Goal: Information Seeking & Learning: Check status

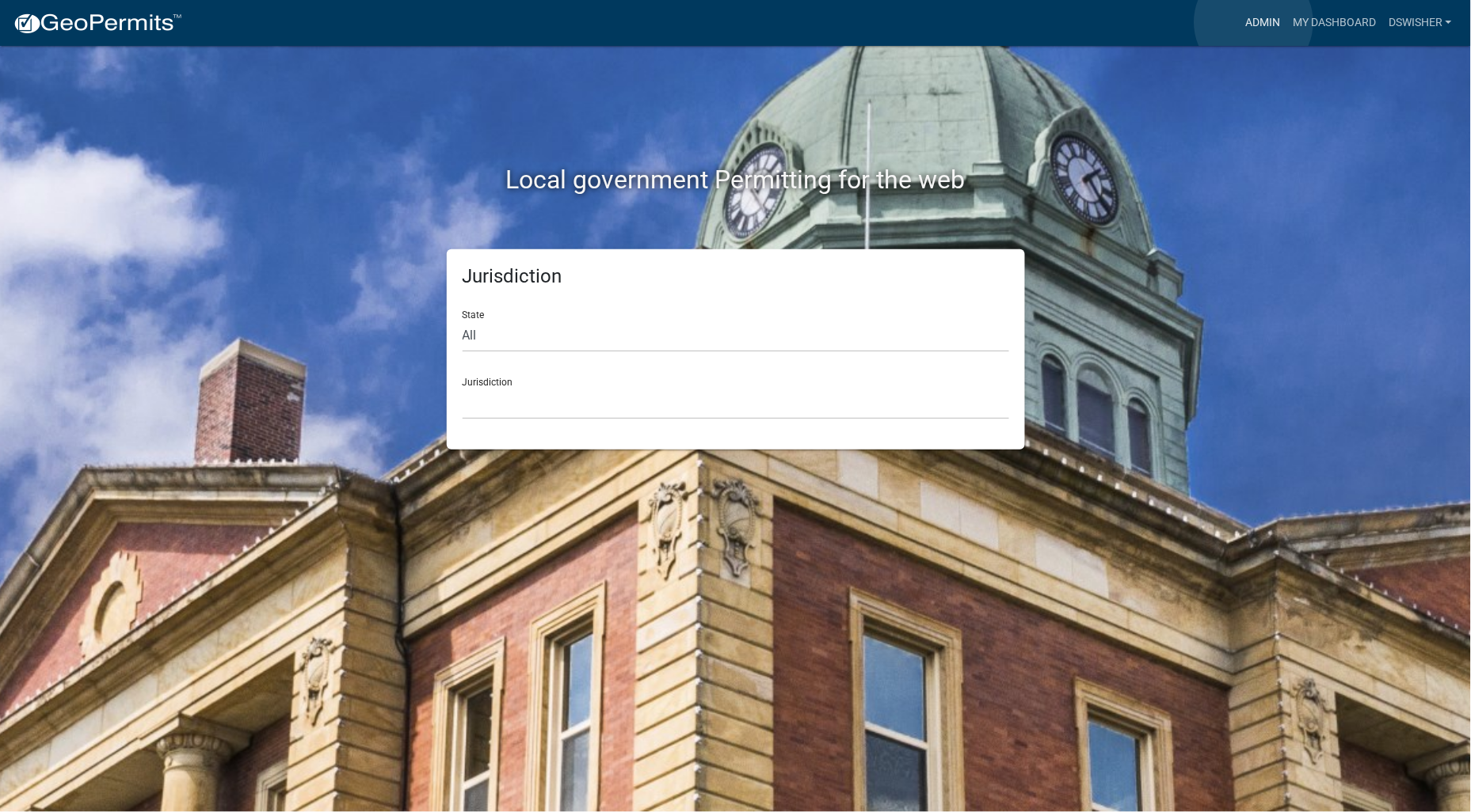
click at [1254, 23] on link "Admin" at bounding box center [1262, 23] width 47 height 30
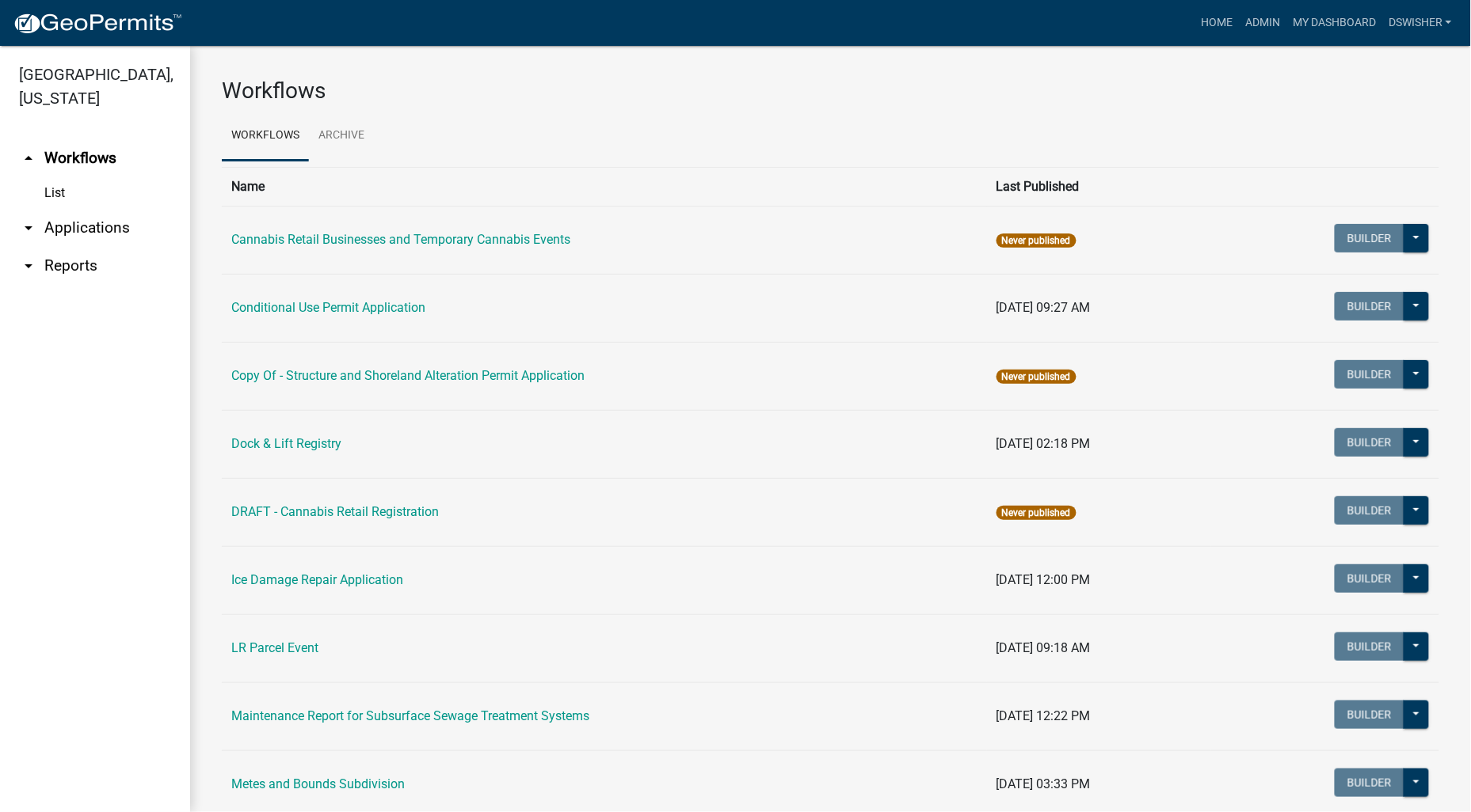
click at [62, 230] on link "arrow_drop_down Applications" at bounding box center [95, 228] width 190 height 38
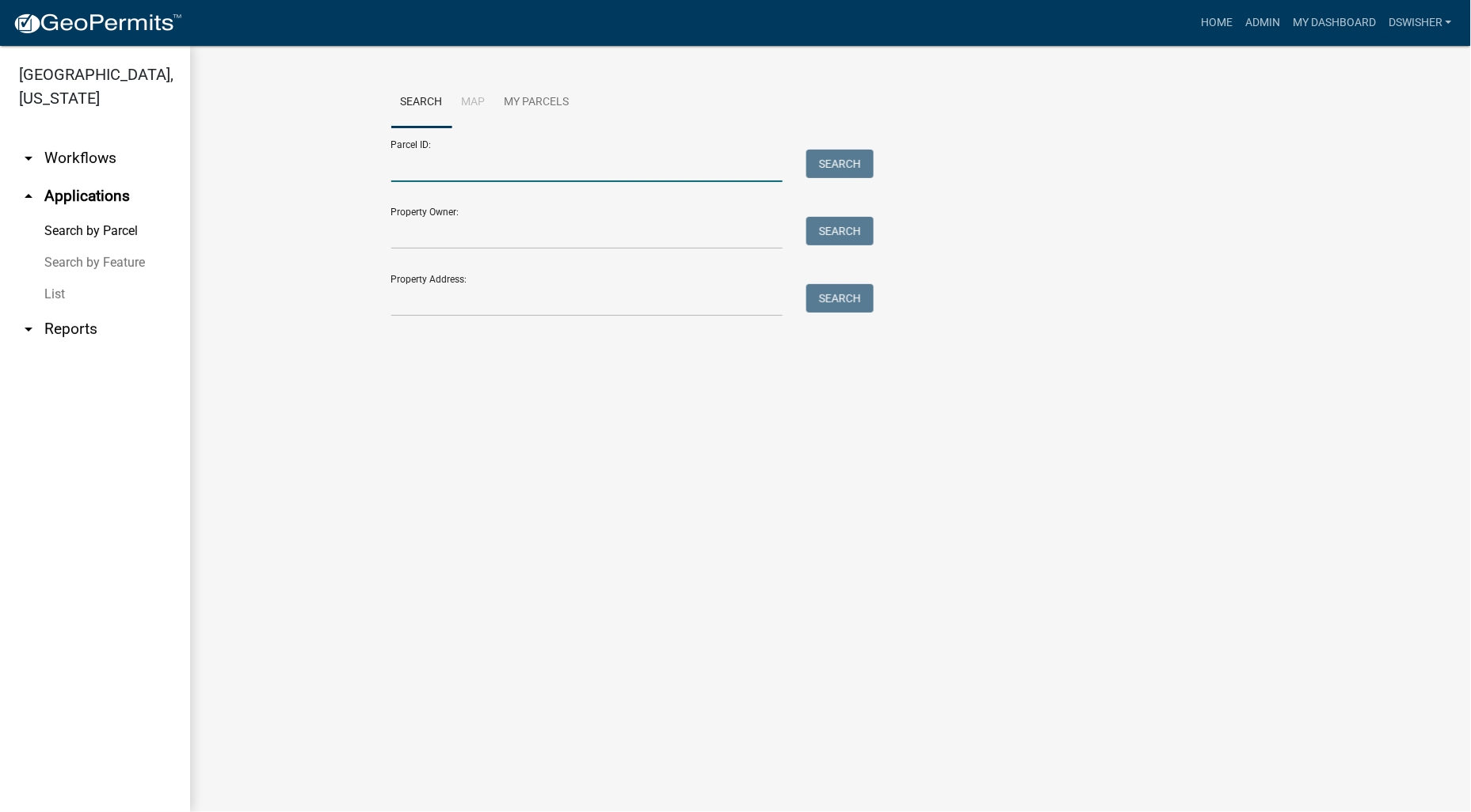
click at [473, 167] on input "Parcel ID:" at bounding box center [587, 166] width 392 height 33
paste input "17000270351003"
click at [826, 163] on button "Search" at bounding box center [840, 164] width 68 height 28
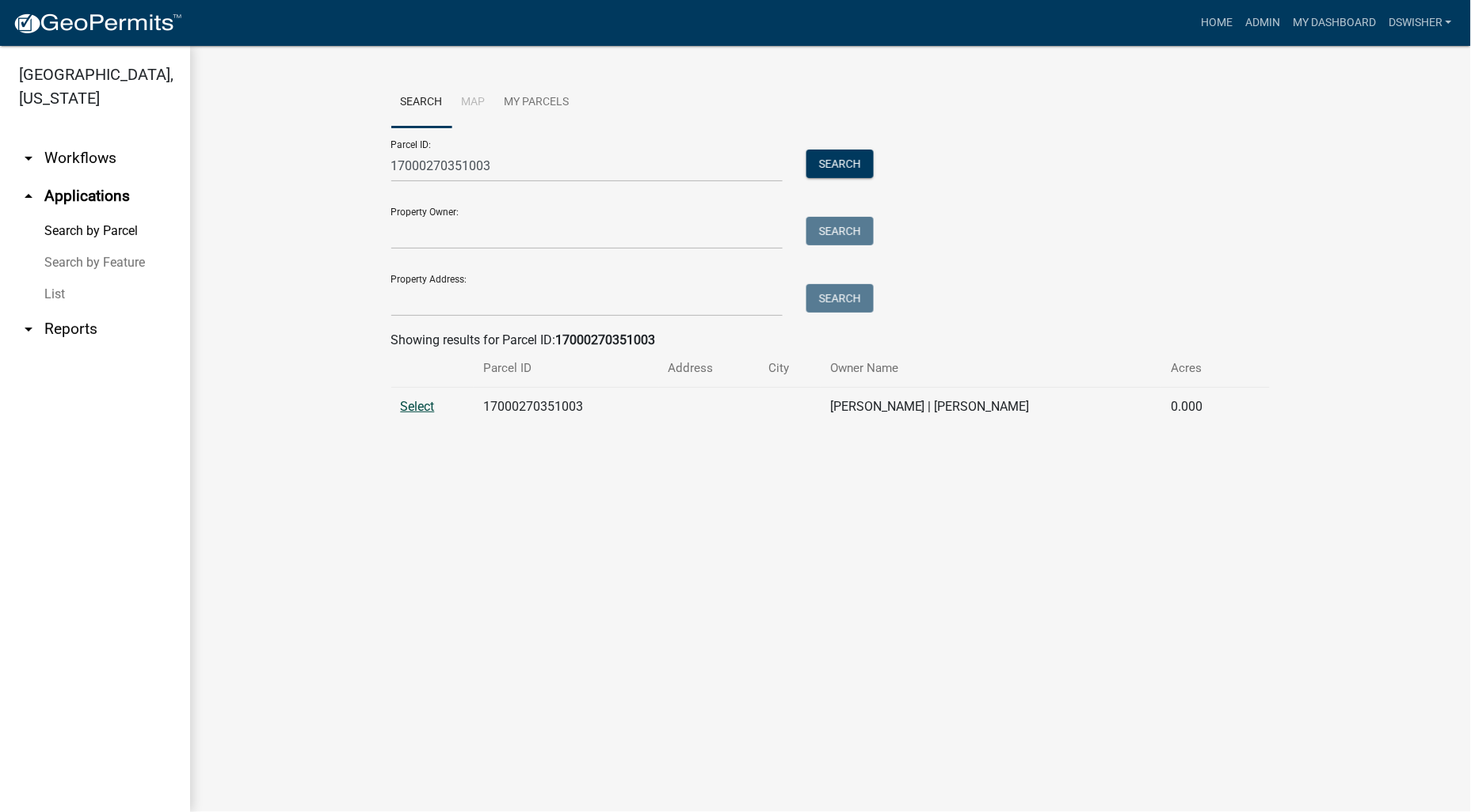
click at [415, 408] on span "Select" at bounding box center [418, 406] width 34 height 15
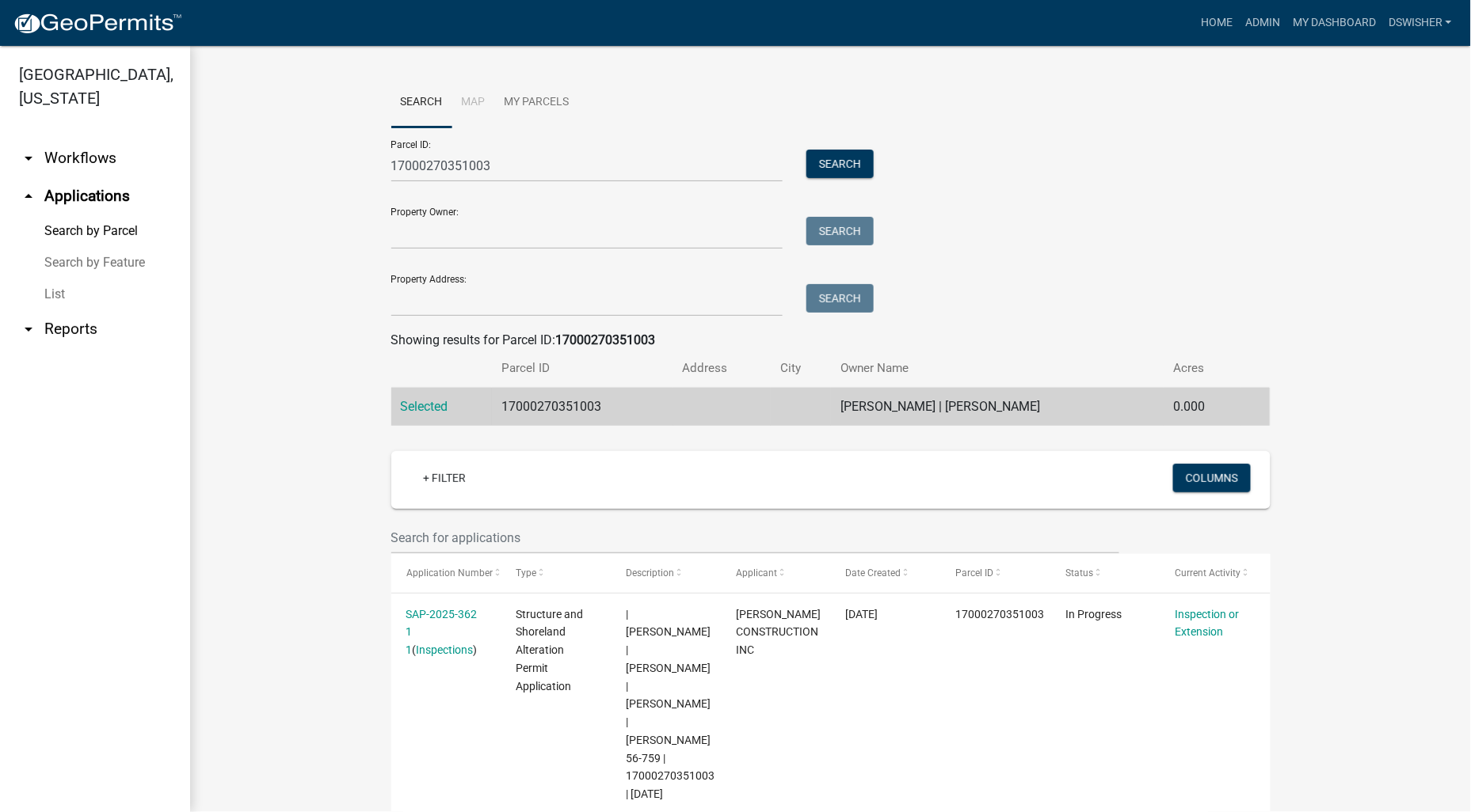
scroll to position [43, 0]
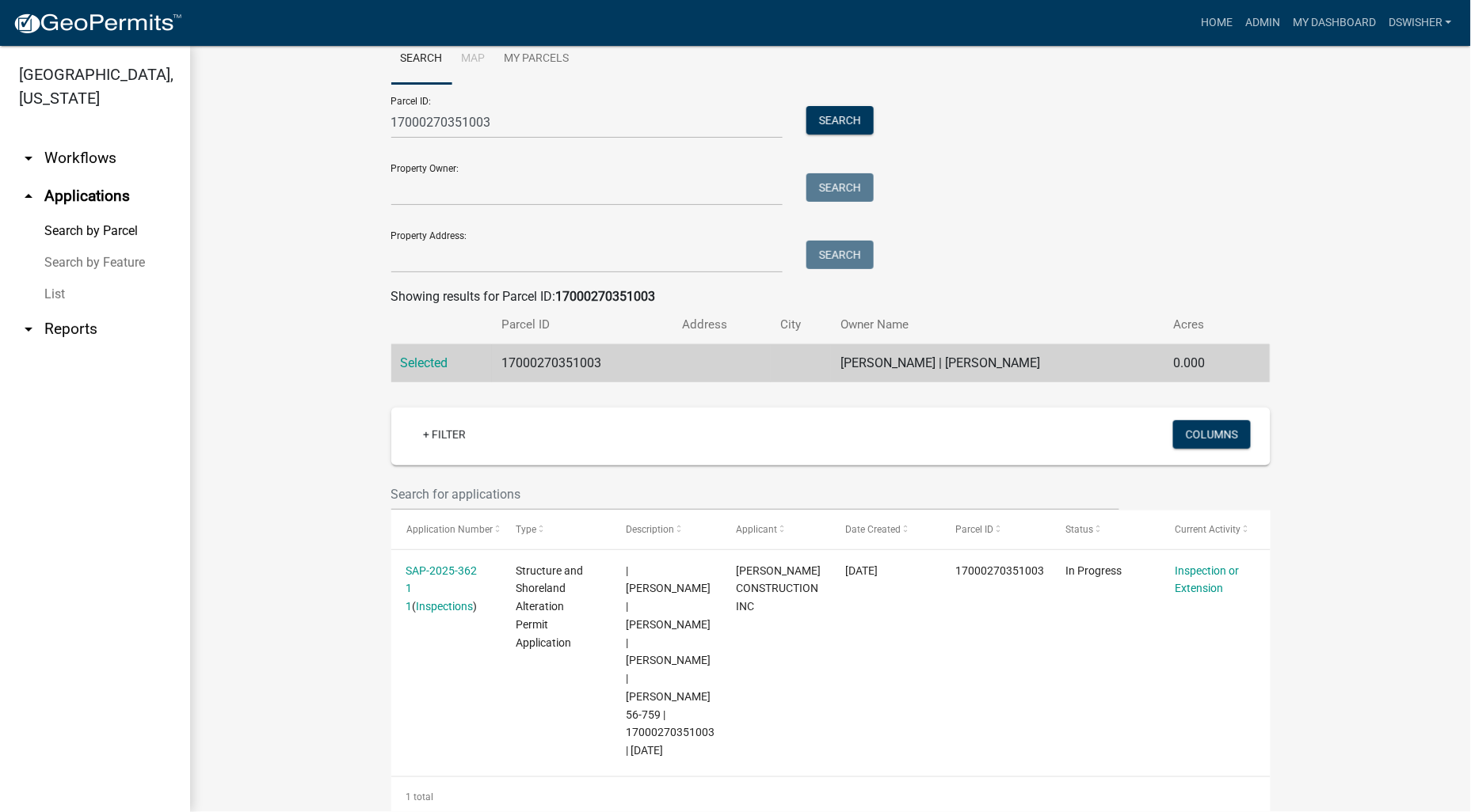
drag, startPoint x: 1373, startPoint y: 401, endPoint x: 438, endPoint y: 148, distance: 968.6
click at [1373, 401] on wm-workflow-application-search-view "Search Map My Parcels Parcel ID: 17000270351003 Search Property Owner: Search P…" at bounding box center [831, 425] width 1218 height 783
drag, startPoint x: 558, startPoint y: 119, endPoint x: 184, endPoint y: 136, distance: 374.4
click at [179, 136] on div "Otter Tail County, Minnesota arrow_drop_down Workflows List arrow_drop_up Appli…" at bounding box center [735, 429] width 1471 height 767
paste input "991059000"
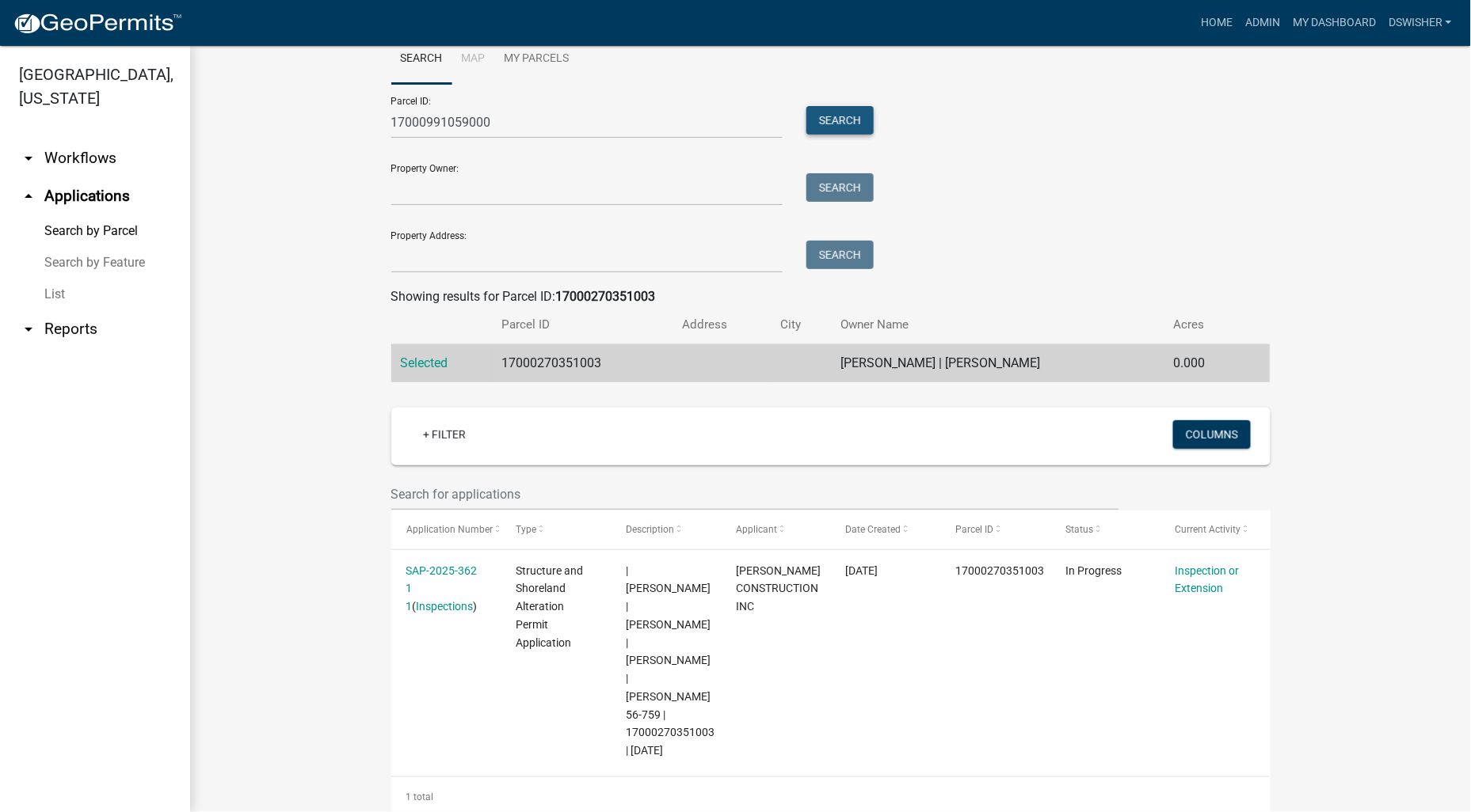
click at [853, 116] on button "Search" at bounding box center [840, 120] width 68 height 28
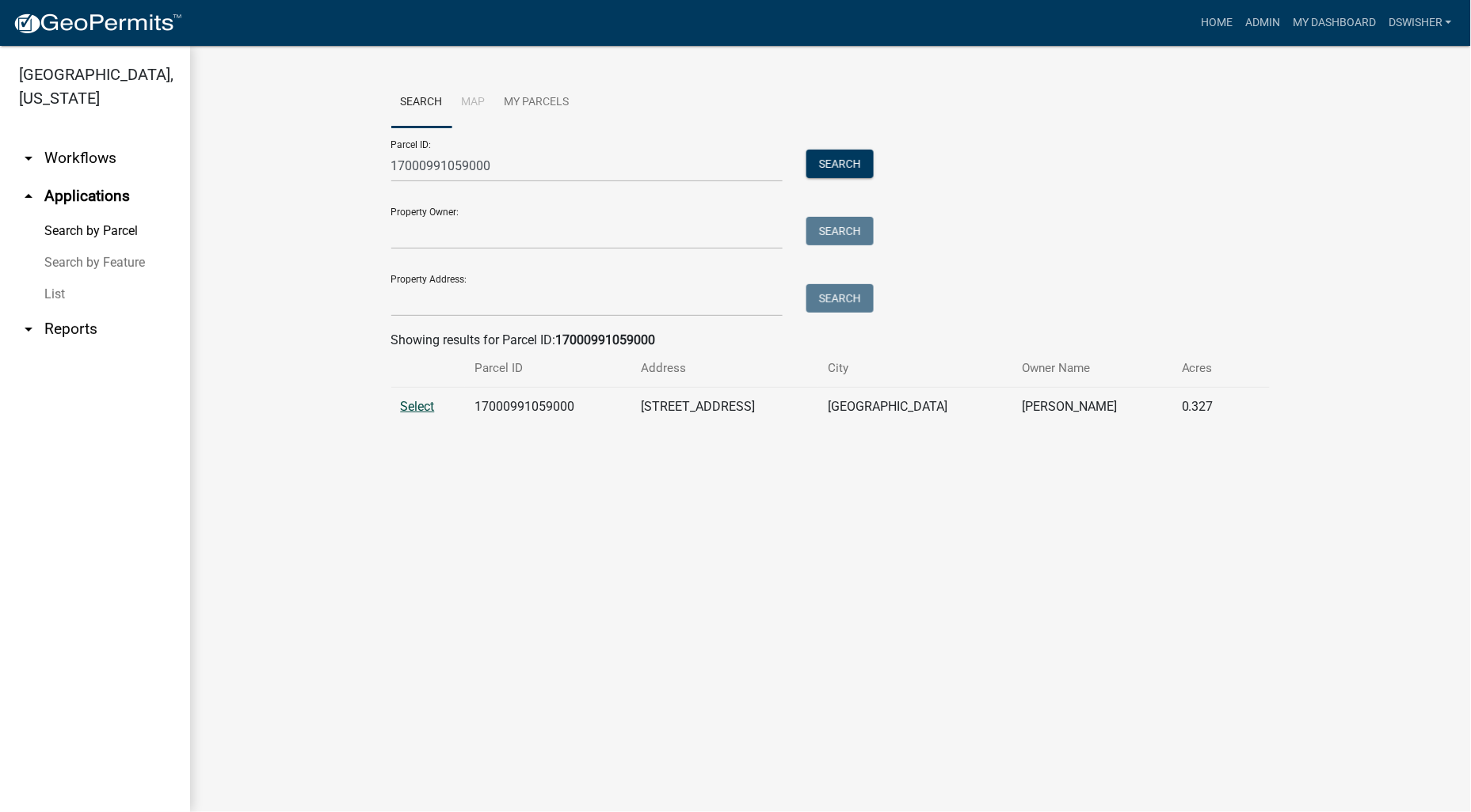
click at [408, 403] on span "Select" at bounding box center [418, 406] width 34 height 15
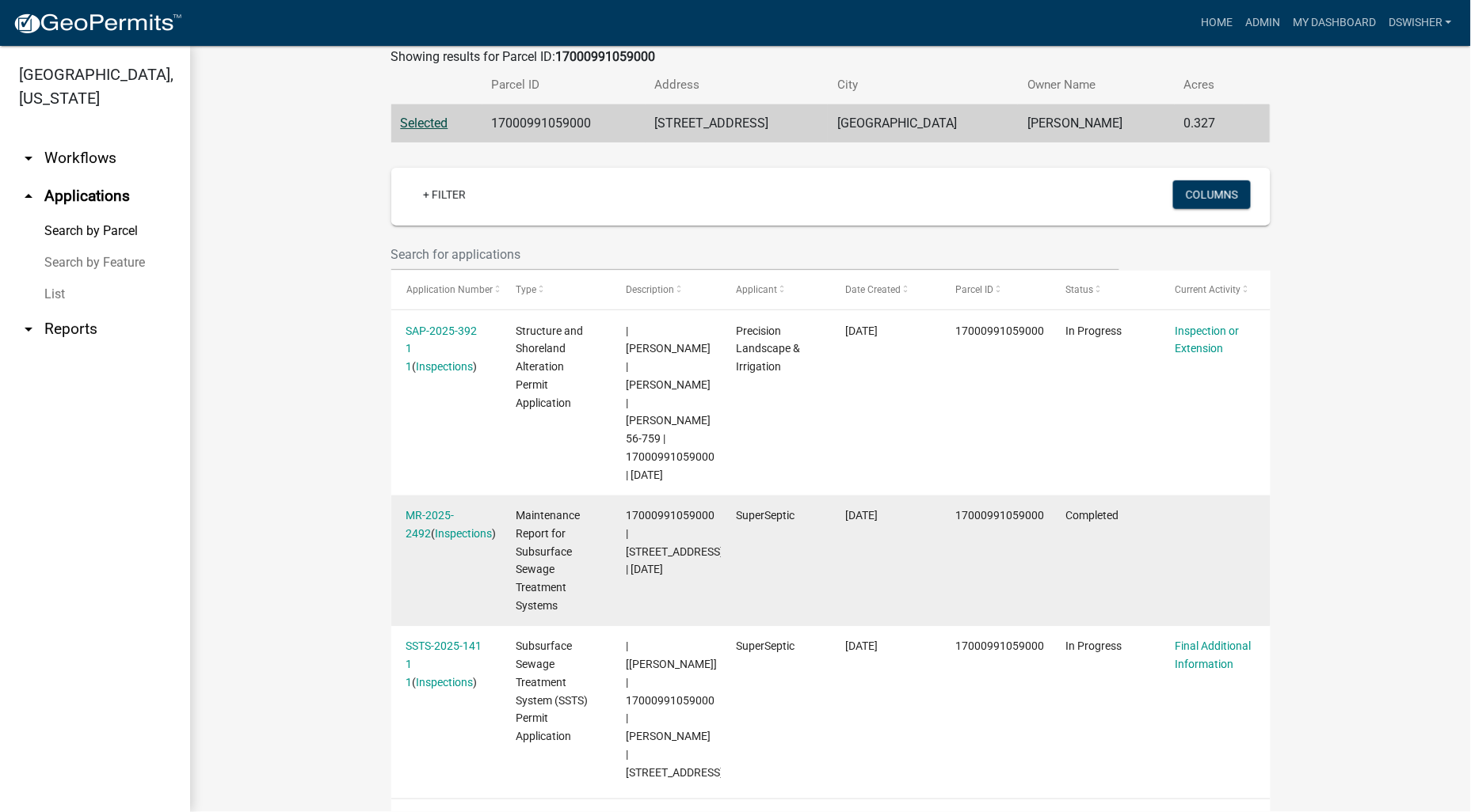
scroll to position [287, 0]
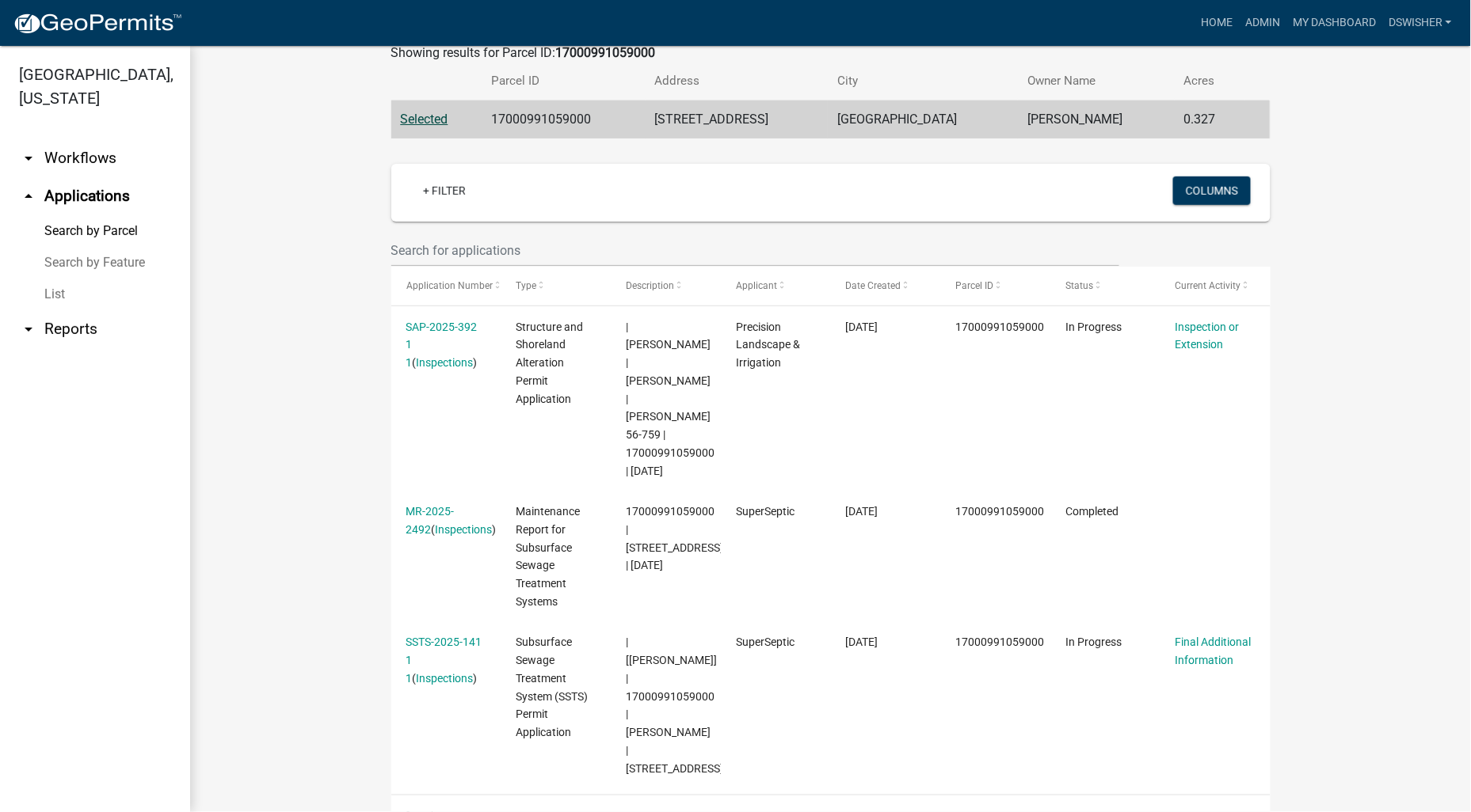
click at [1392, 297] on wm-workflow-application-search-view "Search Map My Parcels Parcel ID: 17000991059000 Search Property Owner: Search P…" at bounding box center [831, 312] width 1218 height 1044
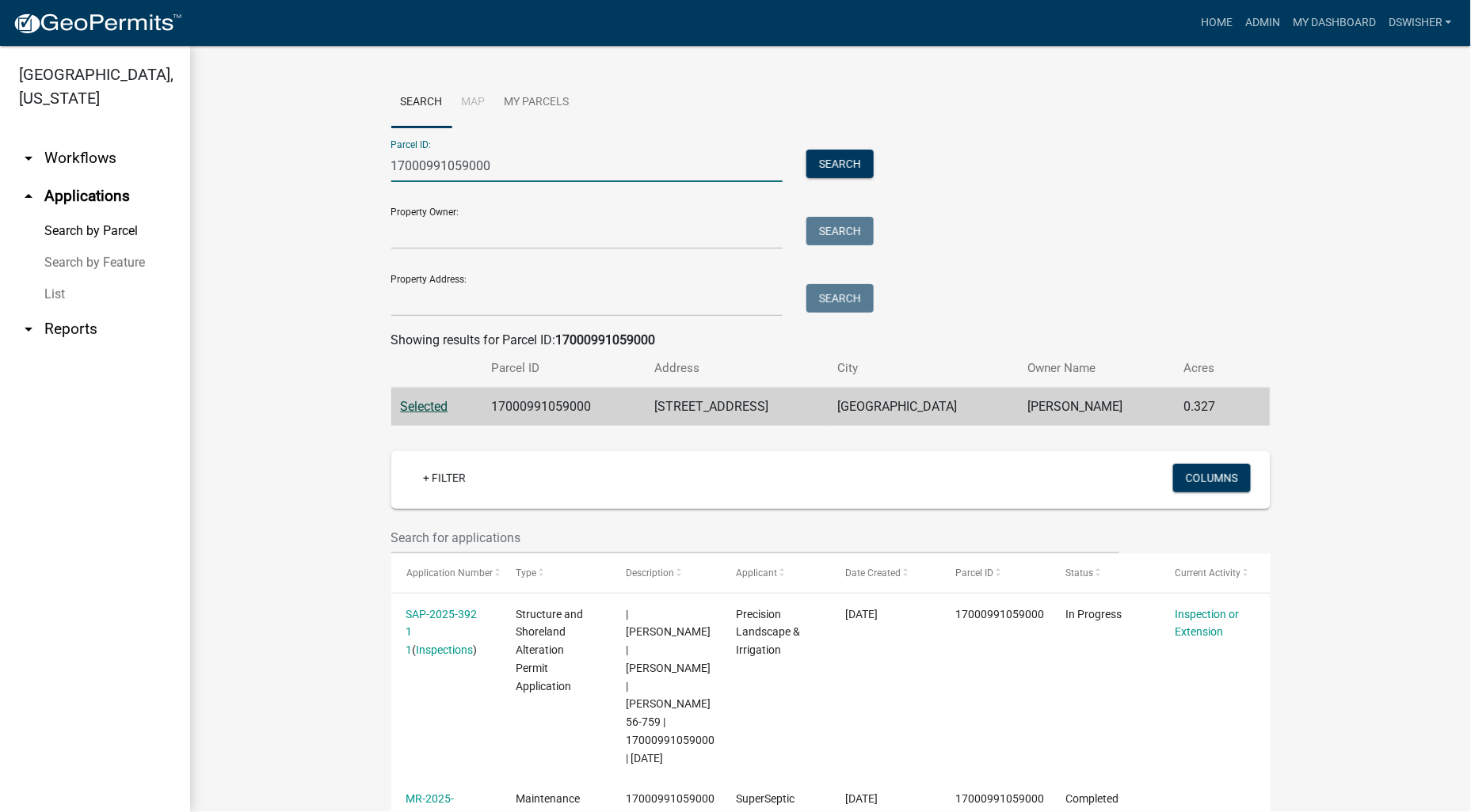
drag, startPoint x: 522, startPoint y: 167, endPoint x: 179, endPoint y: 183, distance: 343.4
click at [193, 181] on div "Search Map My Parcels Parcel ID: 17000991059000 Search Property Owner: Search P…" at bounding box center [830, 599] width 1281 height 1107
paste input "776"
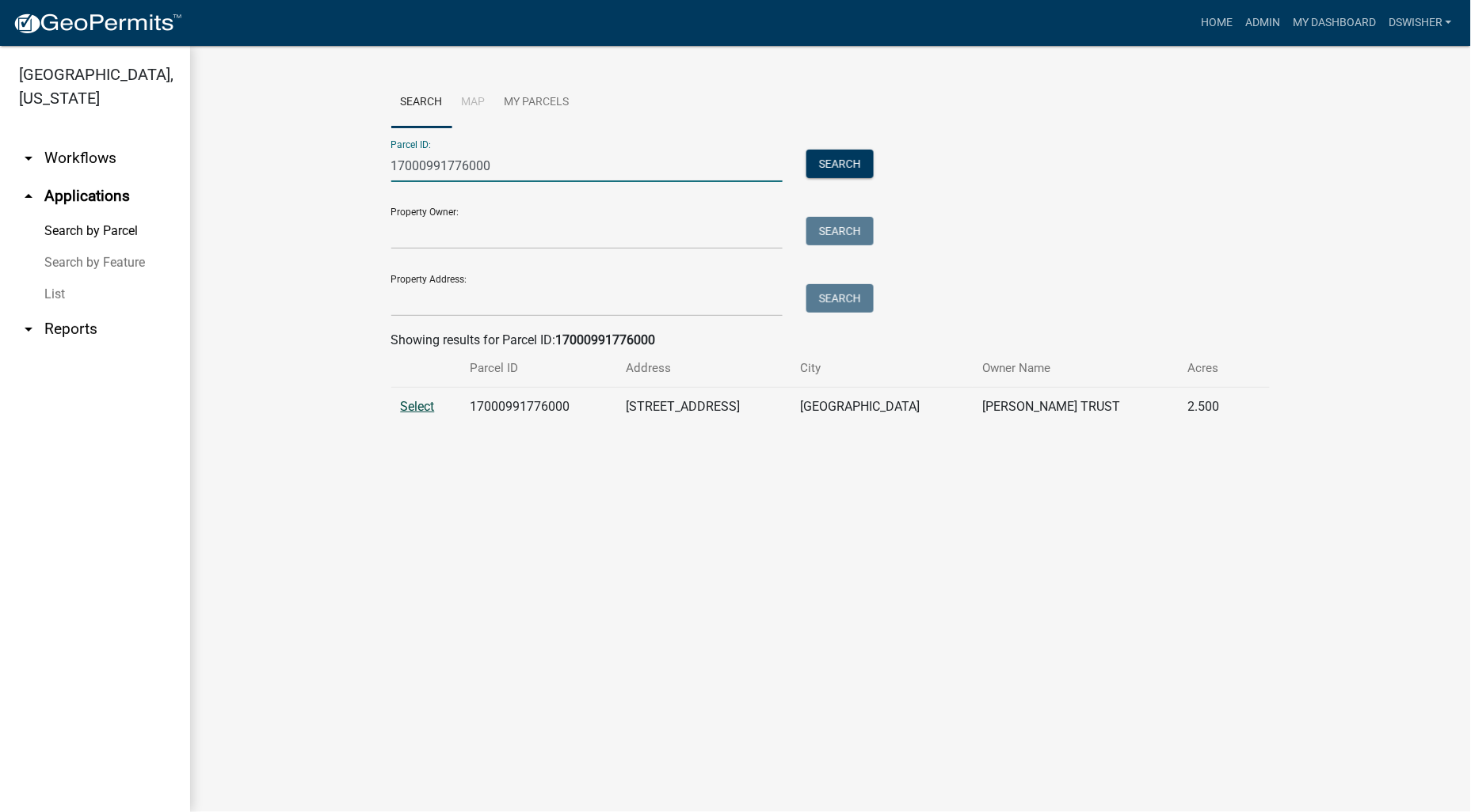
click at [415, 400] on span "Select" at bounding box center [418, 406] width 34 height 15
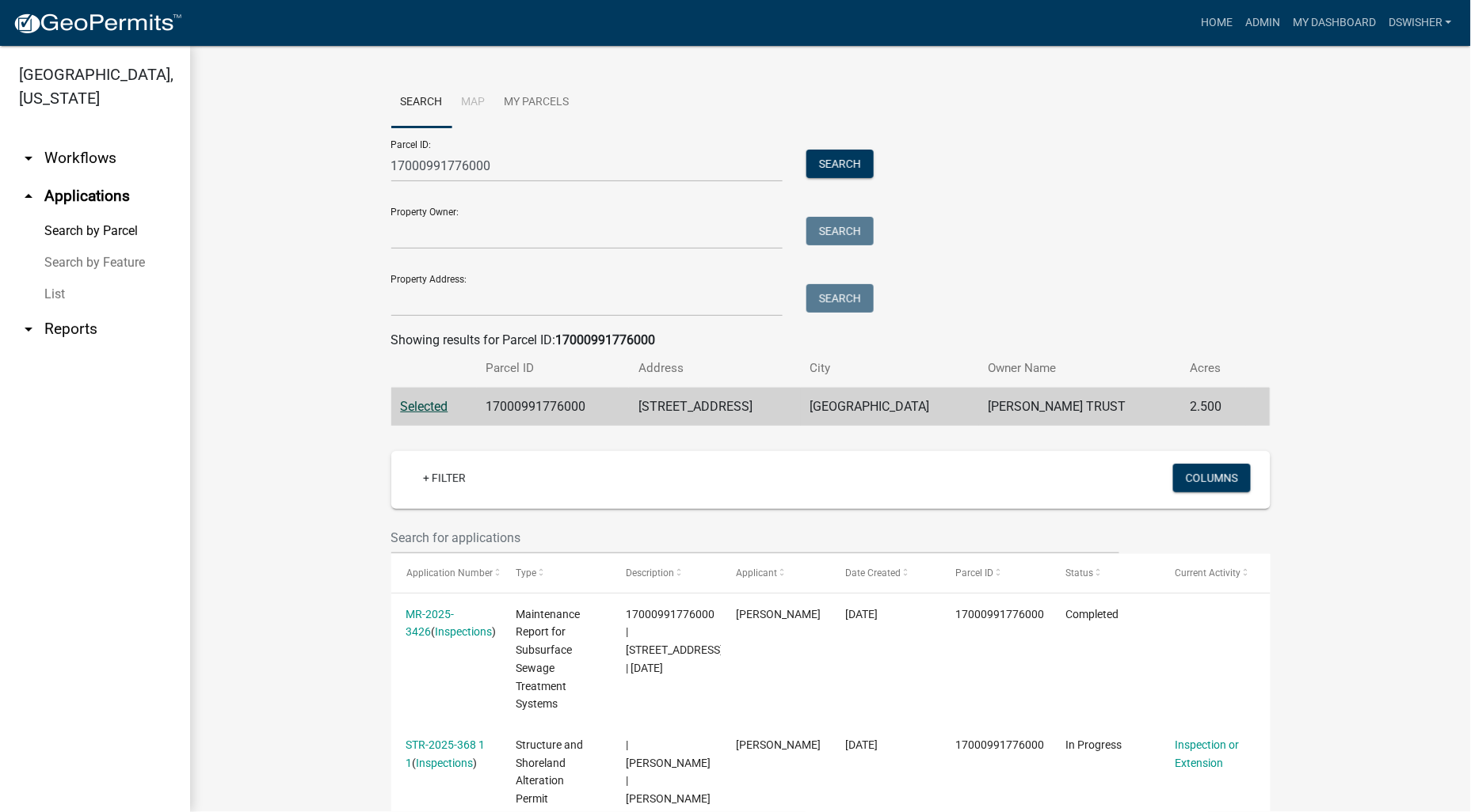
drag, startPoint x: 1318, startPoint y: 477, endPoint x: 1297, endPoint y: 469, distance: 22.5
click at [1318, 477] on wm-workflow-application-search-view "Search Map My Parcels Parcel ID: 17000991776000 Search Property Owner: Search P…" at bounding box center [831, 591] width 1218 height 1027
drag, startPoint x: 440, startPoint y: 169, endPoint x: 774, endPoint y: 171, distance: 334.0
click at [774, 171] on input "17000991776000" at bounding box center [587, 166] width 392 height 33
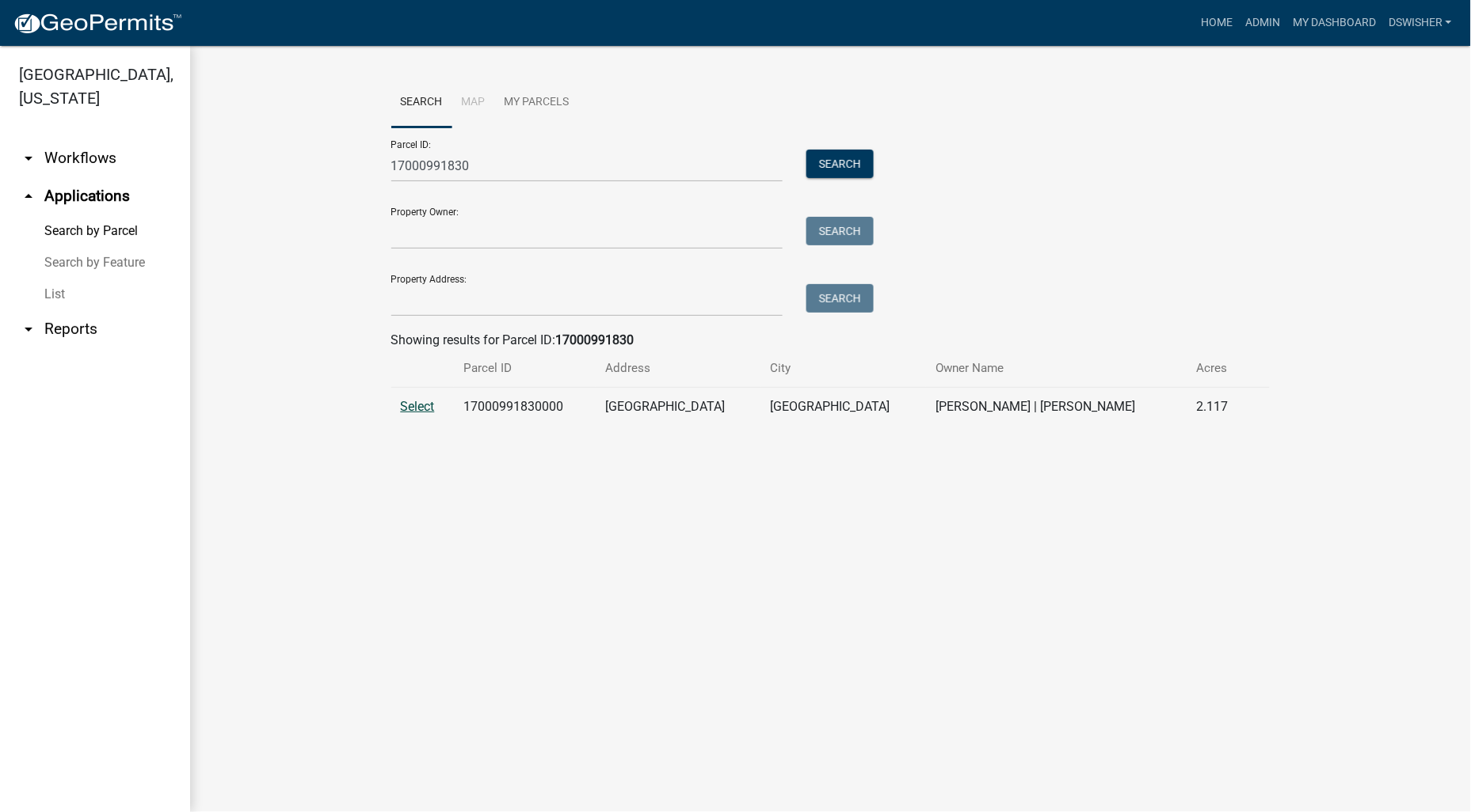
click at [418, 406] on span "Select" at bounding box center [418, 406] width 34 height 15
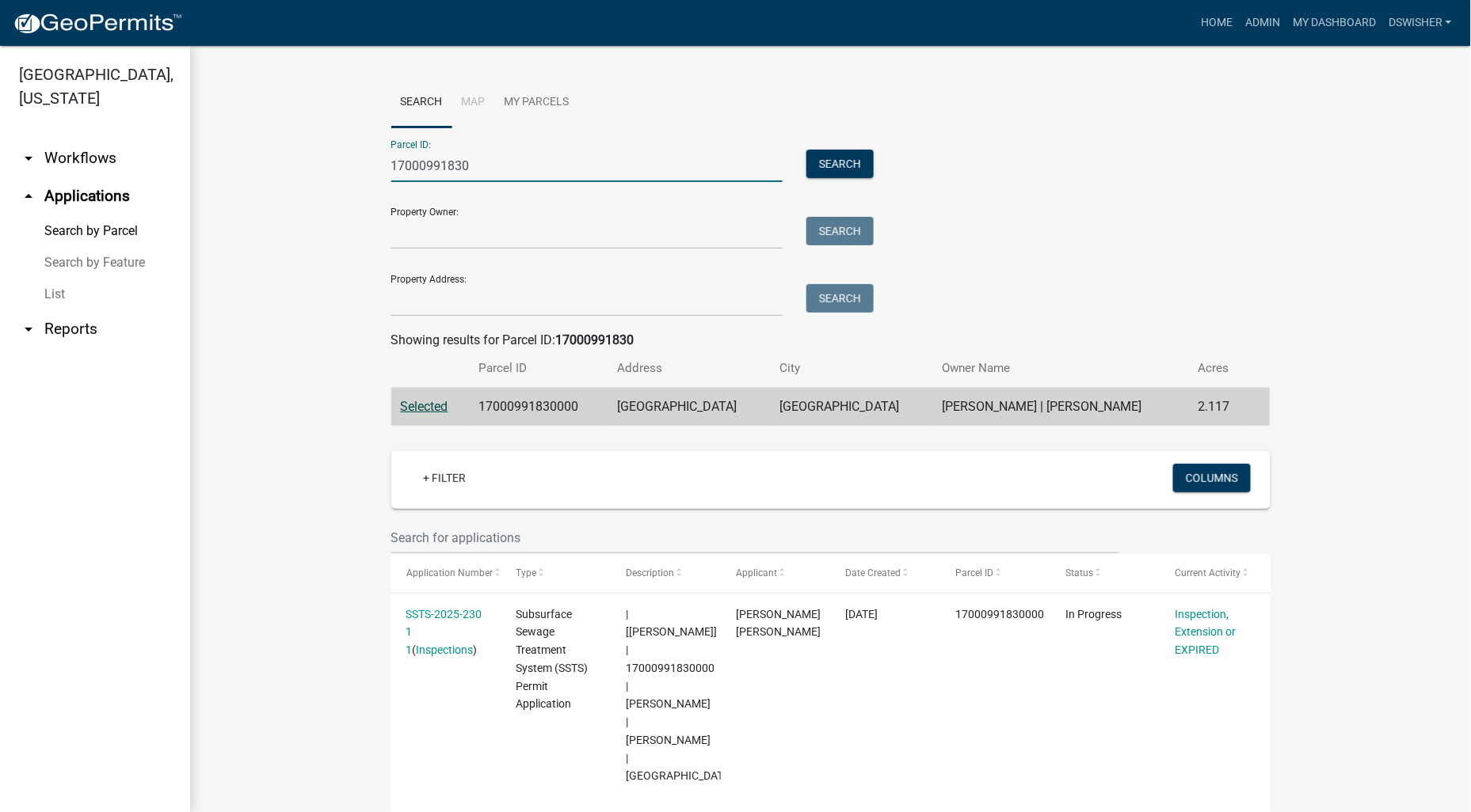
drag, startPoint x: 428, startPoint y: 165, endPoint x: 937, endPoint y: 119, distance: 511.1
click at [933, 119] on wm-search-parcel-data-activity-input "Search Map My Parcels Parcel ID: 17000991830 Search Property Owner: Search Prop…" at bounding box center [831, 251] width 879 height 348
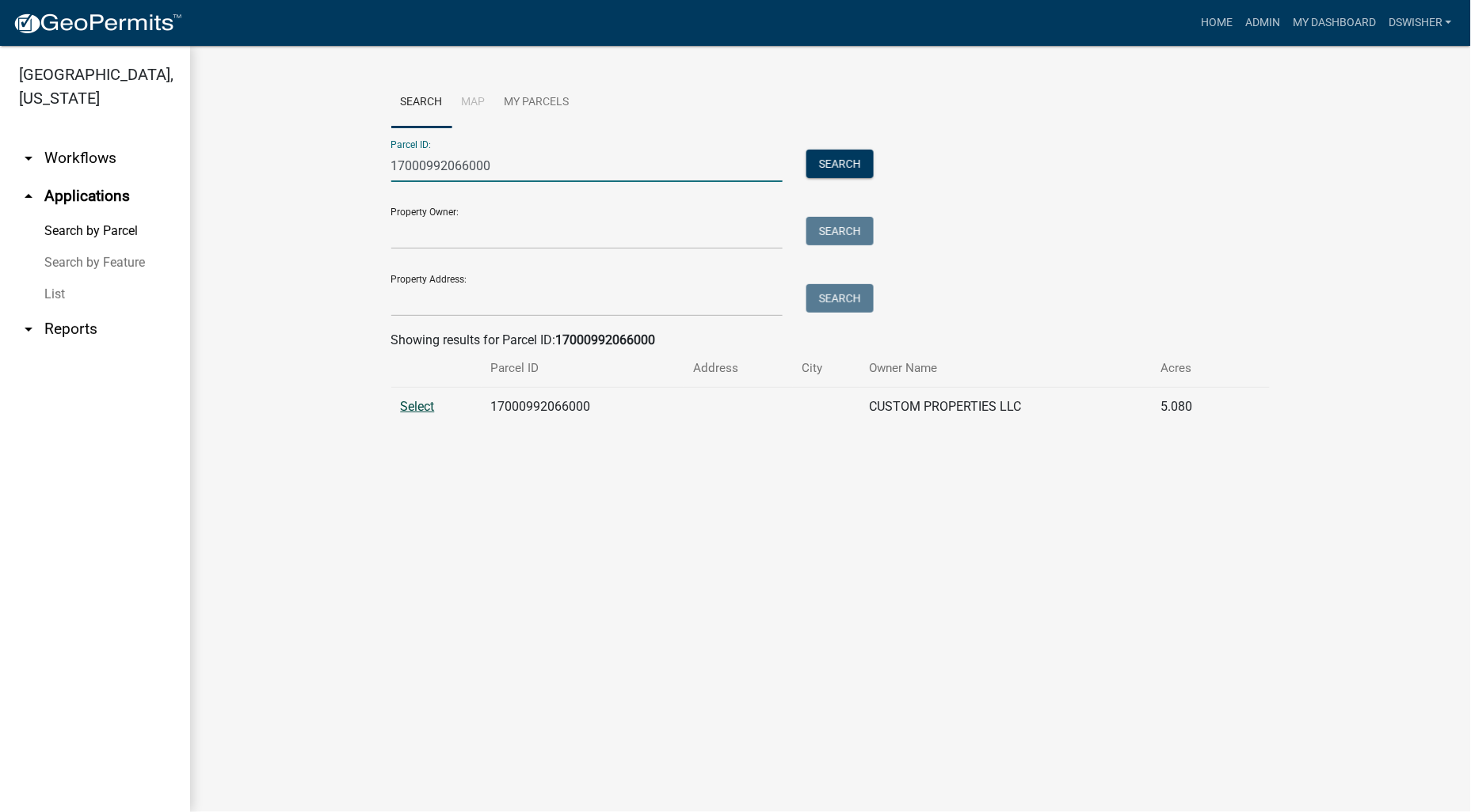
click at [424, 406] on span "Select" at bounding box center [418, 406] width 34 height 15
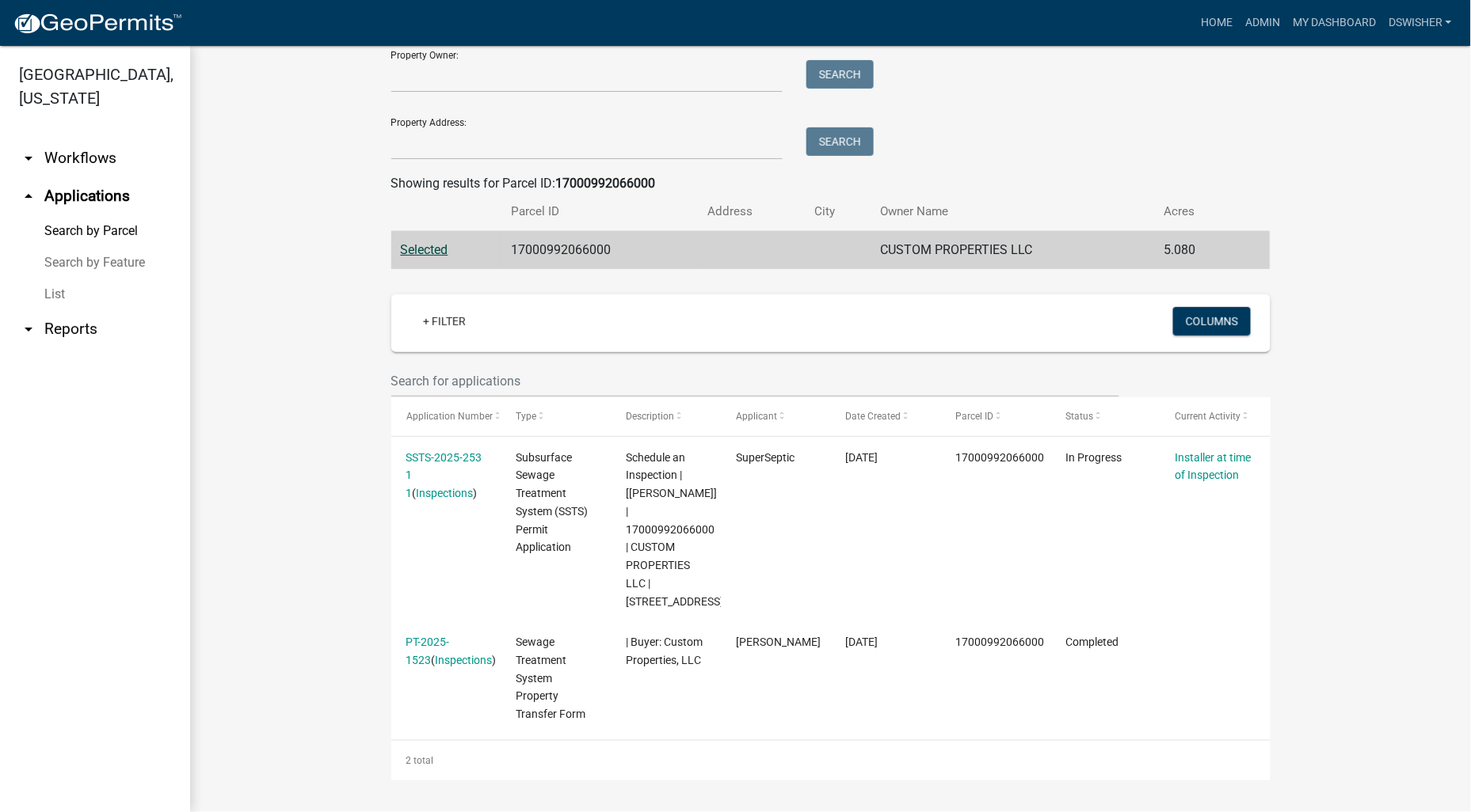
scroll to position [193, 0]
drag, startPoint x: 1439, startPoint y: 383, endPoint x: 1342, endPoint y: 323, distance: 114.1
click at [1438, 383] on div "Search Map My Parcels Parcel ID: 17000992066000 Search Property Owner: Search P…" at bounding box center [830, 350] width 1281 height 923
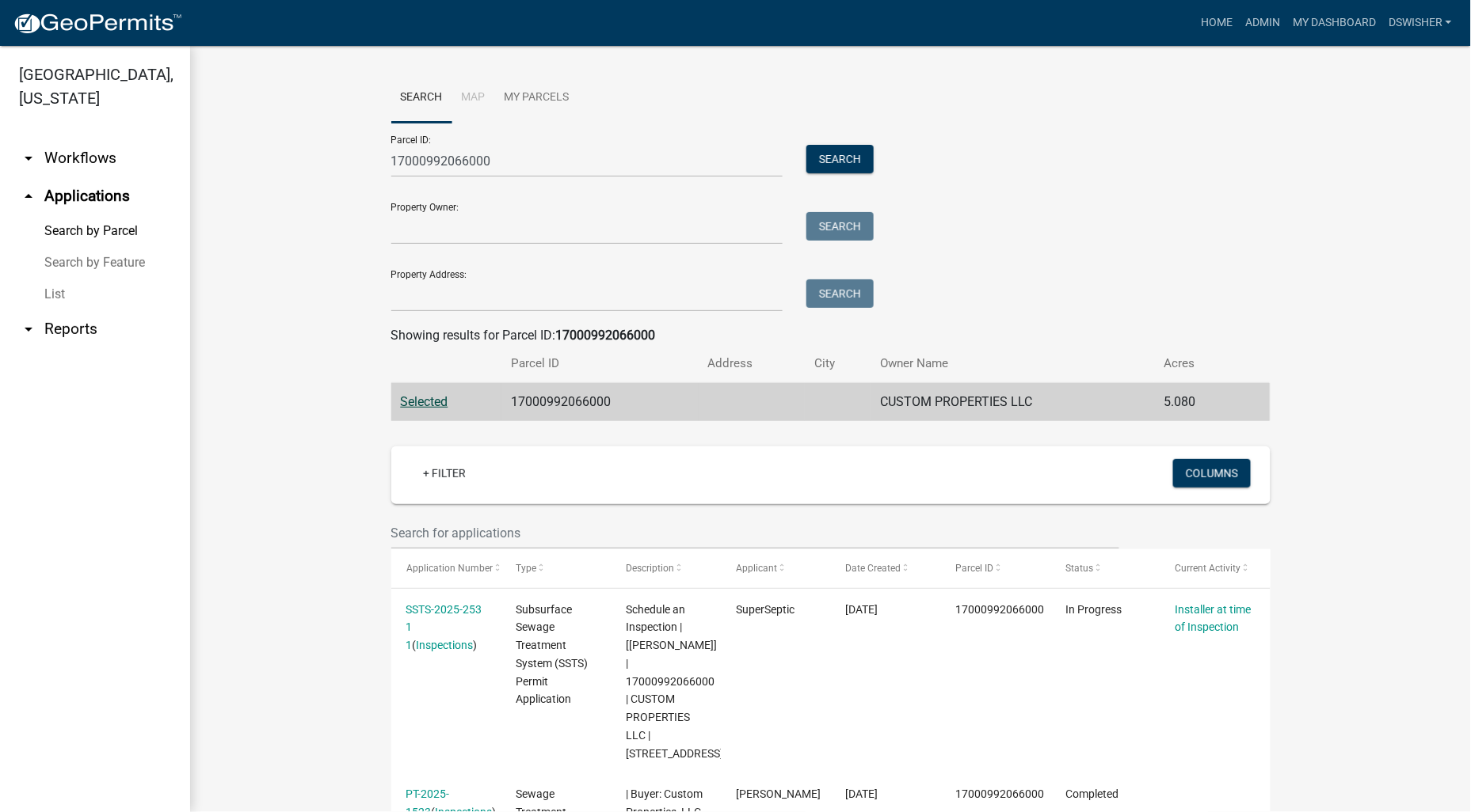
scroll to position [0, 0]
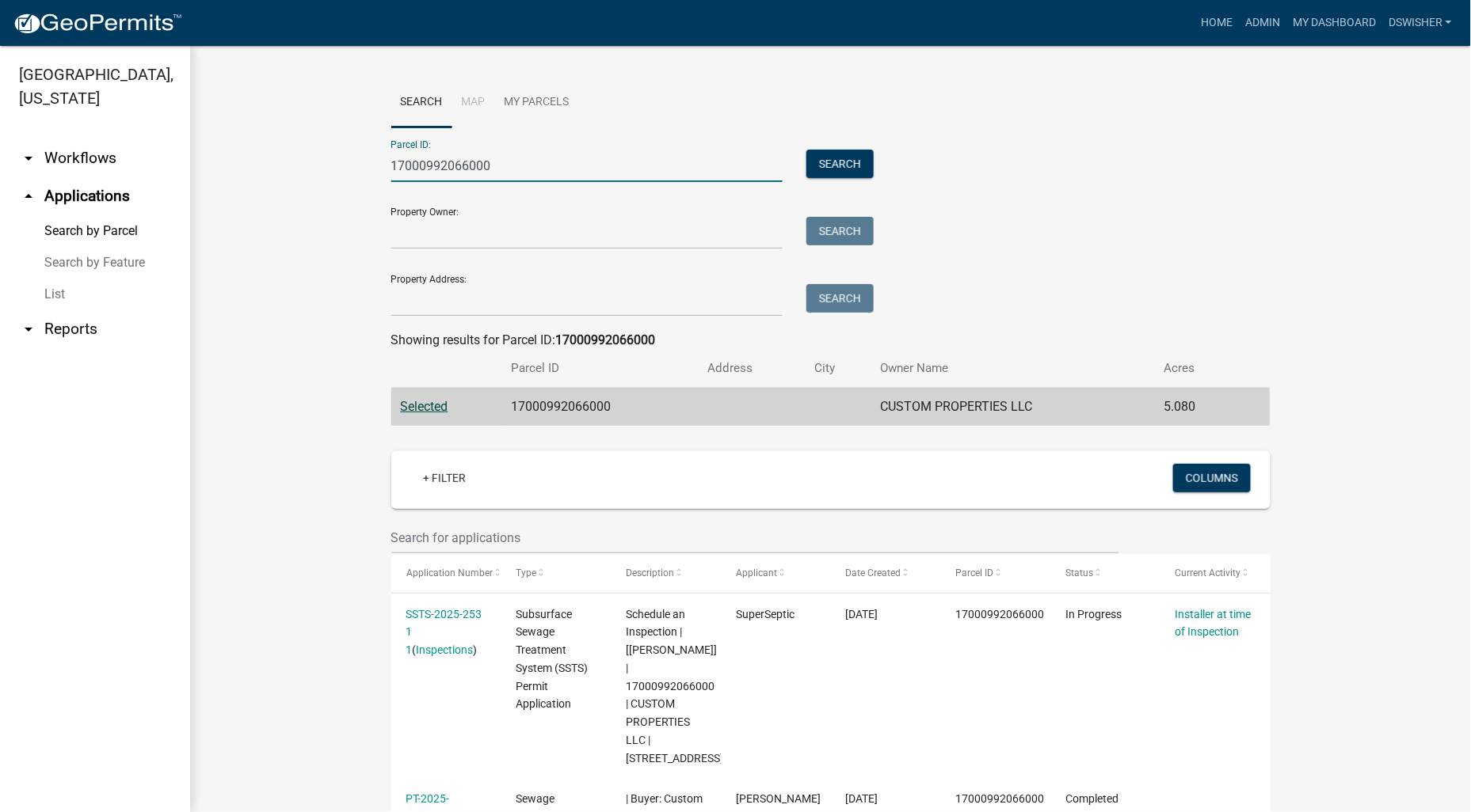
drag, startPoint x: 501, startPoint y: 163, endPoint x: 302, endPoint y: 170, distance: 199.1
click at [302, 167] on wm-workflow-application-search-view "Search Map My Parcels Parcel ID: 17000992066000 Search Property Owner: Search P…" at bounding box center [831, 507] width 1218 height 860
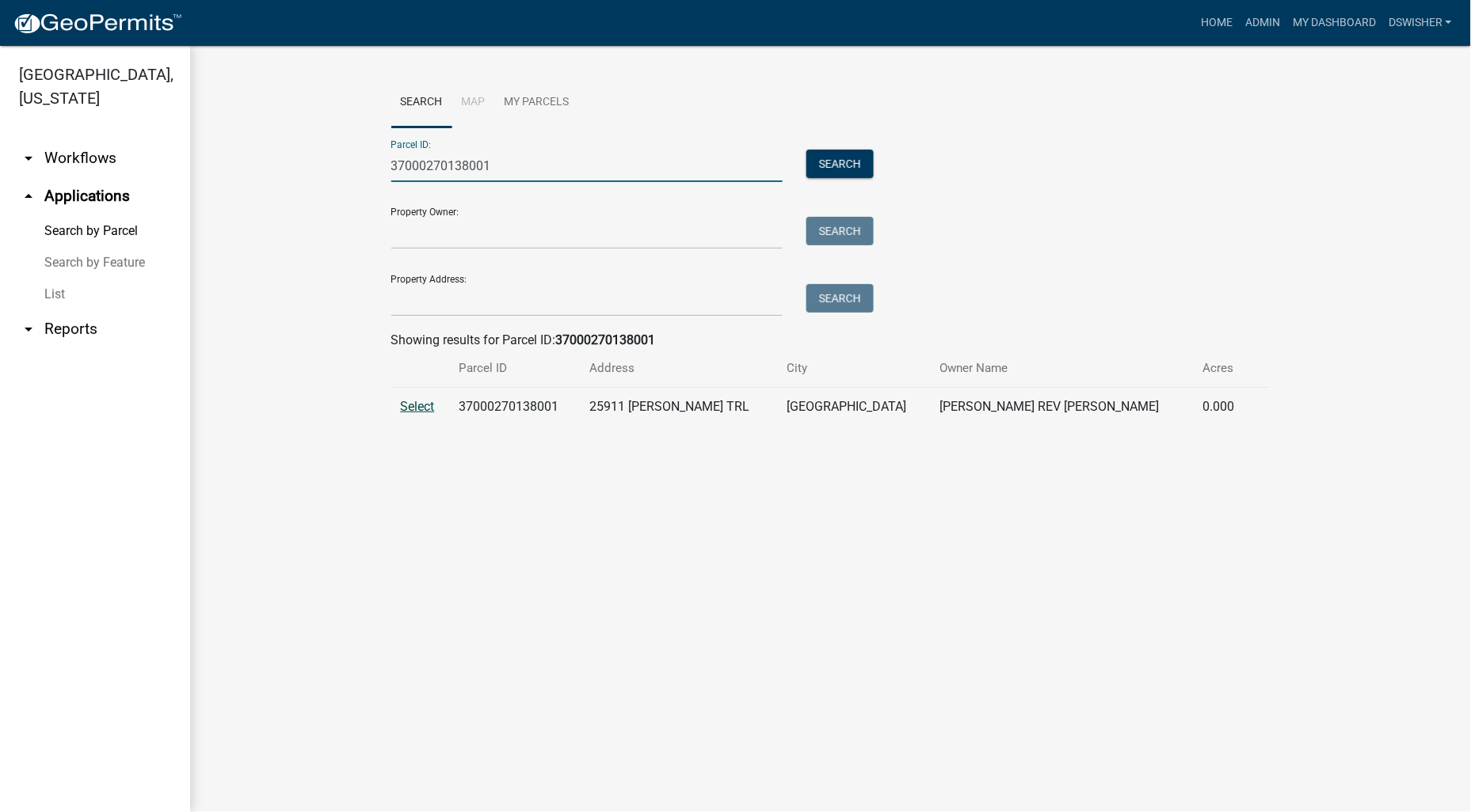
click at [425, 405] on span "Select" at bounding box center [418, 406] width 34 height 15
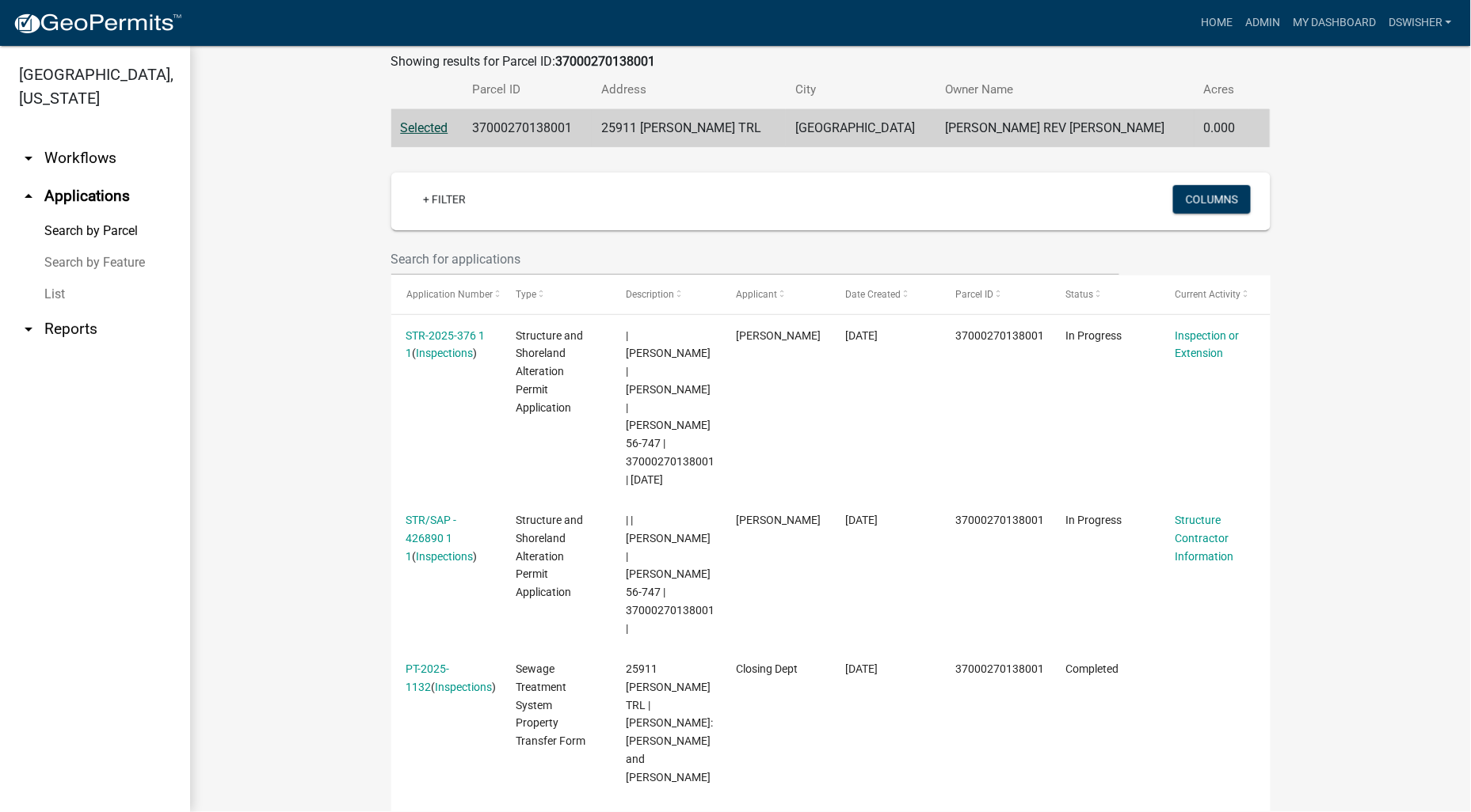
scroll to position [346, 0]
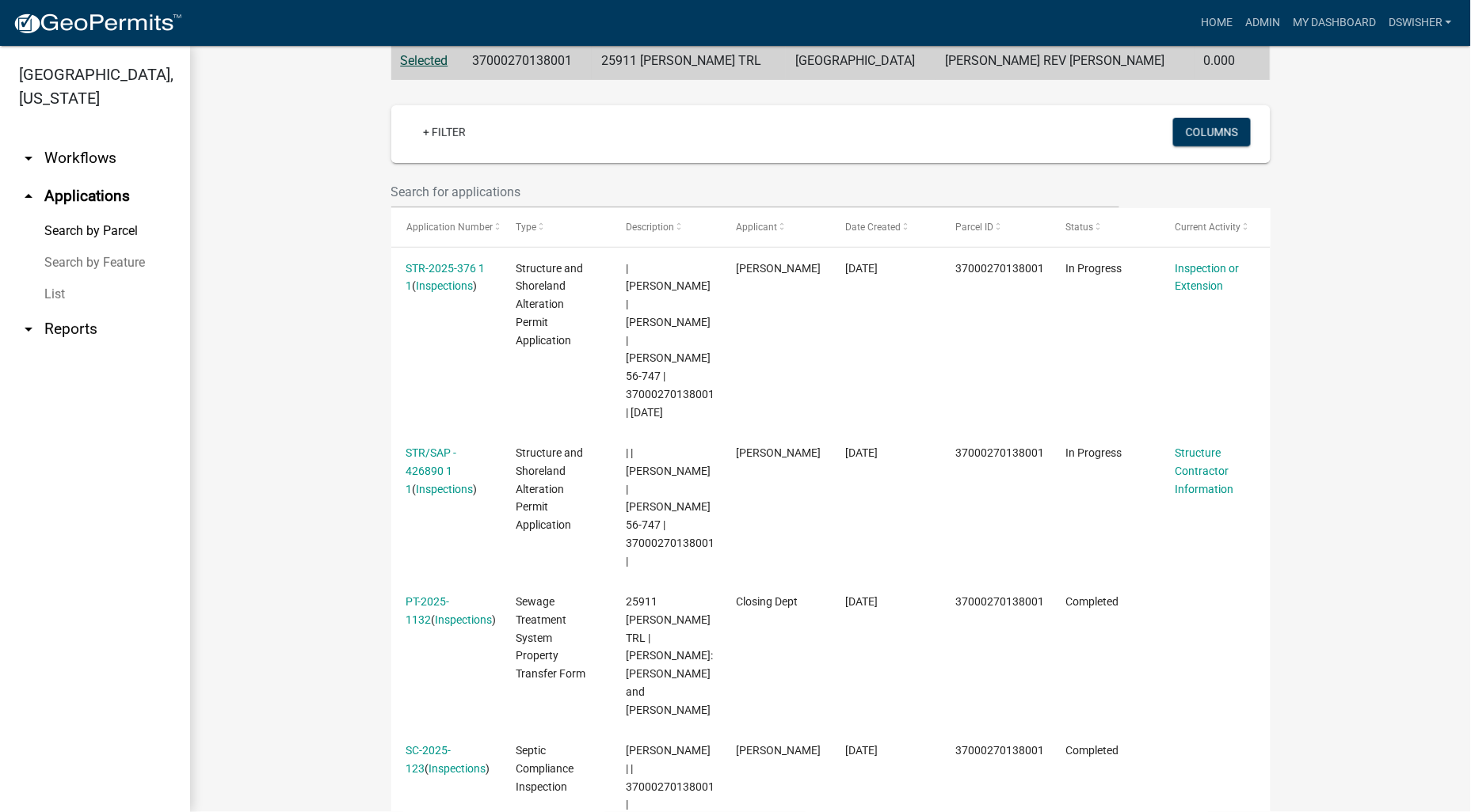
click at [308, 579] on wm-workflow-application-search-view "Search Map My Parcels Parcel ID: 37000270138001 Search Property Owner: Search P…" at bounding box center [831, 320] width 1218 height 1176
drag, startPoint x: 1329, startPoint y: 281, endPoint x: 1072, endPoint y: 228, distance: 262.4
click at [1329, 281] on wm-workflow-application-search-view "Search Map My Parcels Parcel ID: 37000270138001 Search Property Owner: Search P…" at bounding box center [831, 320] width 1218 height 1176
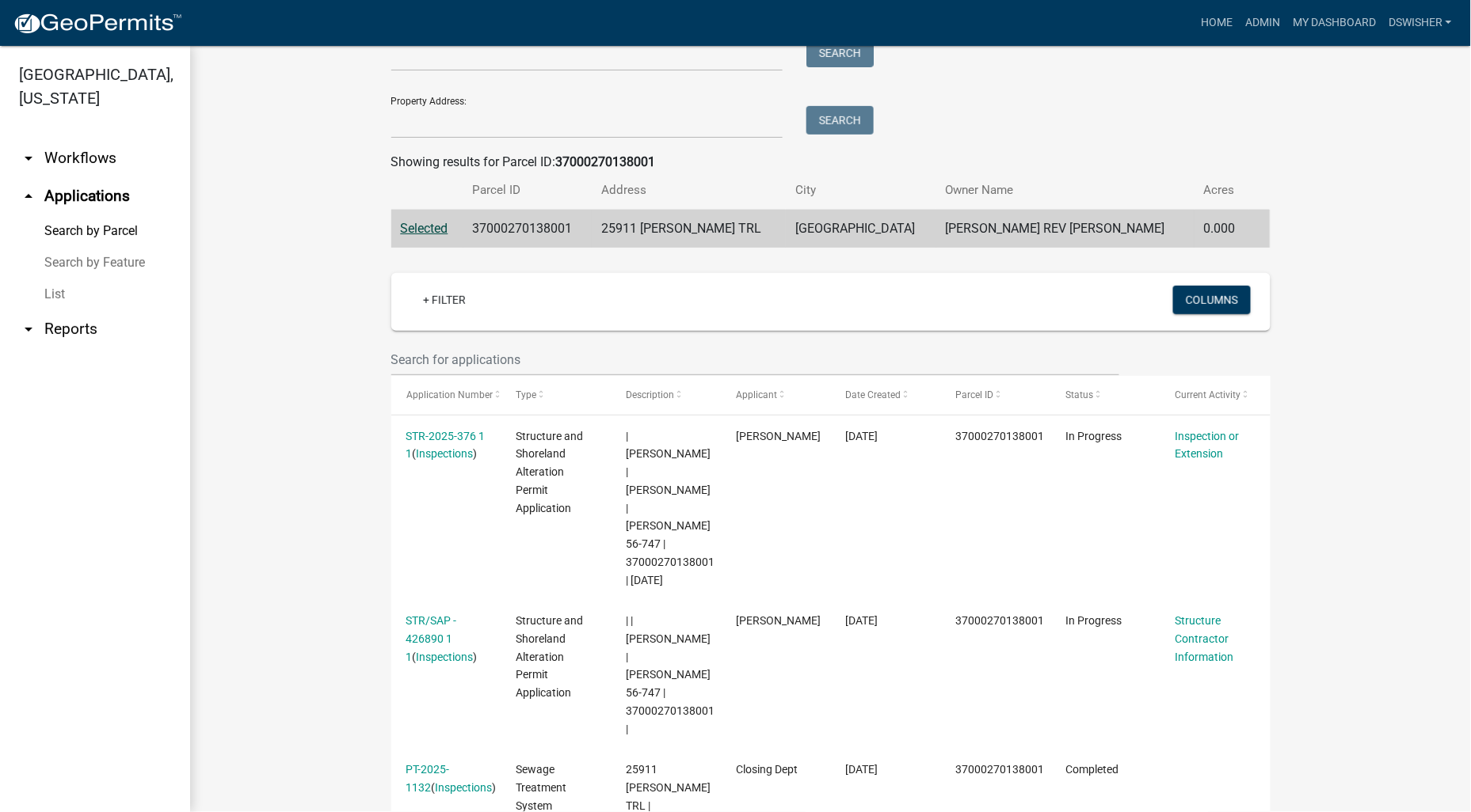
scroll to position [0, 0]
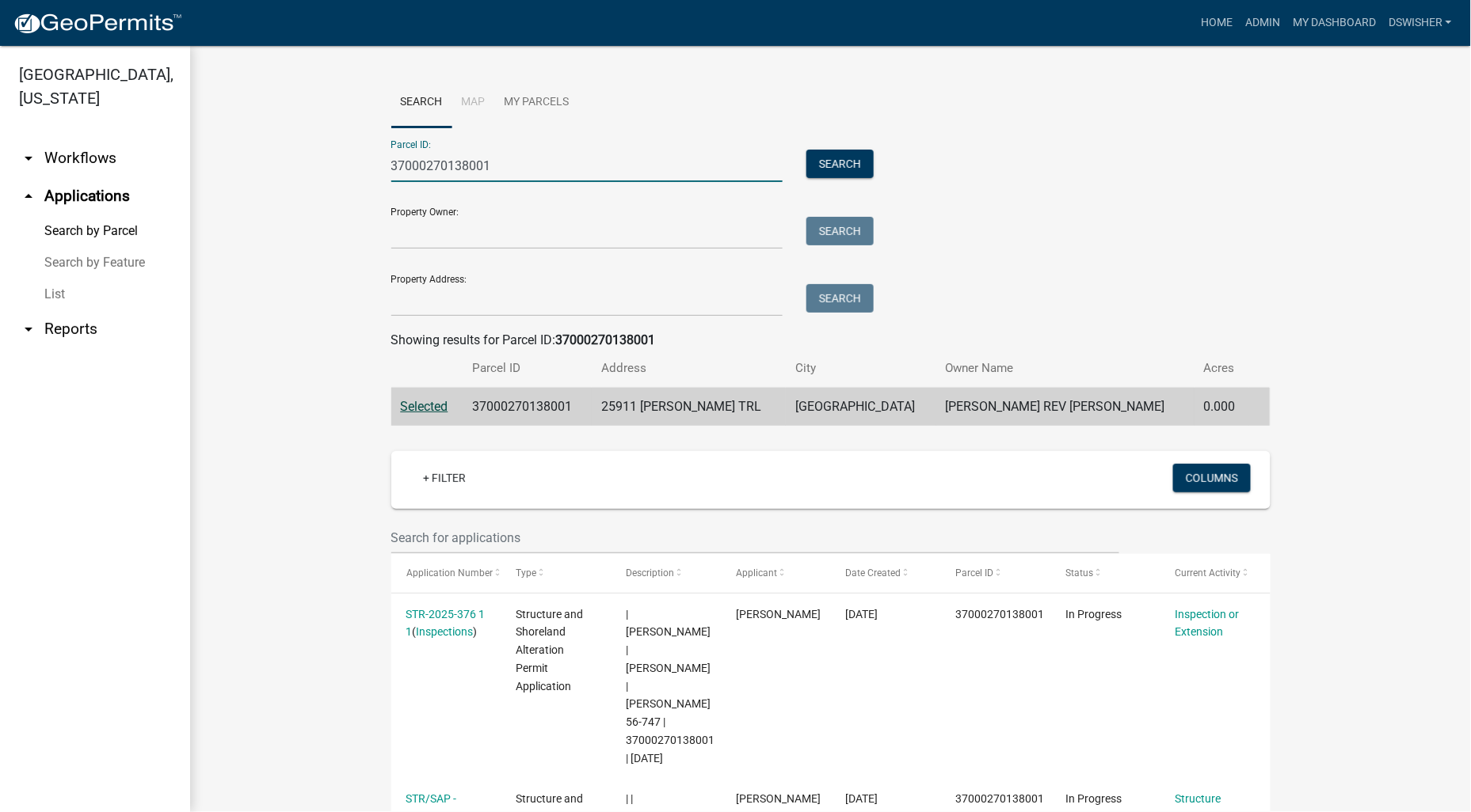
drag, startPoint x: 494, startPoint y: 167, endPoint x: 187, endPoint y: 181, distance: 307.3
click at [181, 183] on div "Otter Tail County, Minnesota arrow_drop_down Workflows List arrow_drop_up Appli…" at bounding box center [735, 429] width 1471 height 767
paste input "14"
click at [840, 163] on button "Search" at bounding box center [840, 164] width 68 height 28
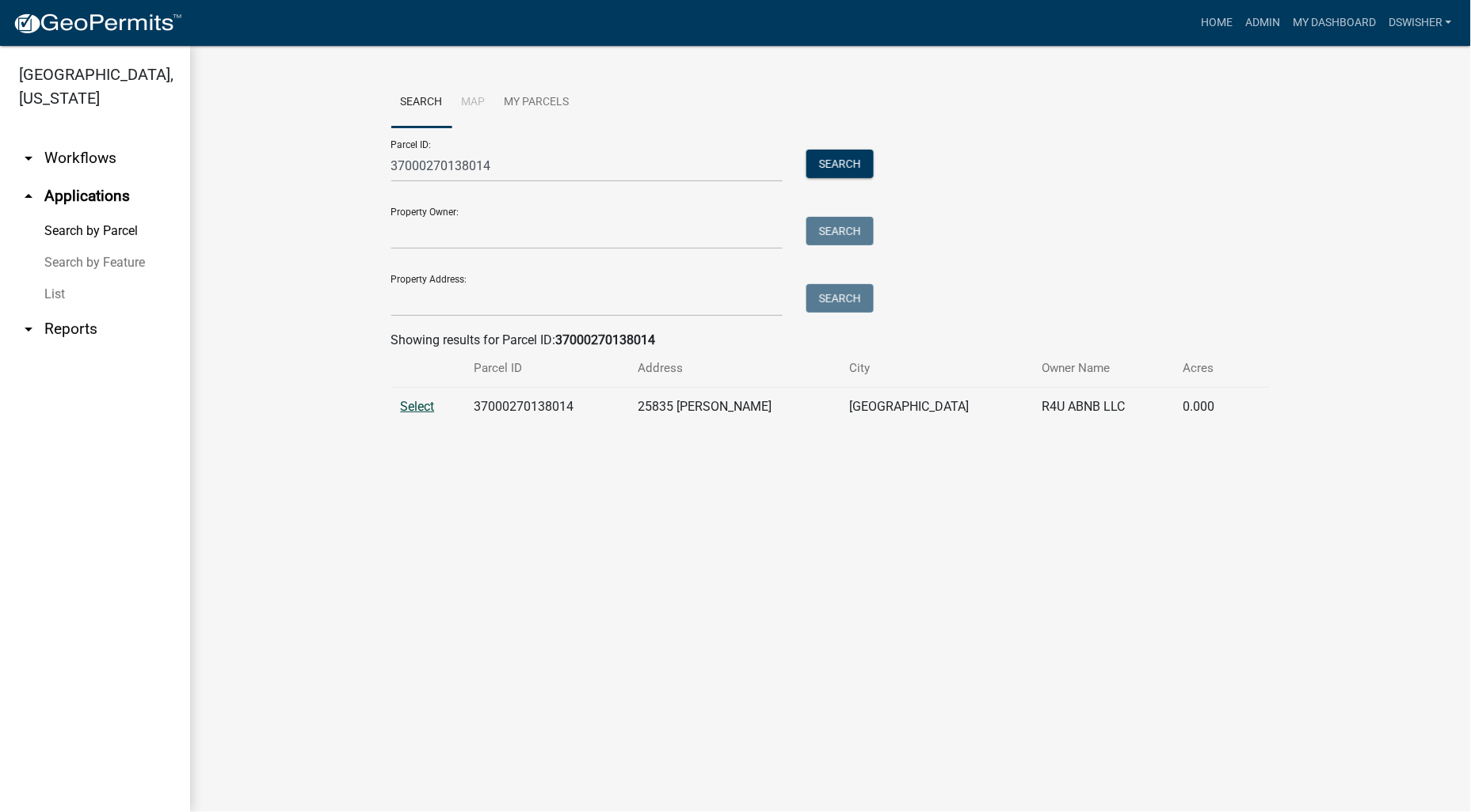
click at [423, 404] on span "Select" at bounding box center [418, 406] width 34 height 15
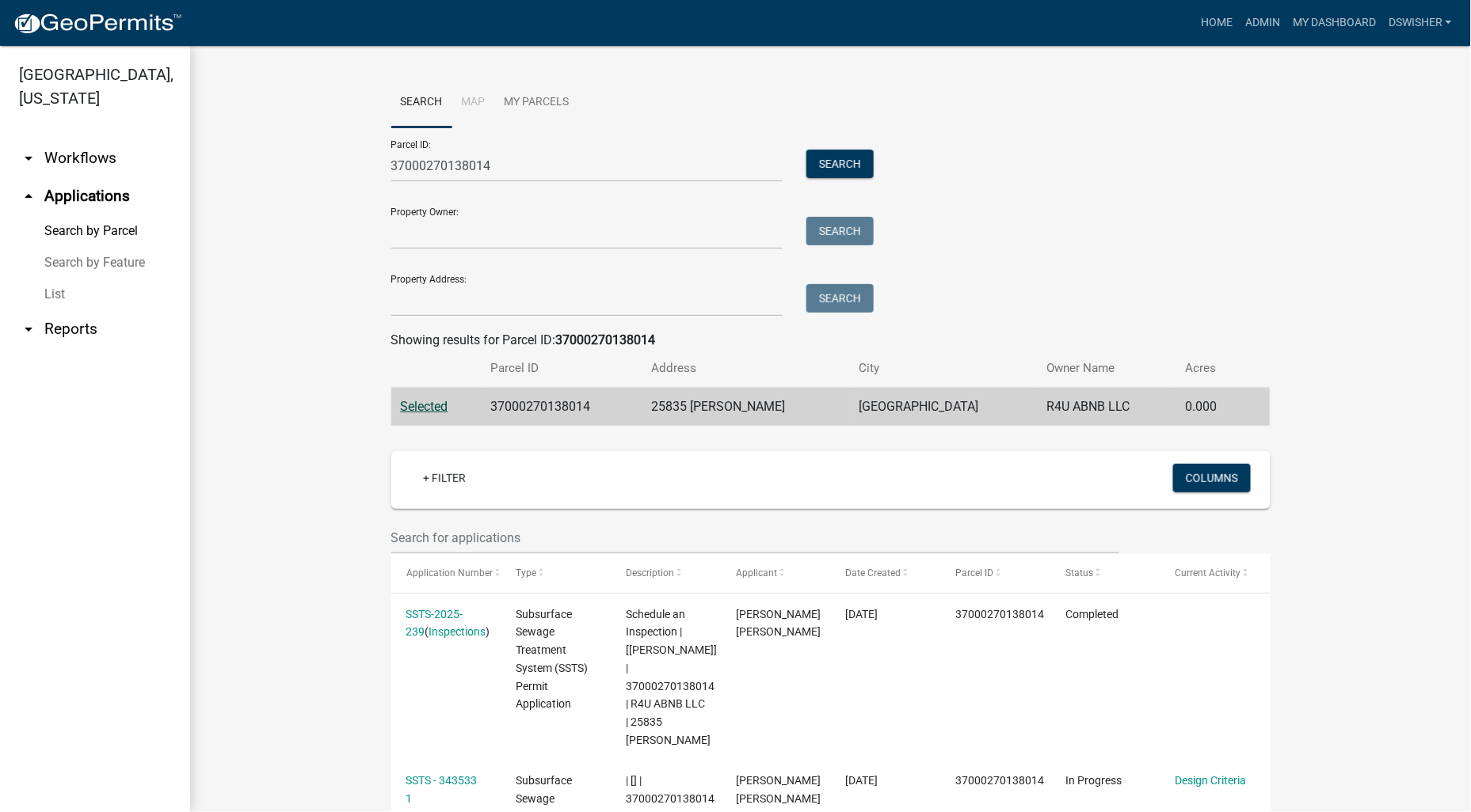
click at [312, 479] on wm-workflow-application-search-view "Search Map My Parcels Parcel ID: 37000270138014 Search Property Owner: Search P…" at bounding box center [831, 769] width 1218 height 1383
drag, startPoint x: 275, startPoint y: 169, endPoint x: 127, endPoint y: 187, distance: 149.1
click at [151, 181] on div "Otter Tail County, Minnesota arrow_drop_down Workflows List arrow_drop_up Appli…" at bounding box center [735, 429] width 1471 height 767
paste input "SSTS-2025-245 Subsurface Sewage Treatment System (SSTS) Permit Application 3700…"
type input "S"
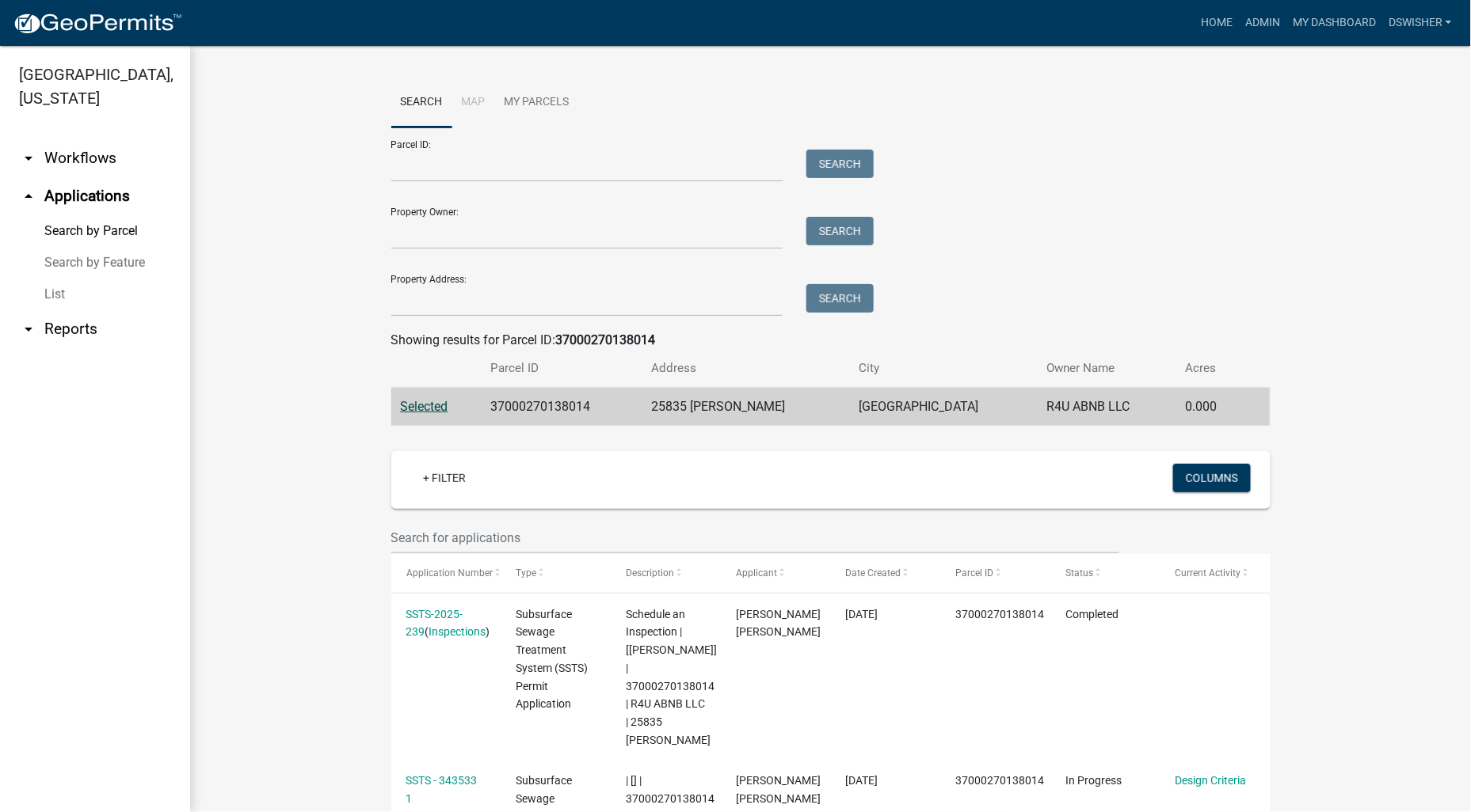
drag, startPoint x: 1319, startPoint y: 337, endPoint x: 638, endPoint y: 139, distance: 709.2
click at [1320, 335] on wm-workflow-application-search-view "Search Map My Parcels Parcel ID: Search Property Owner: Search Property Address…" at bounding box center [831, 769] width 1218 height 1383
click at [407, 171] on input "Parcel ID:" at bounding box center [587, 166] width 392 height 33
paste input "37000270143001"
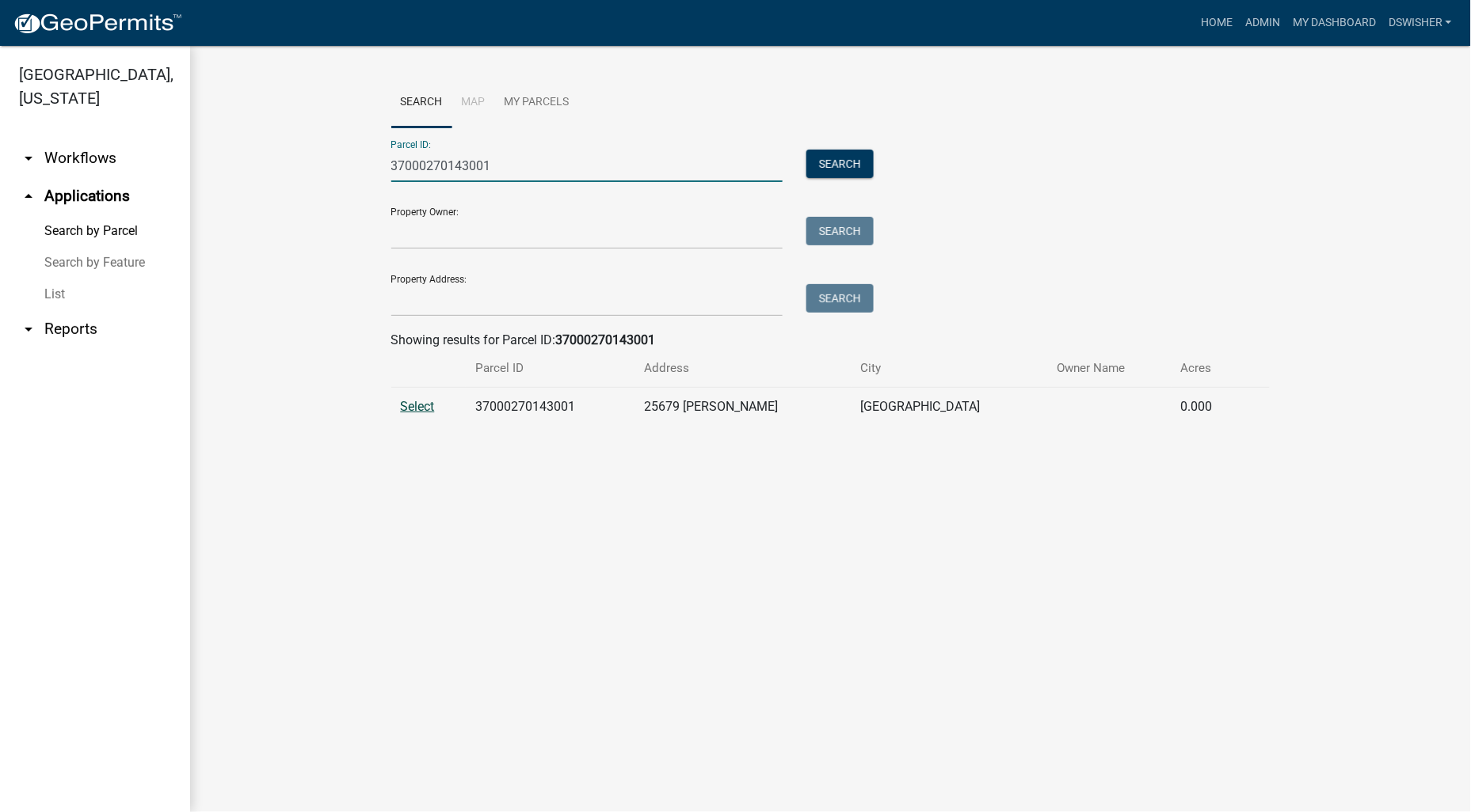
type input "37000270143001"
click at [418, 402] on span "Select" at bounding box center [418, 406] width 34 height 15
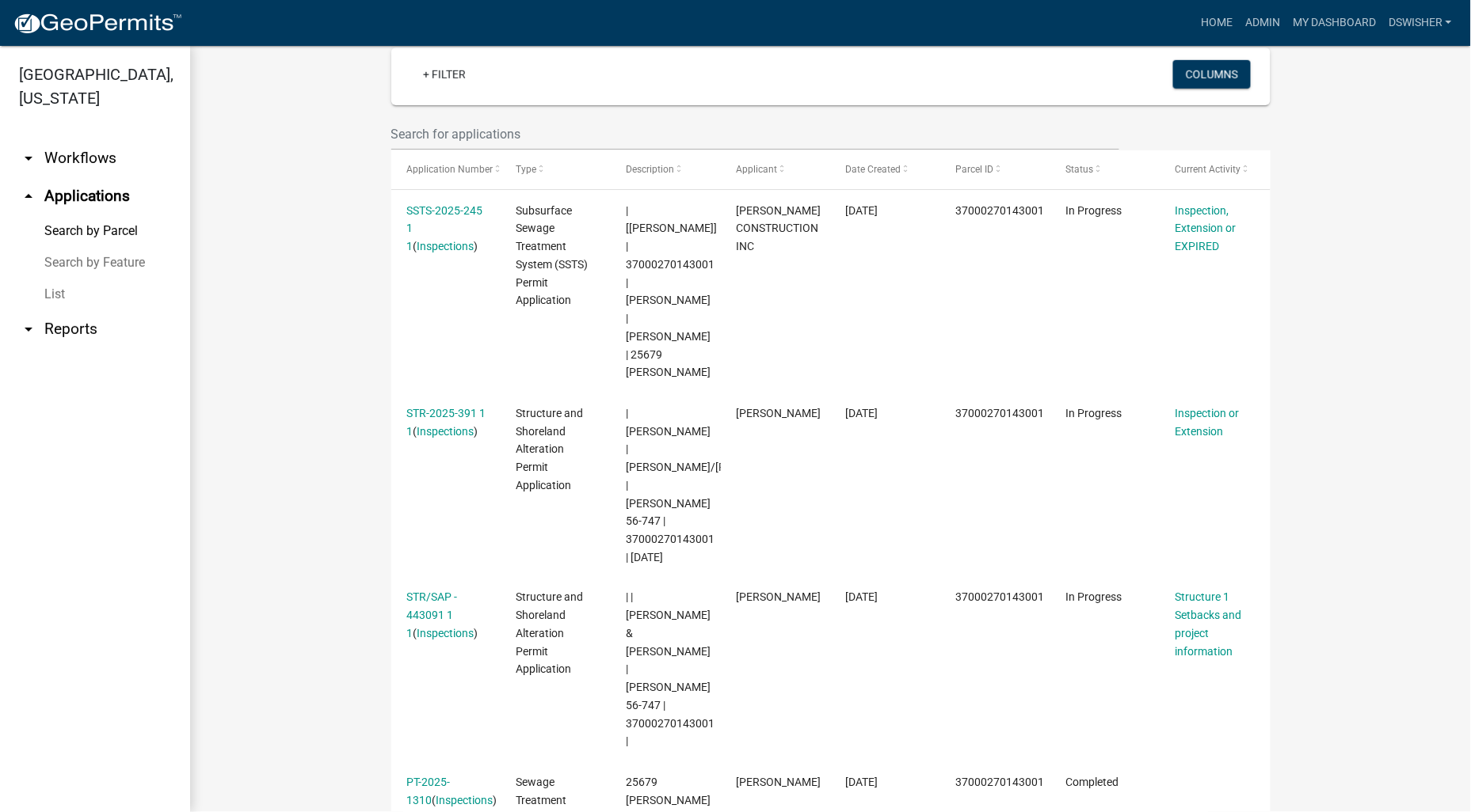
scroll to position [439, 0]
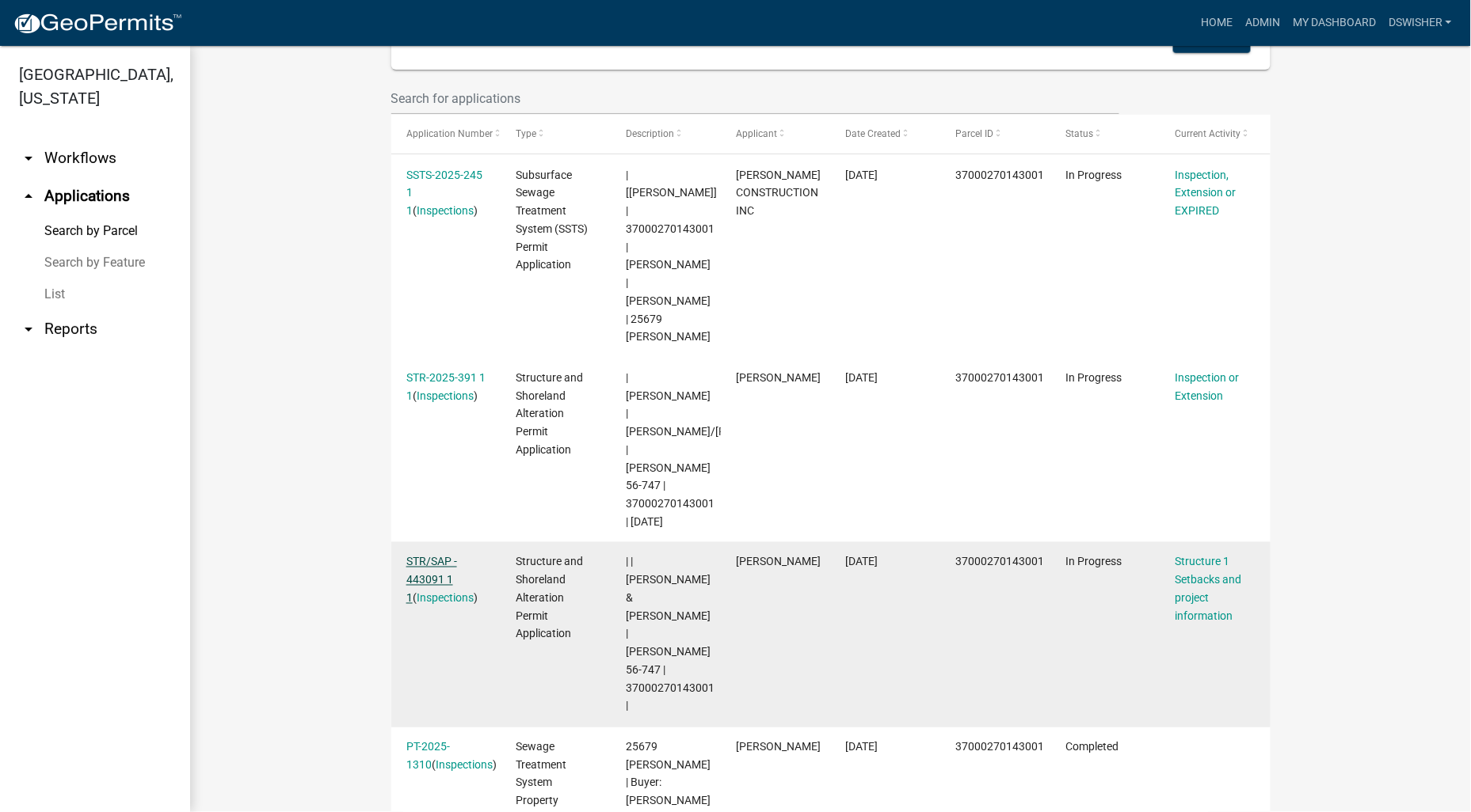
click at [421, 556] on link "STR/SAP - 443091 1 1" at bounding box center [432, 581] width 51 height 49
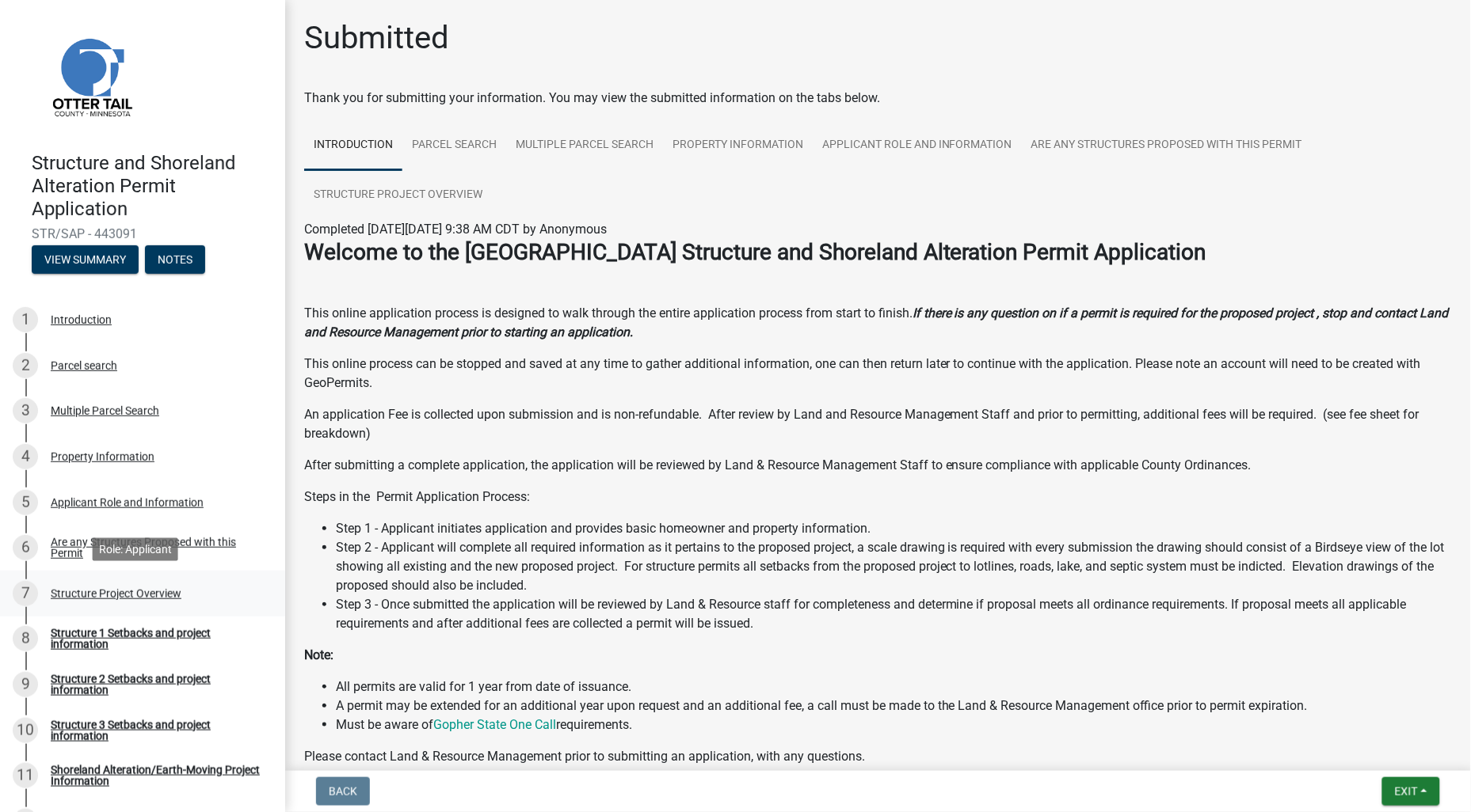
click at [135, 594] on div "Structure Project Overview" at bounding box center [116, 594] width 131 height 11
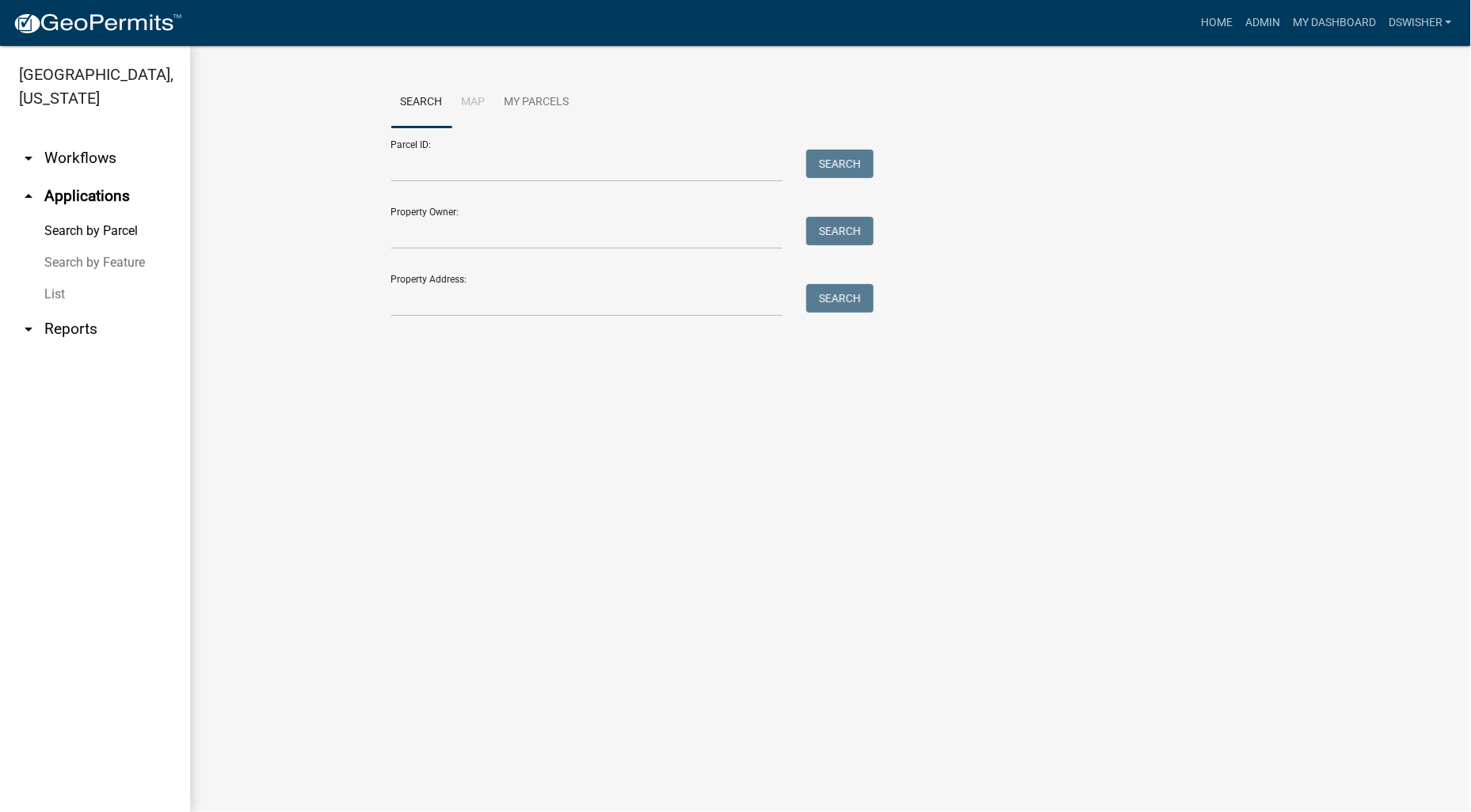
drag, startPoint x: 1332, startPoint y: 215, endPoint x: 806, endPoint y: 135, distance: 532.0
click at [1336, 218] on wm-workflow-application-search-view "Search Map My Parcels Parcel ID: Search Property Owner: Search Property Address…" at bounding box center [831, 203] width 1218 height 253
click at [468, 169] on input "Parcel ID:" at bounding box center [587, 166] width 392 height 33
paste input "37000280150009"
click at [823, 158] on button "Search" at bounding box center [840, 164] width 68 height 28
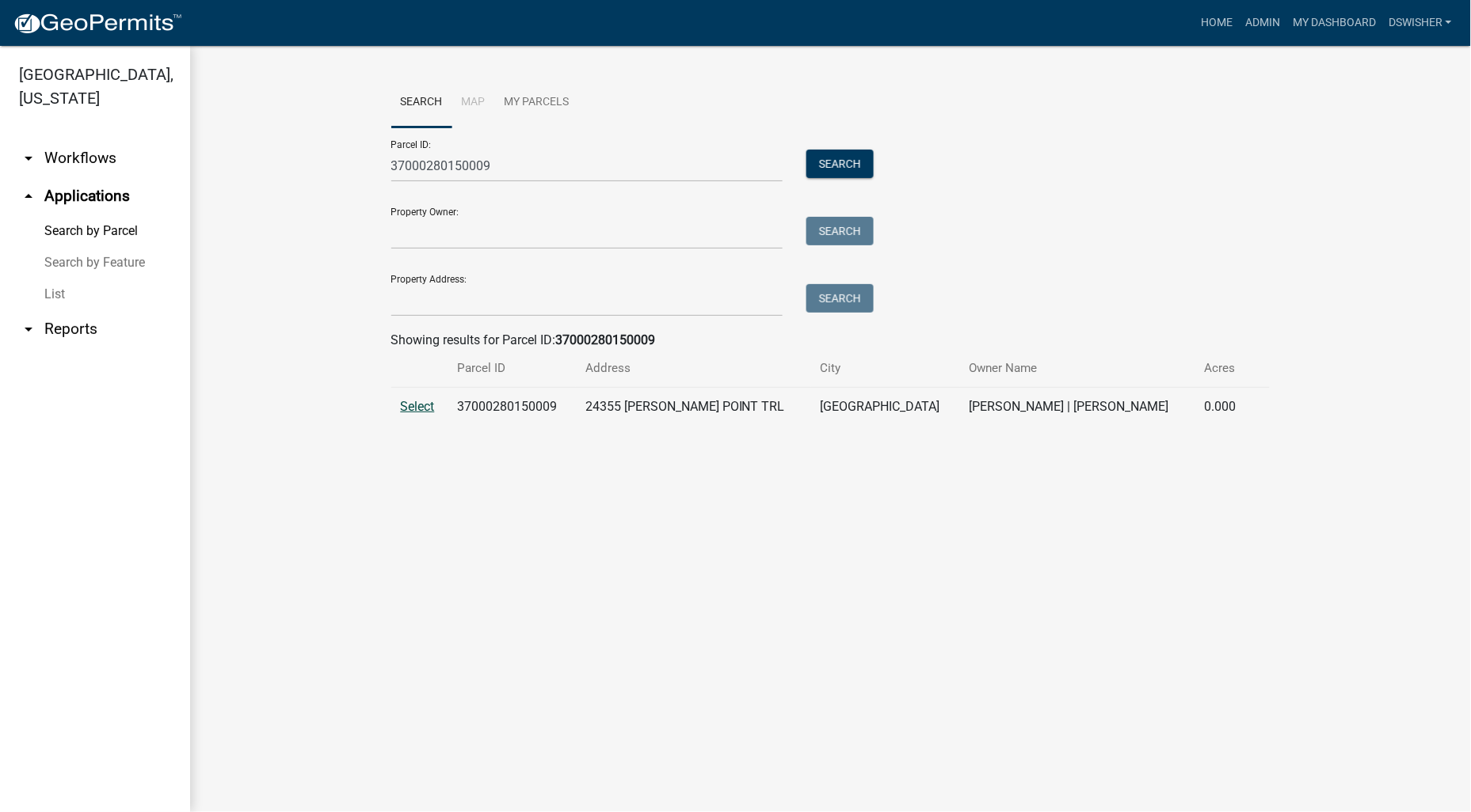
click at [425, 406] on span "Select" at bounding box center [418, 406] width 34 height 15
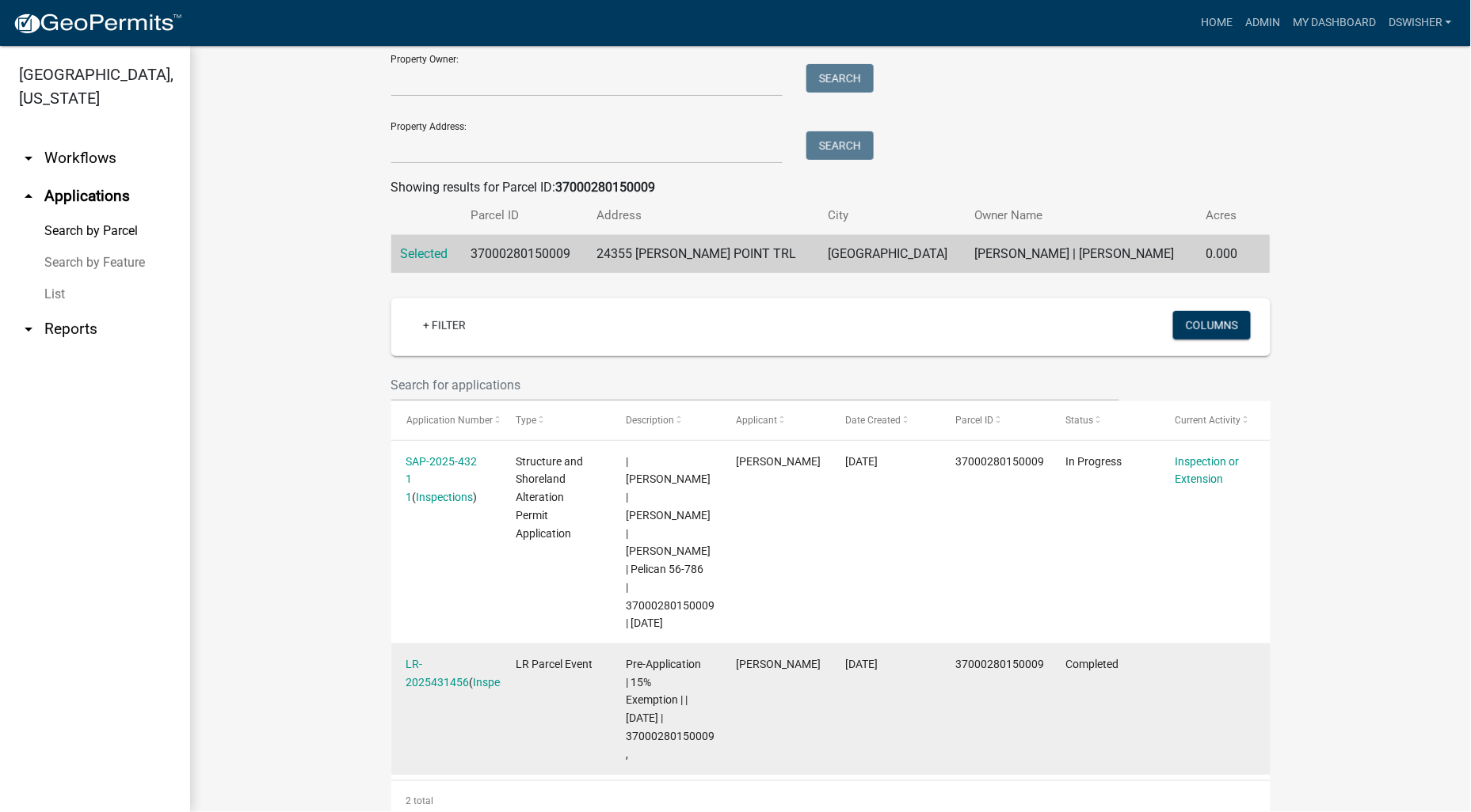
scroll to position [156, 0]
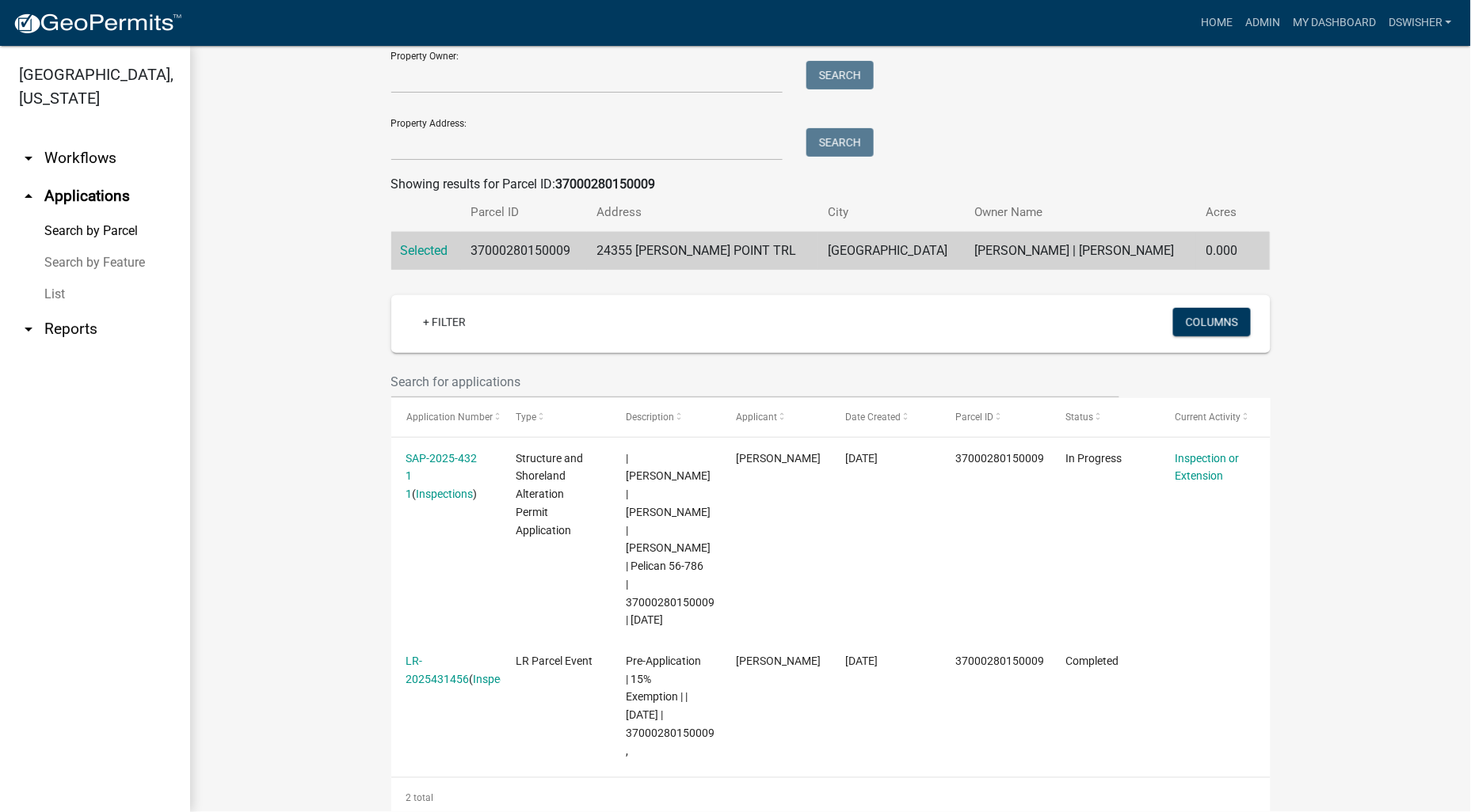
drag, startPoint x: 1400, startPoint y: 466, endPoint x: 1373, endPoint y: 452, distance: 30.4
click at [1399, 466] on wm-workflow-application-search-view "Search Map My Parcels Parcel ID: 37000280150009 Search Property Owner: Search P…" at bounding box center [831, 370] width 1218 height 896
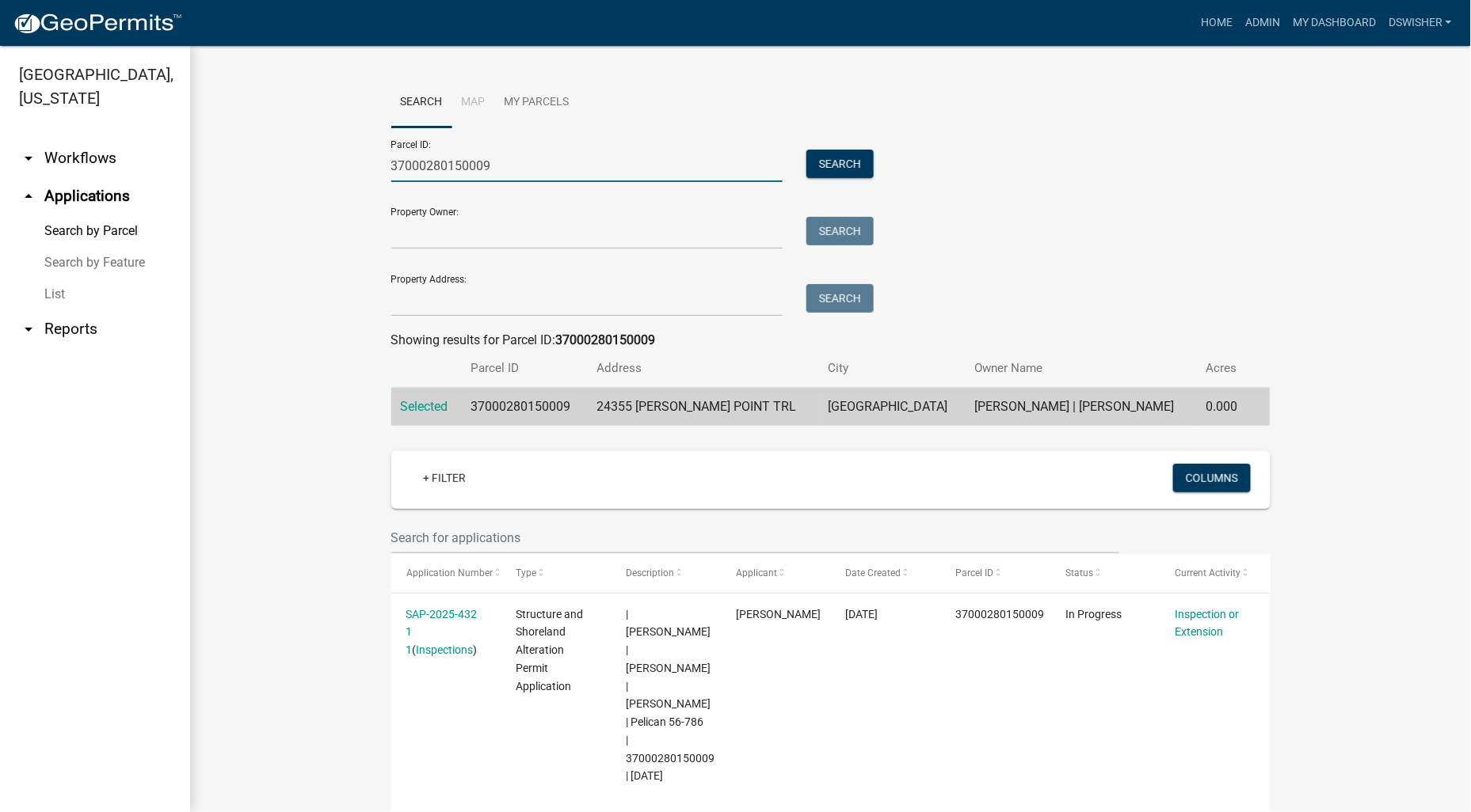
drag, startPoint x: 433, startPoint y: 168, endPoint x: 315, endPoint y: 172, distance: 118.1
click at [320, 172] on wm-workflow-application-search-view "Search Map My Parcels Parcel ID: 37000280150009 Search Property Owner: Search P…" at bounding box center [831, 525] width 1218 height 896
paste input "990277000"
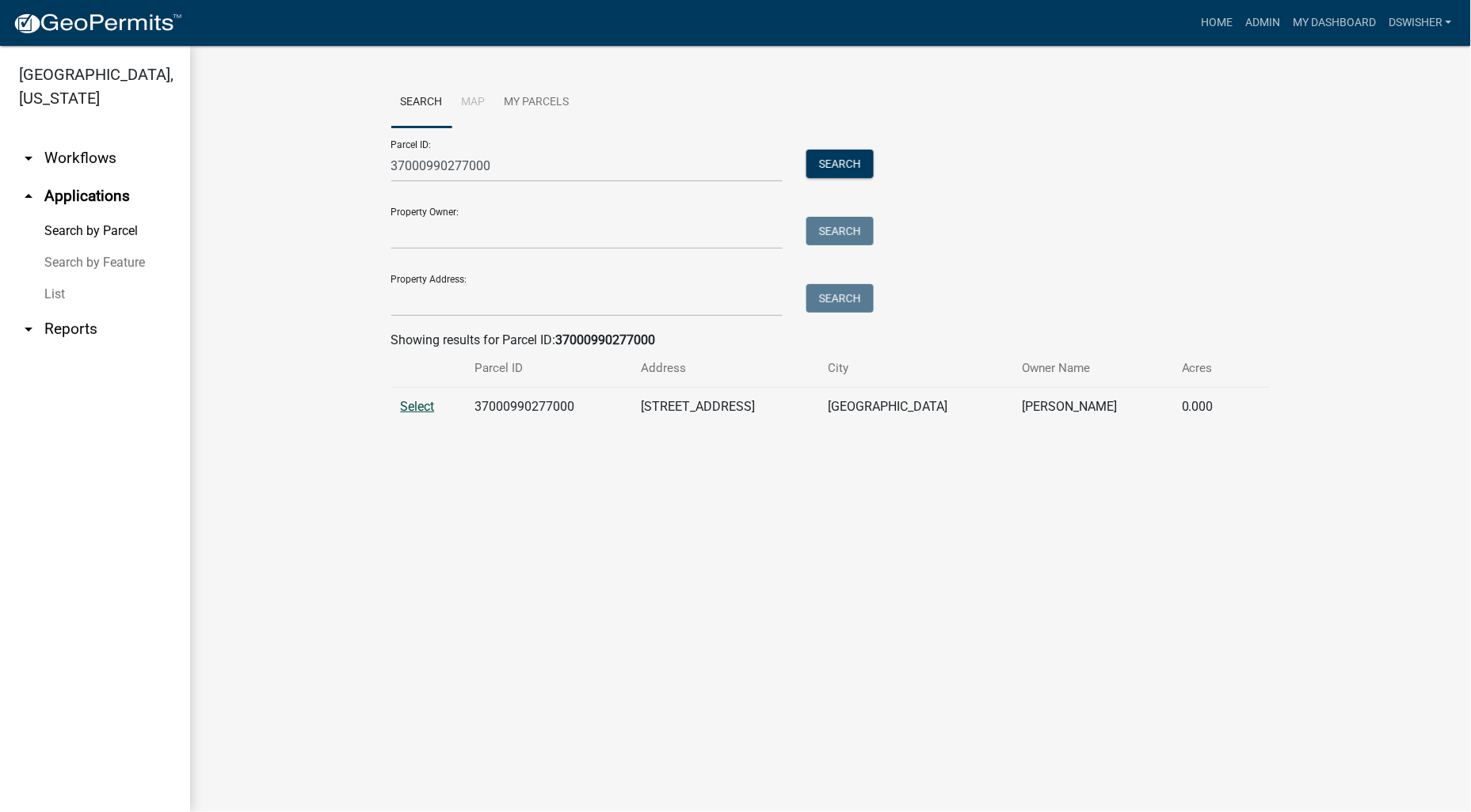
click at [418, 406] on span "Select" at bounding box center [418, 406] width 34 height 15
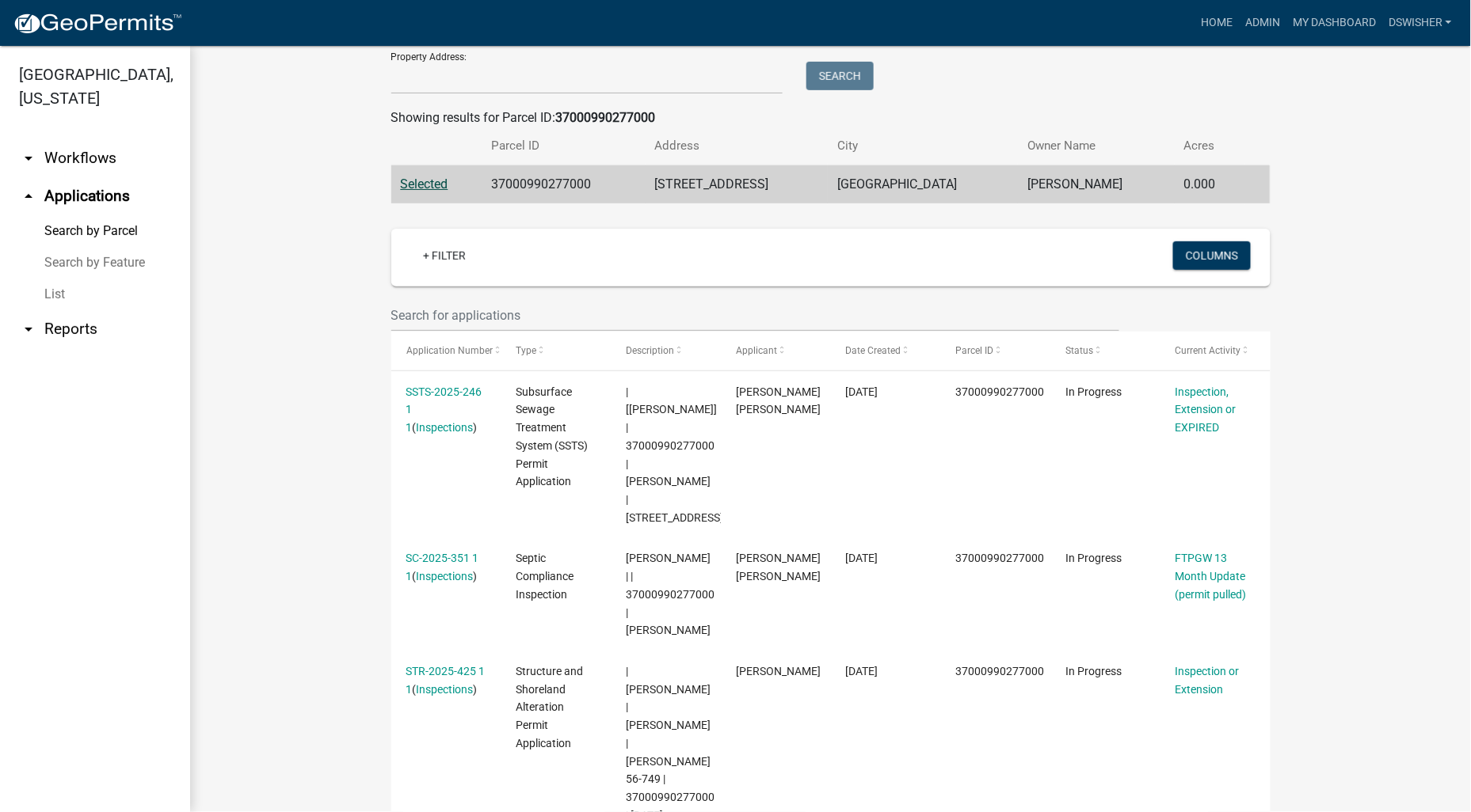
scroll to position [232, 0]
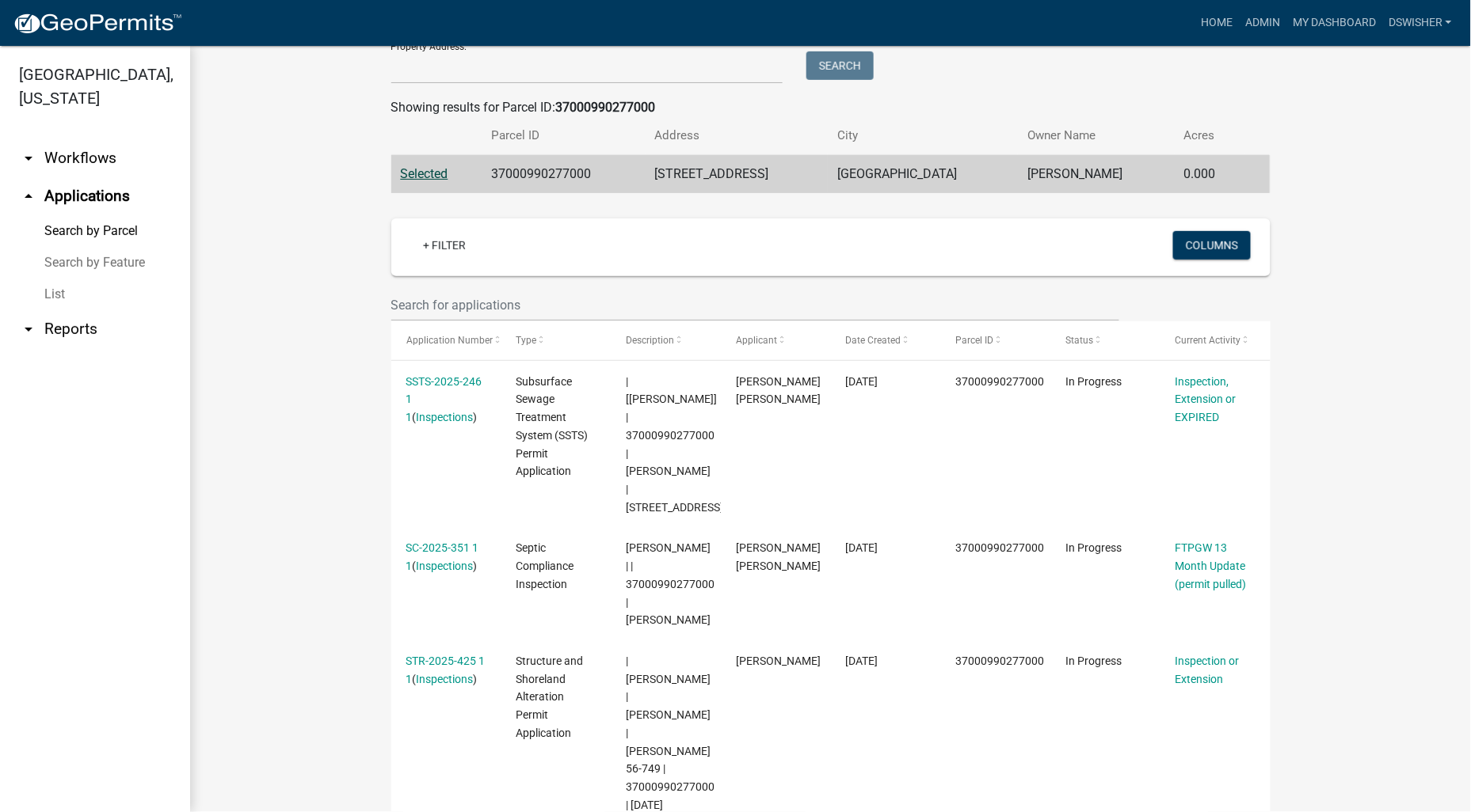
drag, startPoint x: 28, startPoint y: 542, endPoint x: 179, endPoint y: 154, distance: 416.3
click at [28, 542] on ul "arrow_drop_down Workflows List arrow_drop_up Applications Search by Parcel Sear…" at bounding box center [95, 470] width 190 height 686
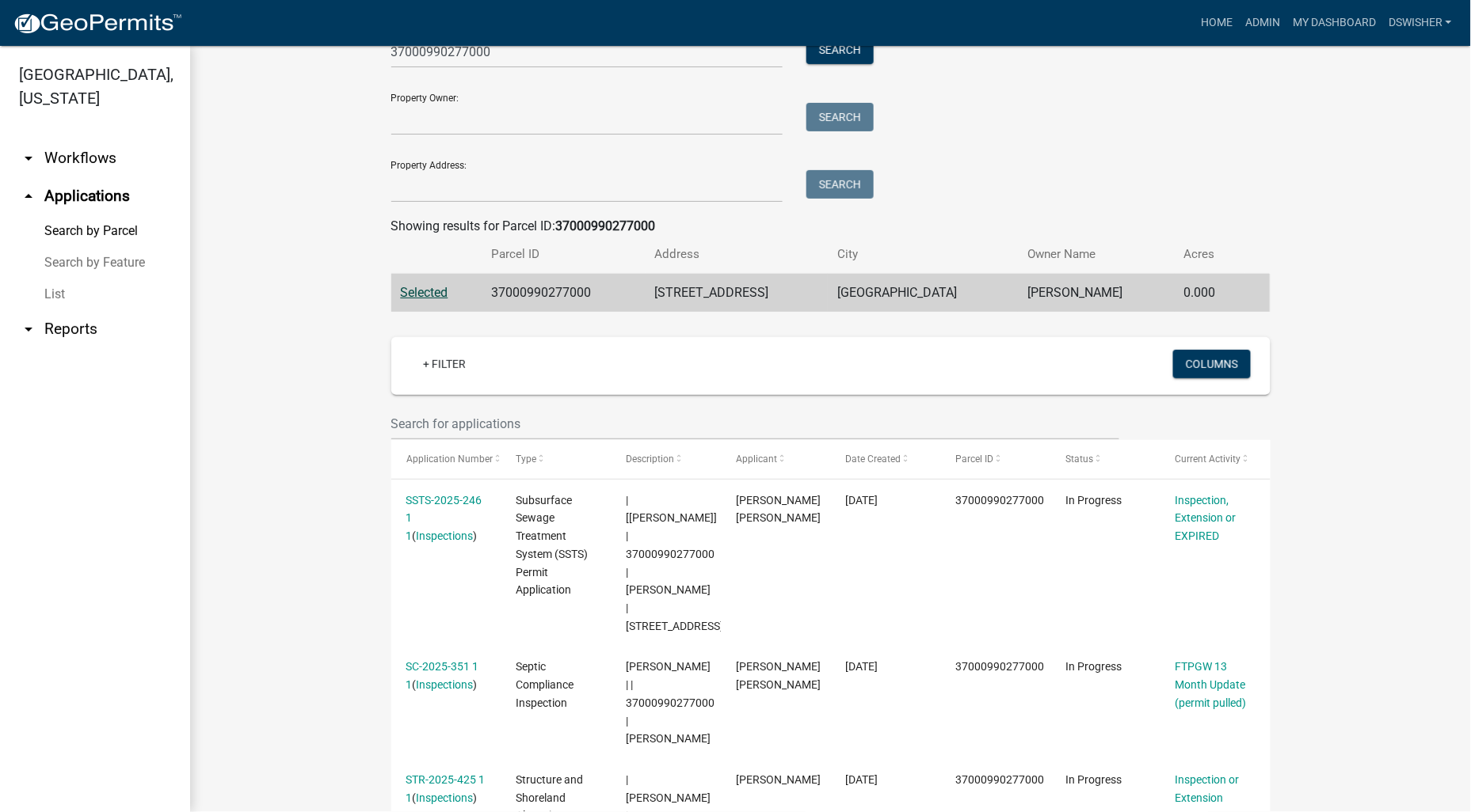
scroll to position [0, 0]
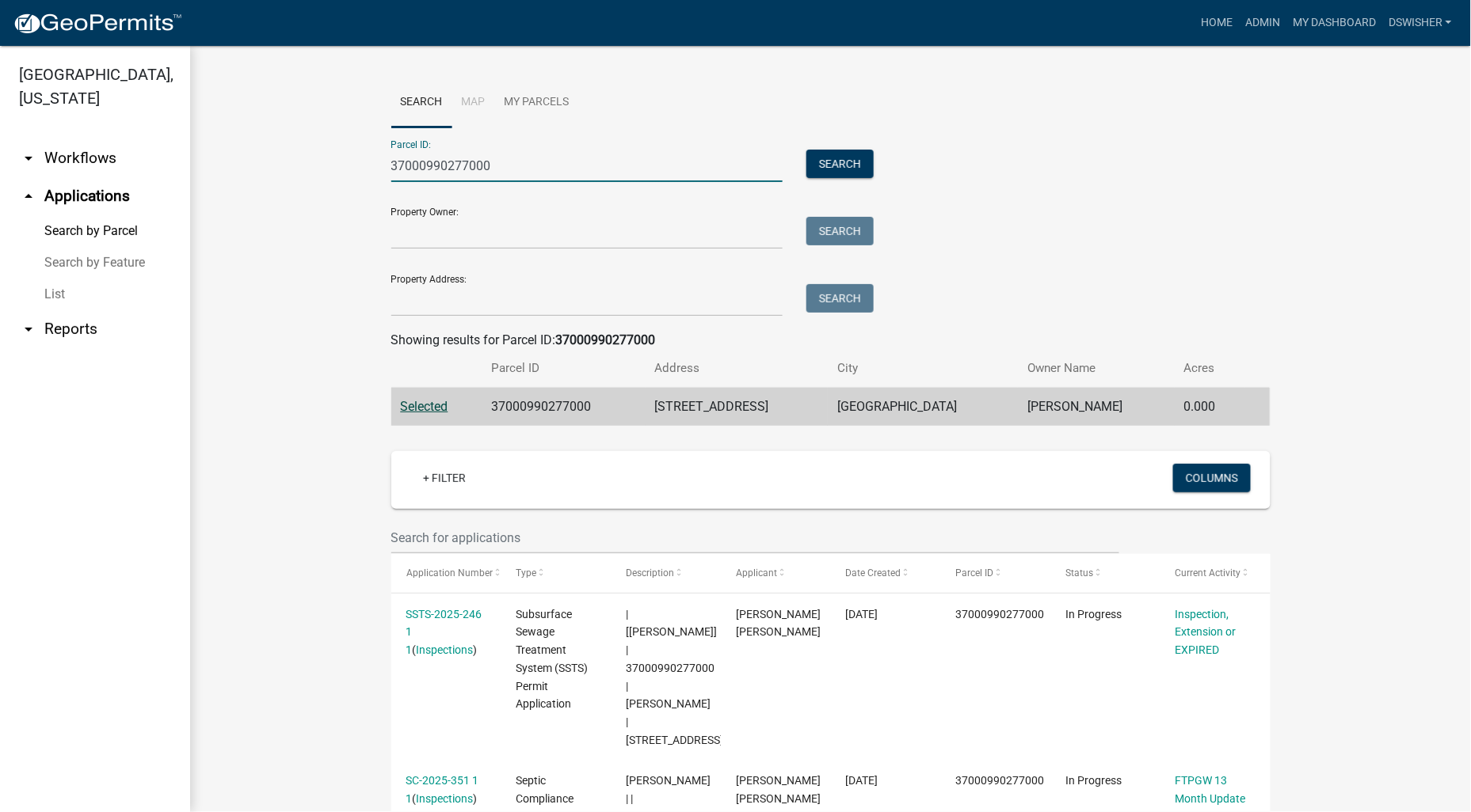
drag, startPoint x: 537, startPoint y: 164, endPoint x: 259, endPoint y: 167, distance: 278.0
click at [266, 167] on wm-workflow-application-search-view "Search Map My Parcels Parcel ID: 37000990277000 Search Property Owner: Search P…" at bounding box center [831, 591] width 1218 height 1027
paste input "774"
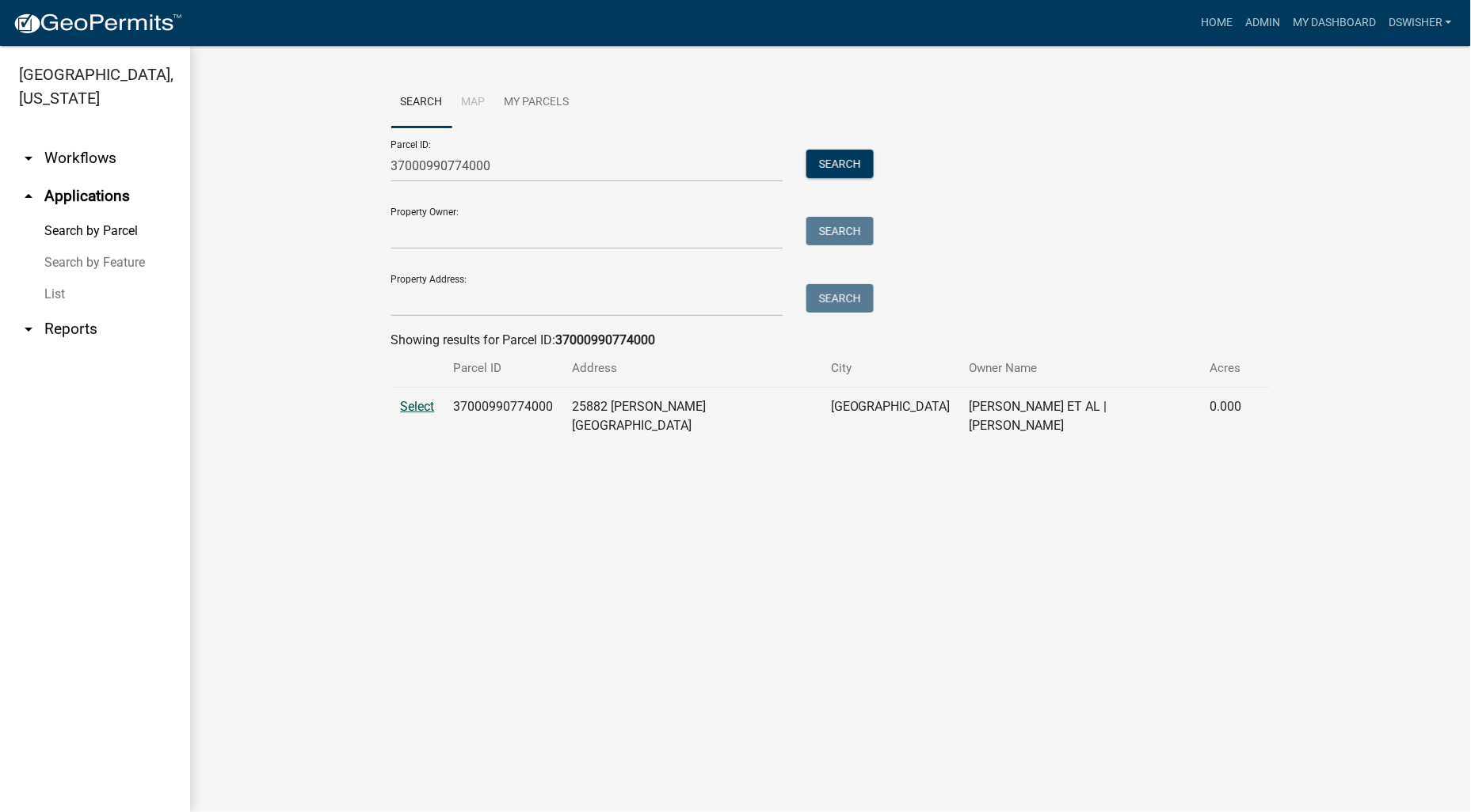
click at [418, 399] on span "Select" at bounding box center [418, 406] width 34 height 15
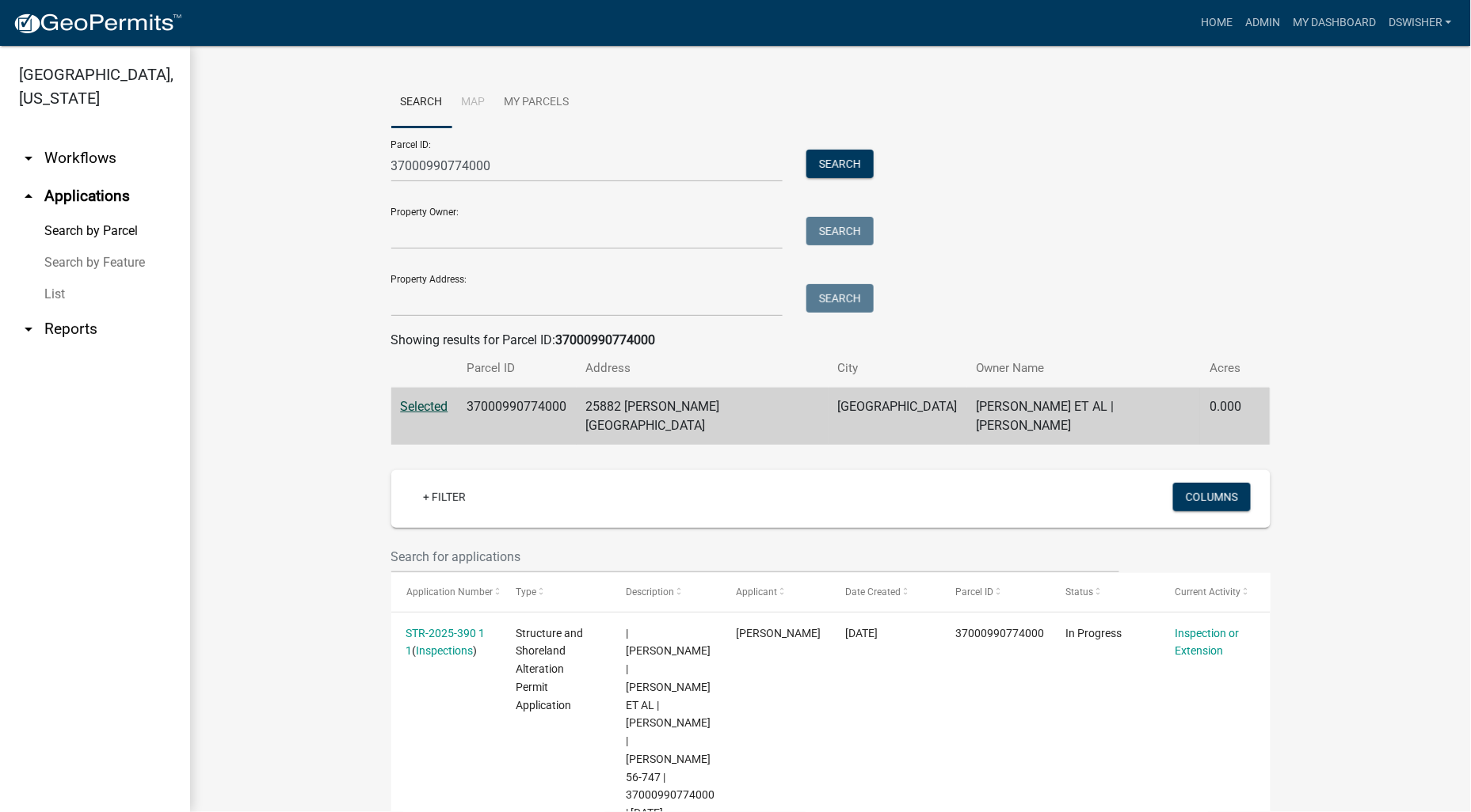
drag, startPoint x: 1254, startPoint y: 243, endPoint x: 773, endPoint y: 169, distance: 486.7
click at [1249, 242] on div "Parcel ID: 37000990774000 Search Property Owner: Search Property Address: Search" at bounding box center [831, 221] width 879 height 189
drag, startPoint x: 511, startPoint y: 169, endPoint x: 129, endPoint y: 188, distance: 382.5
click at [159, 187] on div "Otter Tail County, Minnesota arrow_drop_down Workflows List arrow_drop_up Appli…" at bounding box center [735, 429] width 1471 height 767
paste input "143"
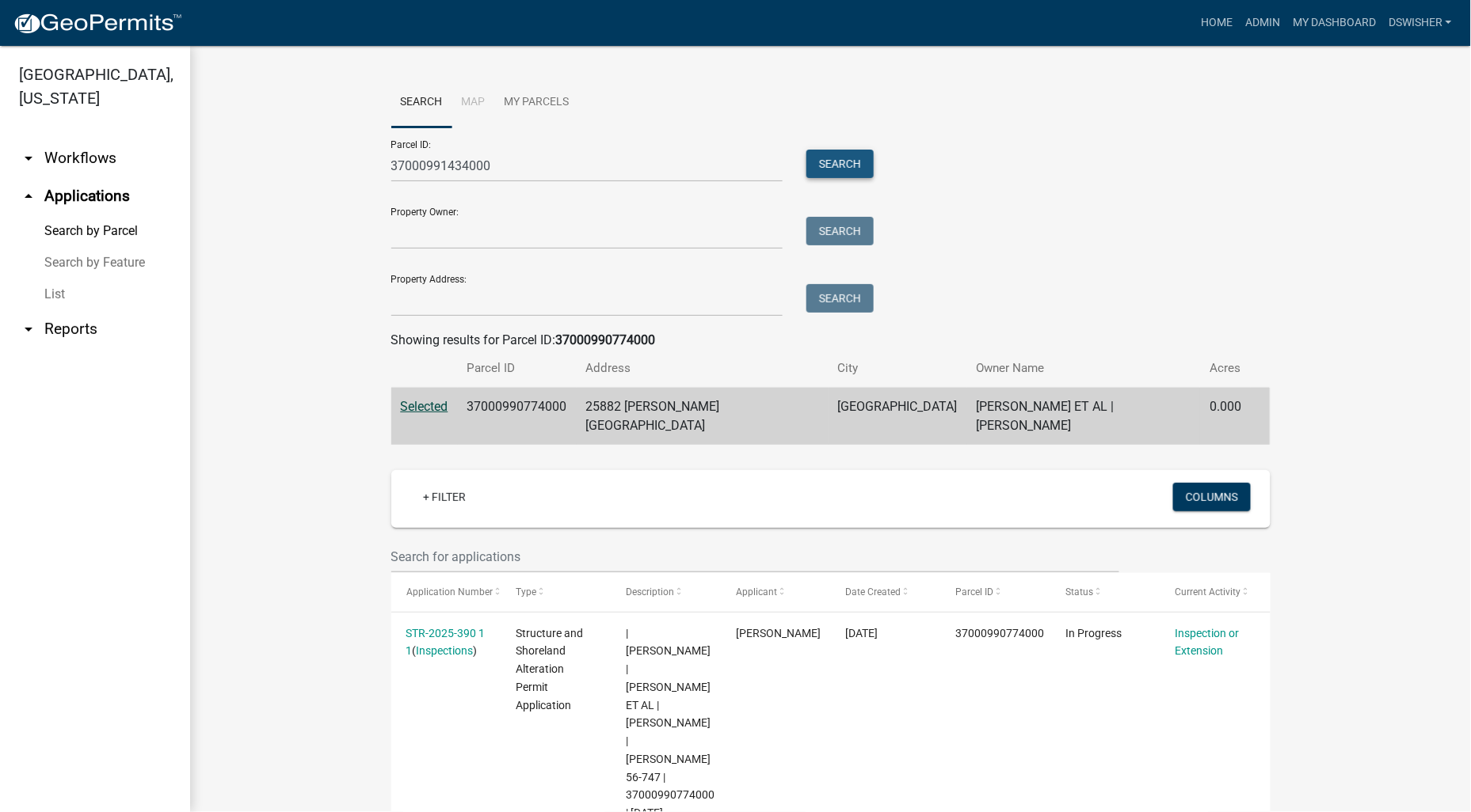
click at [823, 155] on button "Search" at bounding box center [840, 164] width 68 height 28
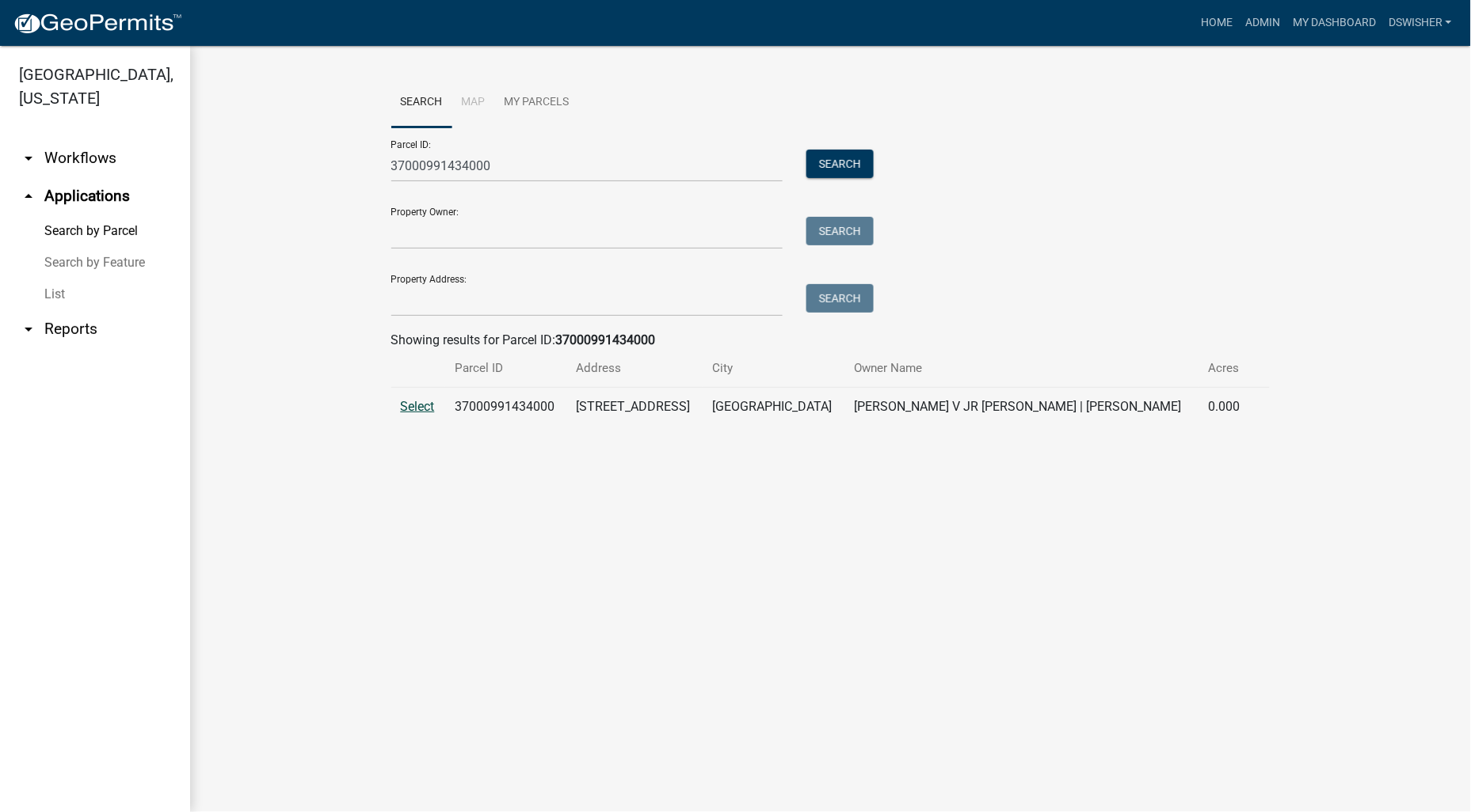
click at [420, 400] on span "Select" at bounding box center [418, 406] width 34 height 15
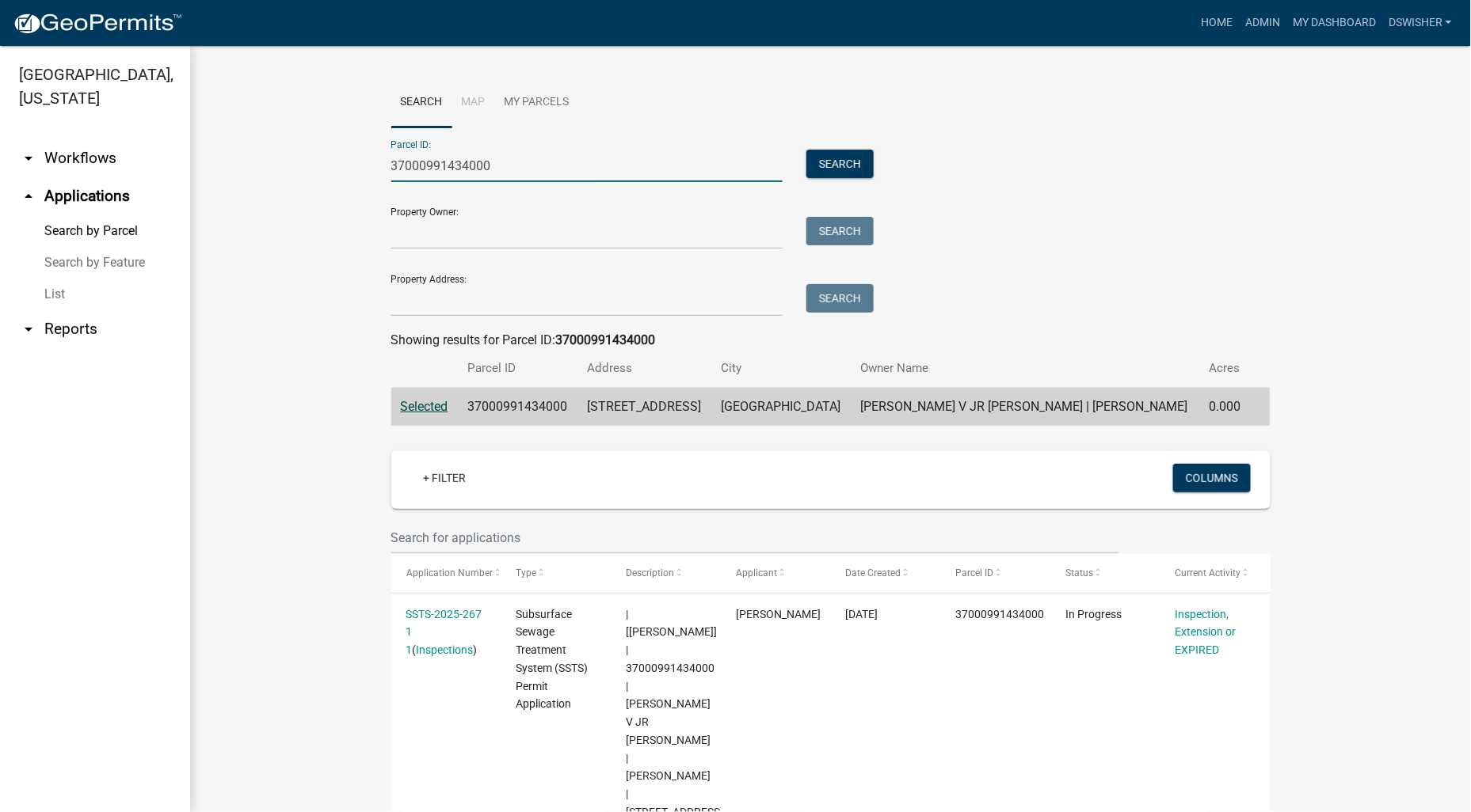
drag, startPoint x: 433, startPoint y: 165, endPoint x: 827, endPoint y: 124, distance: 396.1
click at [759, 128] on div "Parcel ID: 37000991434000 Search" at bounding box center [629, 154] width 475 height 55
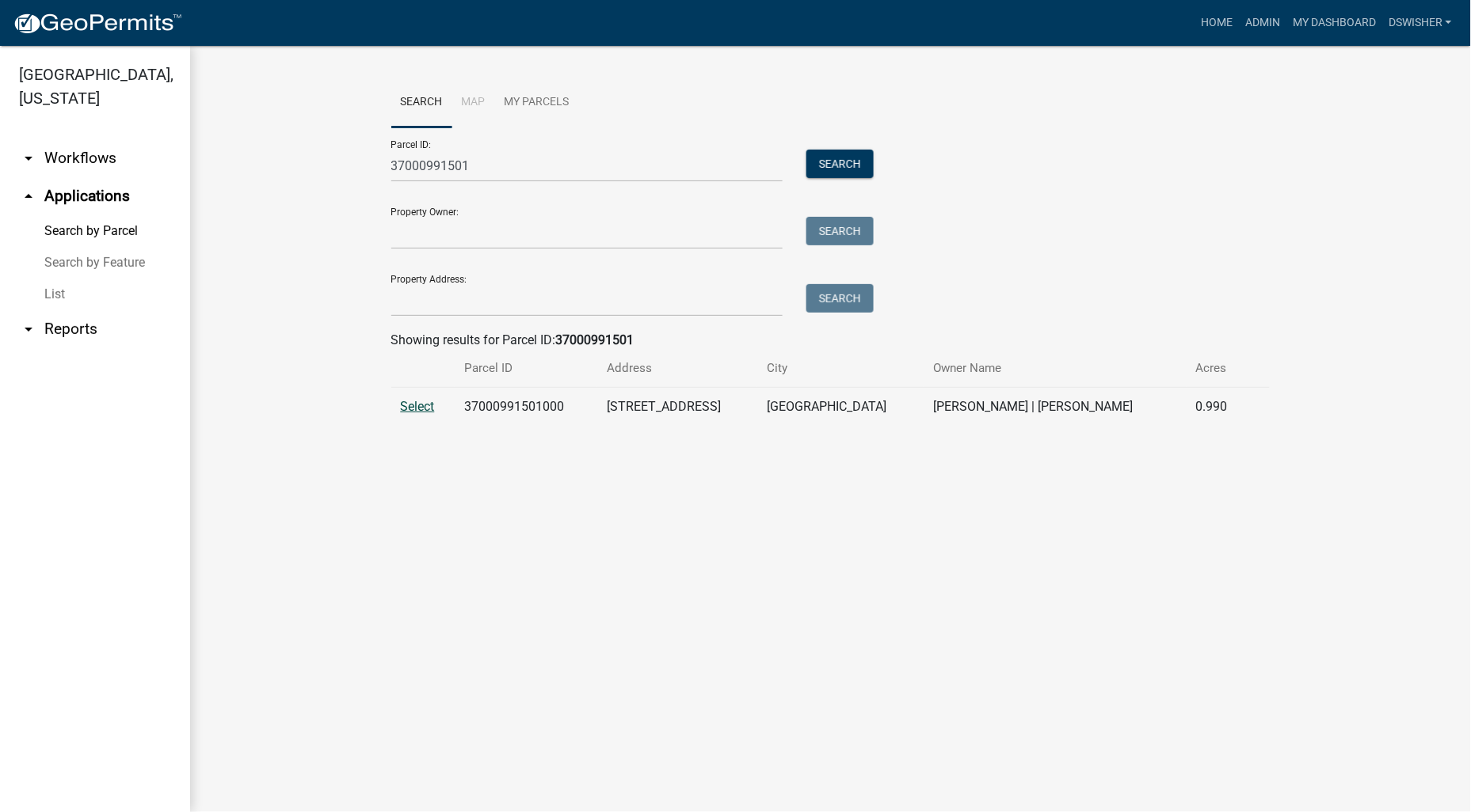
click at [417, 407] on span "Select" at bounding box center [418, 406] width 34 height 15
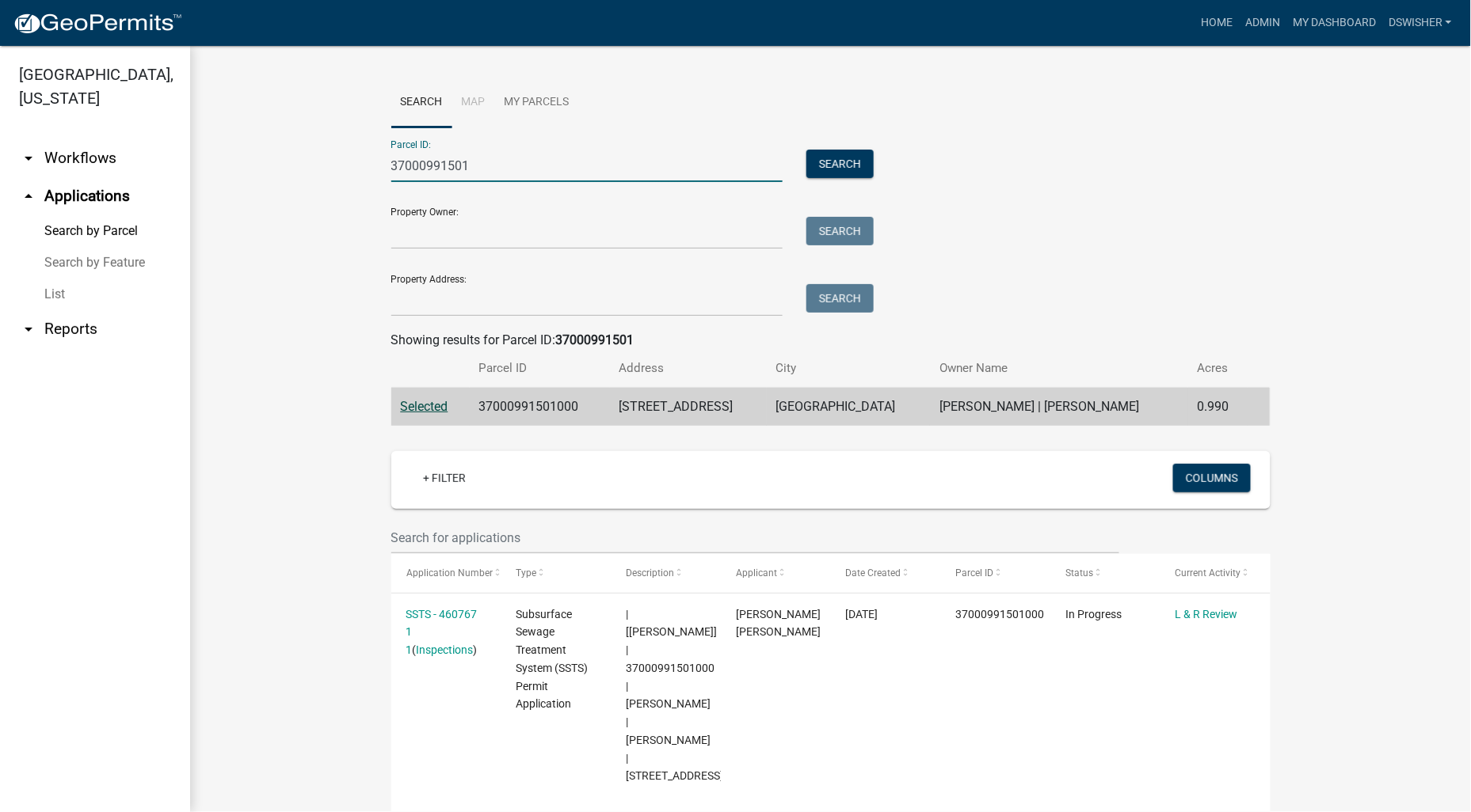
drag, startPoint x: 448, startPoint y: 169, endPoint x: 743, endPoint y: 122, distance: 298.7
click at [700, 128] on div "Parcel ID: 37000991501 Search" at bounding box center [629, 154] width 475 height 55
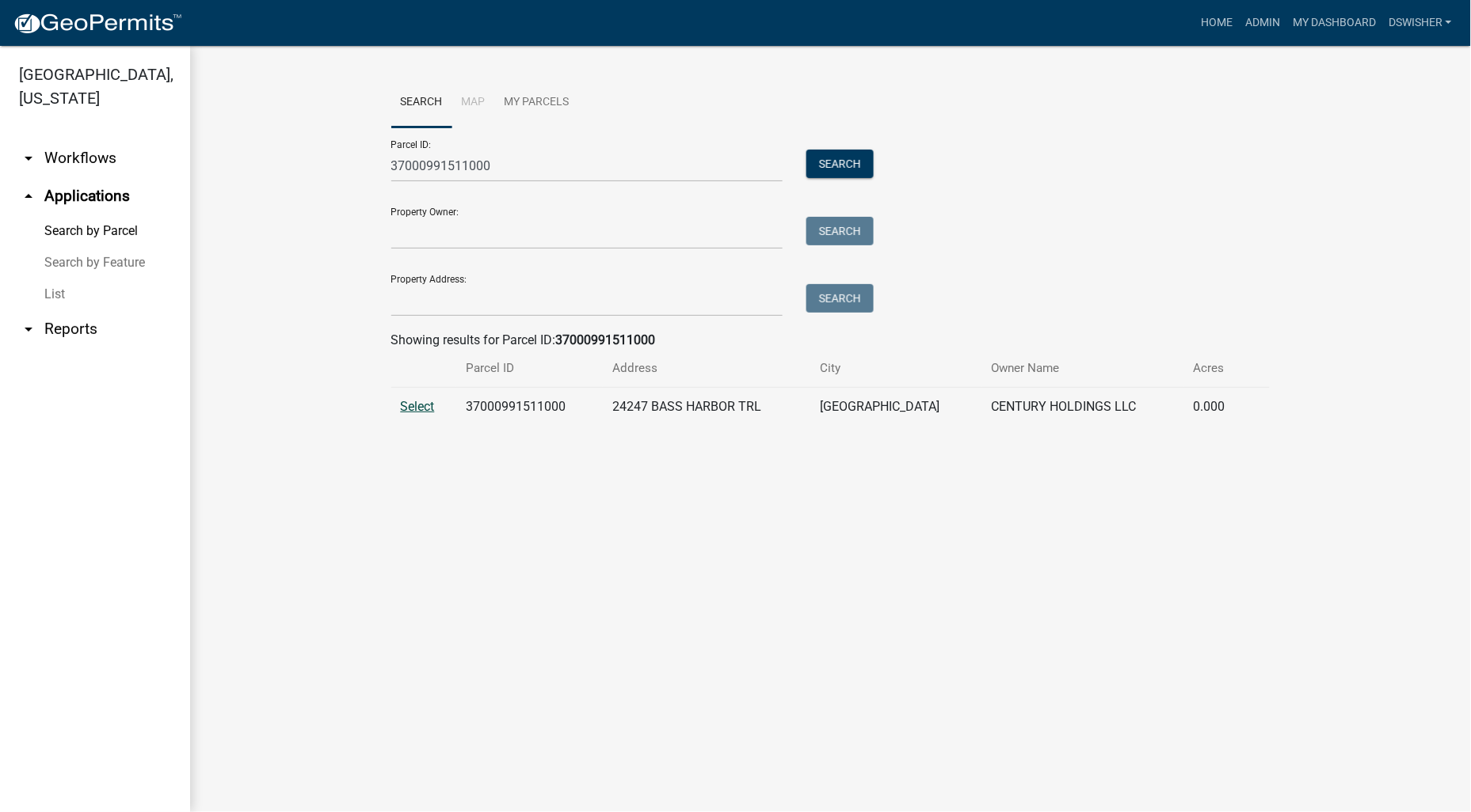
click at [421, 407] on span "Select" at bounding box center [418, 406] width 34 height 15
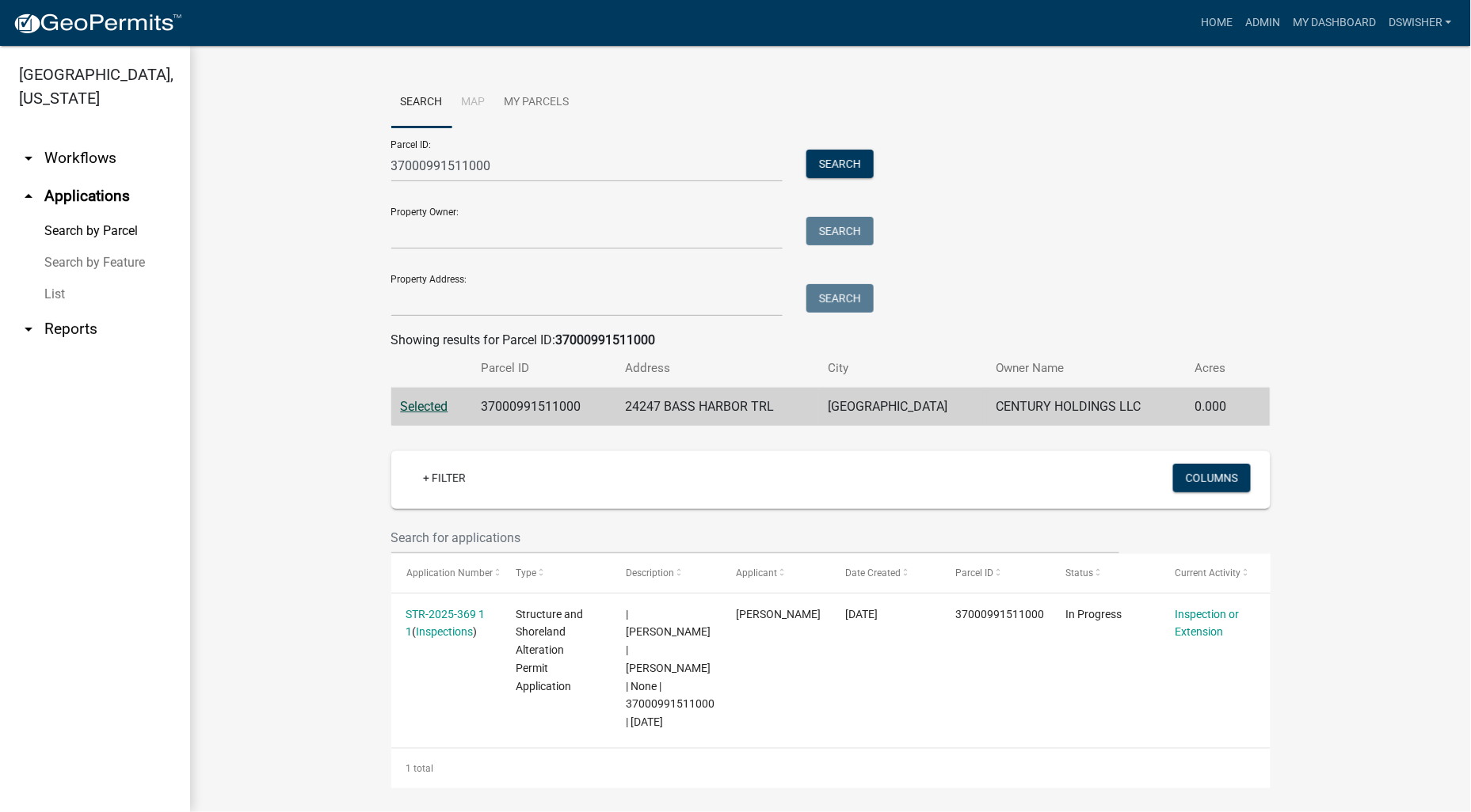
drag, startPoint x: 287, startPoint y: 247, endPoint x: 369, endPoint y: 113, distance: 157.1
click at [287, 246] on wm-workflow-application-search-view "Search Map My Parcels Parcel ID: 37000991511000 Search Property Owner: Search P…" at bounding box center [831, 433] width 1218 height 711
click at [1300, 175] on wm-workflow-application-search-view "Search Map My Parcels Parcel ID: 37000991511000 Search Property Owner: Search P…" at bounding box center [831, 433] width 1218 height 711
drag, startPoint x: 462, startPoint y: 163, endPoint x: 504, endPoint y: 162, distance: 42.0
click at [462, 163] on input "37000991511000" at bounding box center [587, 166] width 392 height 33
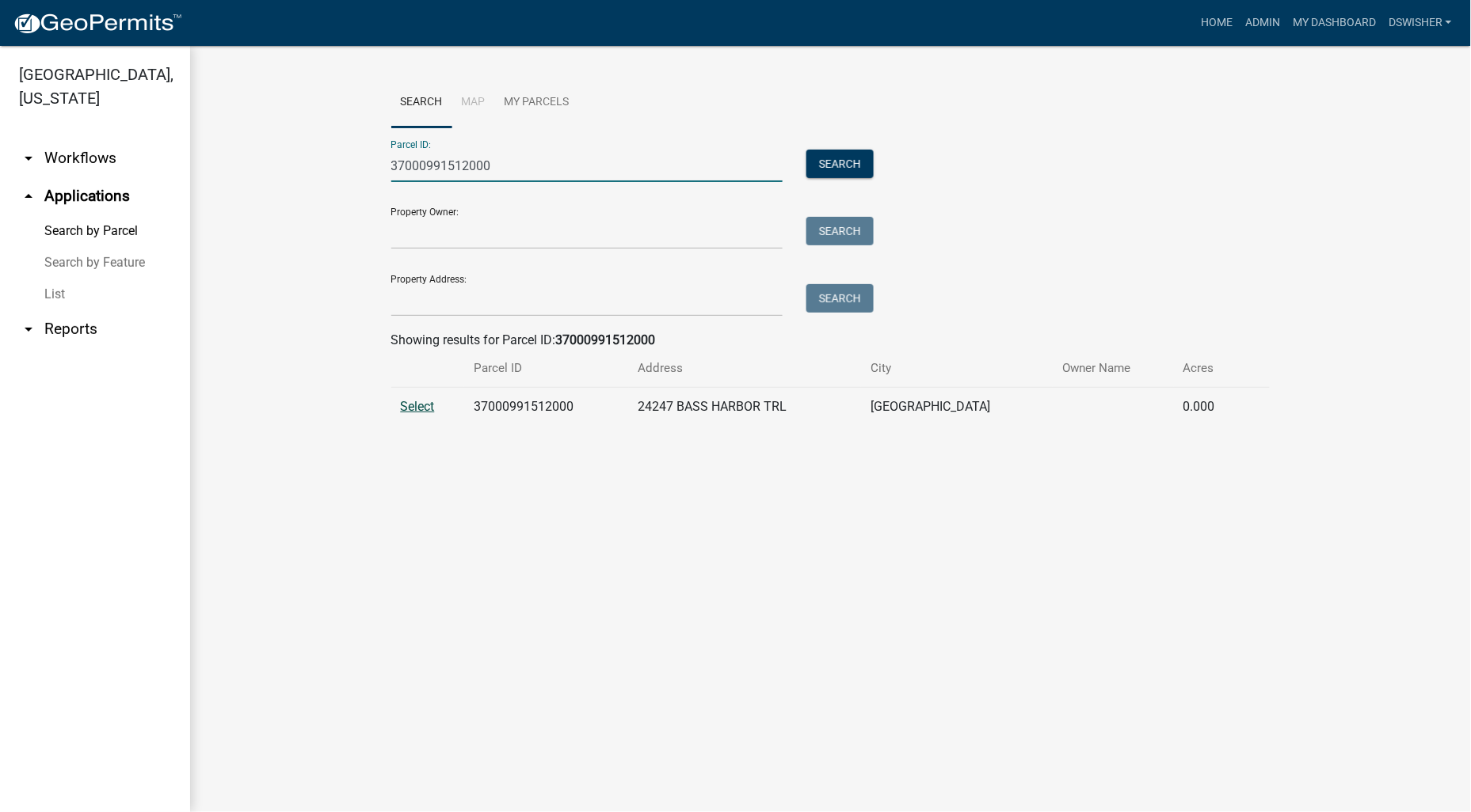
click at [429, 403] on span "Select" at bounding box center [418, 406] width 34 height 15
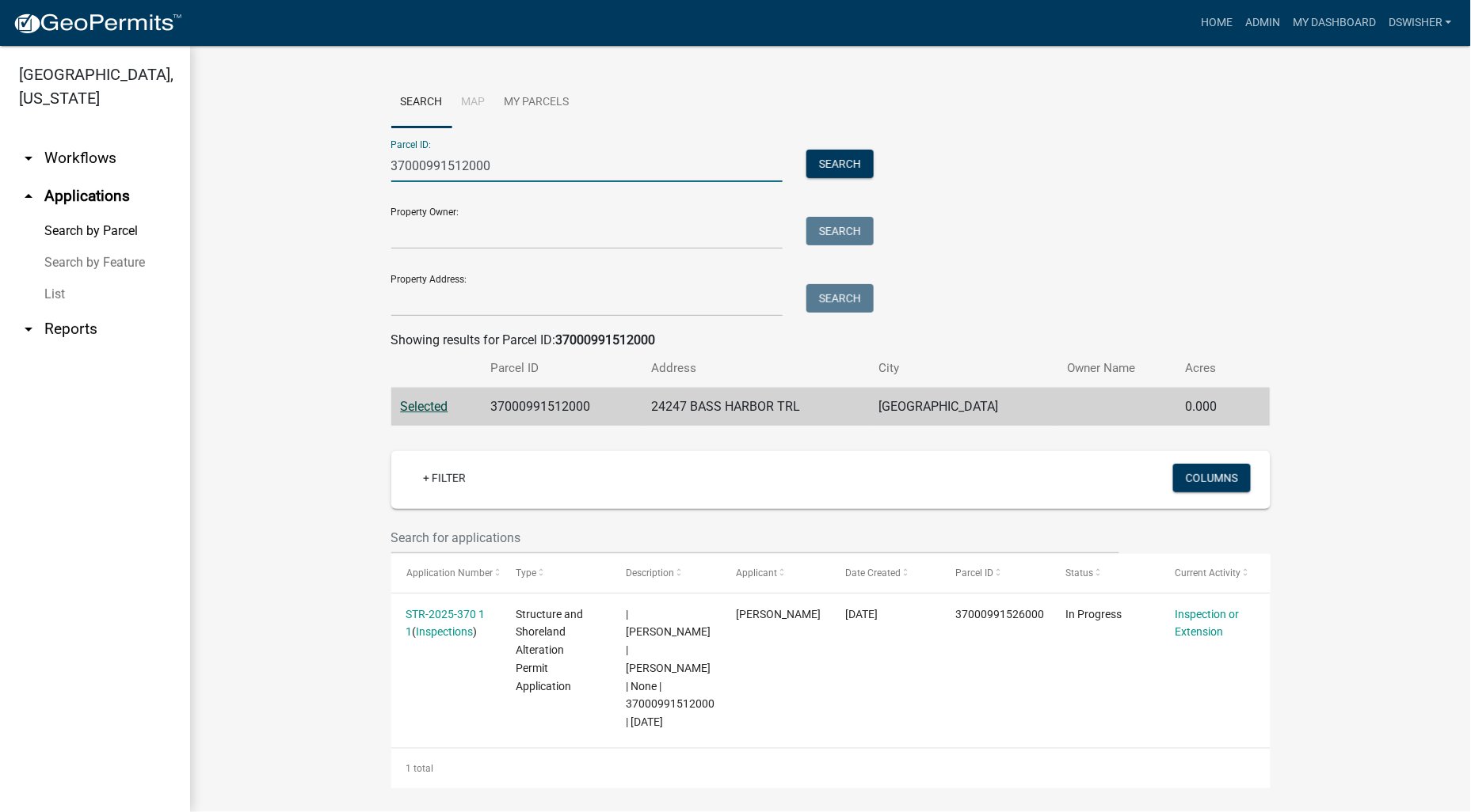
click at [462, 167] on input "37000991512000" at bounding box center [587, 166] width 392 height 33
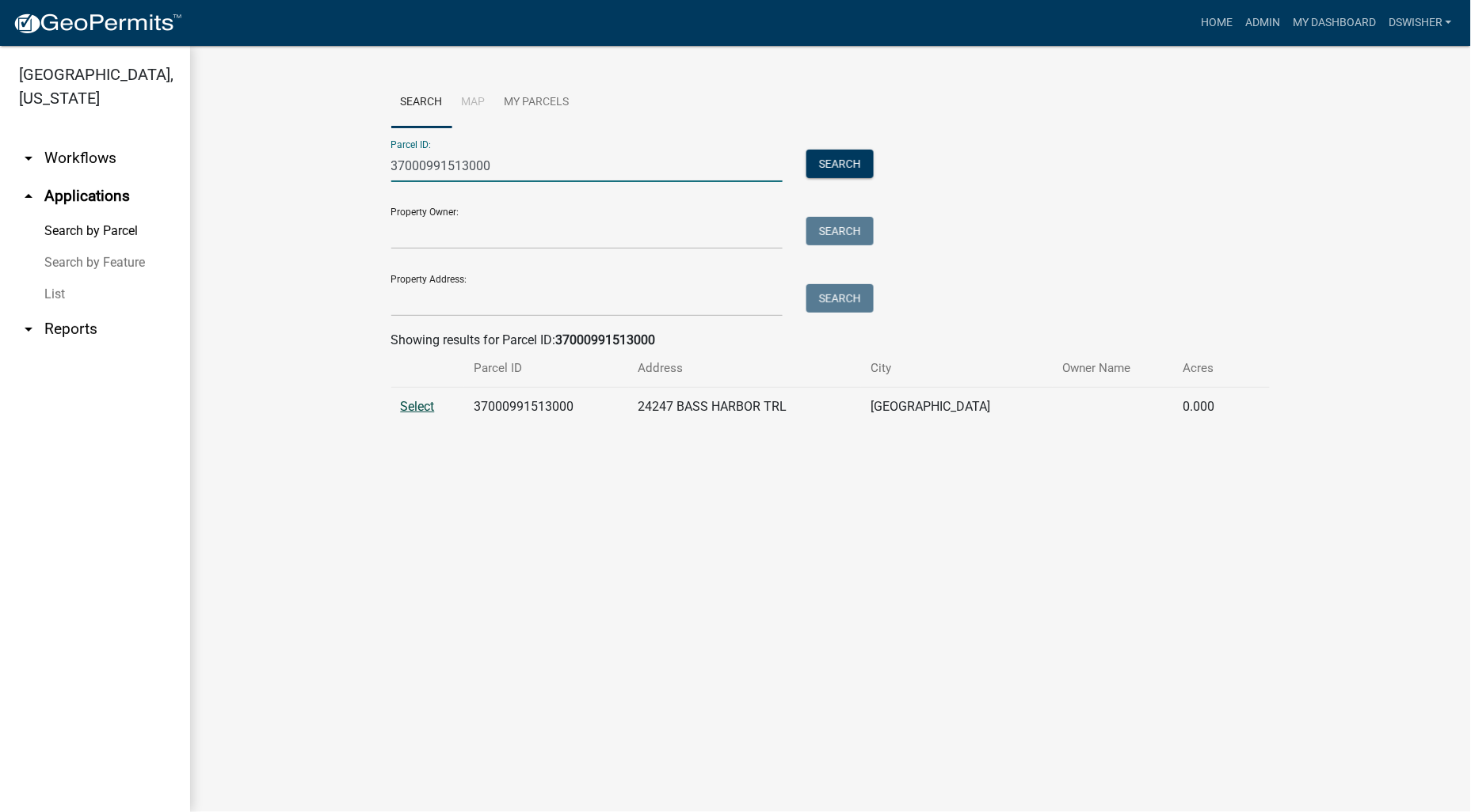
click at [424, 410] on span "Select" at bounding box center [418, 406] width 34 height 15
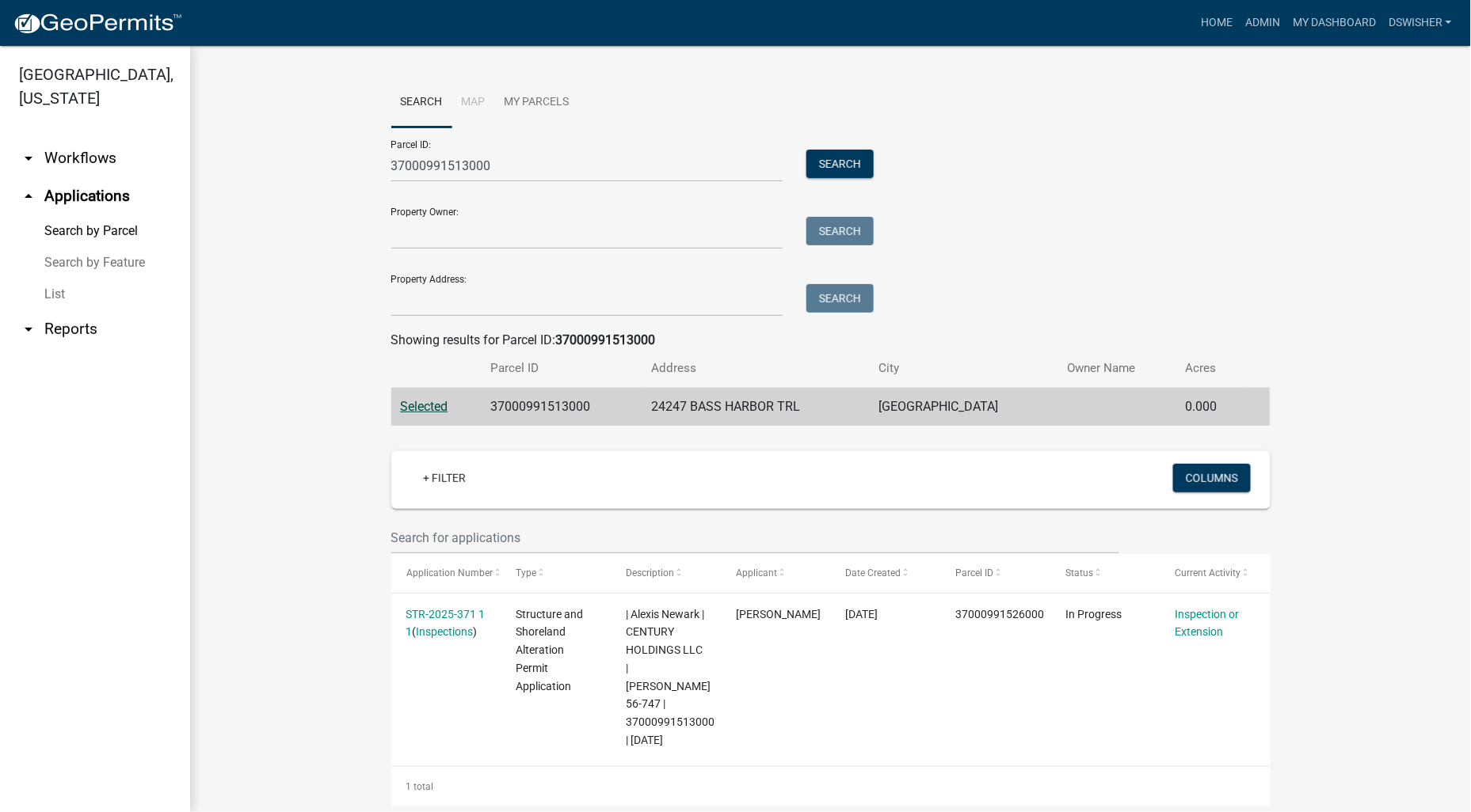
click at [673, 806] on main "Search Map My Parcels Parcel ID: 37000991513000 Search Property Owner: Search P…" at bounding box center [830, 429] width 1281 height 767
drag, startPoint x: 520, startPoint y: 164, endPoint x: 186, endPoint y: 191, distance: 335.1
click at [186, 191] on div "Otter Tail County, Minnesota arrow_drop_down Workflows List arrow_drop_up Appli…" at bounding box center [735, 429] width 1471 height 767
paste input "55000190140"
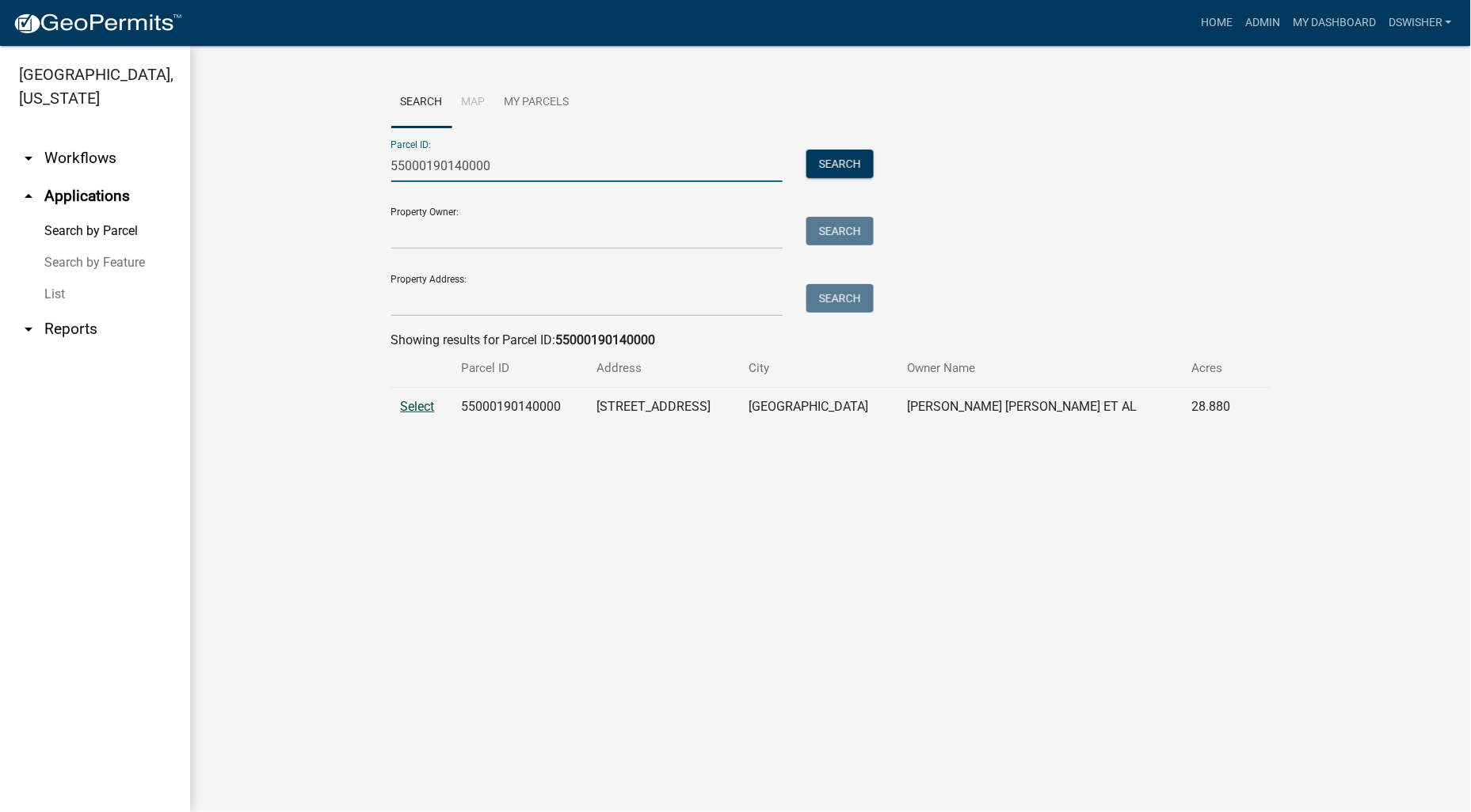
type input "55000190140000"
click at [428, 404] on span "Select" at bounding box center [418, 406] width 34 height 15
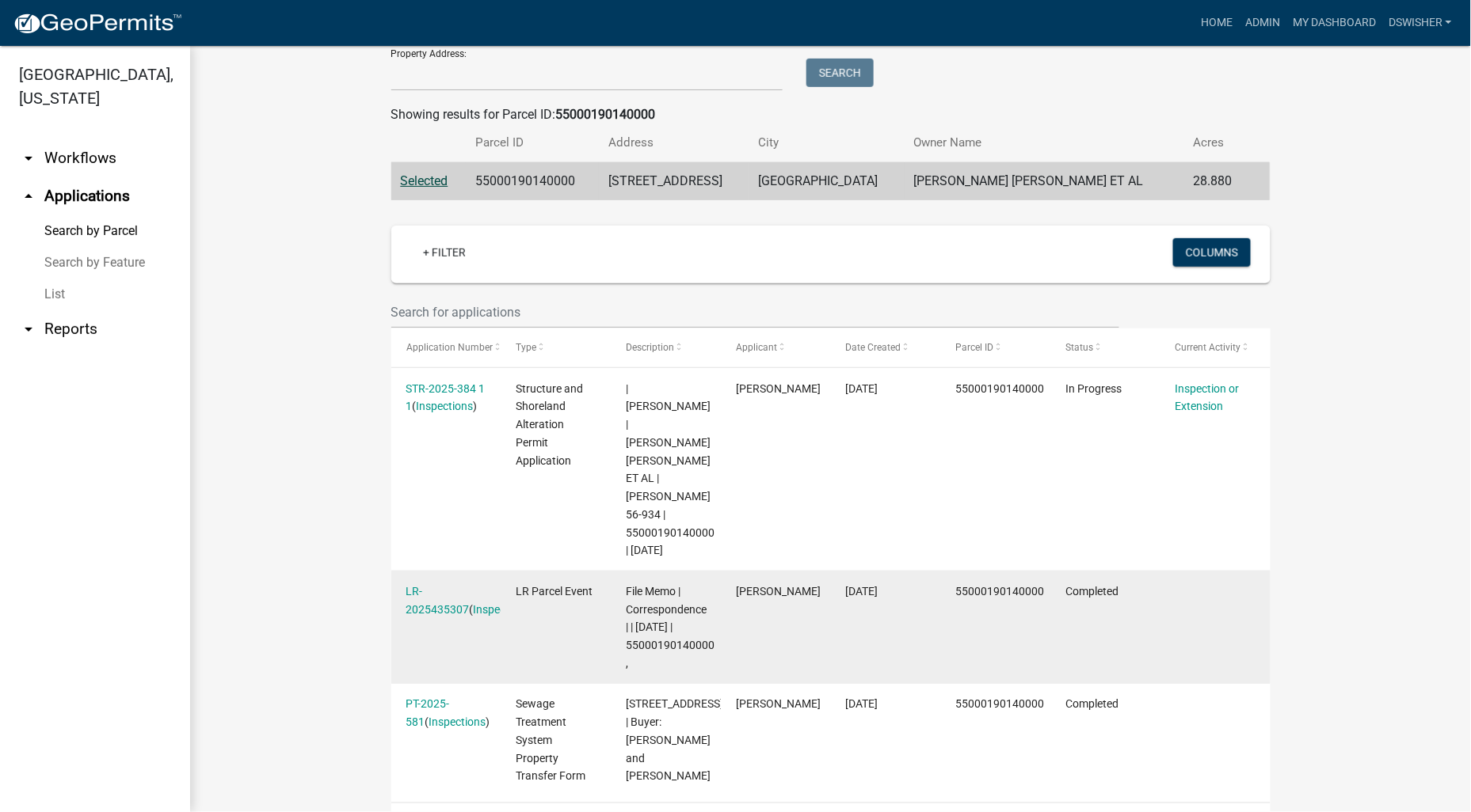
scroll to position [251, 0]
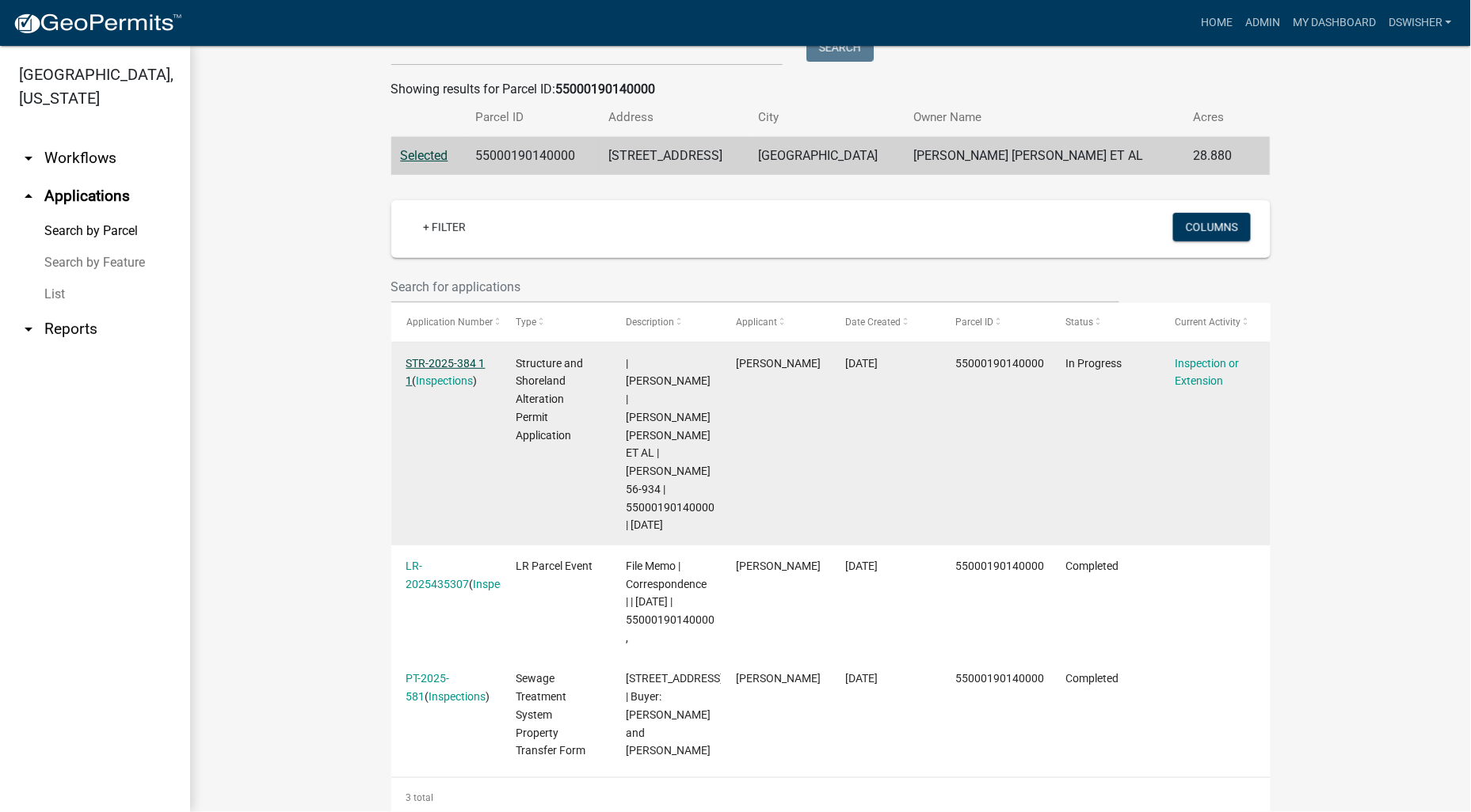
click at [447, 364] on link "STR-2025-384 1 1" at bounding box center [446, 373] width 79 height 31
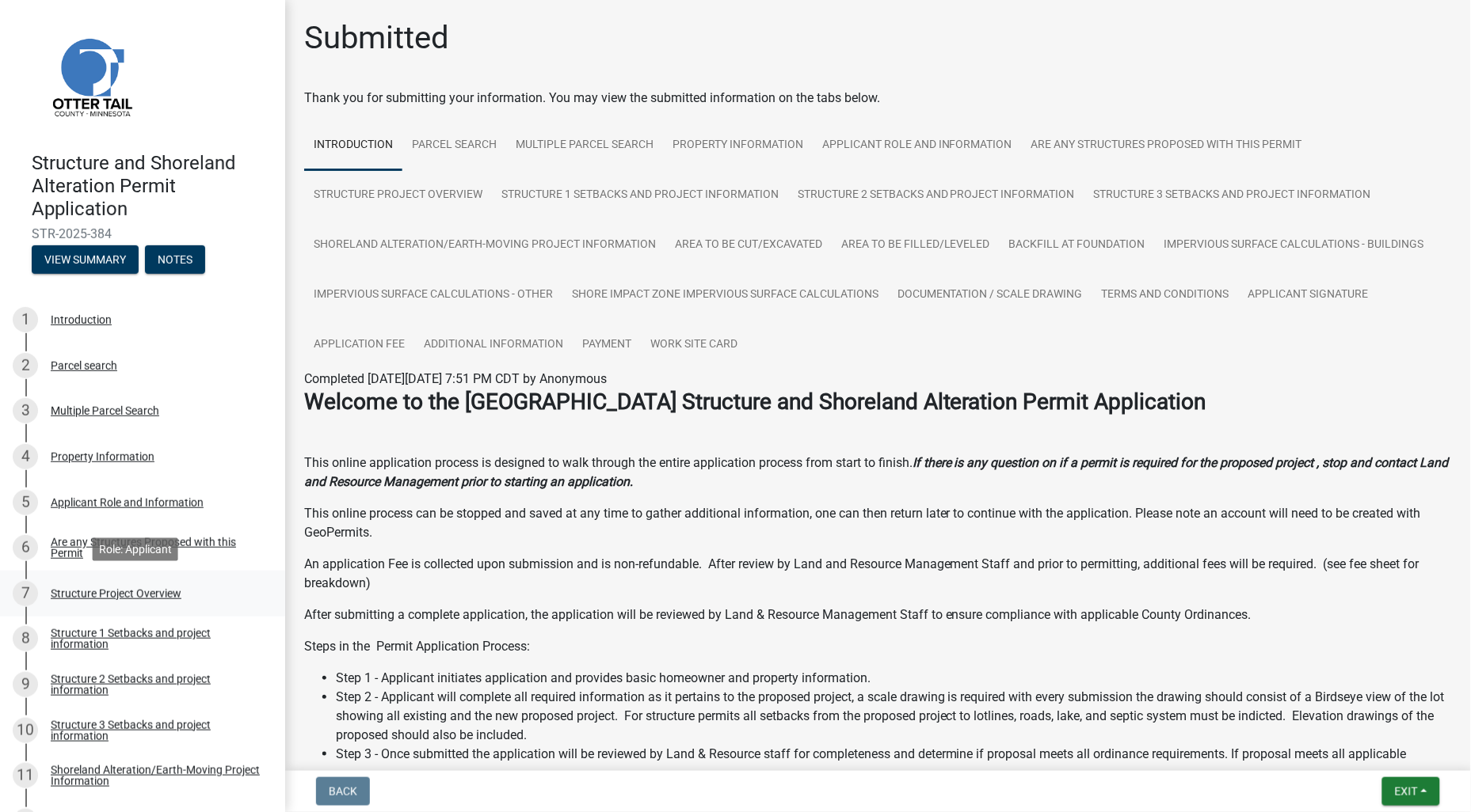
click at [81, 589] on div "Structure Project Overview" at bounding box center [116, 594] width 131 height 11
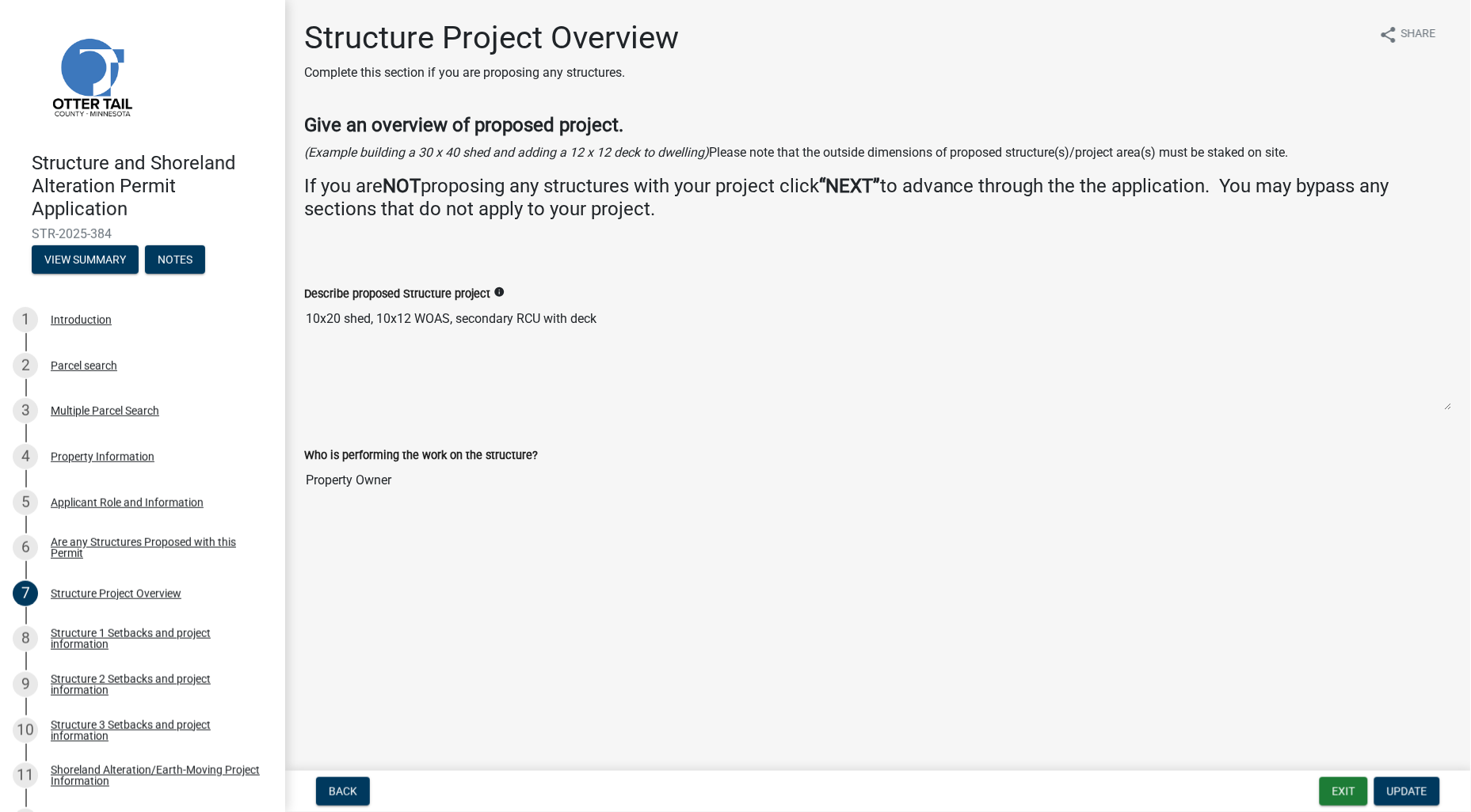
drag, startPoint x: 1244, startPoint y: 50, endPoint x: 721, endPoint y: 196, distance: 543.0
click at [1246, 48] on div "Structure Project Overview Complete this section if you are proposing any struc…" at bounding box center [877, 56] width 1147 height 76
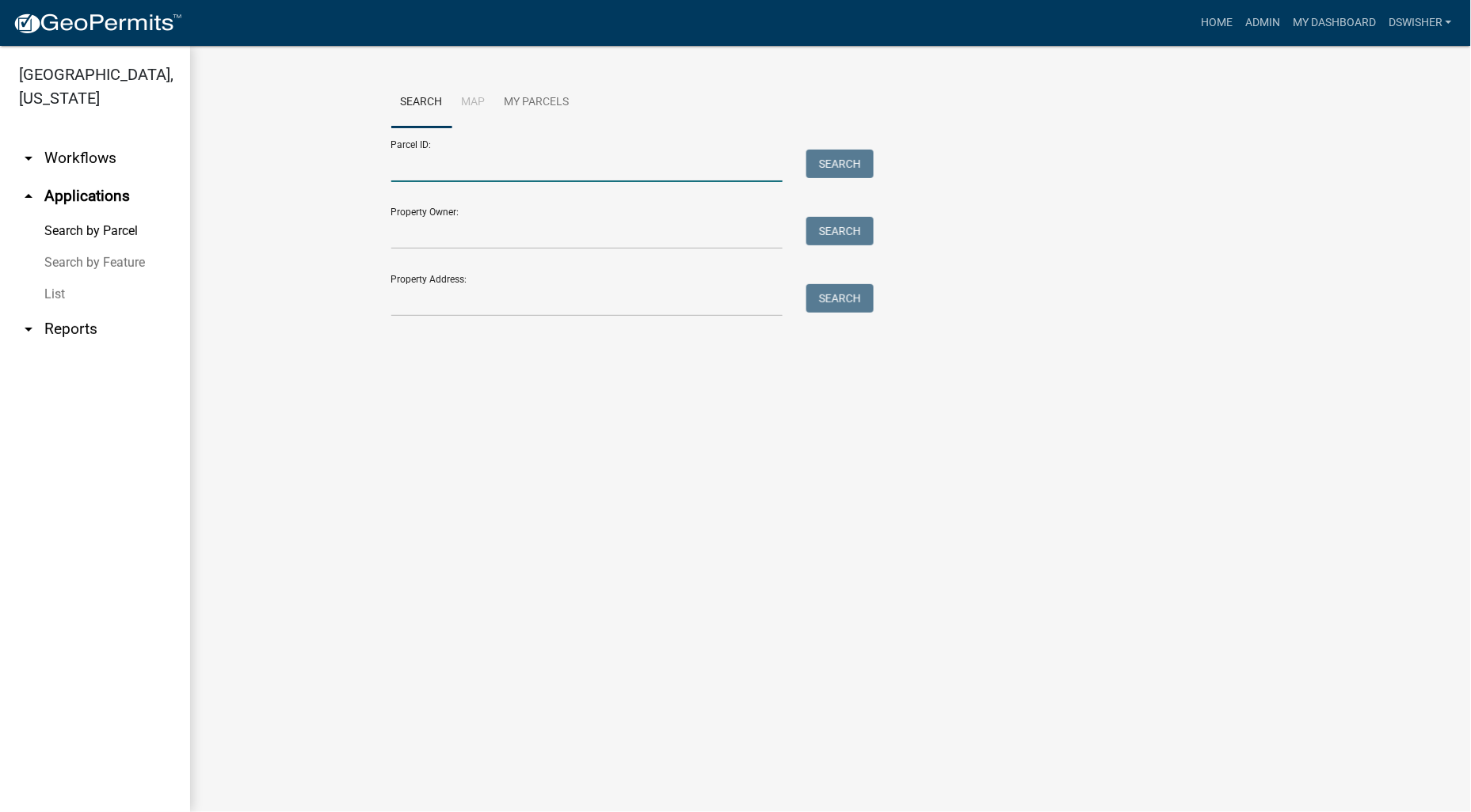
click at [454, 155] on input "Parcel ID:" at bounding box center [587, 166] width 392 height 33
paste input "55000990724000"
click at [856, 155] on button "Search" at bounding box center [840, 164] width 68 height 28
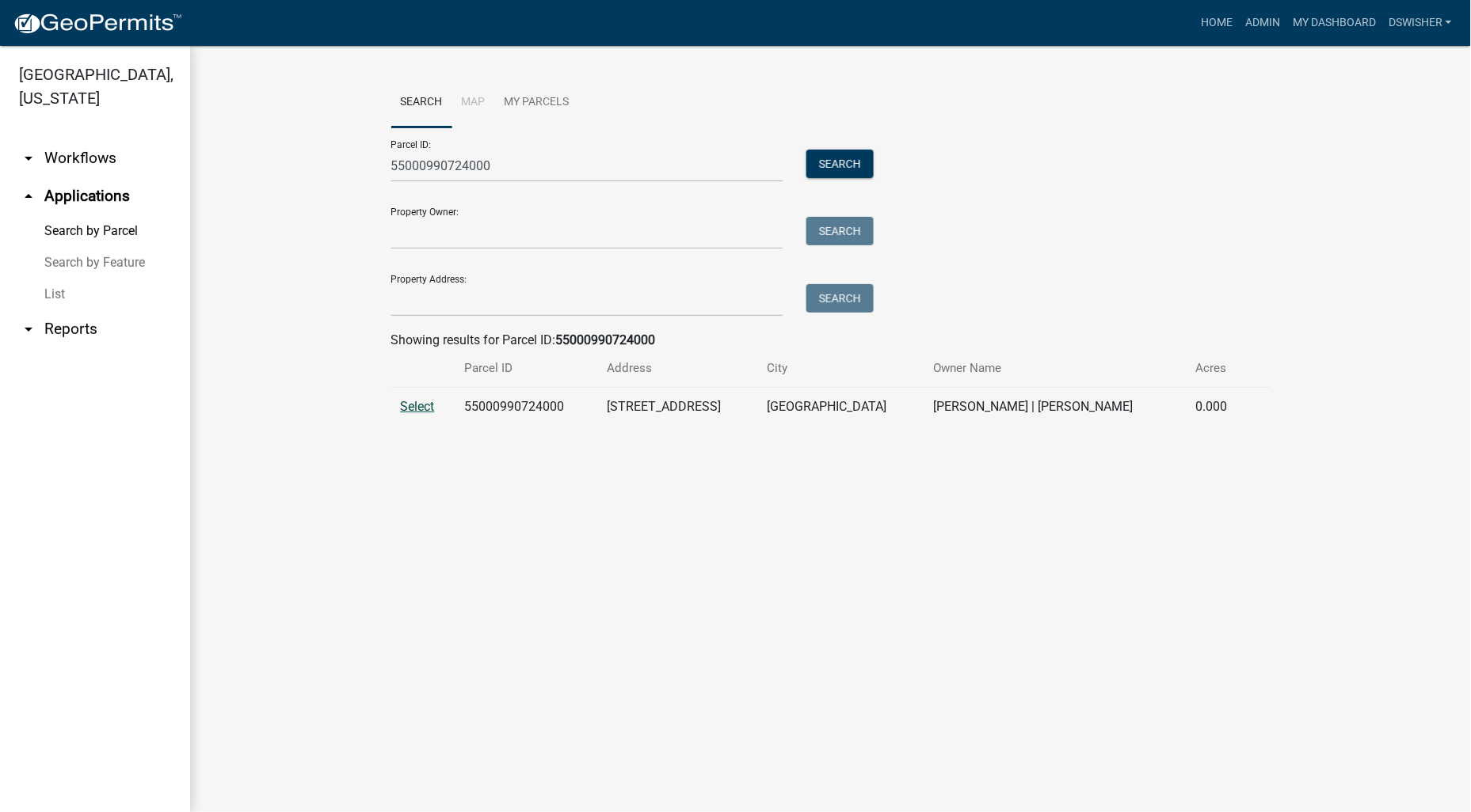
click at [423, 406] on span "Select" at bounding box center [418, 406] width 34 height 15
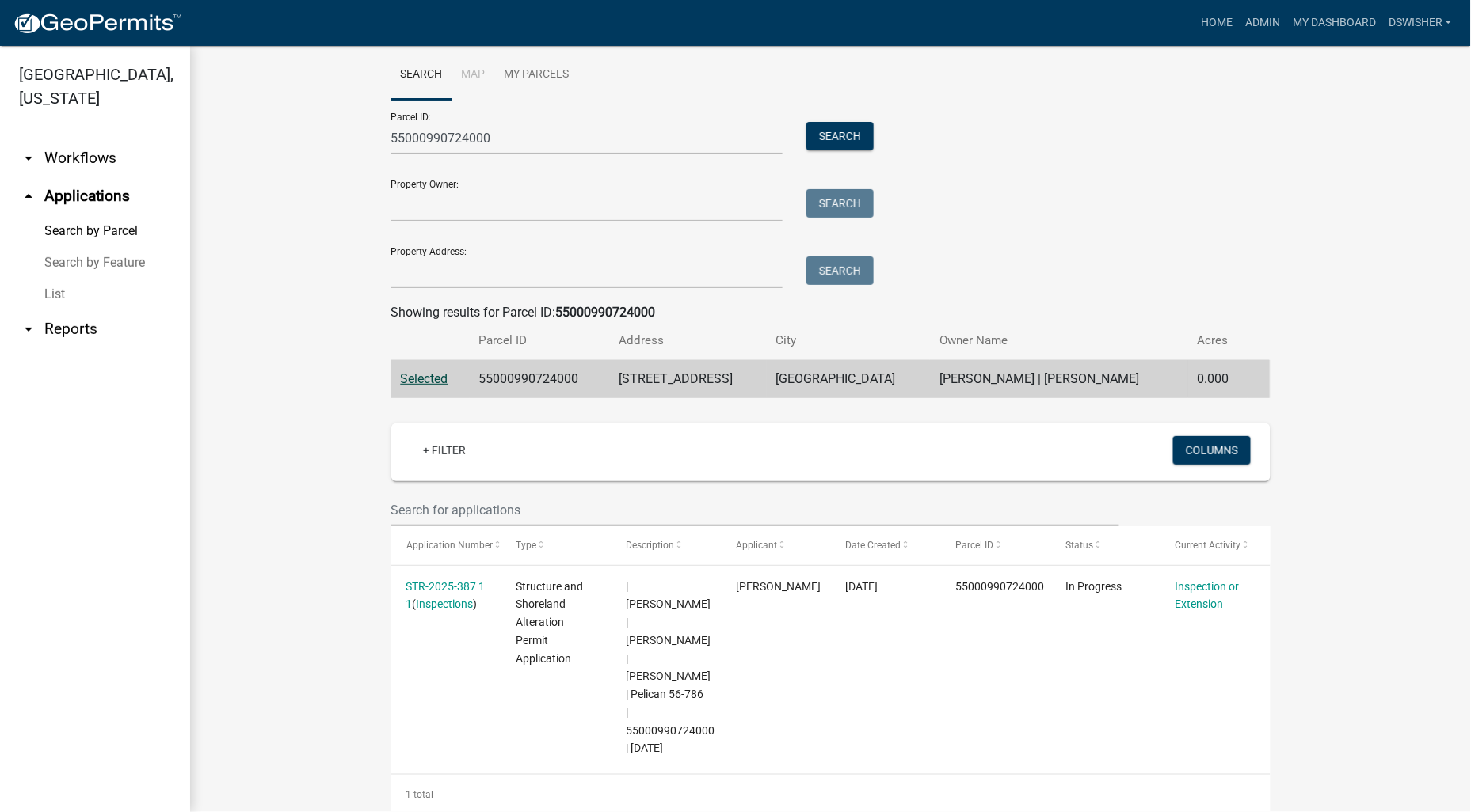
scroll to position [43, 0]
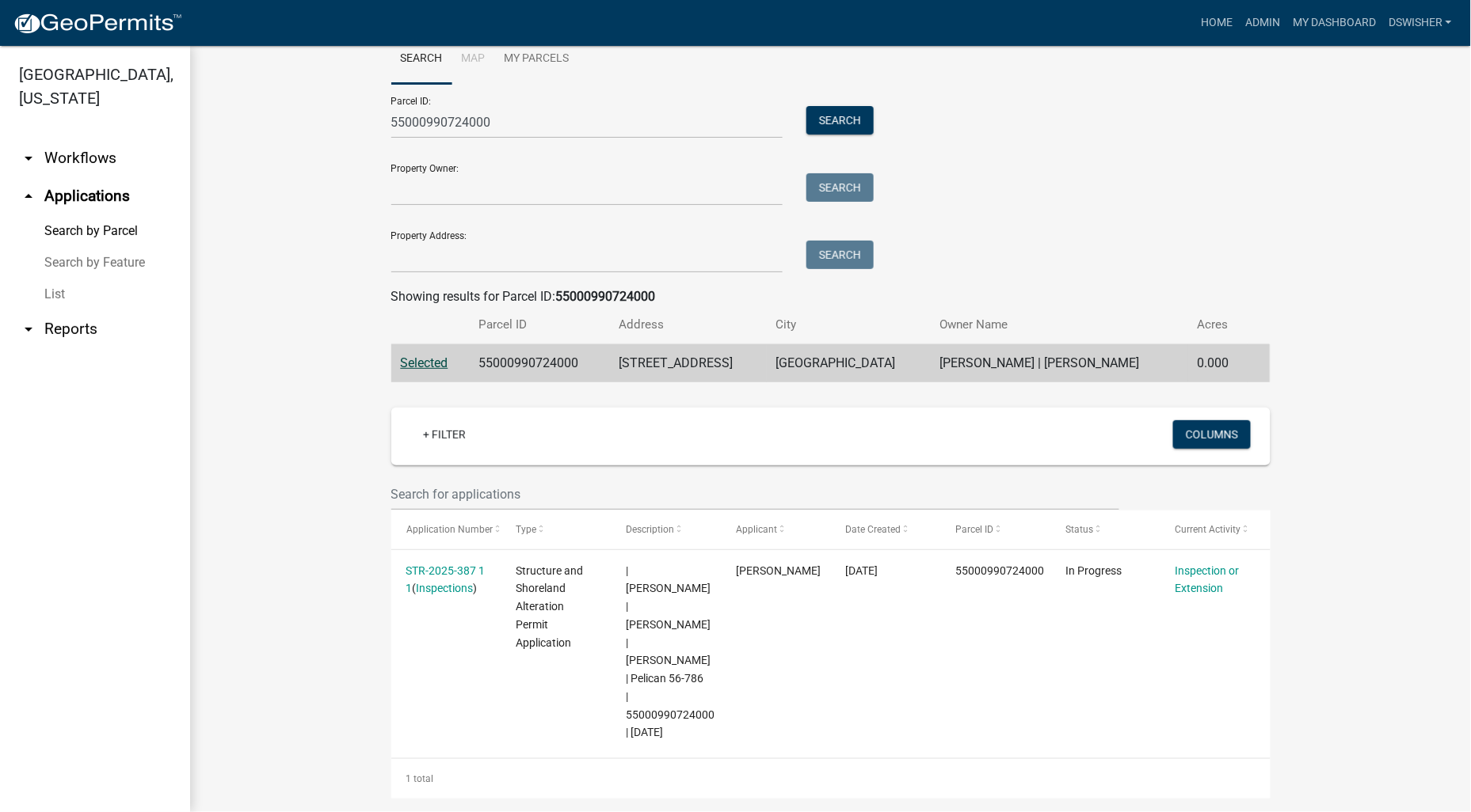
drag, startPoint x: 1377, startPoint y: 179, endPoint x: 1109, endPoint y: 155, distance: 269.1
click at [1372, 178] on wm-workflow-application-search-view "Search Map My Parcels Parcel ID: 55000990724000 Search Property Owner: Search P…" at bounding box center [831, 416] width 1218 height 765
drag, startPoint x: 475, startPoint y: 125, endPoint x: 220, endPoint y: 151, distance: 256.3
click at [220, 151] on div "Search Map My Parcels Parcel ID: 55000990724000 Search Property Owner: Search P…" at bounding box center [830, 417] width 1281 height 828
paste input "865"
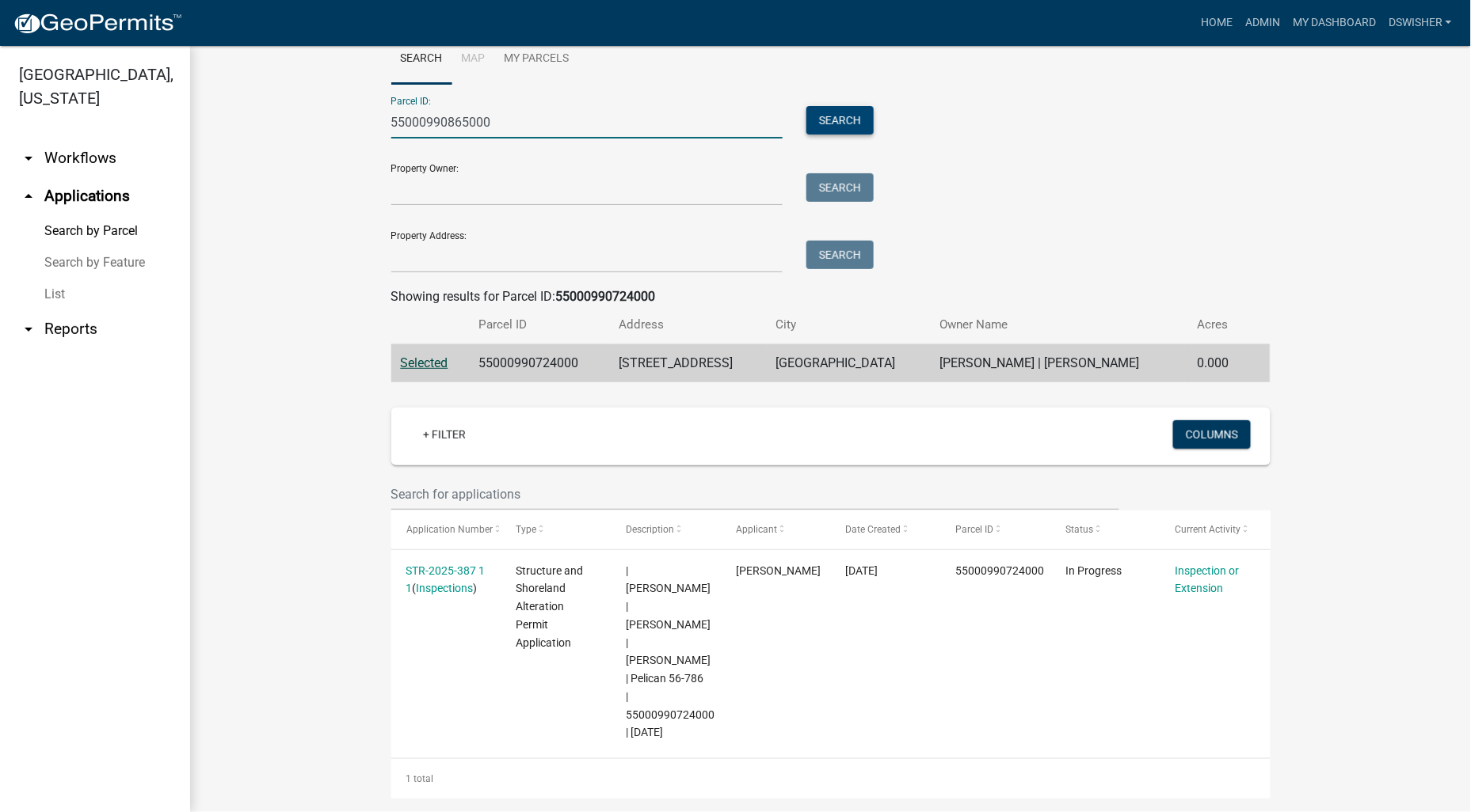
type input "55000990865000"
click at [832, 112] on button "Search" at bounding box center [840, 120] width 68 height 28
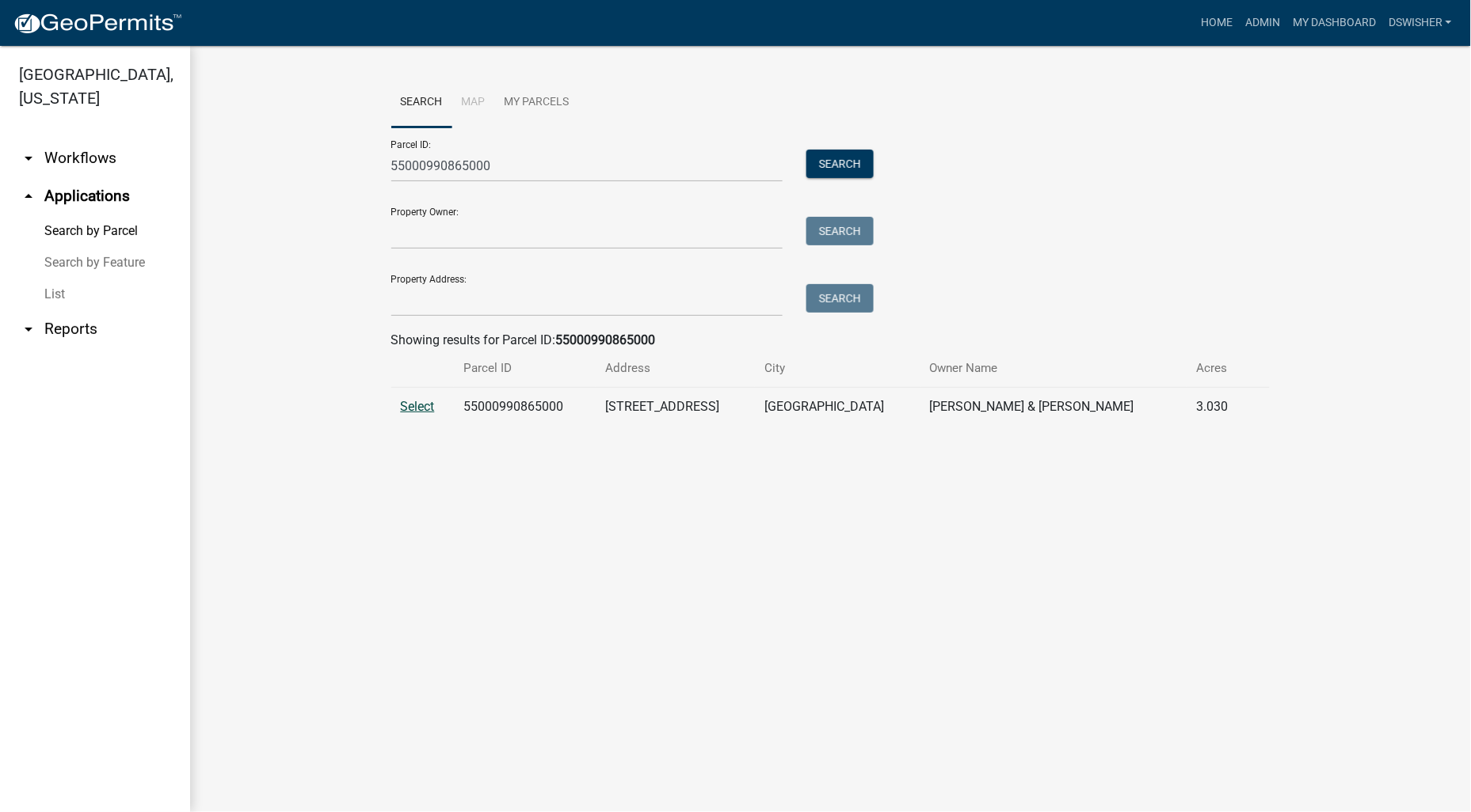
click at [418, 407] on span "Select" at bounding box center [418, 406] width 34 height 15
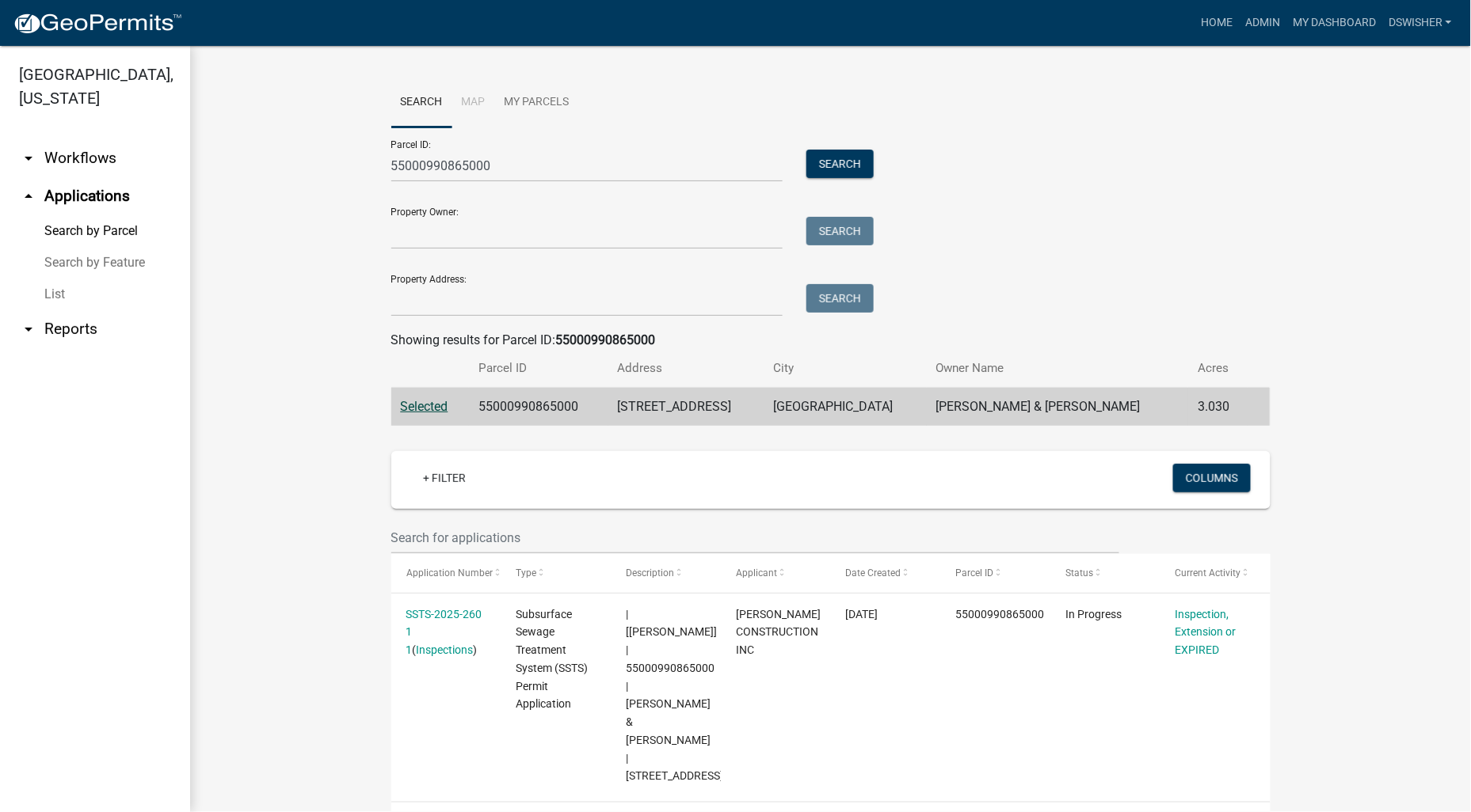
scroll to position [8, 0]
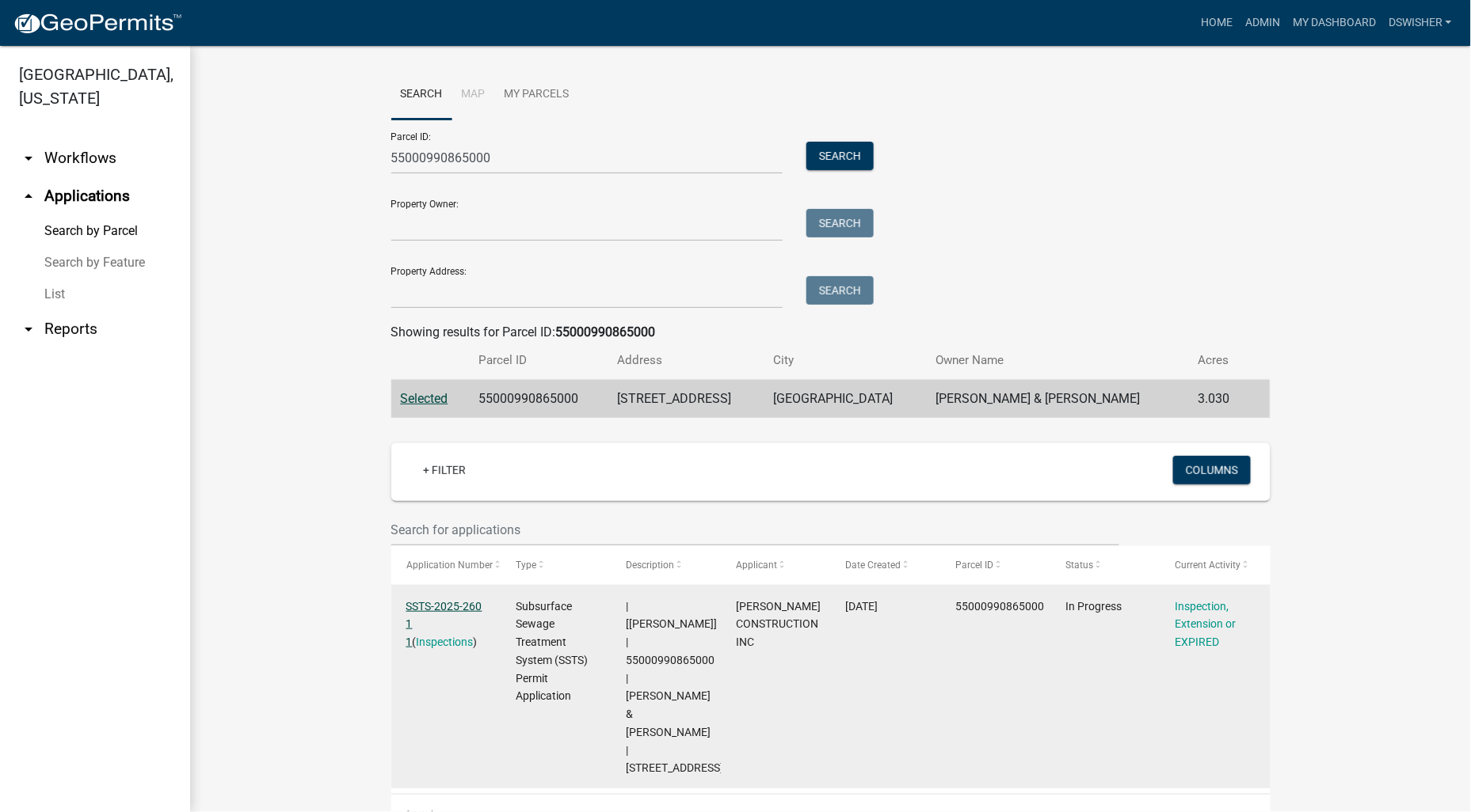
click at [460, 607] on link "SSTS-2025-260 1 1" at bounding box center [444, 625] width 76 height 49
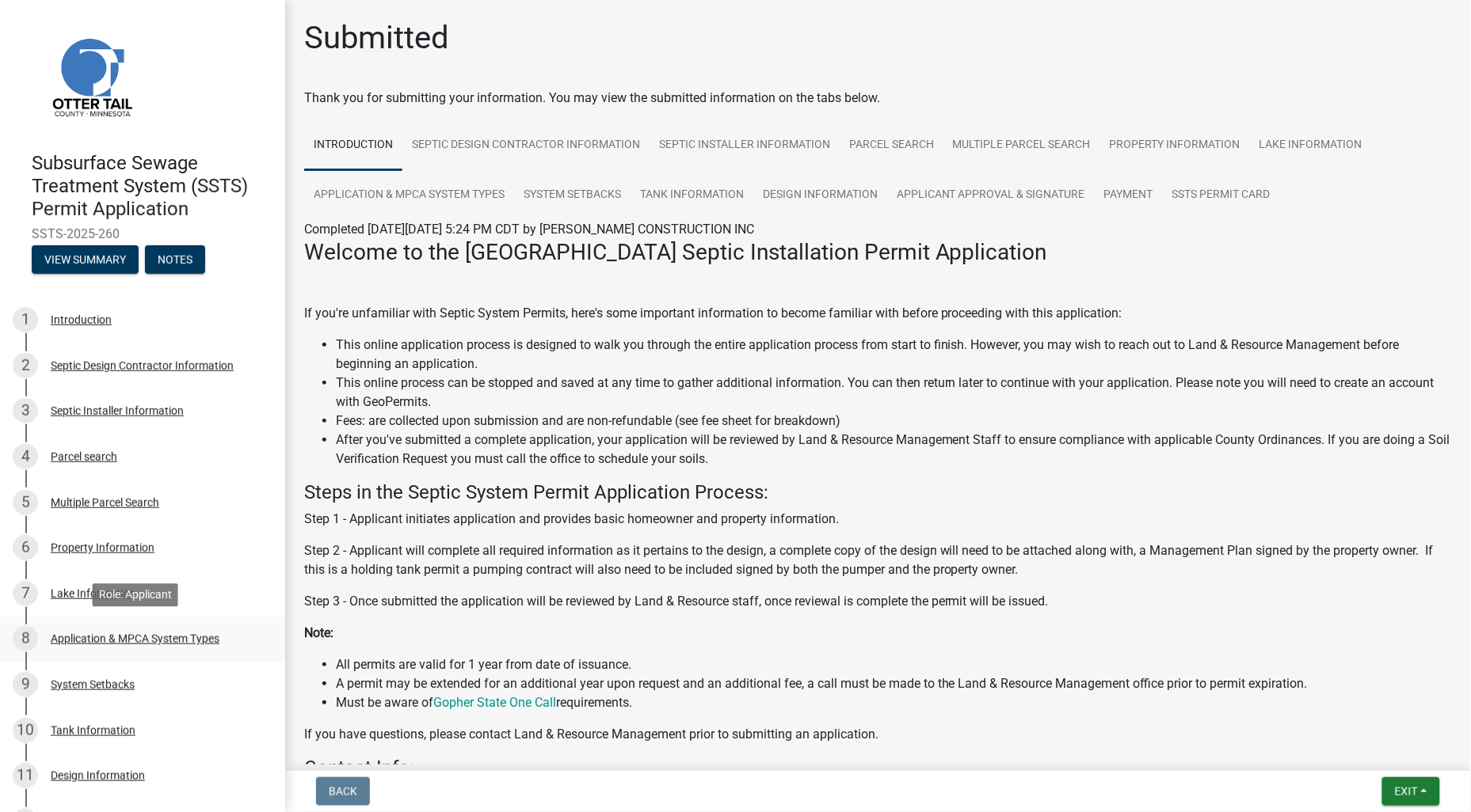
drag, startPoint x: 103, startPoint y: 635, endPoint x: 18, endPoint y: 613, distance: 87.8
click at [103, 634] on div "Application & MPCA System Types" at bounding box center [135, 639] width 168 height 11
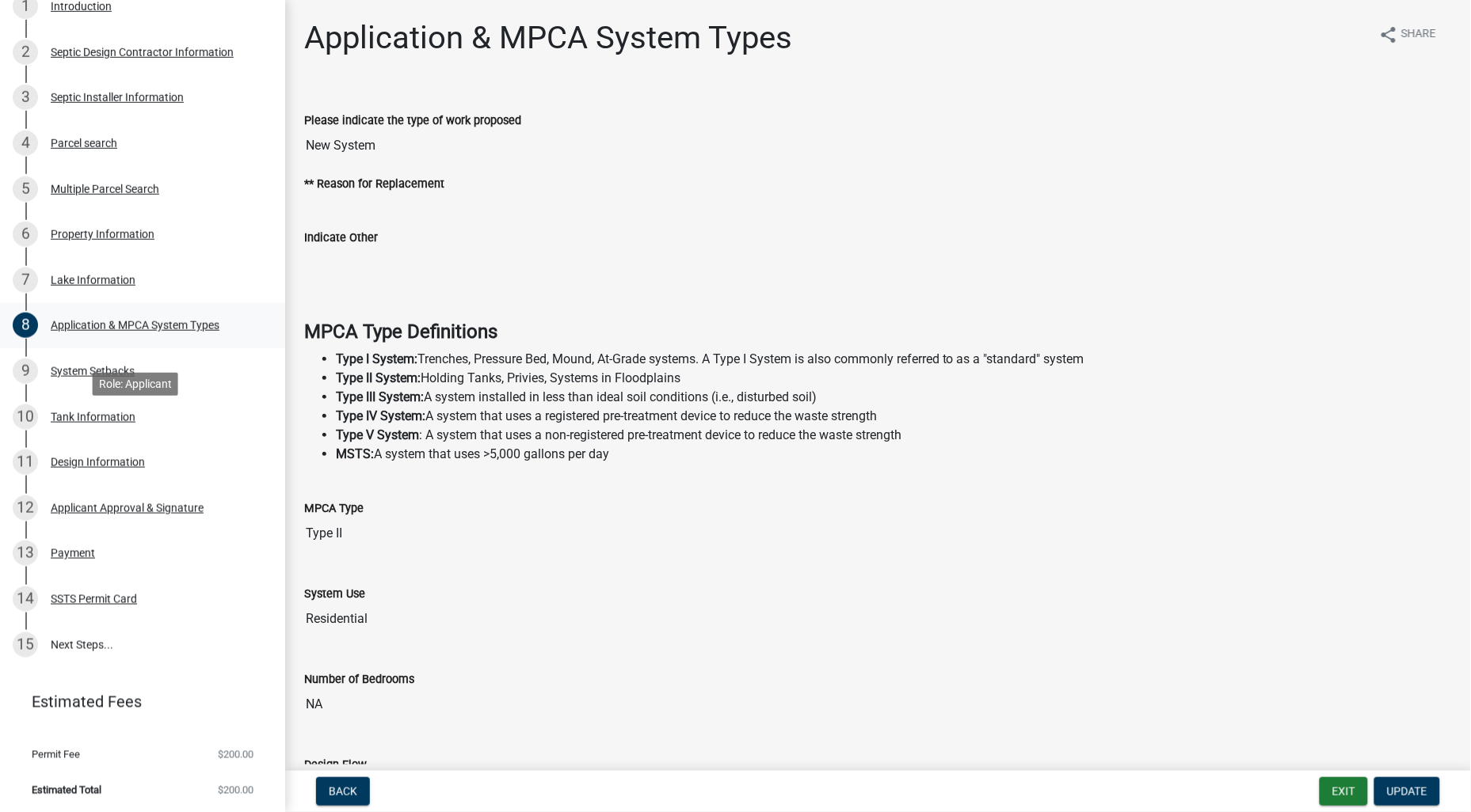
scroll to position [314, 0]
click at [92, 461] on div "Design Information" at bounding box center [98, 462] width 94 height 11
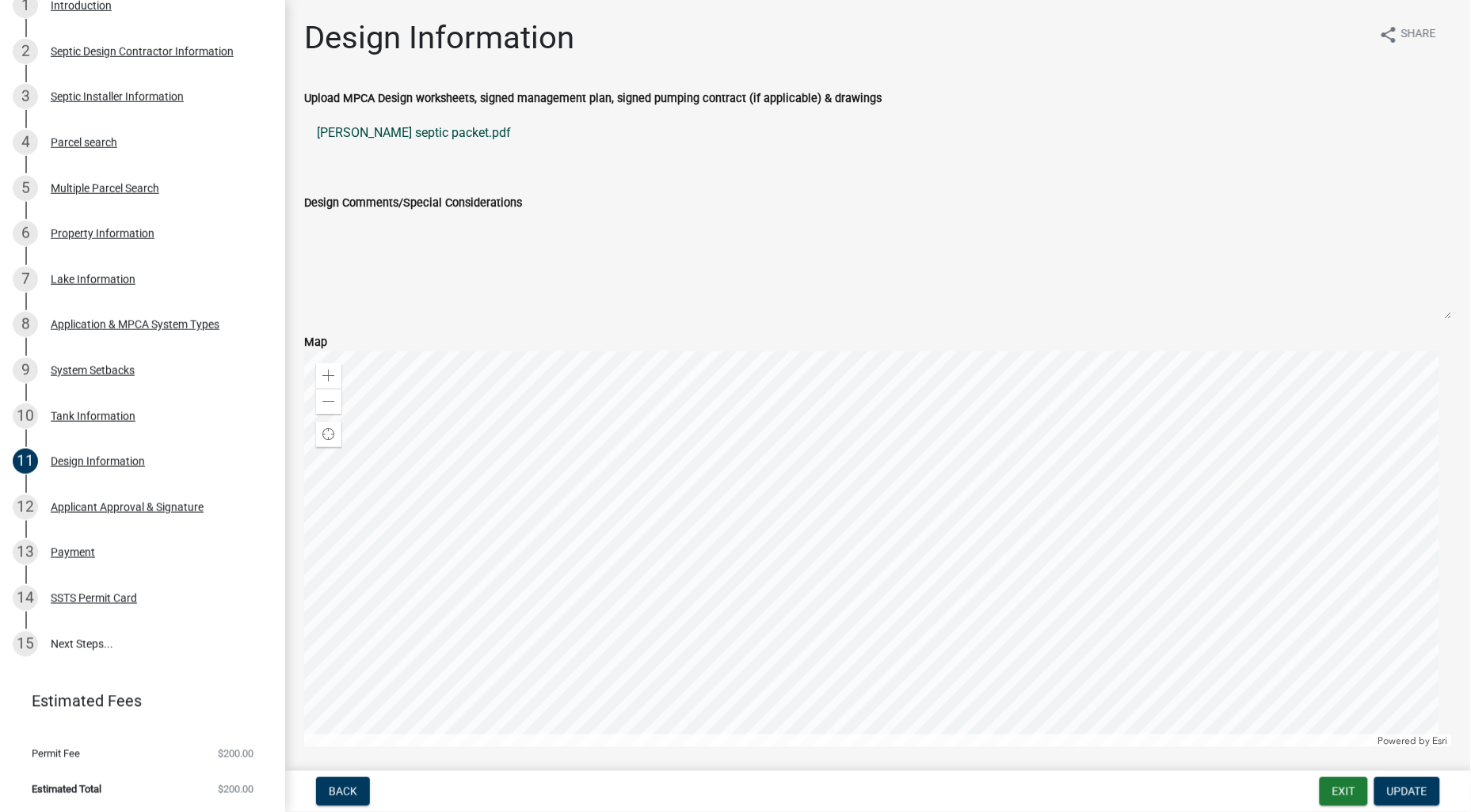
click at [422, 132] on link "connor ewing septic packet.pdf" at bounding box center [877, 133] width 1147 height 38
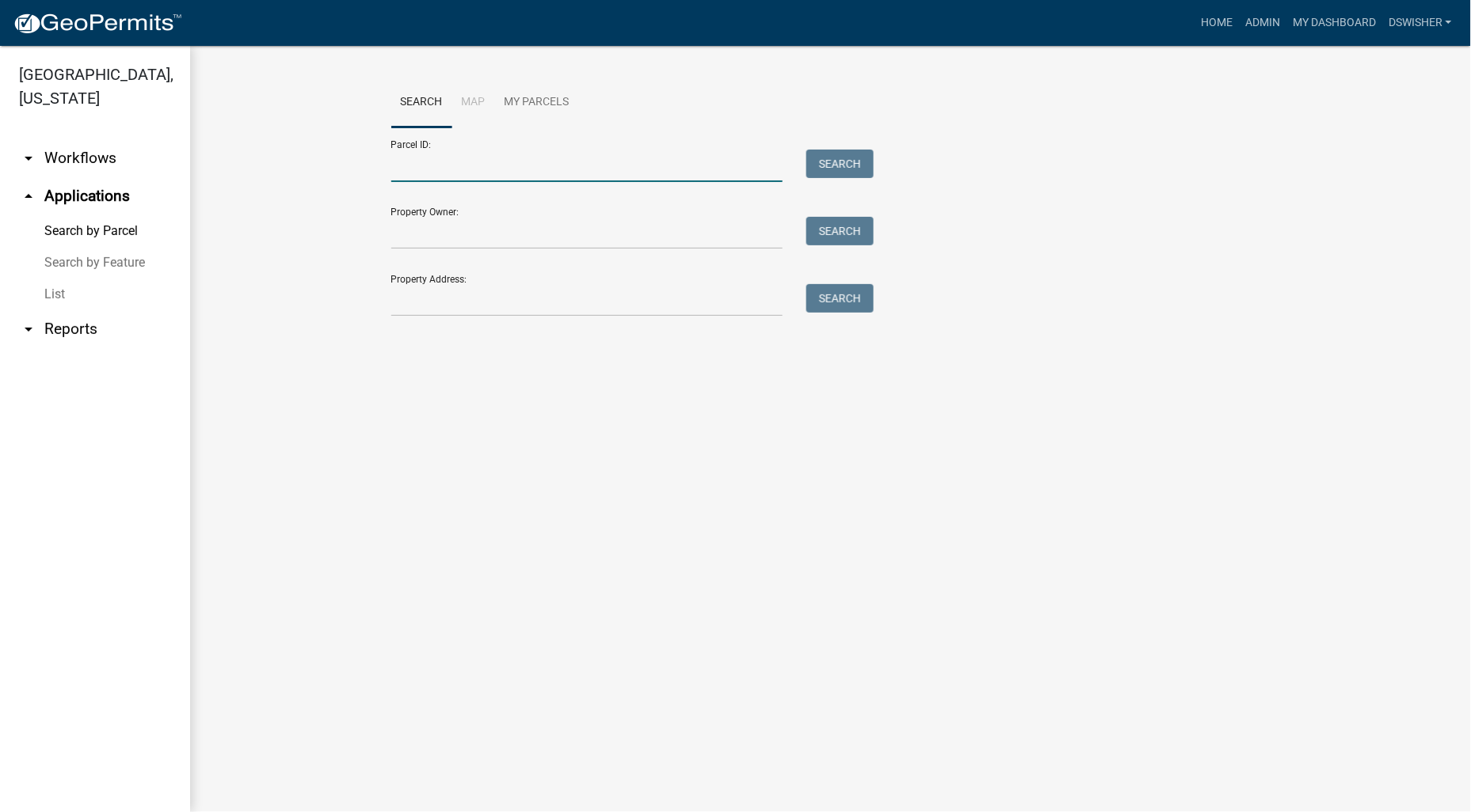
click at [446, 169] on input "Parcel ID:" at bounding box center [587, 166] width 392 height 33
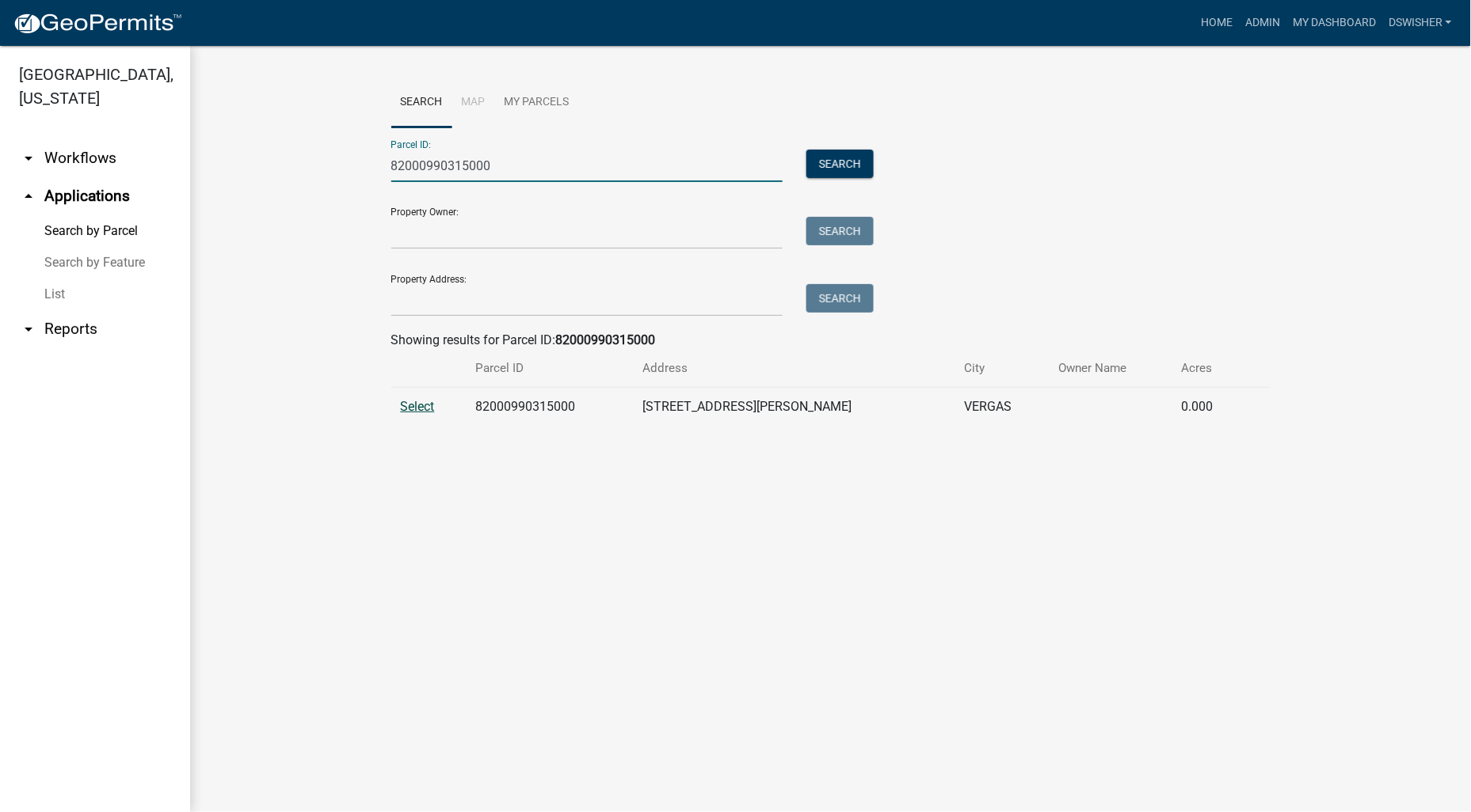
type input "82000990315000"
click at [423, 406] on span "Select" at bounding box center [418, 406] width 34 height 15
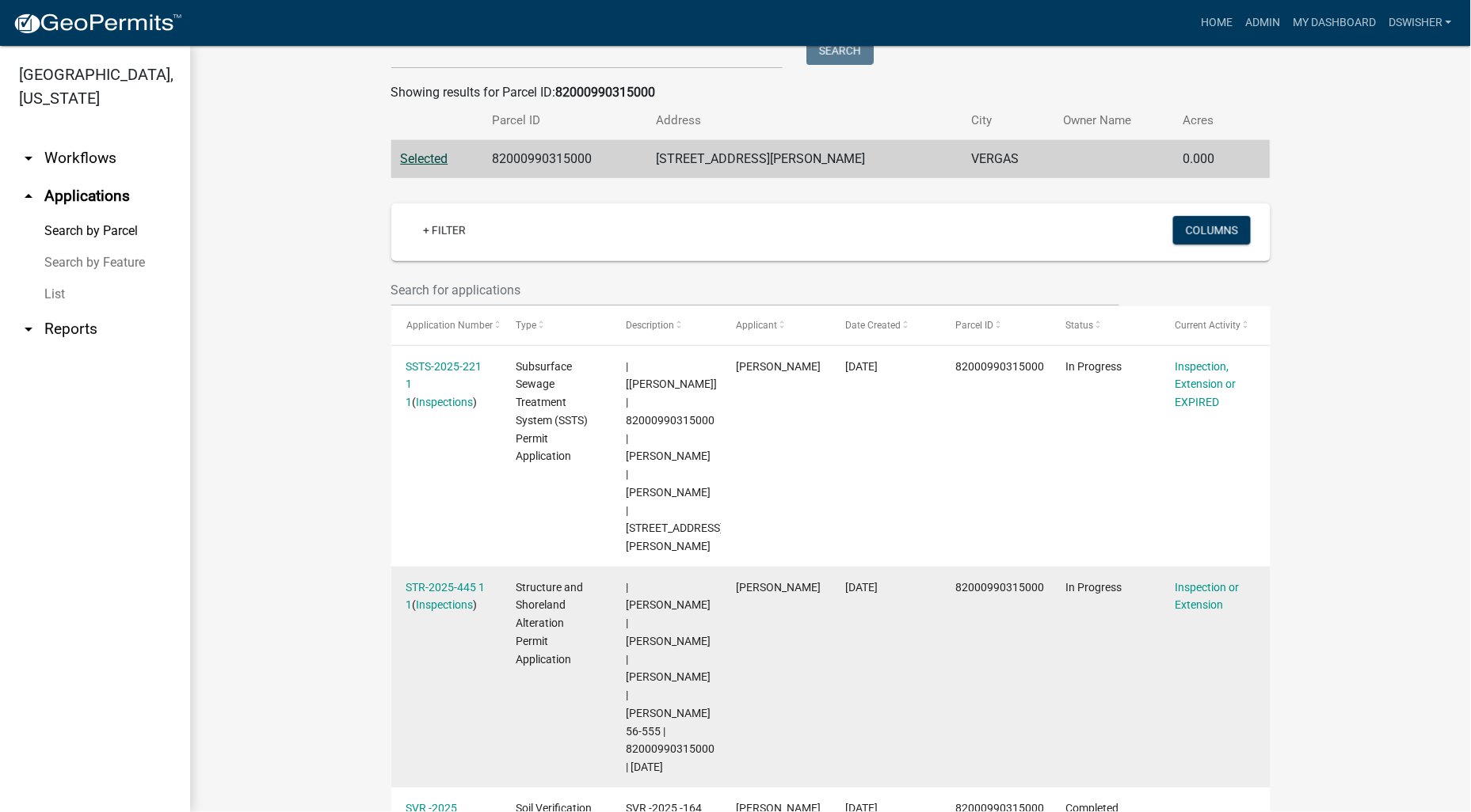
scroll to position [263, 0]
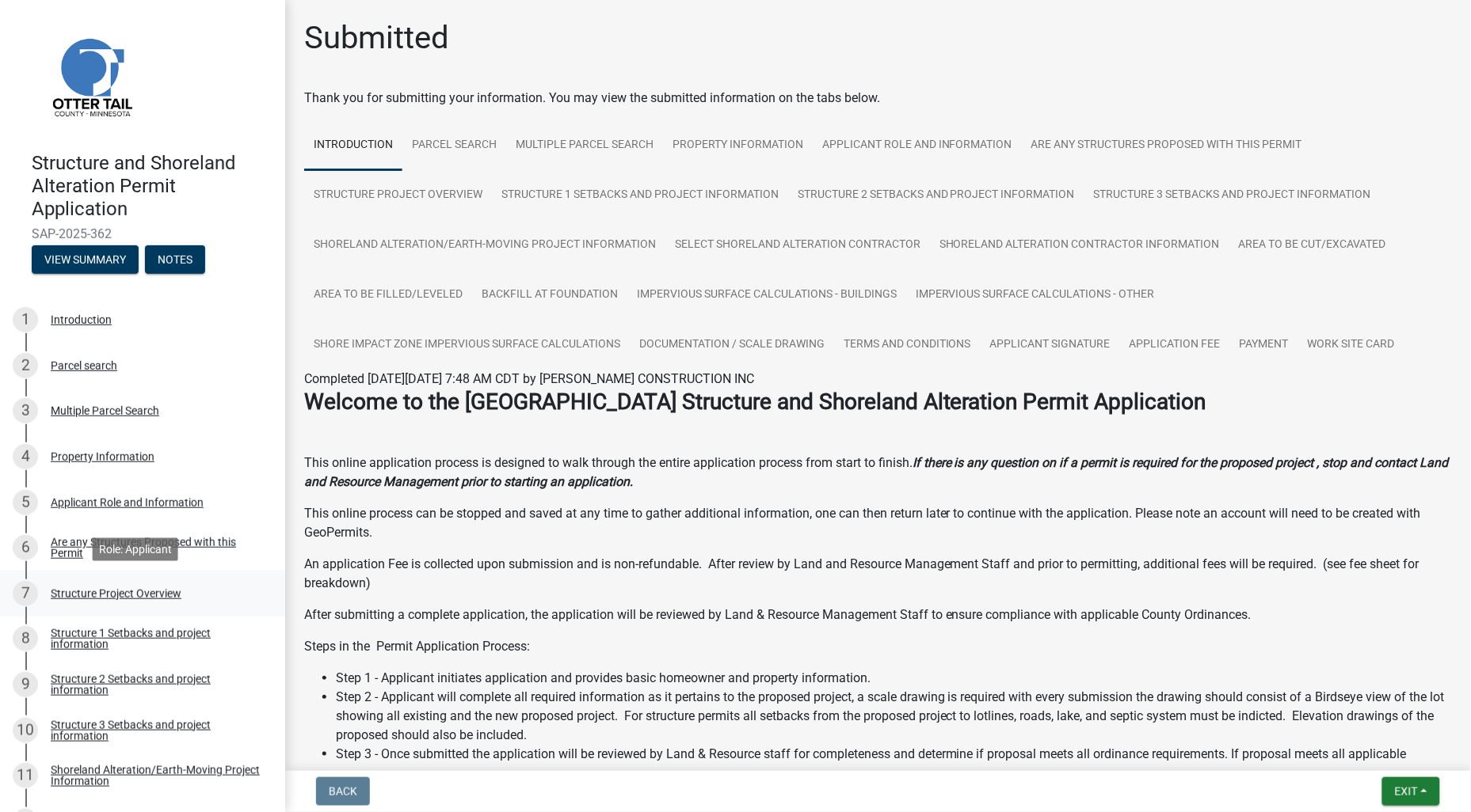
click at [86, 597] on div "Structure Project Overview" at bounding box center [116, 594] width 131 height 11
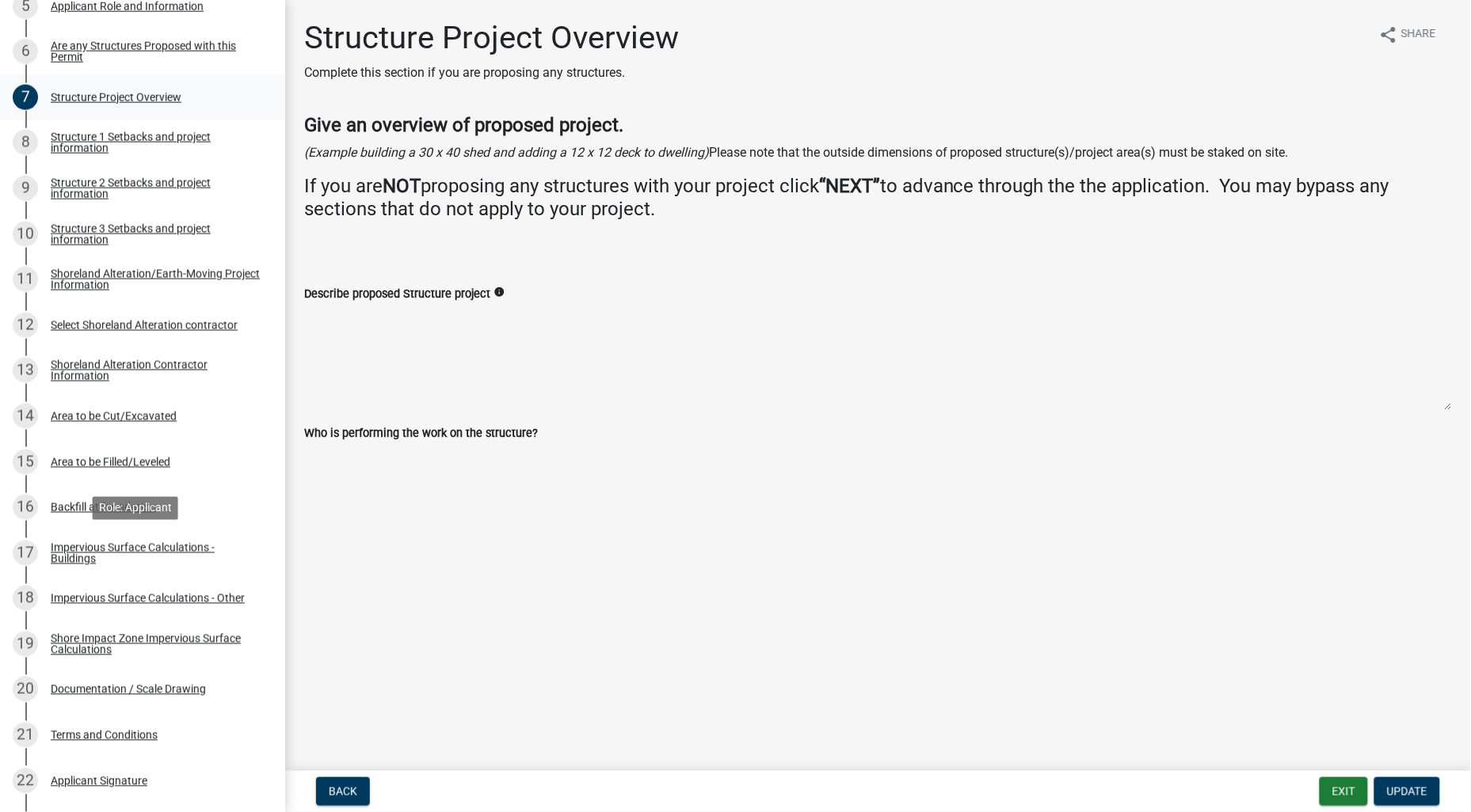
scroll to position [527, 0]
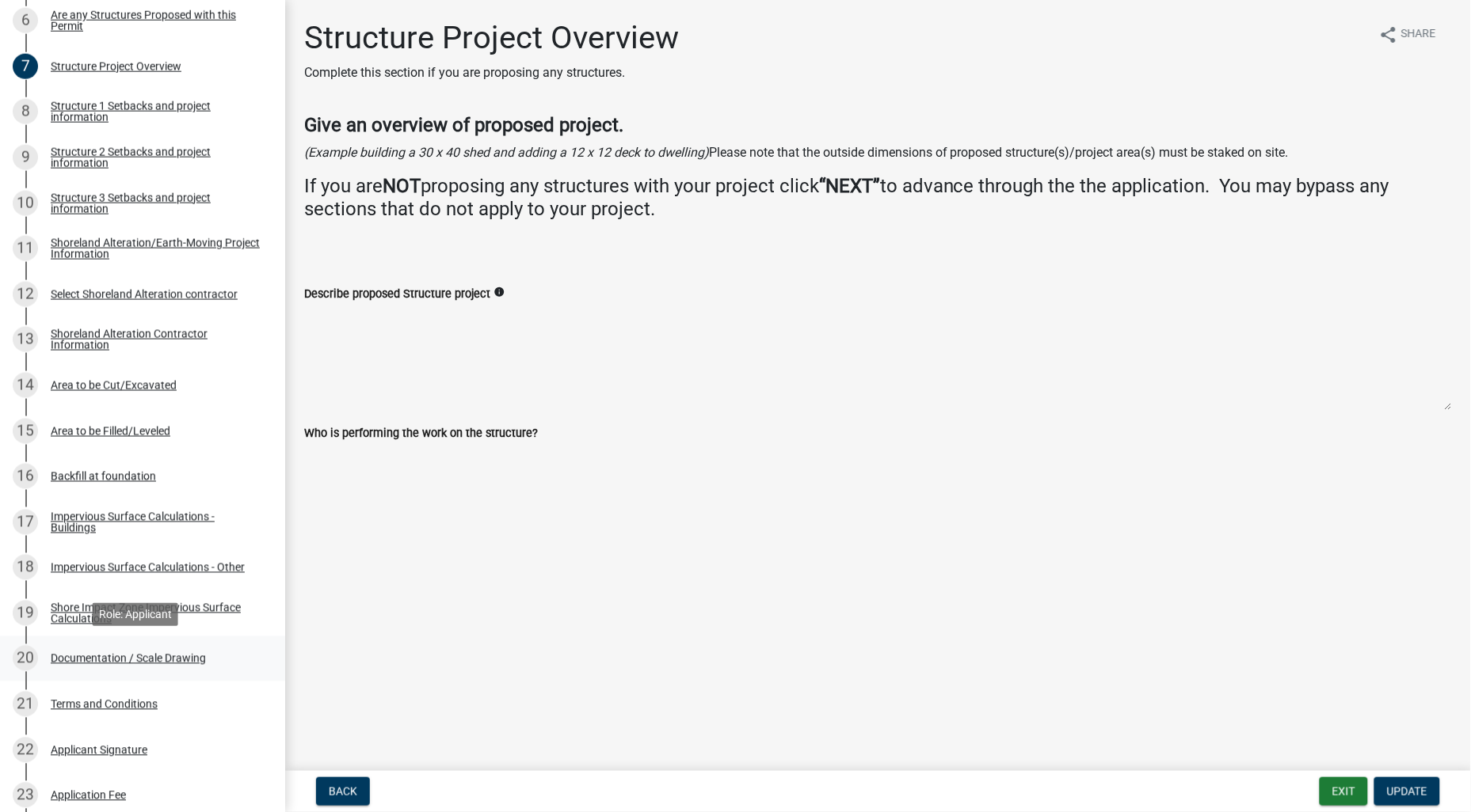
click at [105, 656] on div "Documentation / Scale Drawing" at bounding box center [128, 659] width 155 height 11
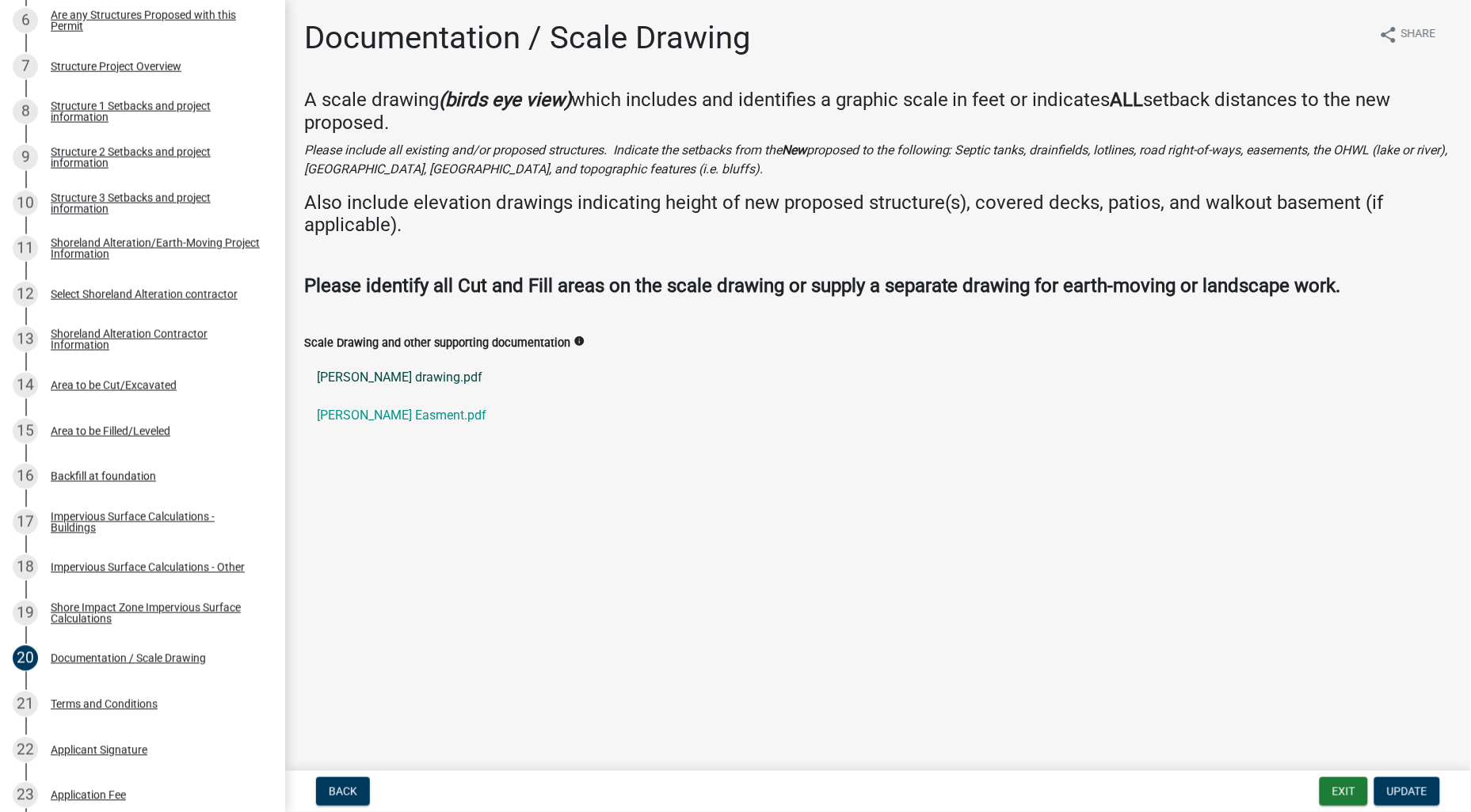
click at [405, 377] on link "stockstad drawing.pdf" at bounding box center [877, 377] width 1147 height 38
click at [434, 416] on link "Cory Stockstad Easment.pdf" at bounding box center [877, 416] width 1147 height 38
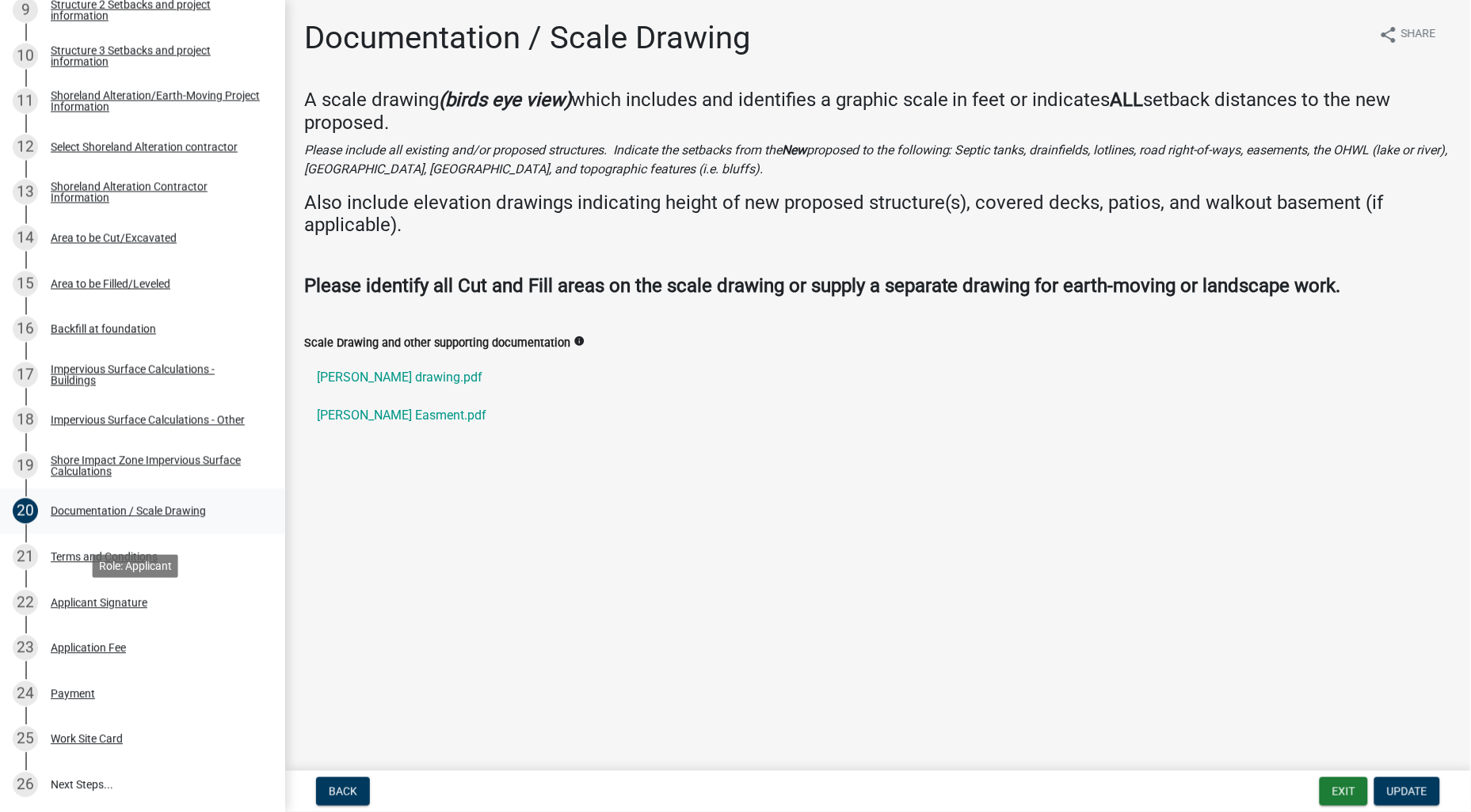
scroll to position [703, 0]
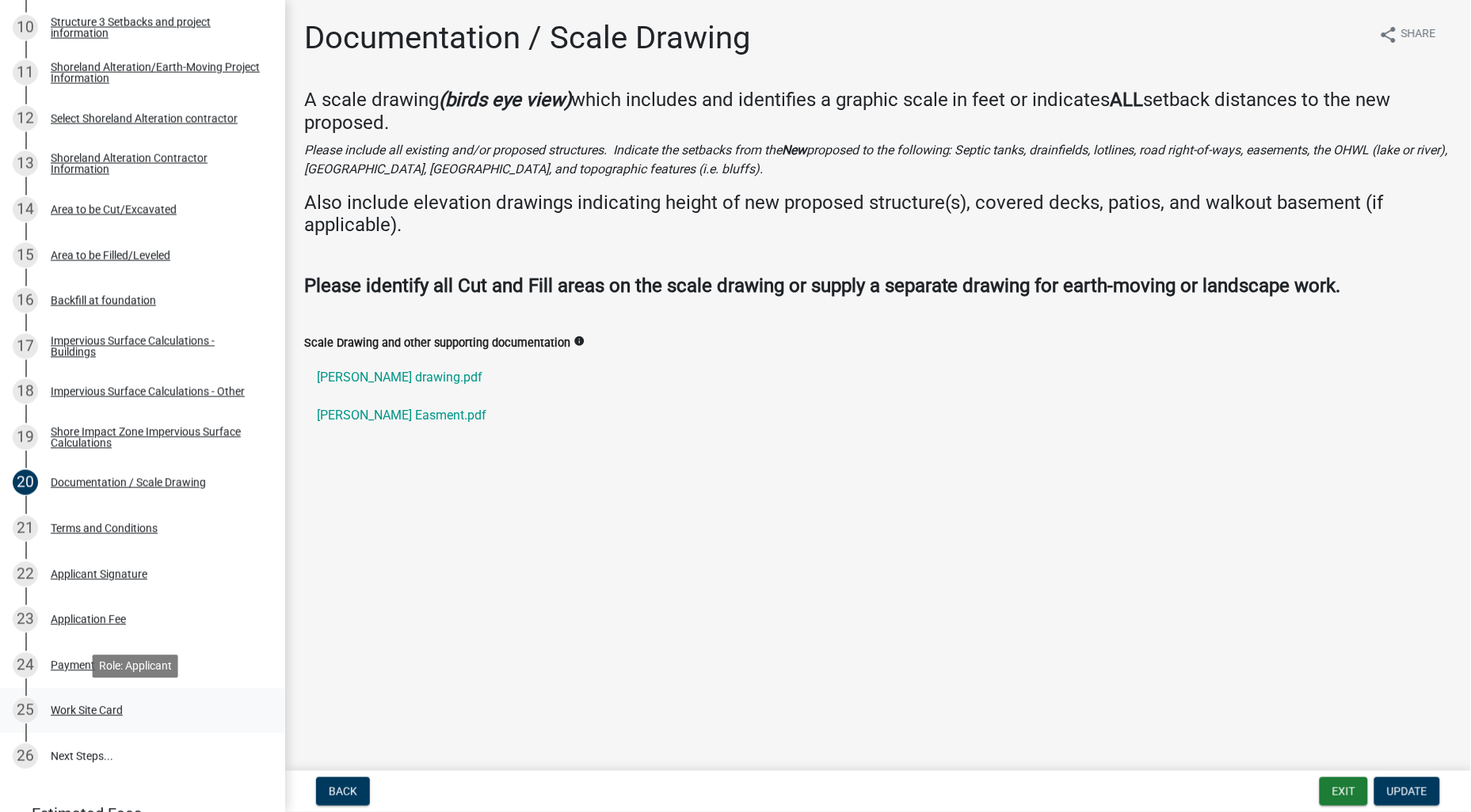
click at [95, 709] on div "Work Site Card" at bounding box center [87, 711] width 72 height 11
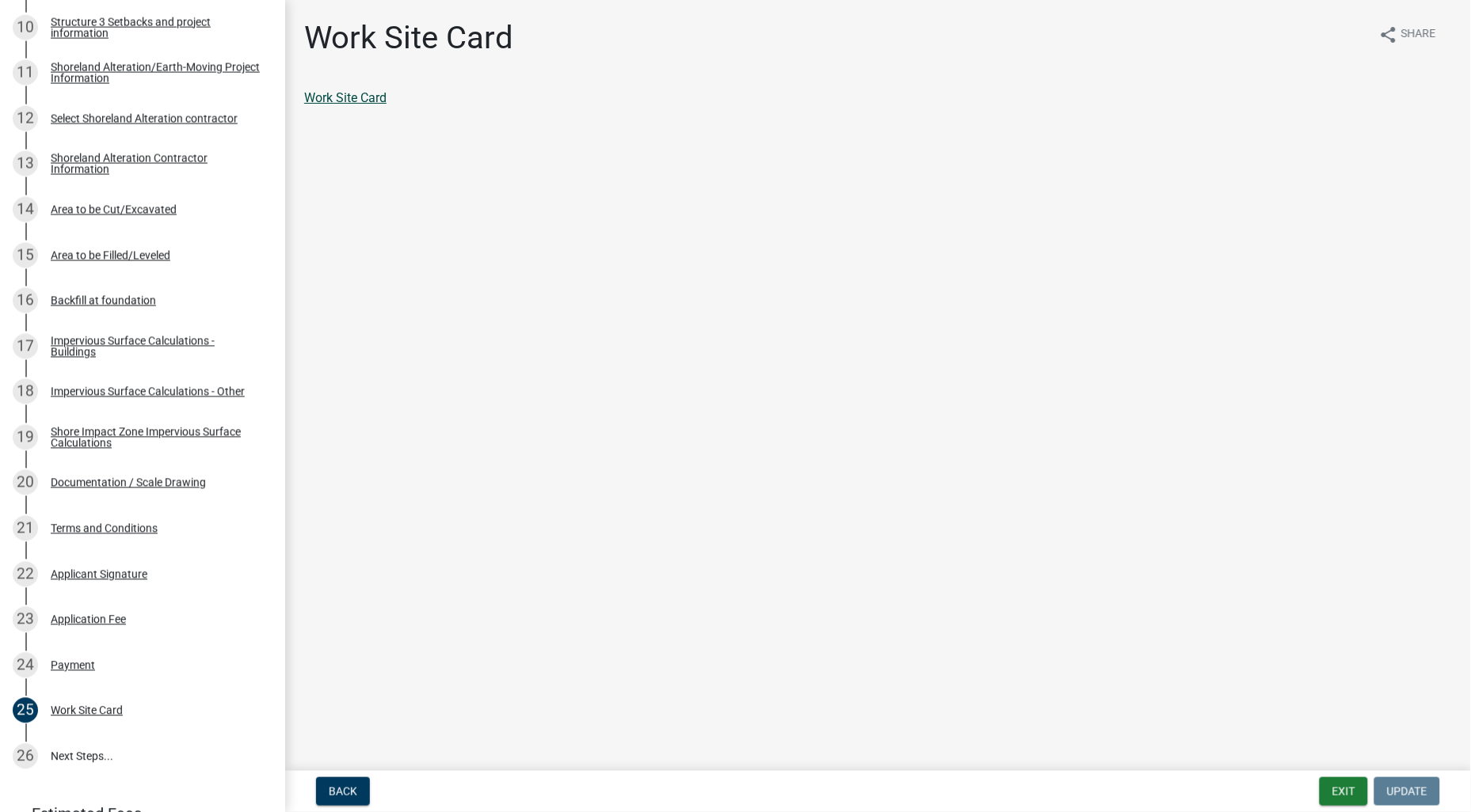
click at [319, 100] on link "Work Site Card" at bounding box center [345, 98] width 83 height 15
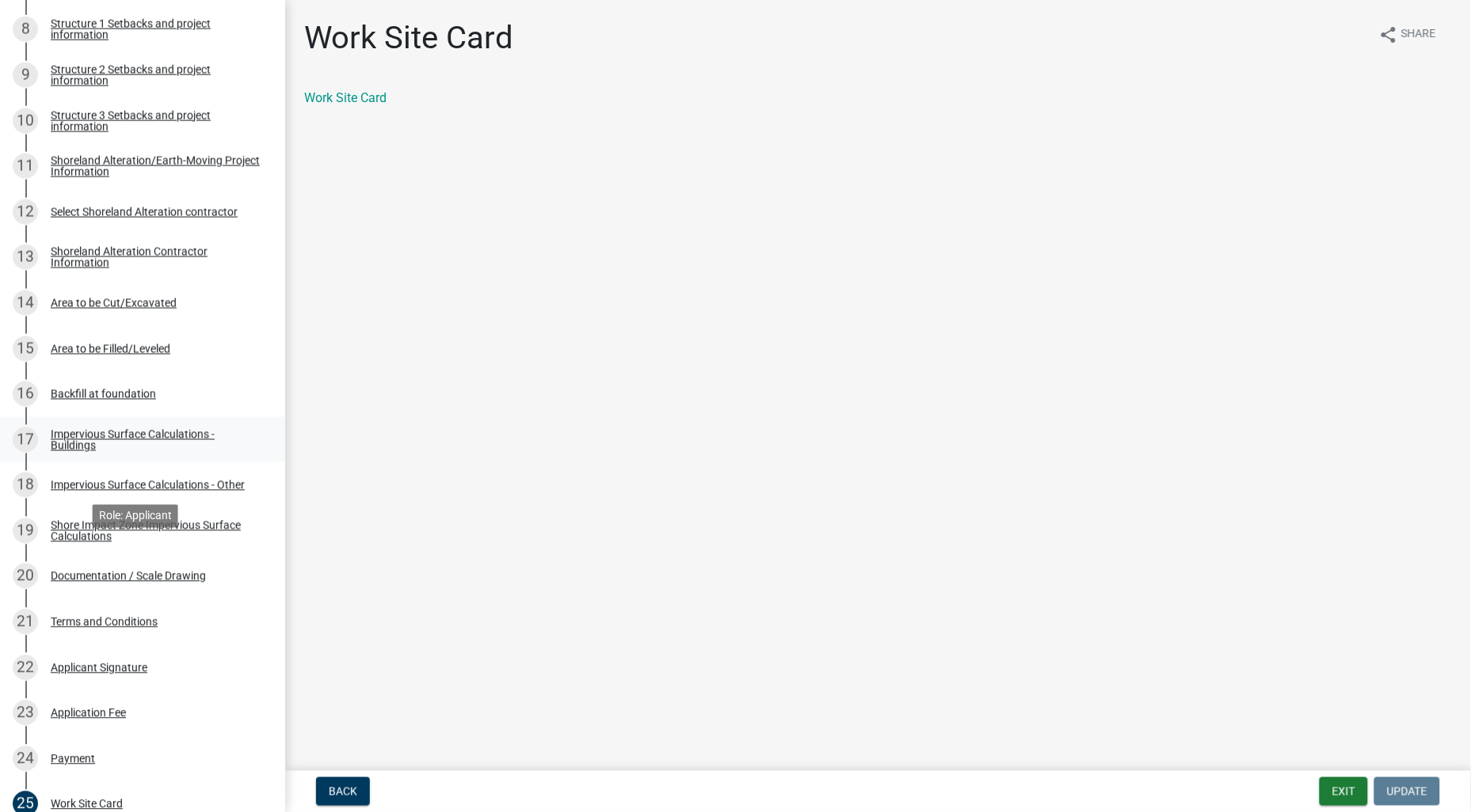
scroll to position [263, 0]
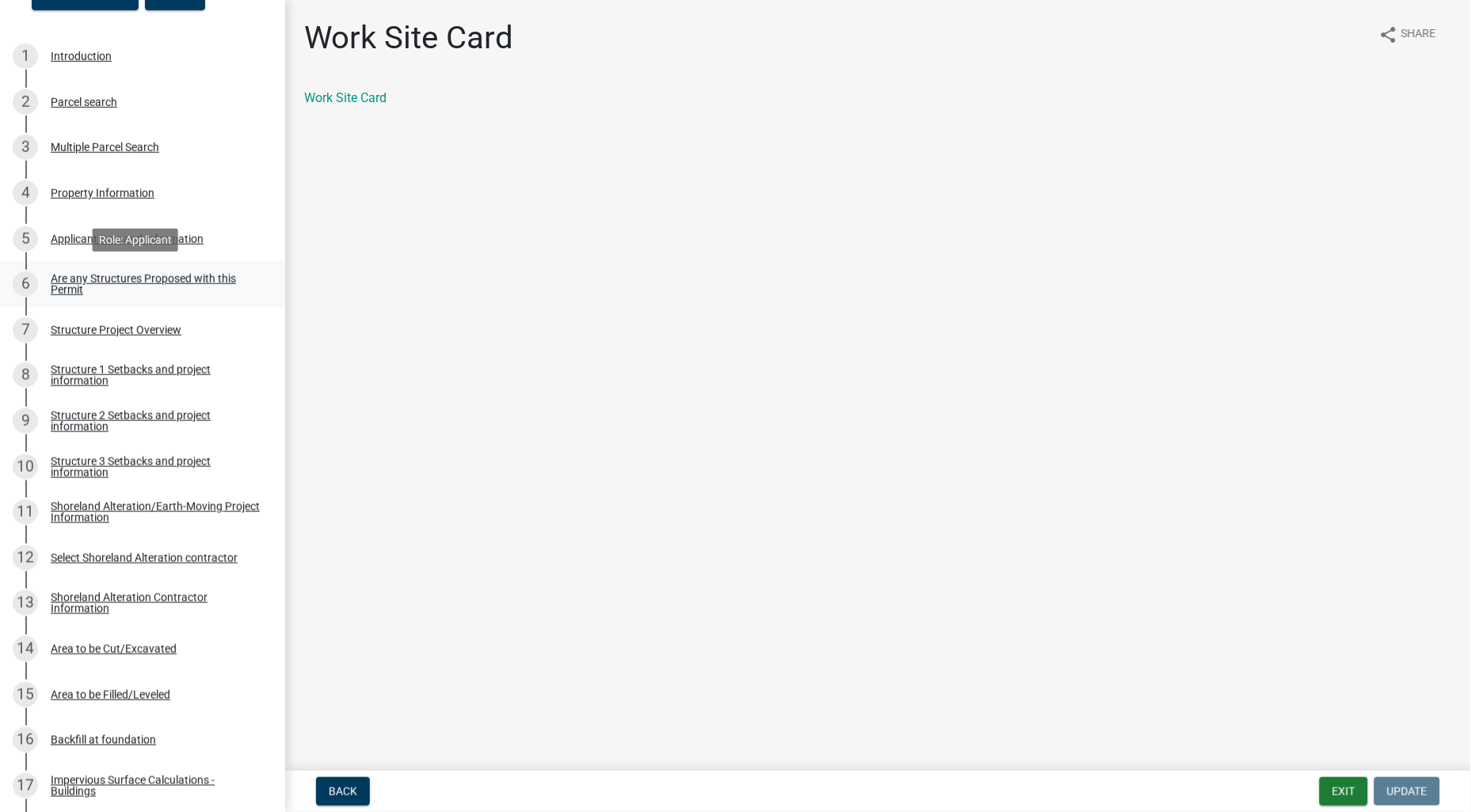
click at [133, 279] on div "Are any Structures Proposed with this Permit" at bounding box center [155, 284] width 209 height 23
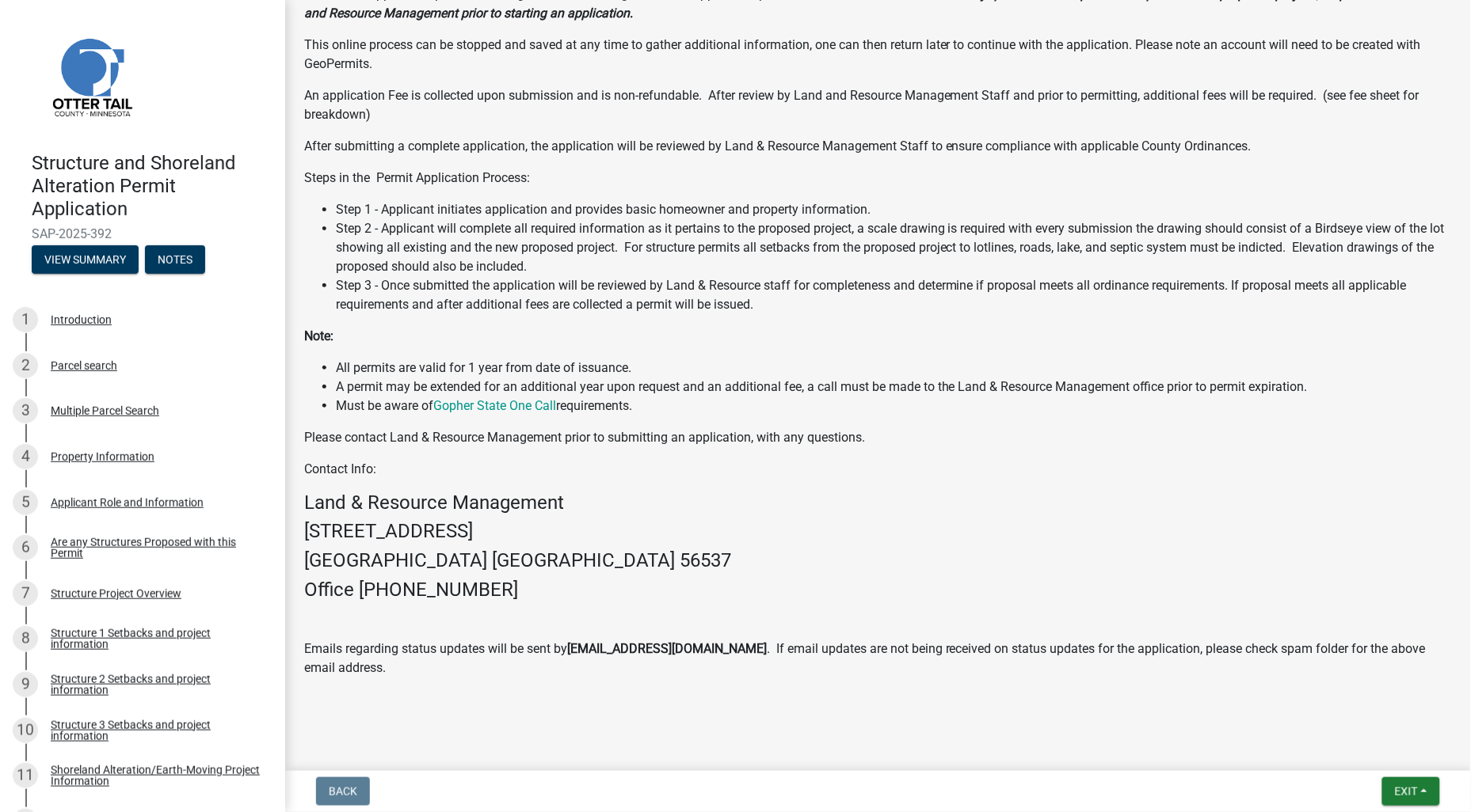
scroll to position [476, 0]
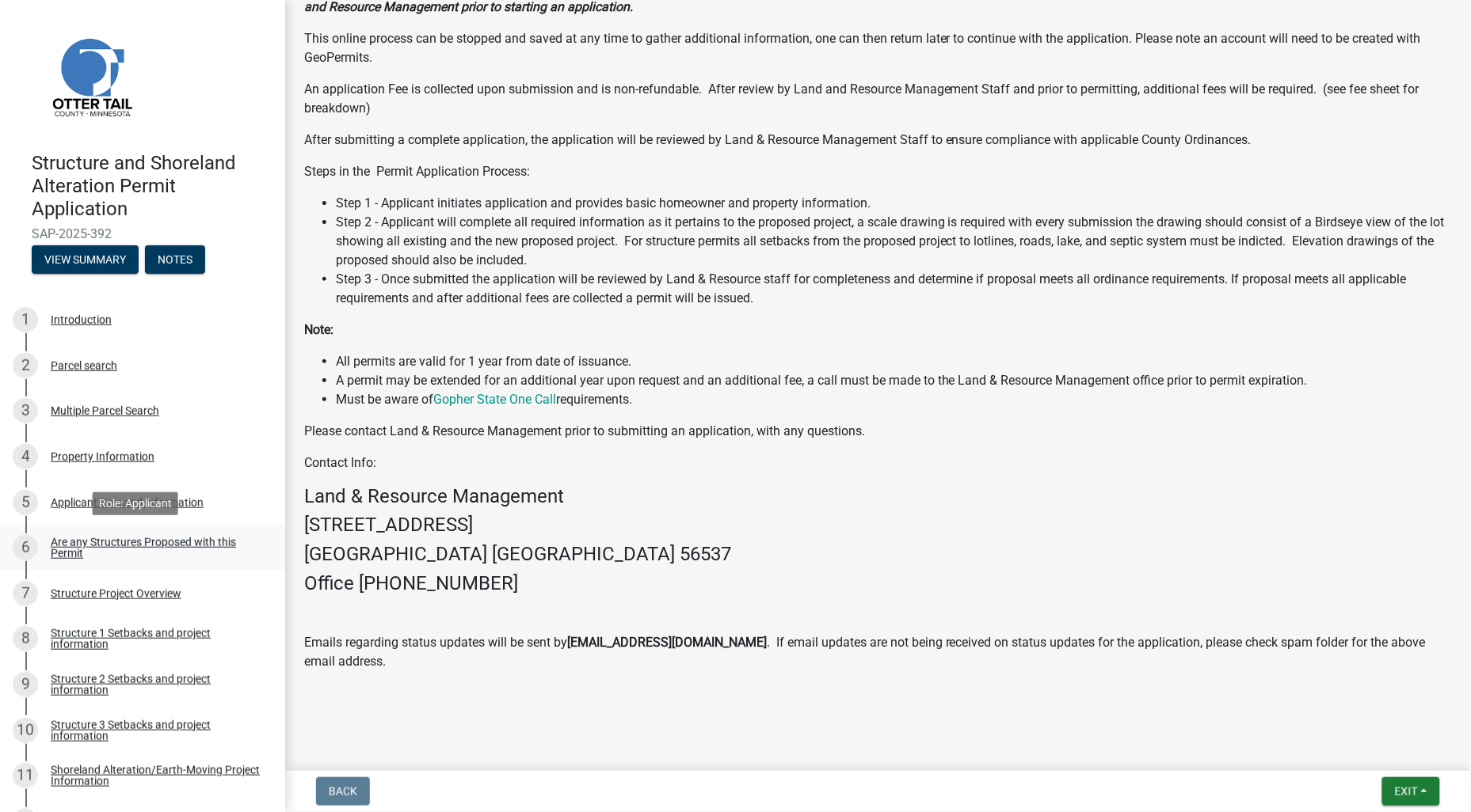
click at [155, 544] on div "Are any Structures Proposed with this Permit" at bounding box center [155, 549] width 209 height 23
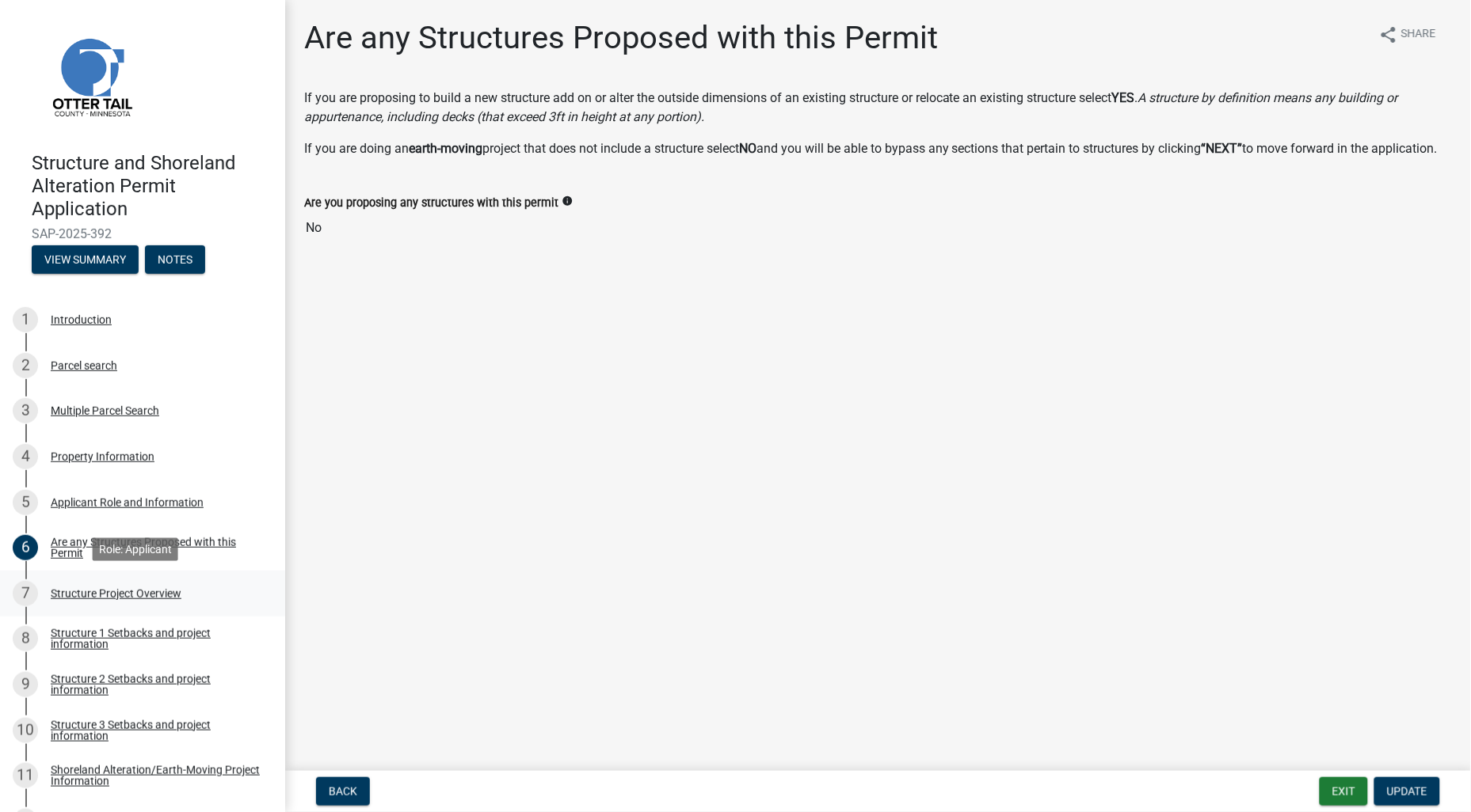
click at [141, 597] on div "Structure Project Overview" at bounding box center [116, 594] width 131 height 11
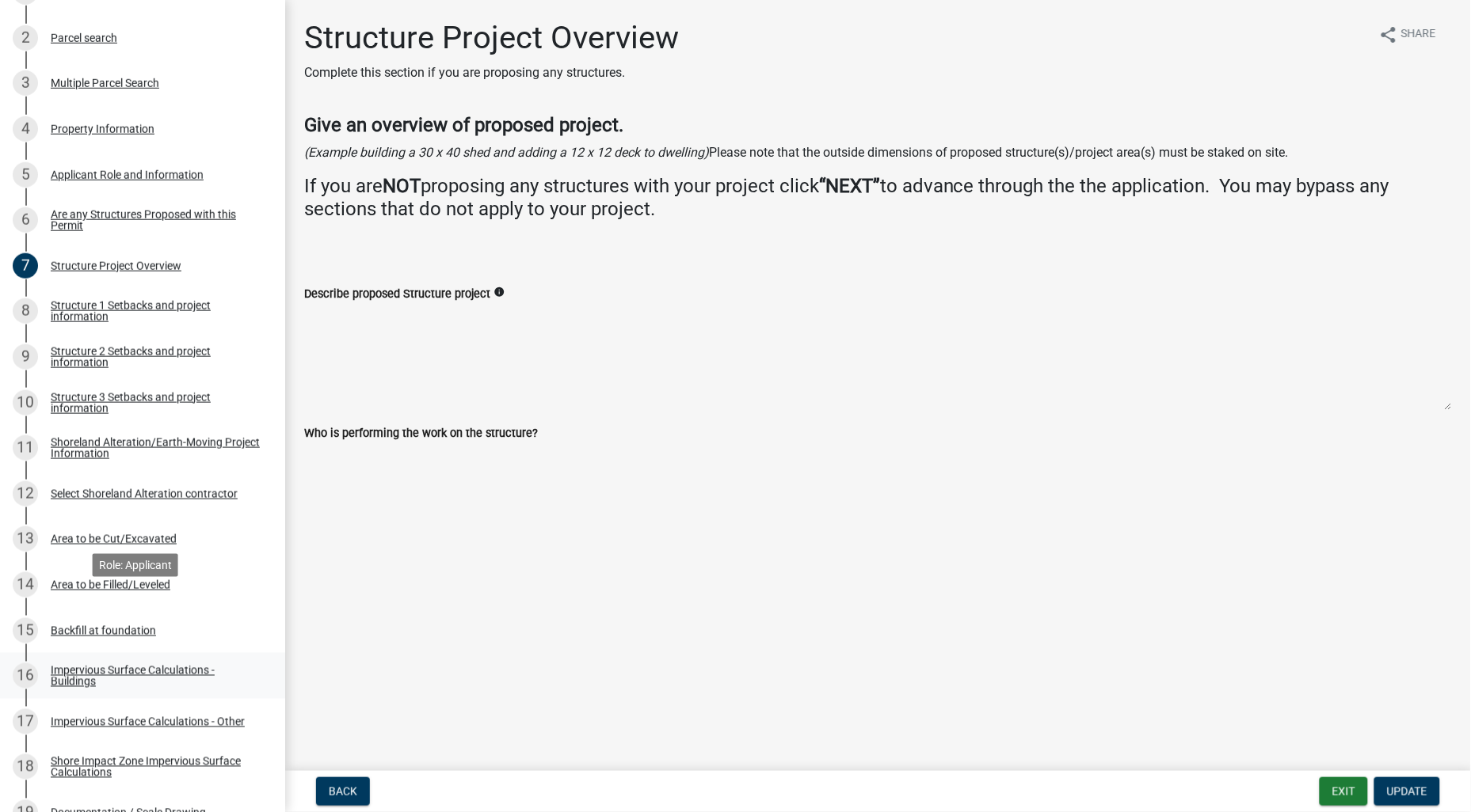
scroll to position [439, 0]
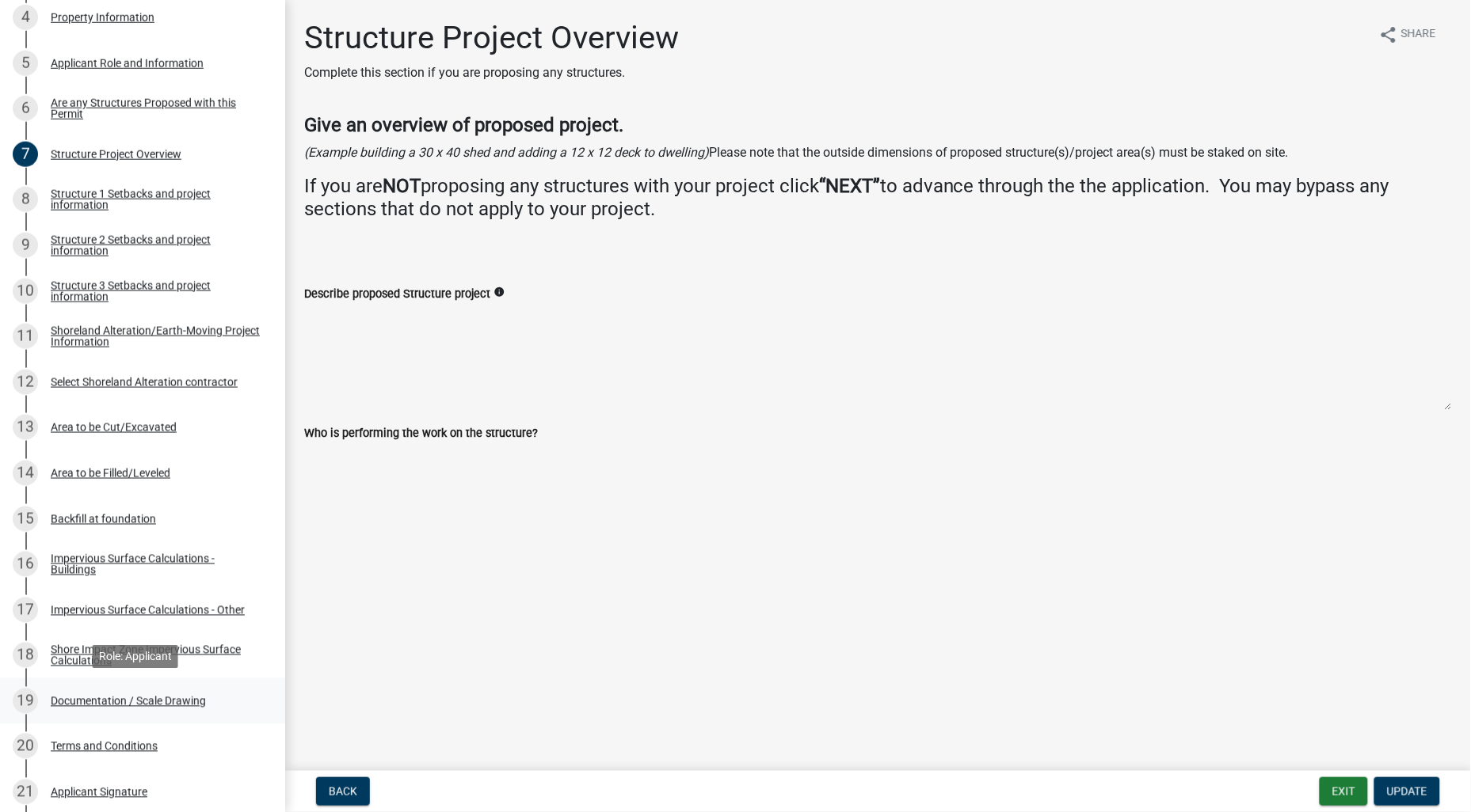
click at [154, 702] on div "Documentation / Scale Drawing" at bounding box center [128, 702] width 155 height 11
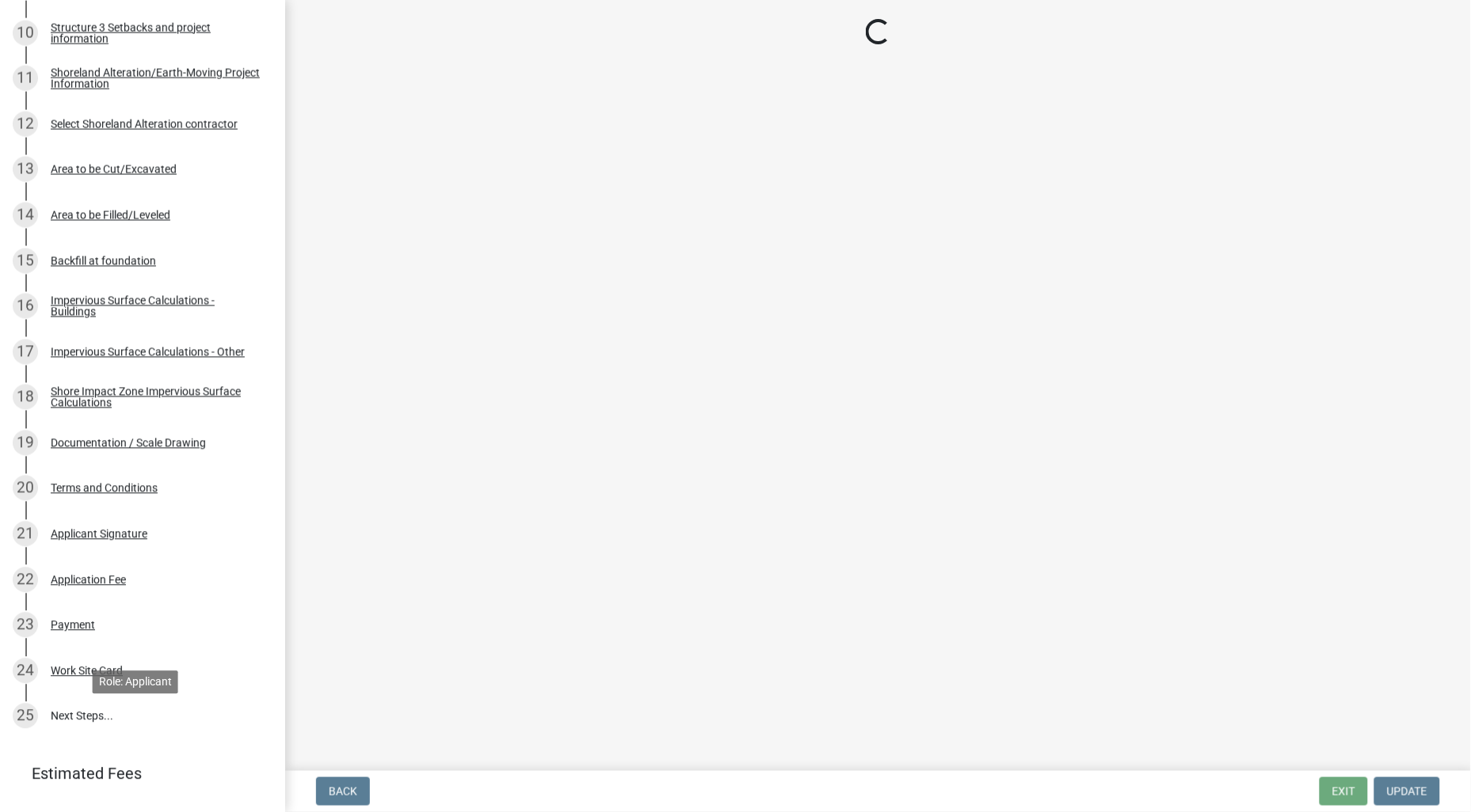
scroll to position [772, 0]
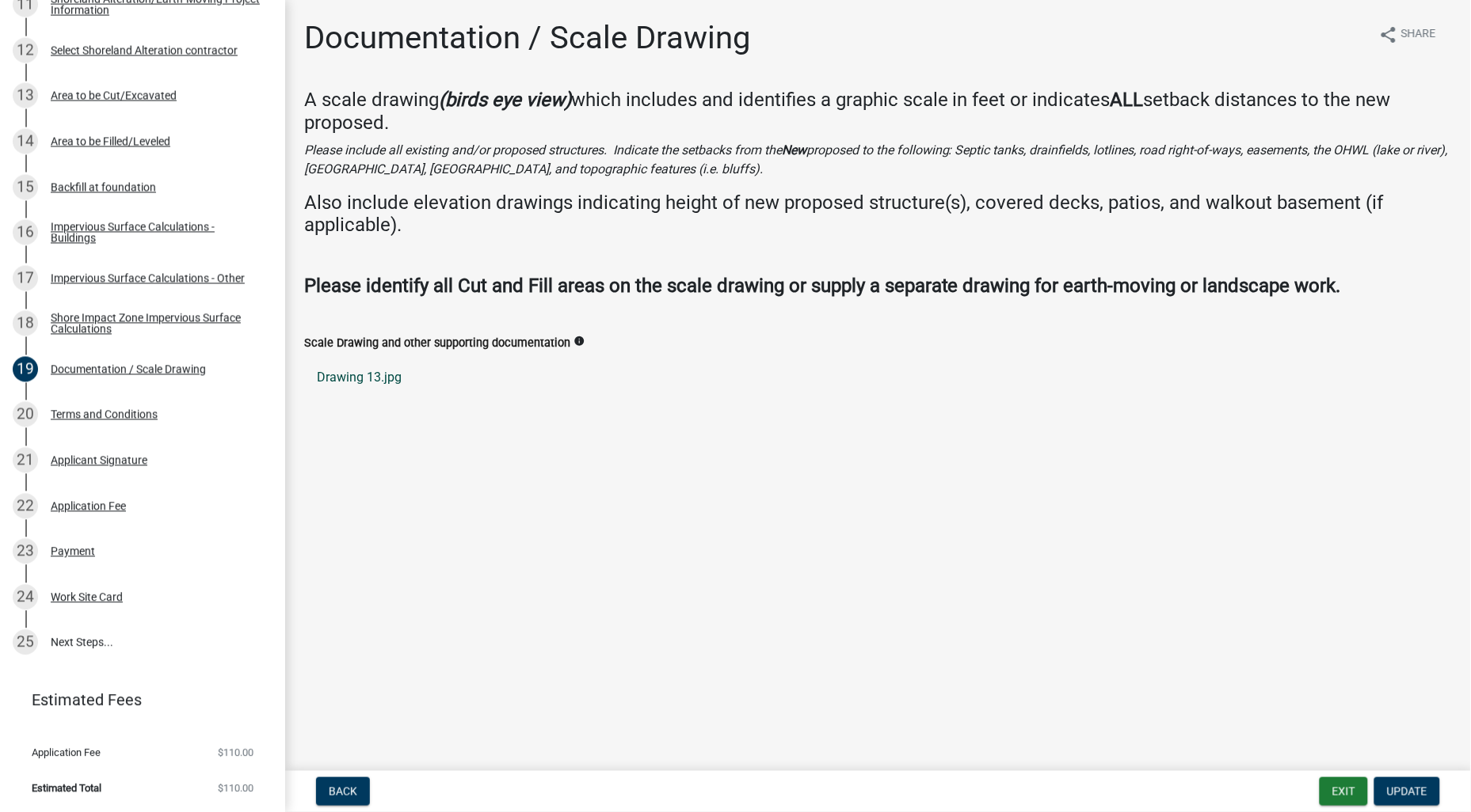
click at [370, 369] on link "Drawing 13.jpg" at bounding box center [877, 377] width 1147 height 38
click at [69, 595] on div "Work Site Card" at bounding box center [87, 597] width 72 height 11
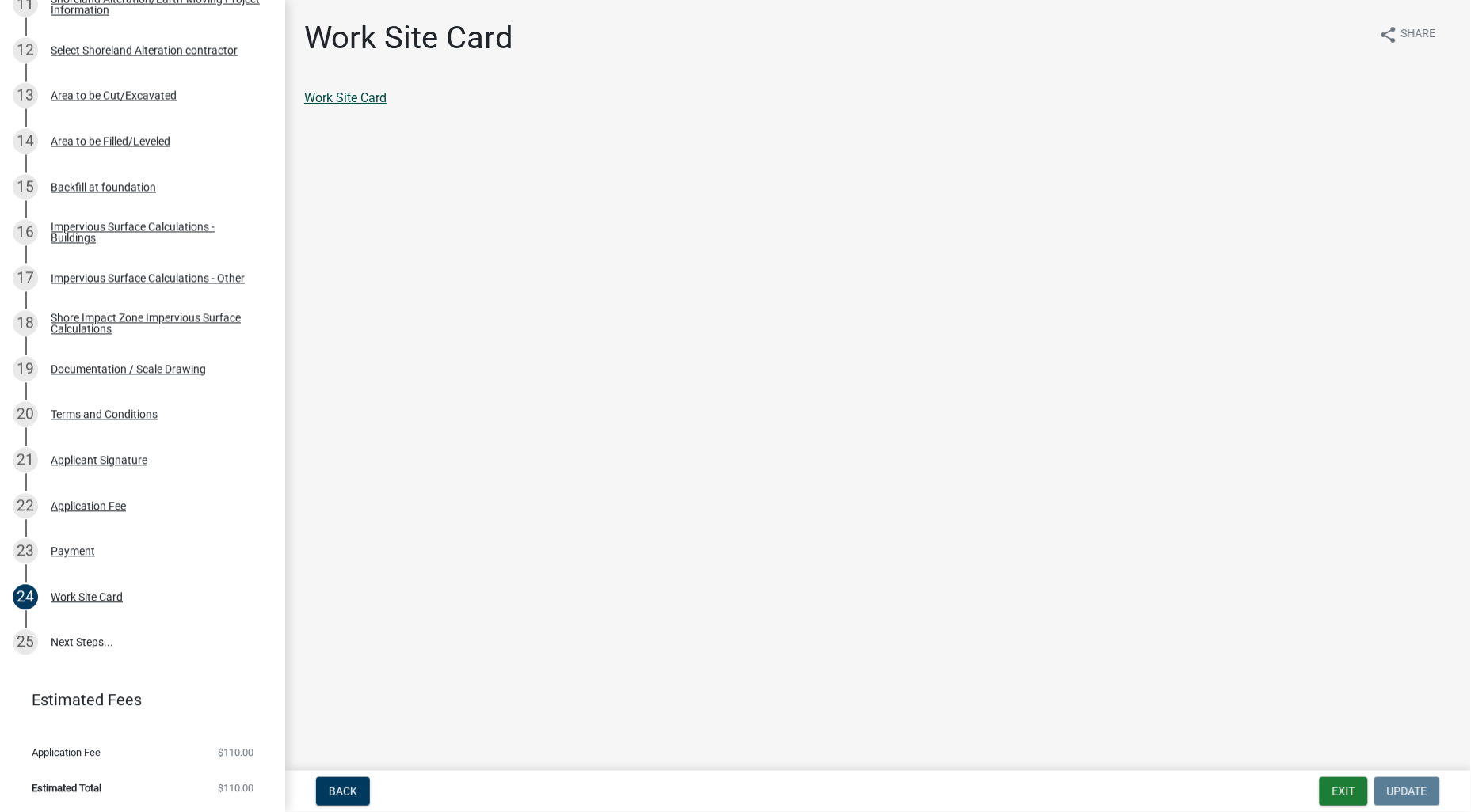
click at [353, 103] on link "Work Site Card" at bounding box center [345, 98] width 83 height 15
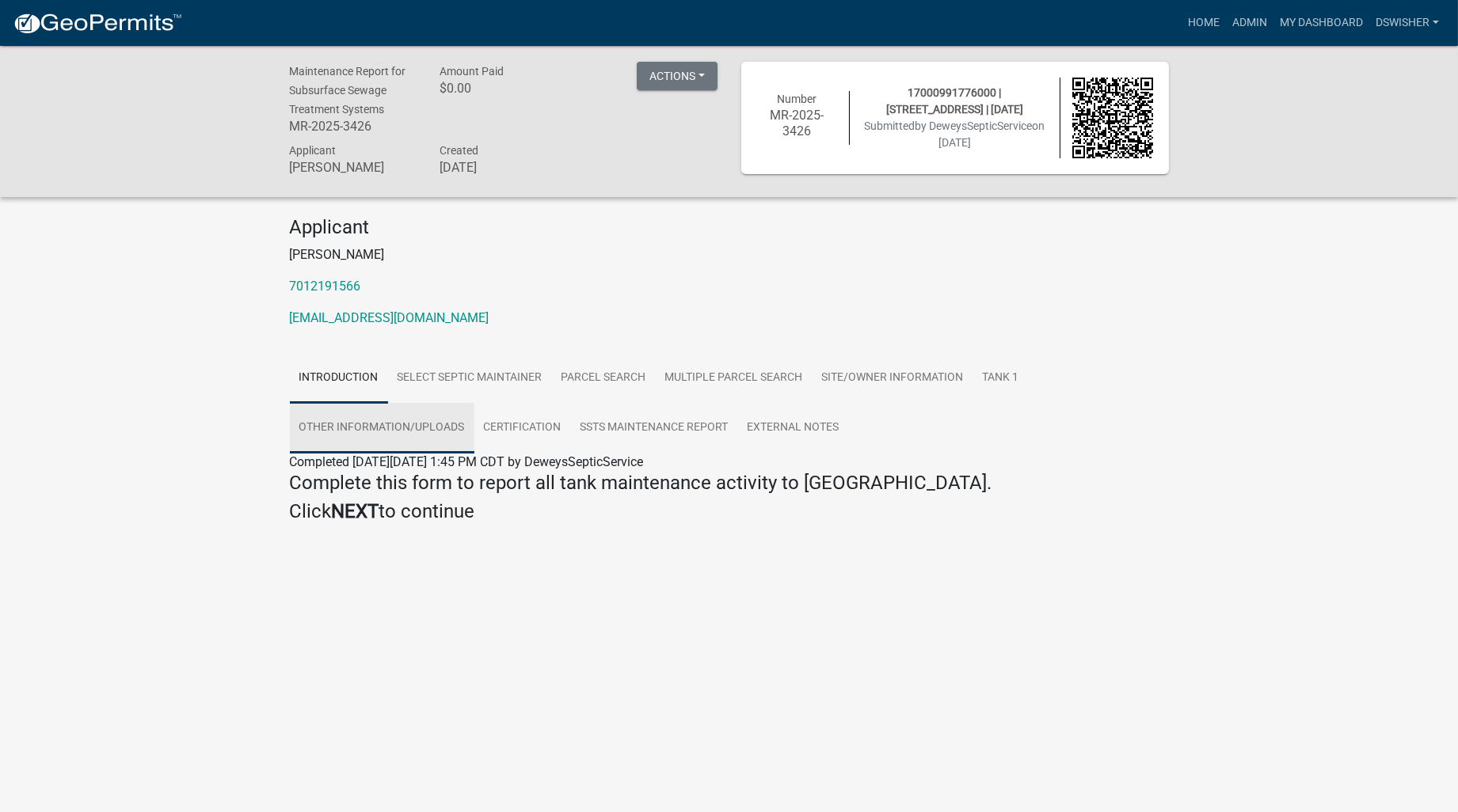
click at [428, 428] on link "Other Information/Uploads" at bounding box center [382, 428] width 184 height 51
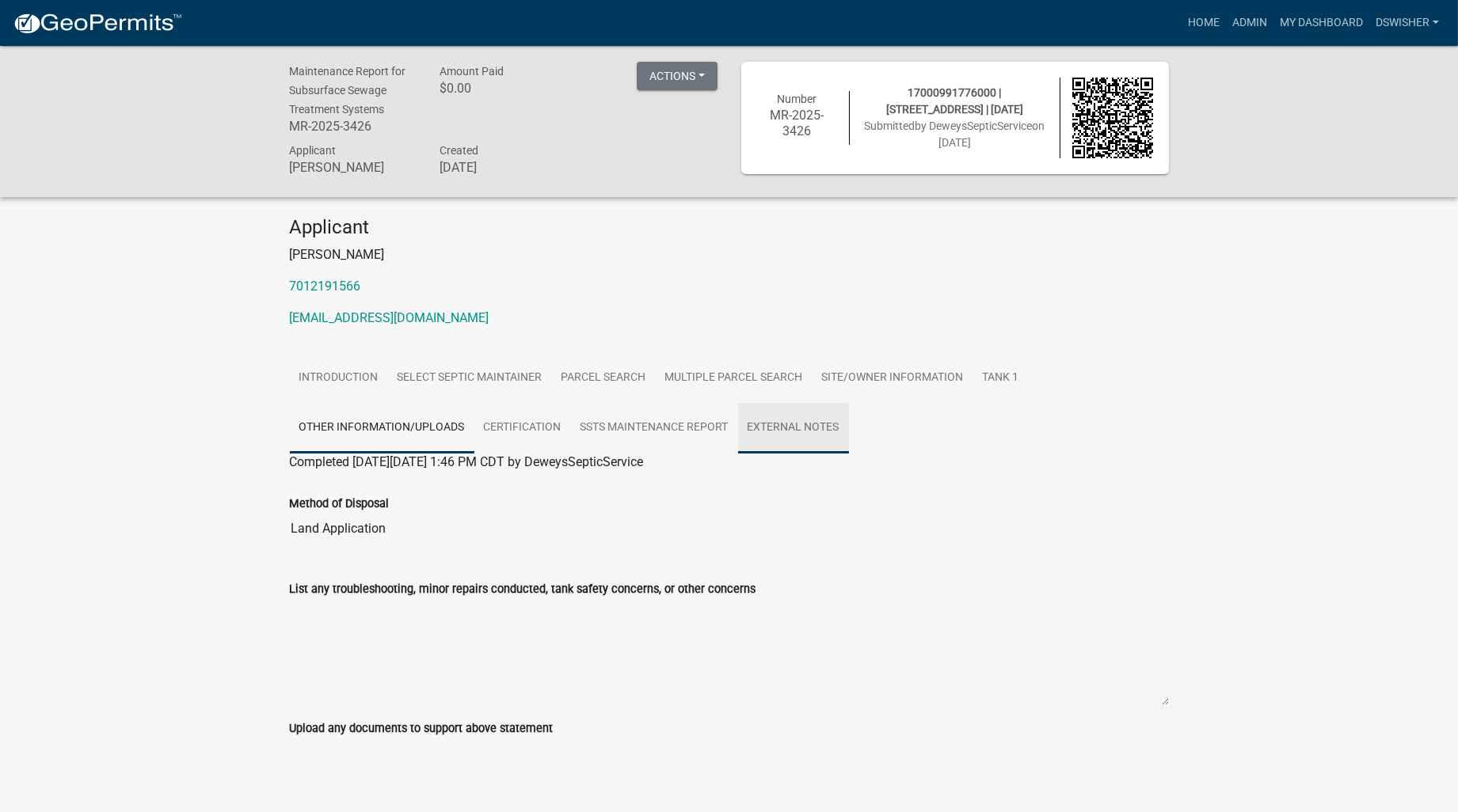
click at [811, 422] on link "External Notes" at bounding box center [793, 428] width 111 height 51
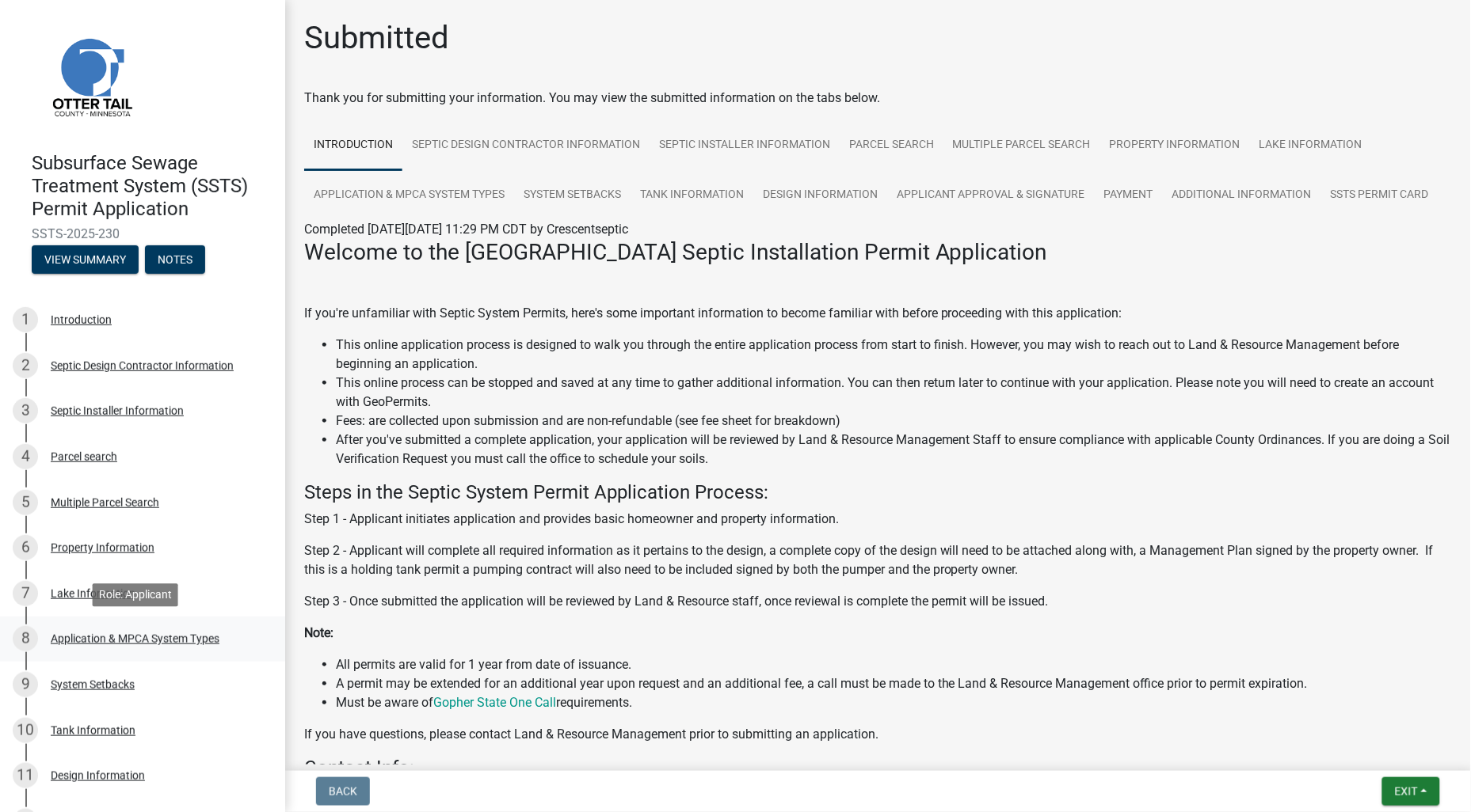
click at [112, 638] on div "Application & MPCA System Types" at bounding box center [135, 639] width 168 height 11
click at [133, 645] on div "8 Application & MPCA System Types" at bounding box center [136, 639] width 248 height 25
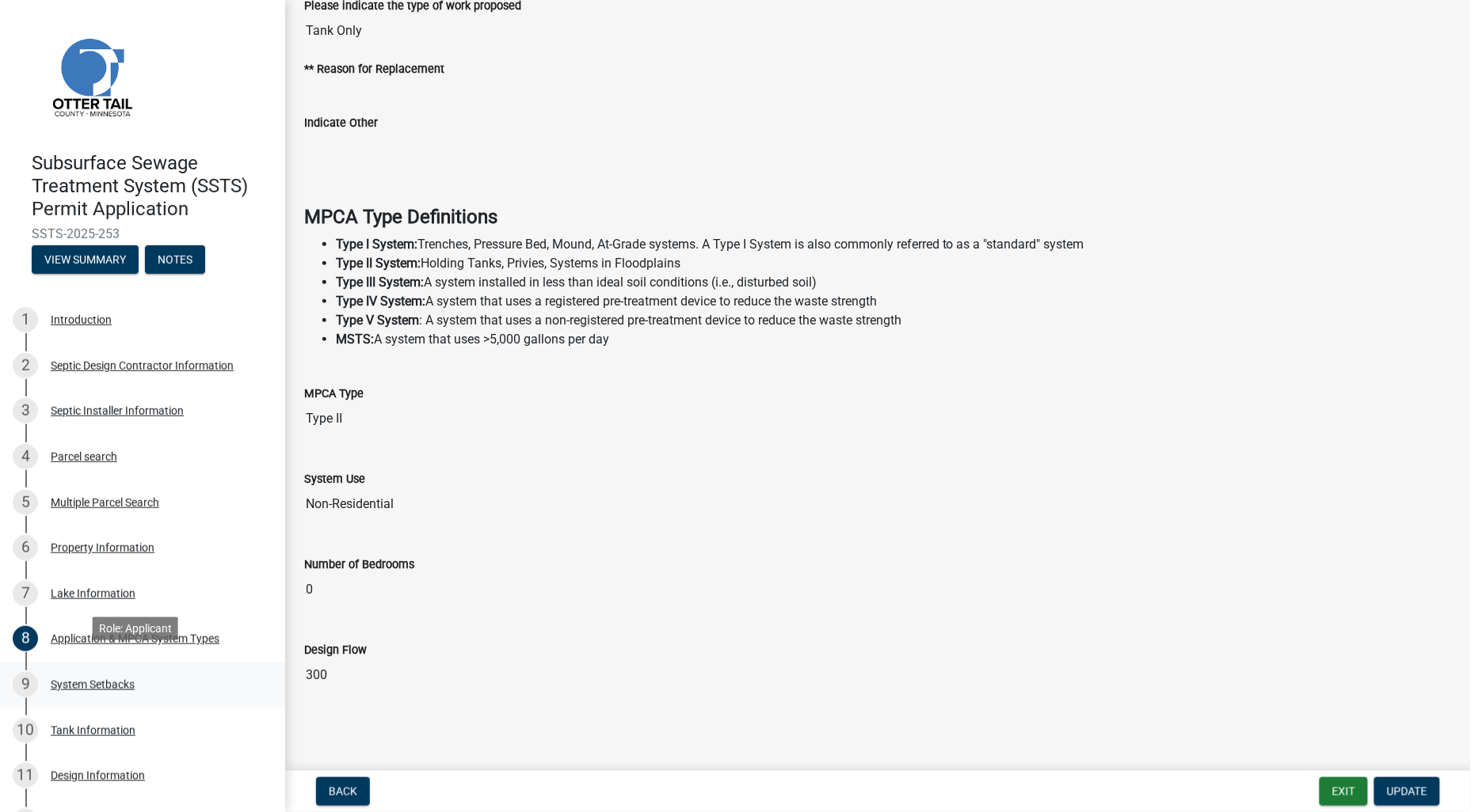
scroll to position [176, 0]
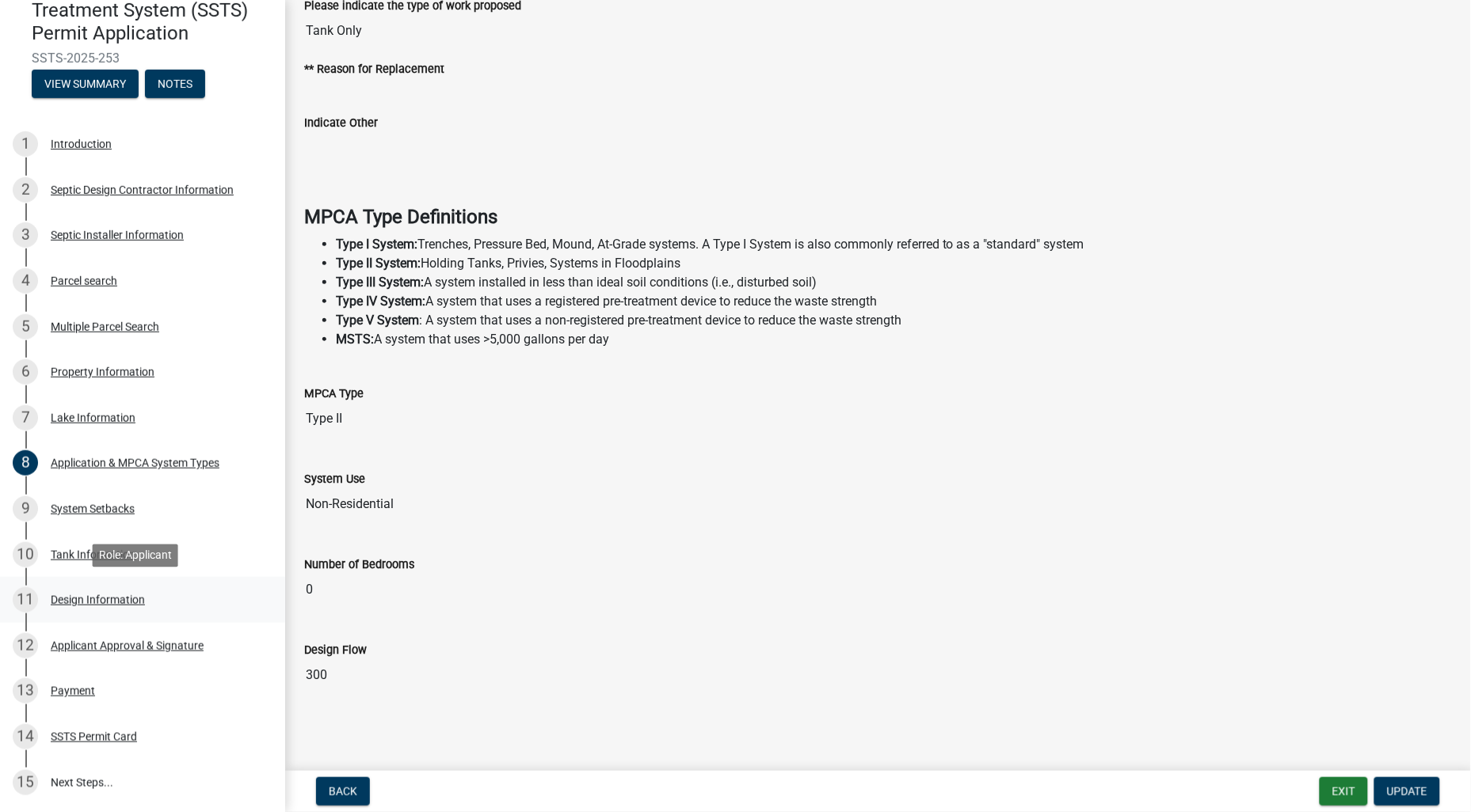
click at [104, 596] on div "Design Information" at bounding box center [98, 600] width 94 height 11
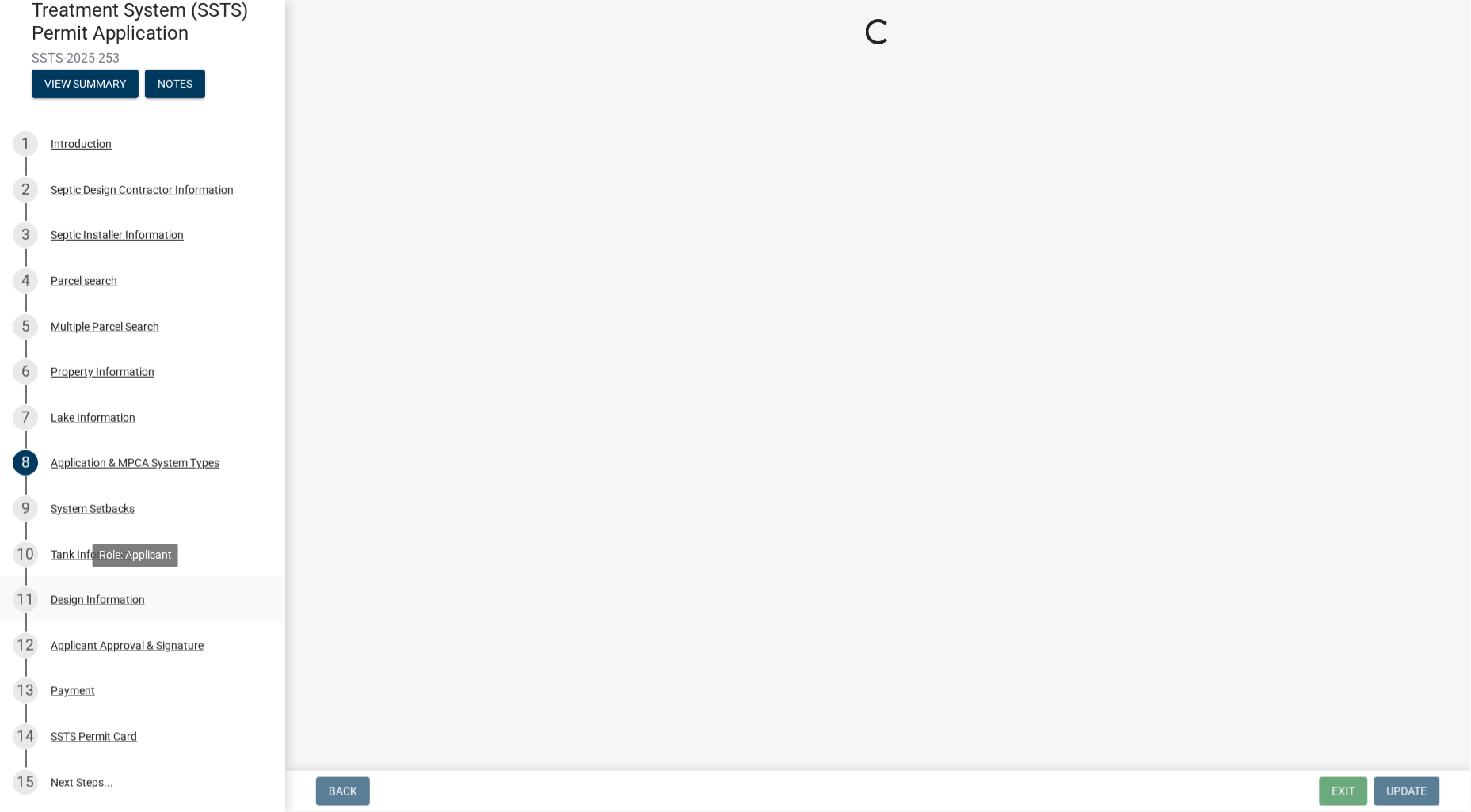
scroll to position [0, 0]
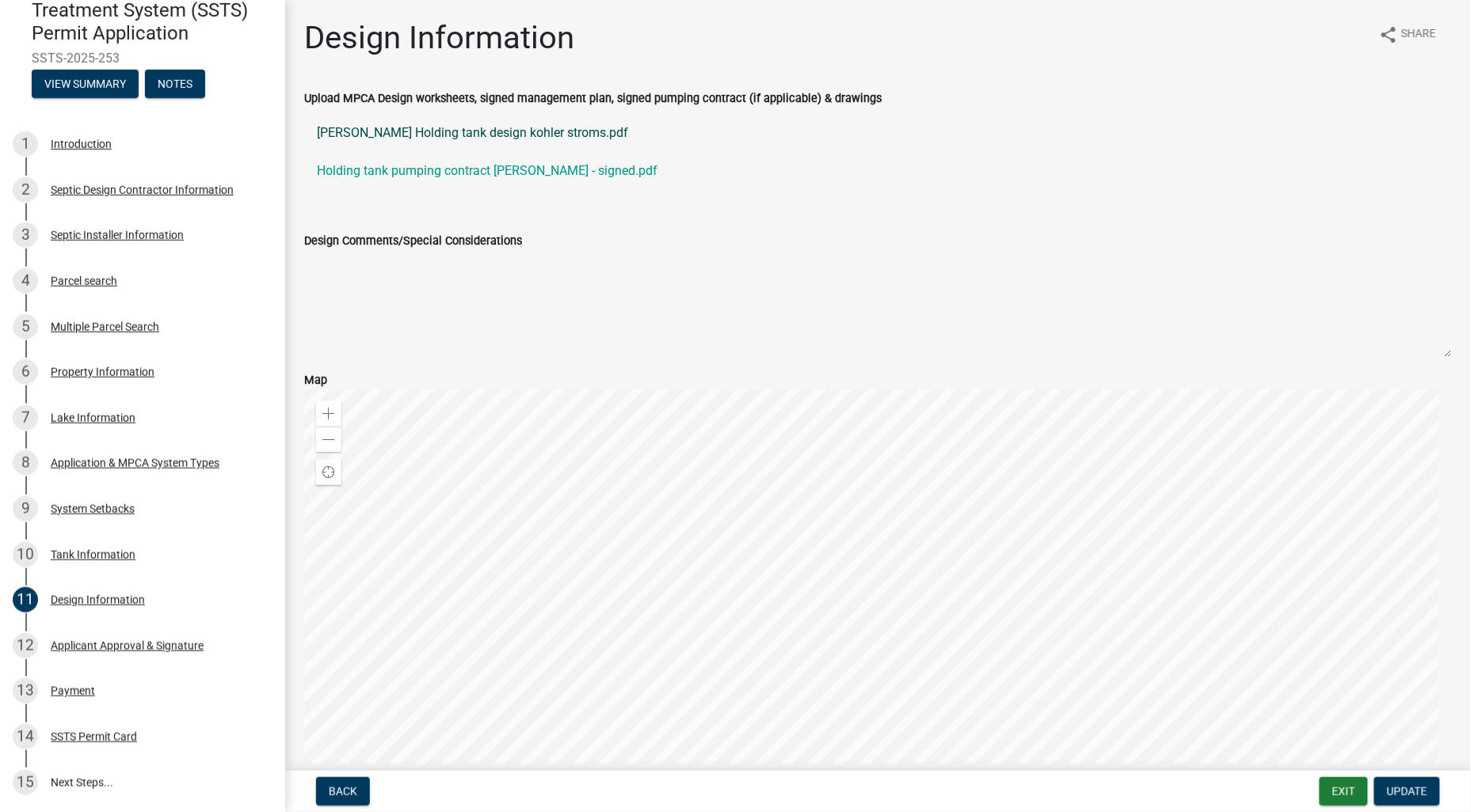
click at [399, 133] on link "Kungel Holding tank design kohler stroms.pdf" at bounding box center [877, 133] width 1147 height 38
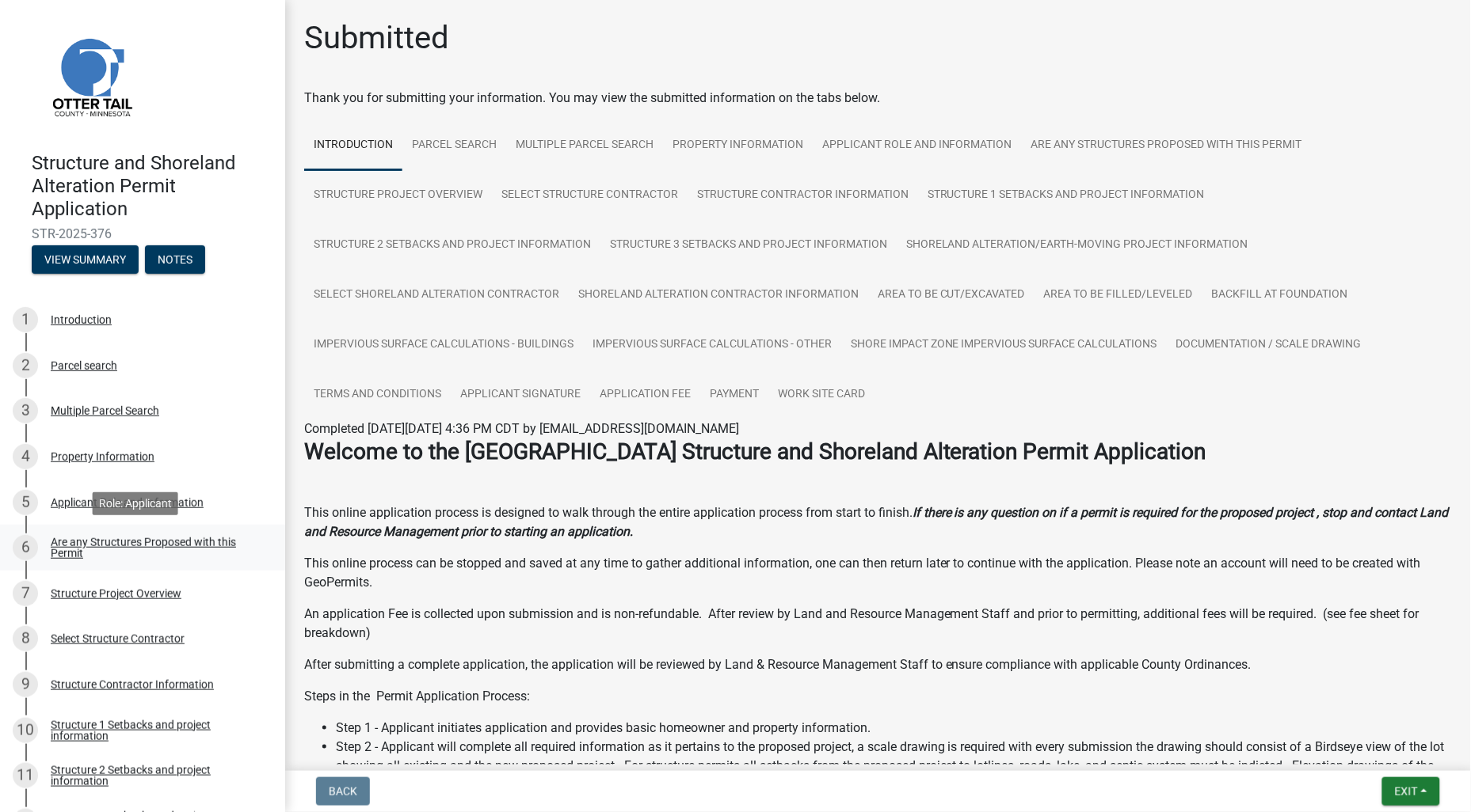
click at [207, 542] on div "Are any Structures Proposed with this Permit" at bounding box center [155, 549] width 209 height 23
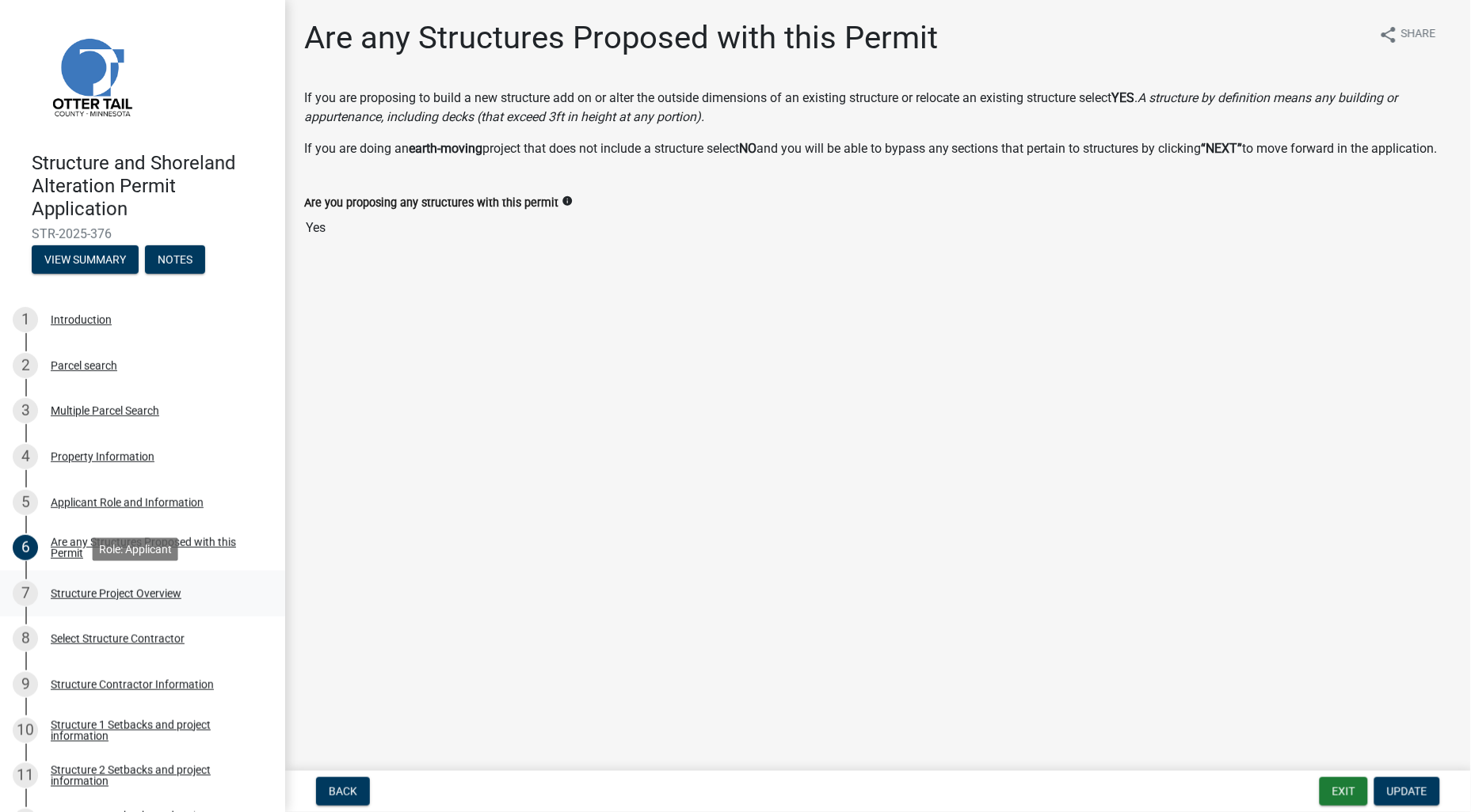
click at [127, 592] on div "Structure Project Overview" at bounding box center [116, 594] width 131 height 11
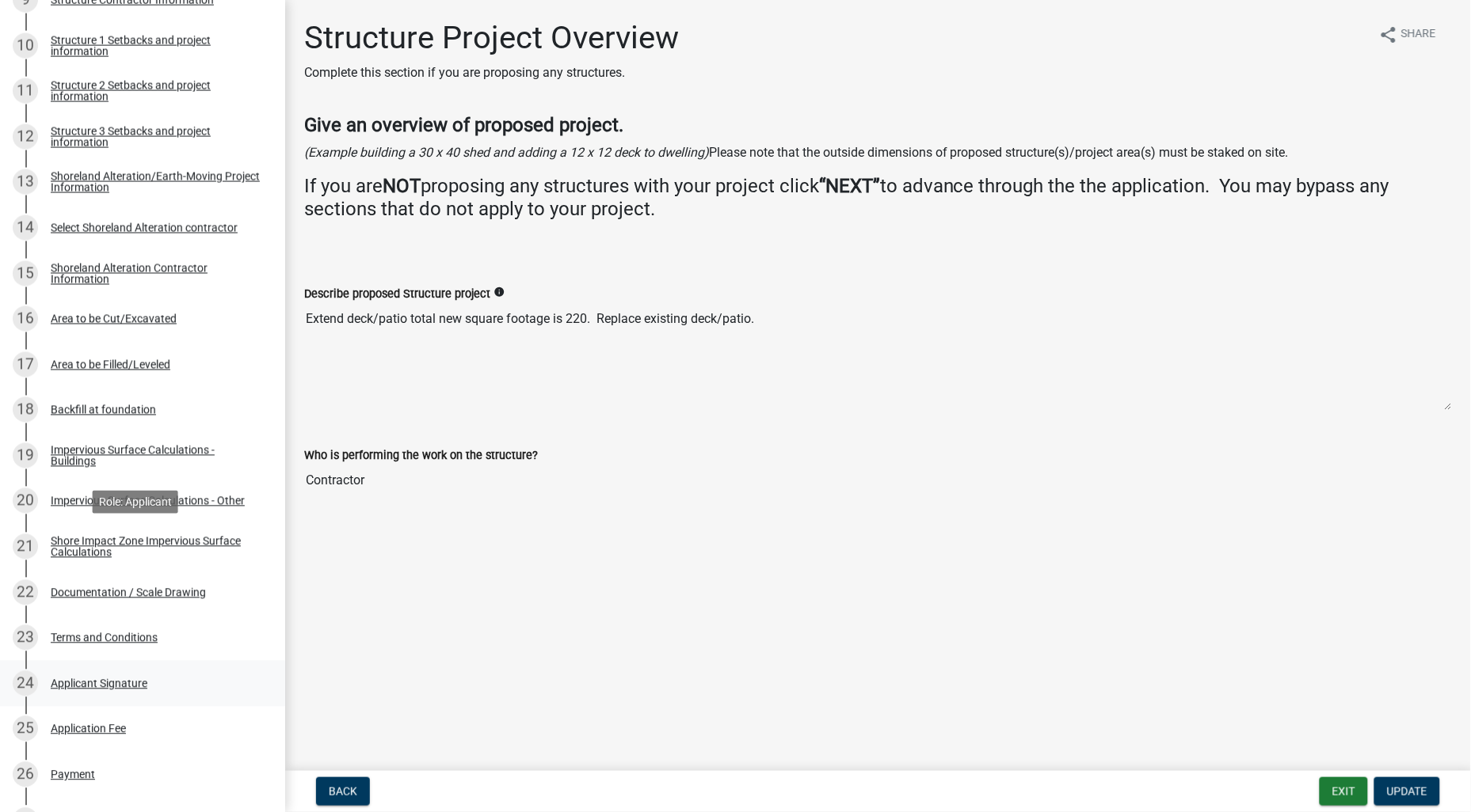
scroll to position [703, 0]
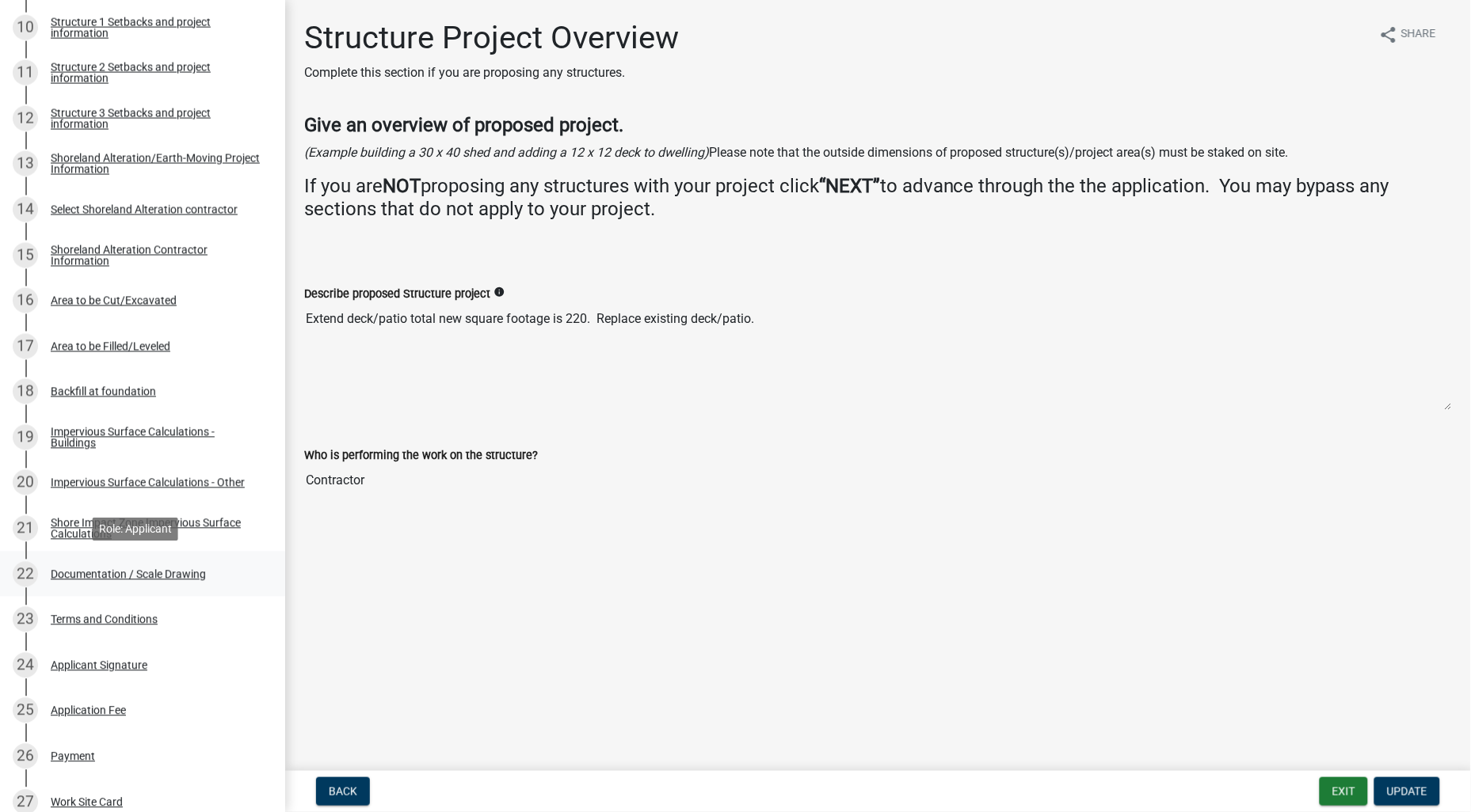
drag, startPoint x: 168, startPoint y: 576, endPoint x: 73, endPoint y: 548, distance: 99.0
click at [168, 576] on div "Documentation / Scale Drawing" at bounding box center [128, 575] width 155 height 11
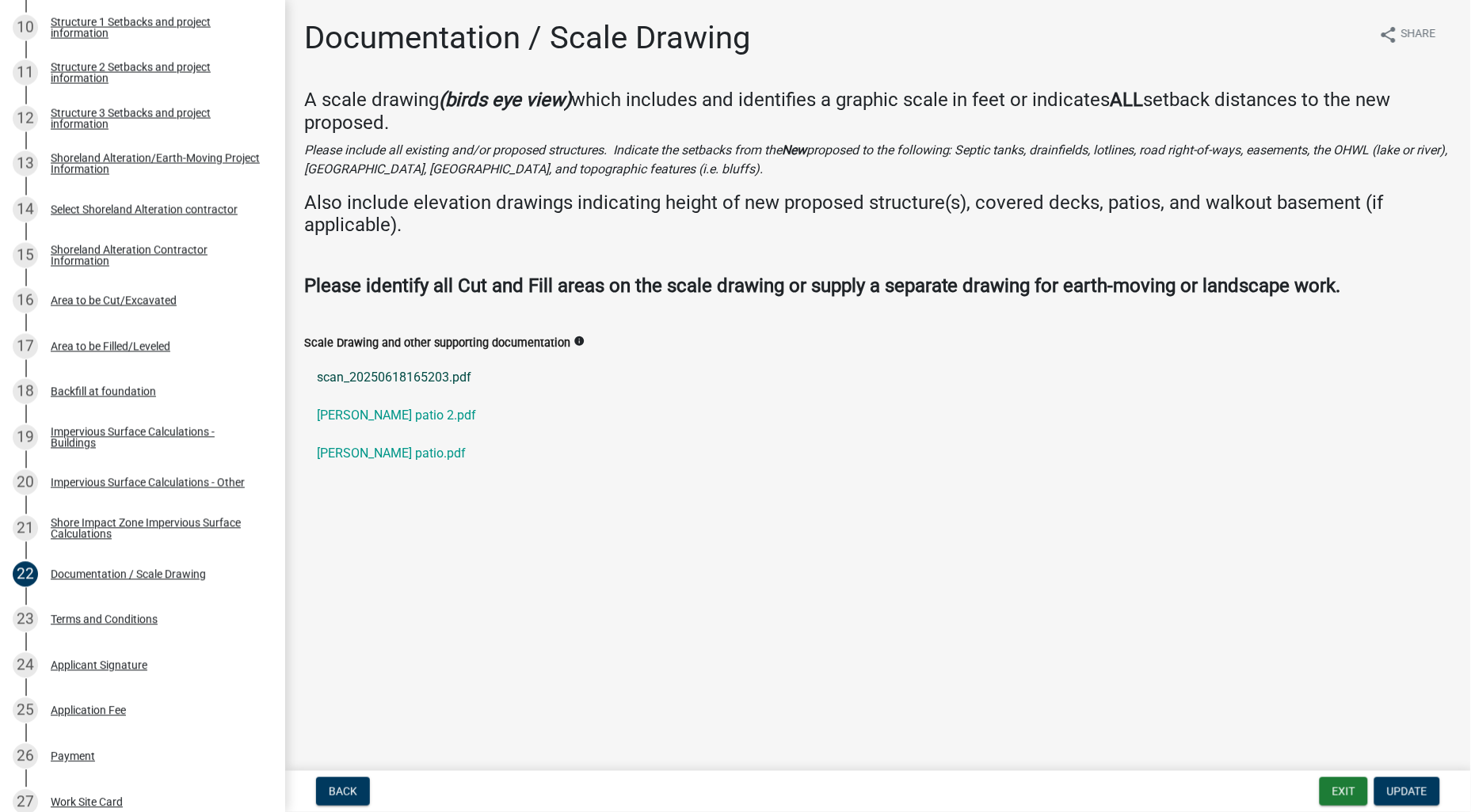
click at [402, 373] on link "scan_20250618165203.pdf" at bounding box center [877, 377] width 1147 height 38
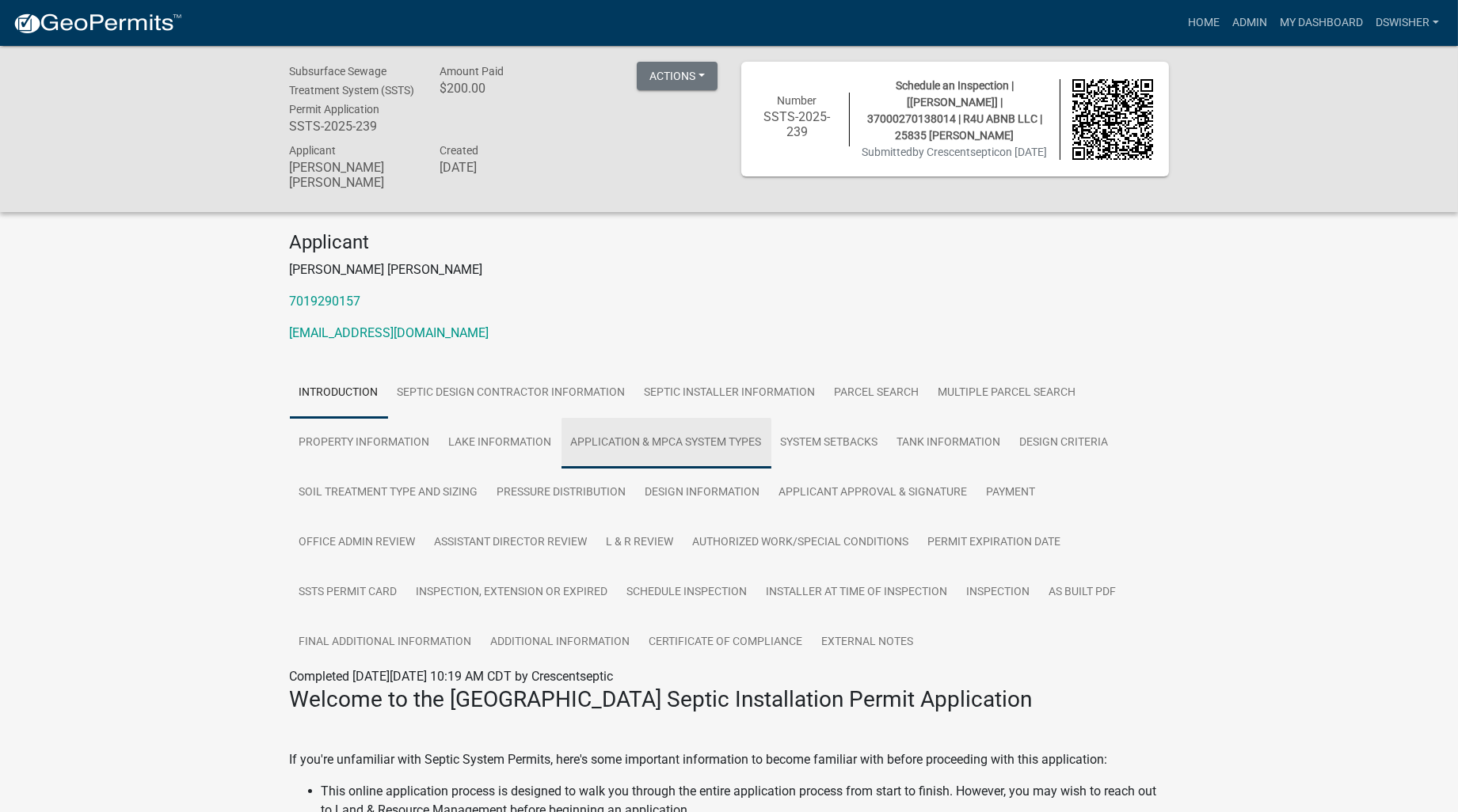
click at [638, 443] on link "Application & MPCA System Types" at bounding box center [666, 443] width 210 height 51
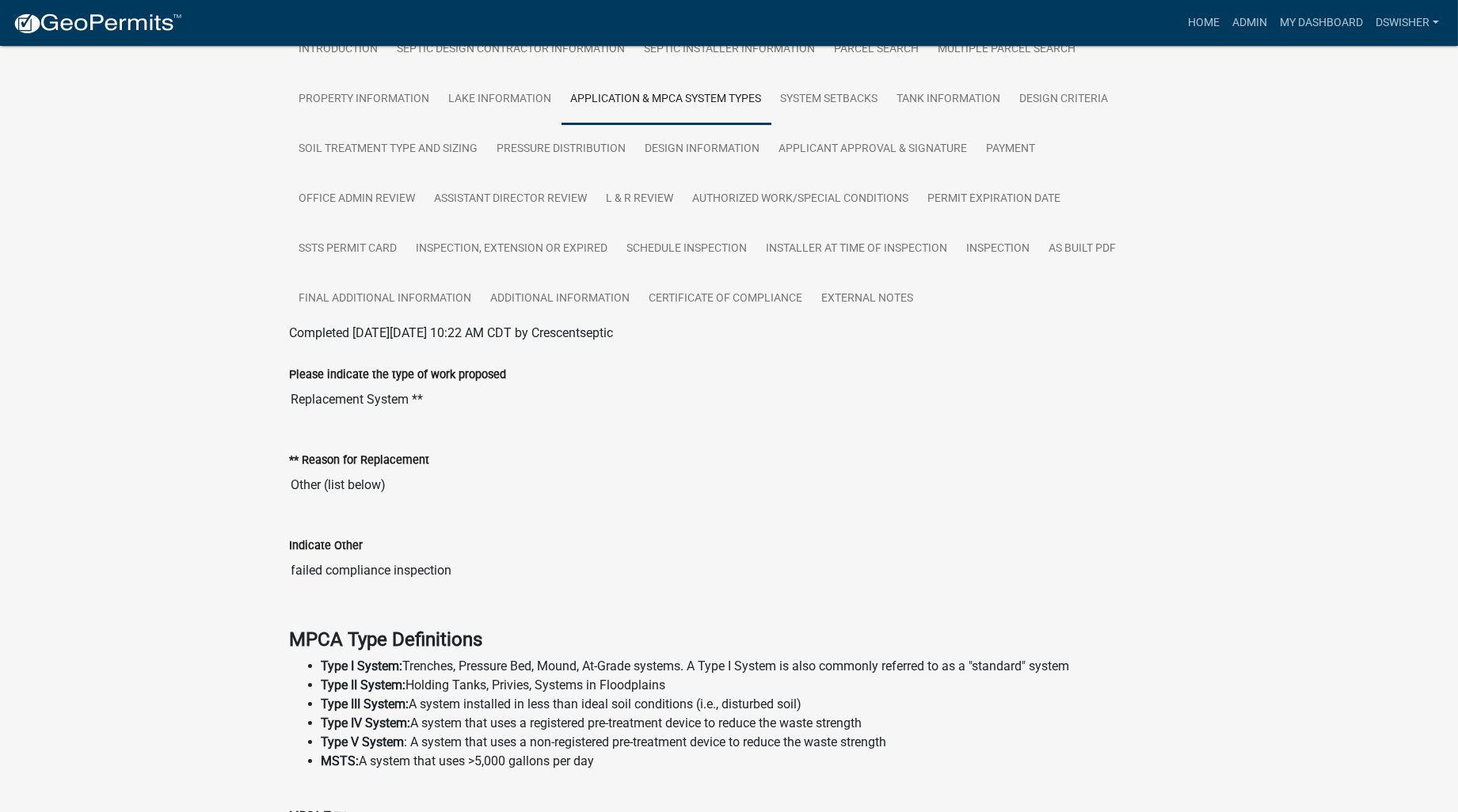
scroll to position [352, 0]
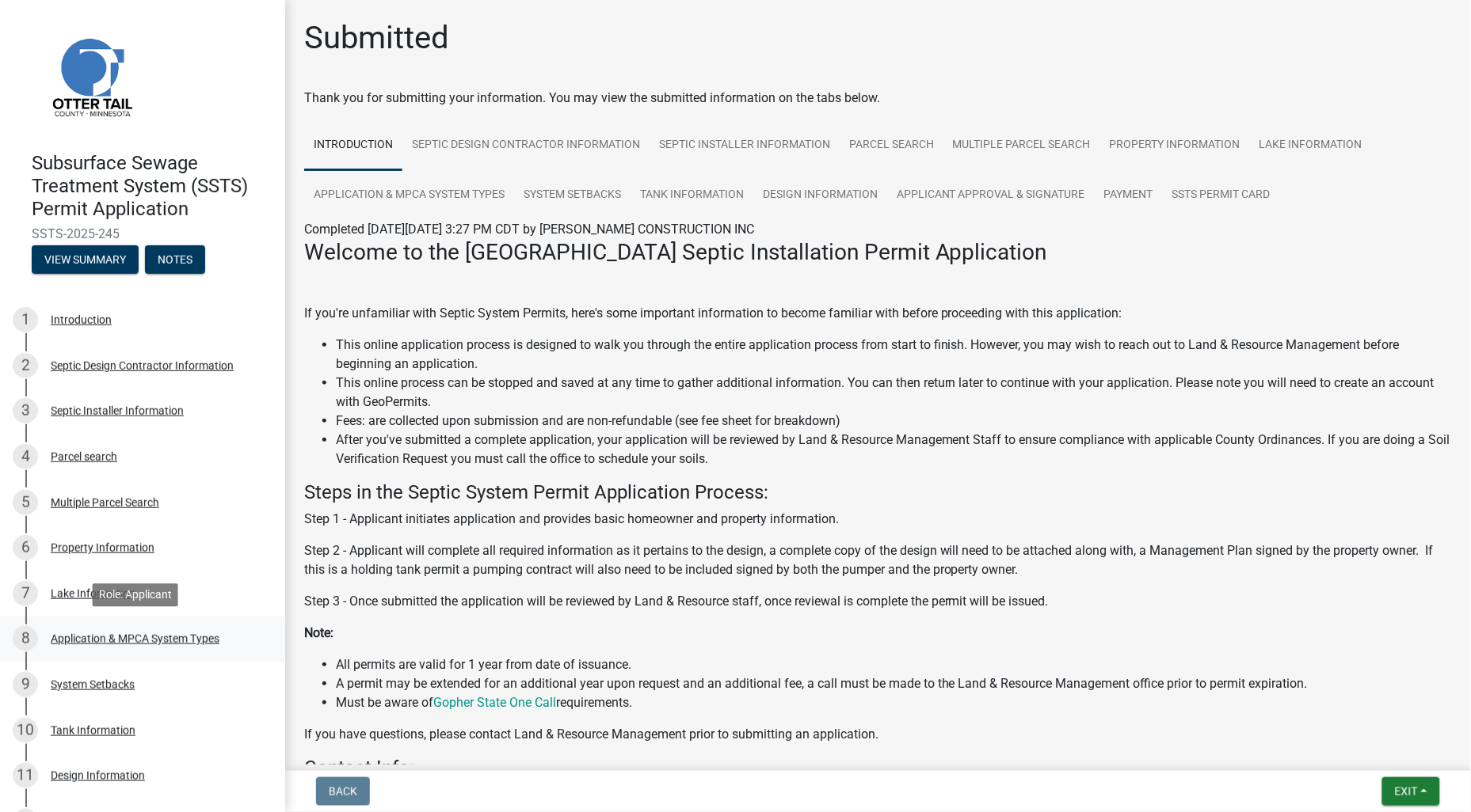
click at [203, 637] on div "Application & MPCA System Types" at bounding box center [135, 639] width 168 height 11
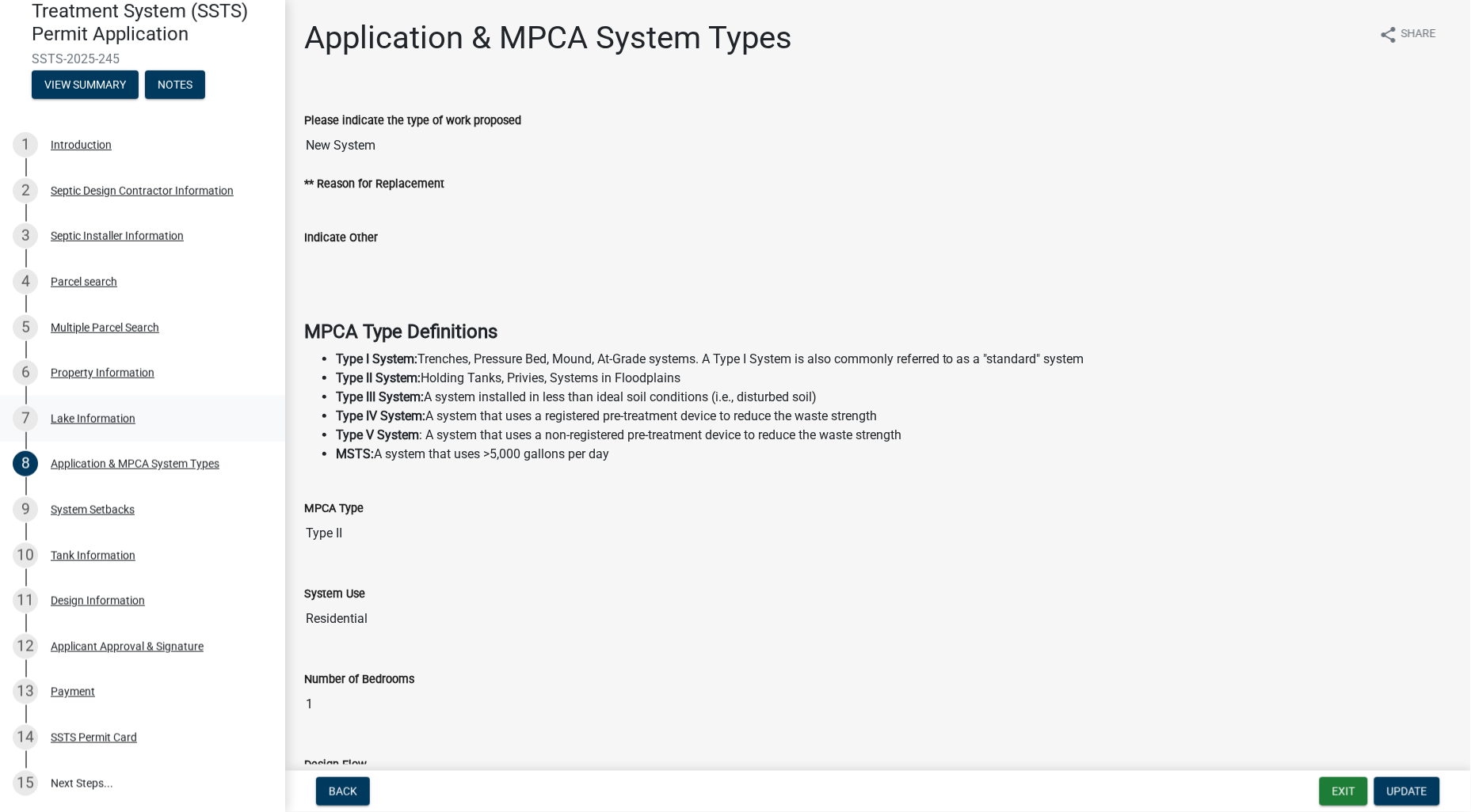
scroll to position [176, 0]
click at [115, 597] on div "Design Information" at bounding box center [98, 600] width 94 height 11
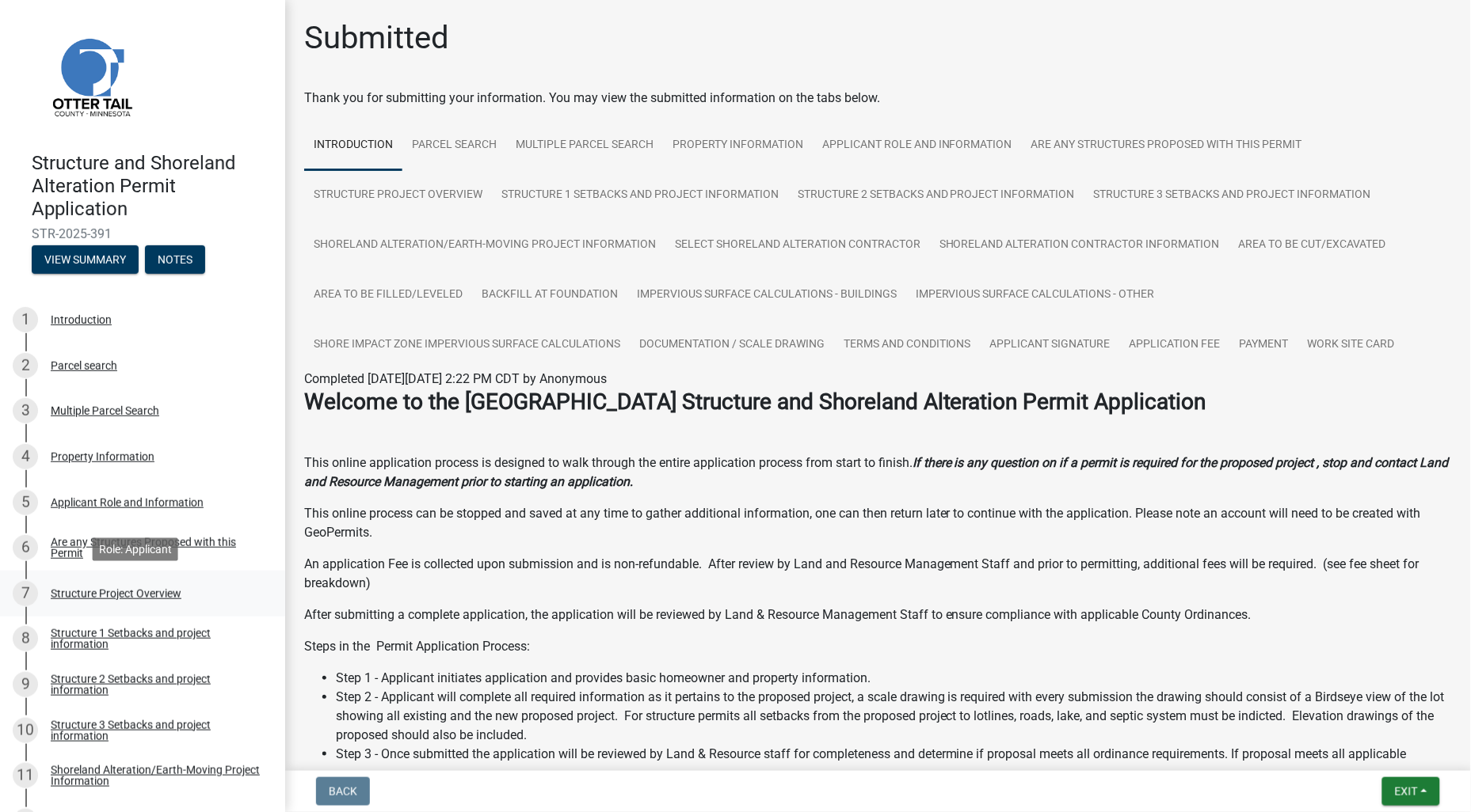
click at [129, 592] on div "Structure Project Overview" at bounding box center [116, 594] width 131 height 11
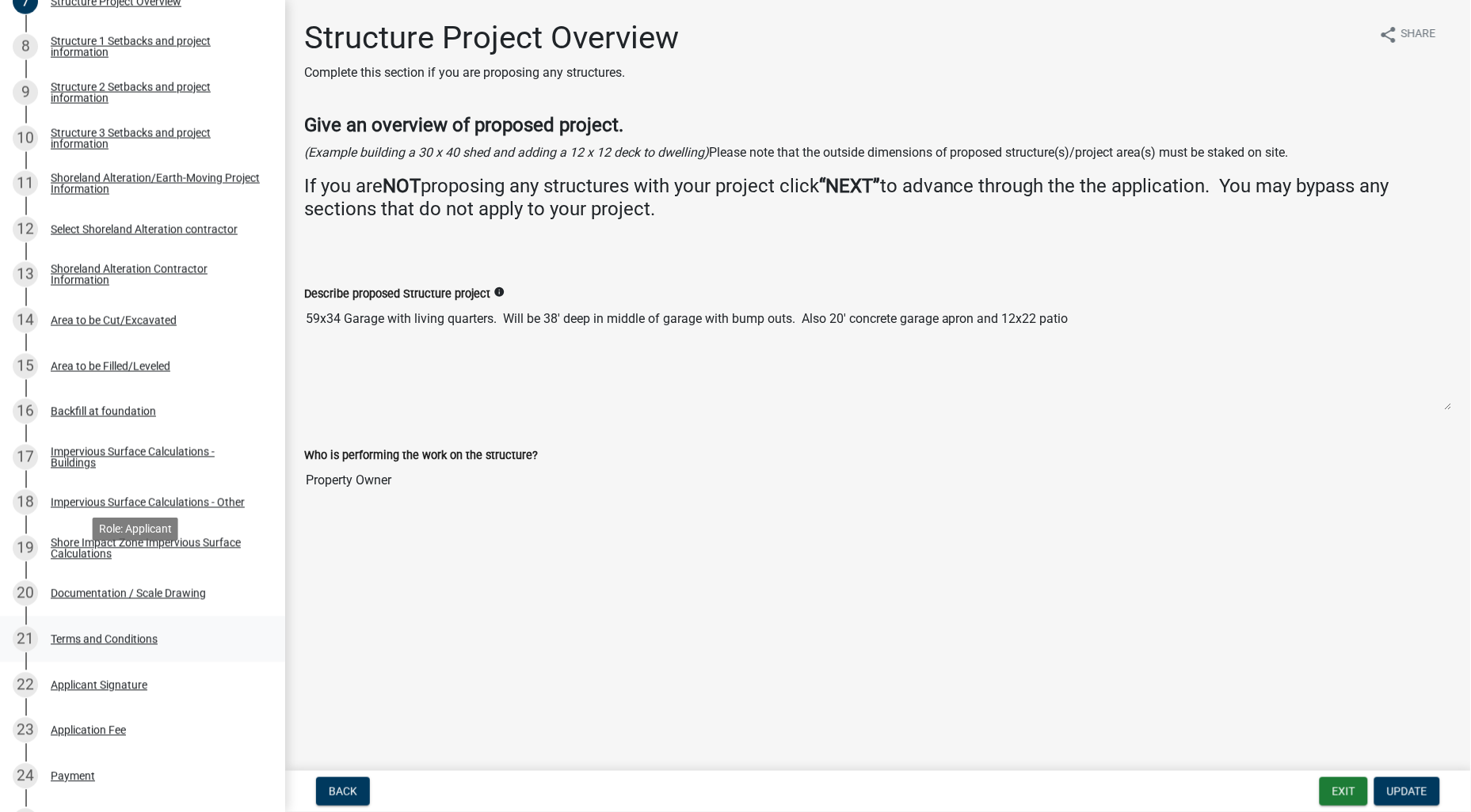
scroll to position [615, 0]
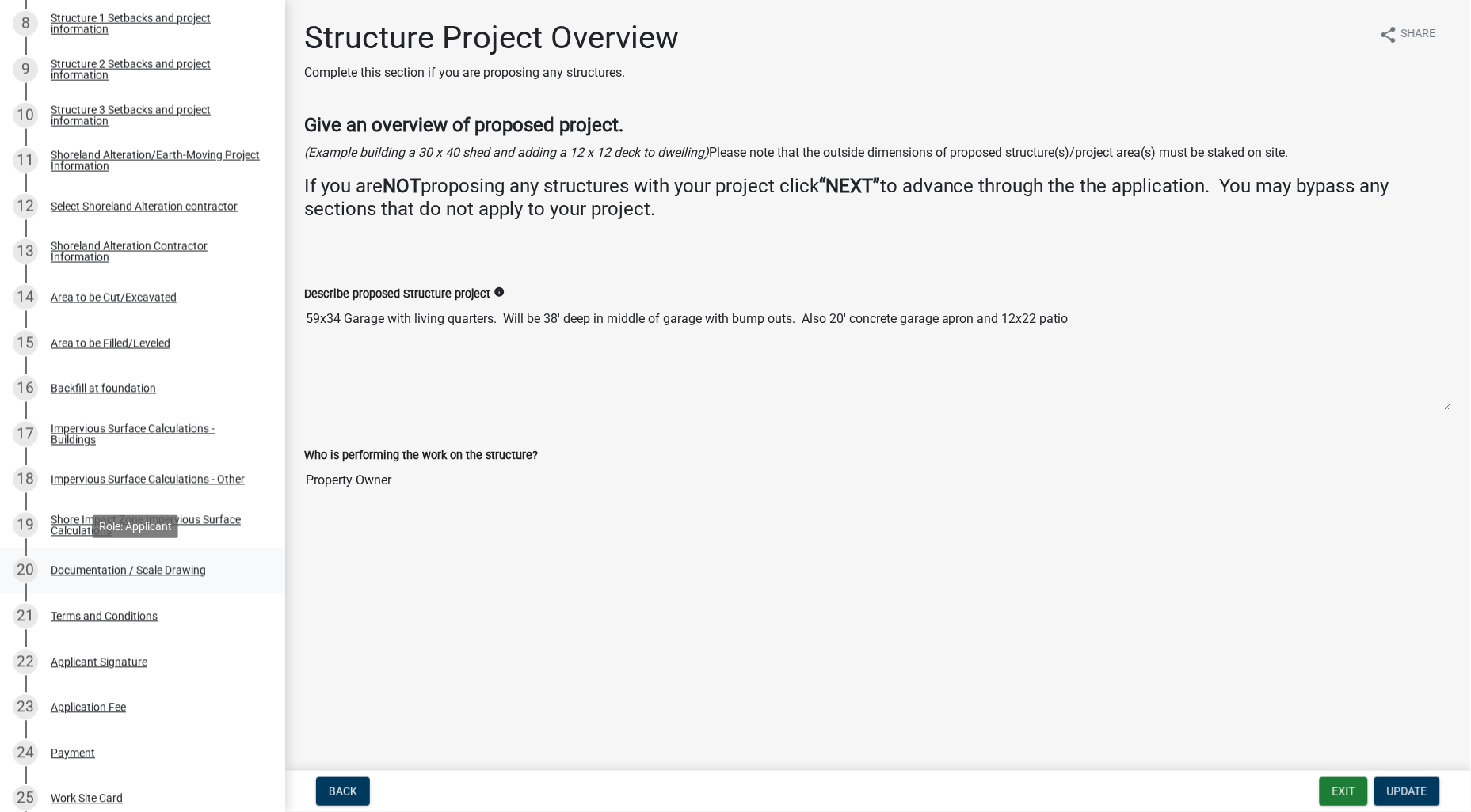
click at [174, 565] on div "Documentation / Scale Drawing" at bounding box center [128, 571] width 155 height 11
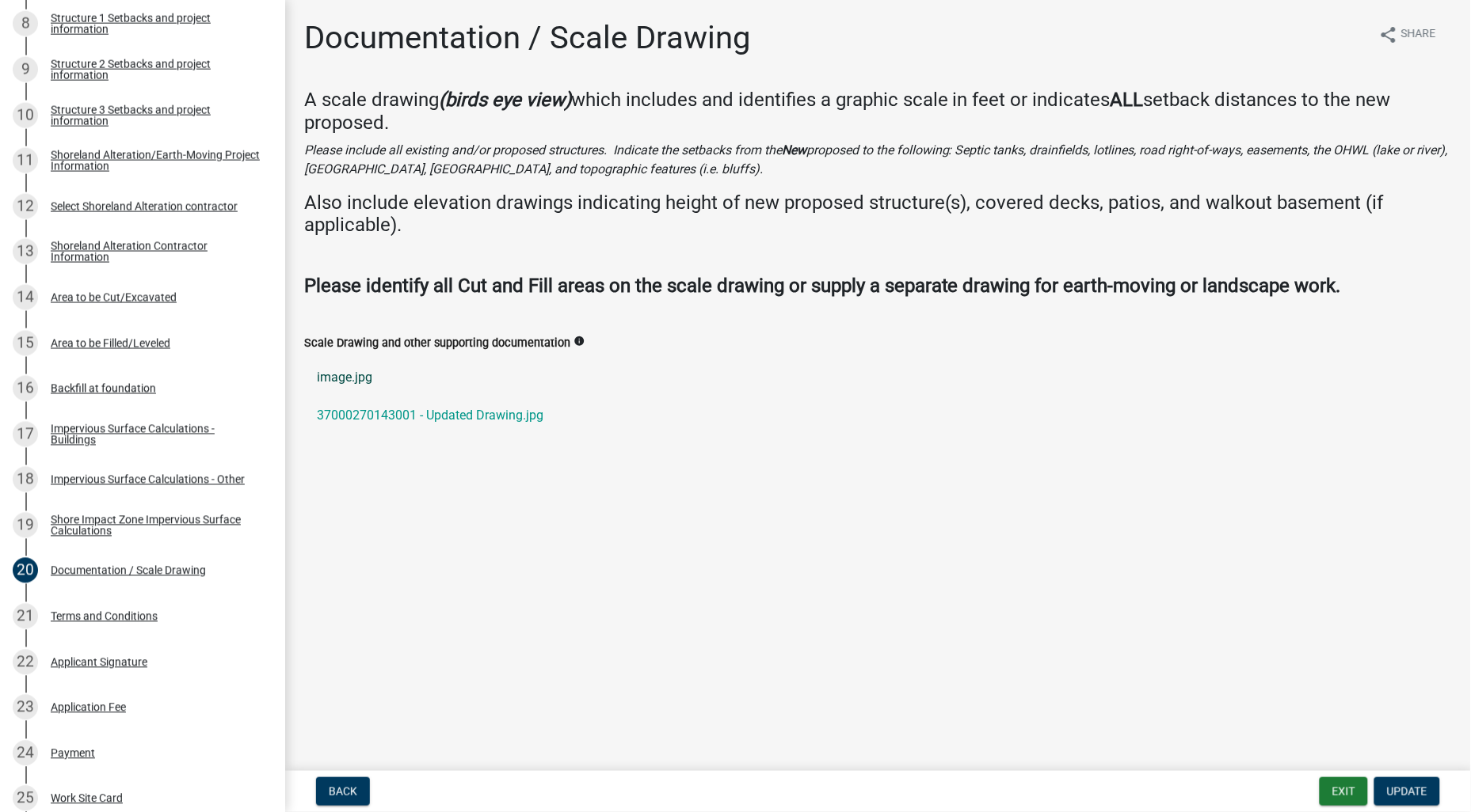
click at [325, 377] on link "image.jpg" at bounding box center [877, 377] width 1147 height 38
click at [418, 415] on link "37000270143001 - Updated Drawing.jpg" at bounding box center [877, 416] width 1147 height 38
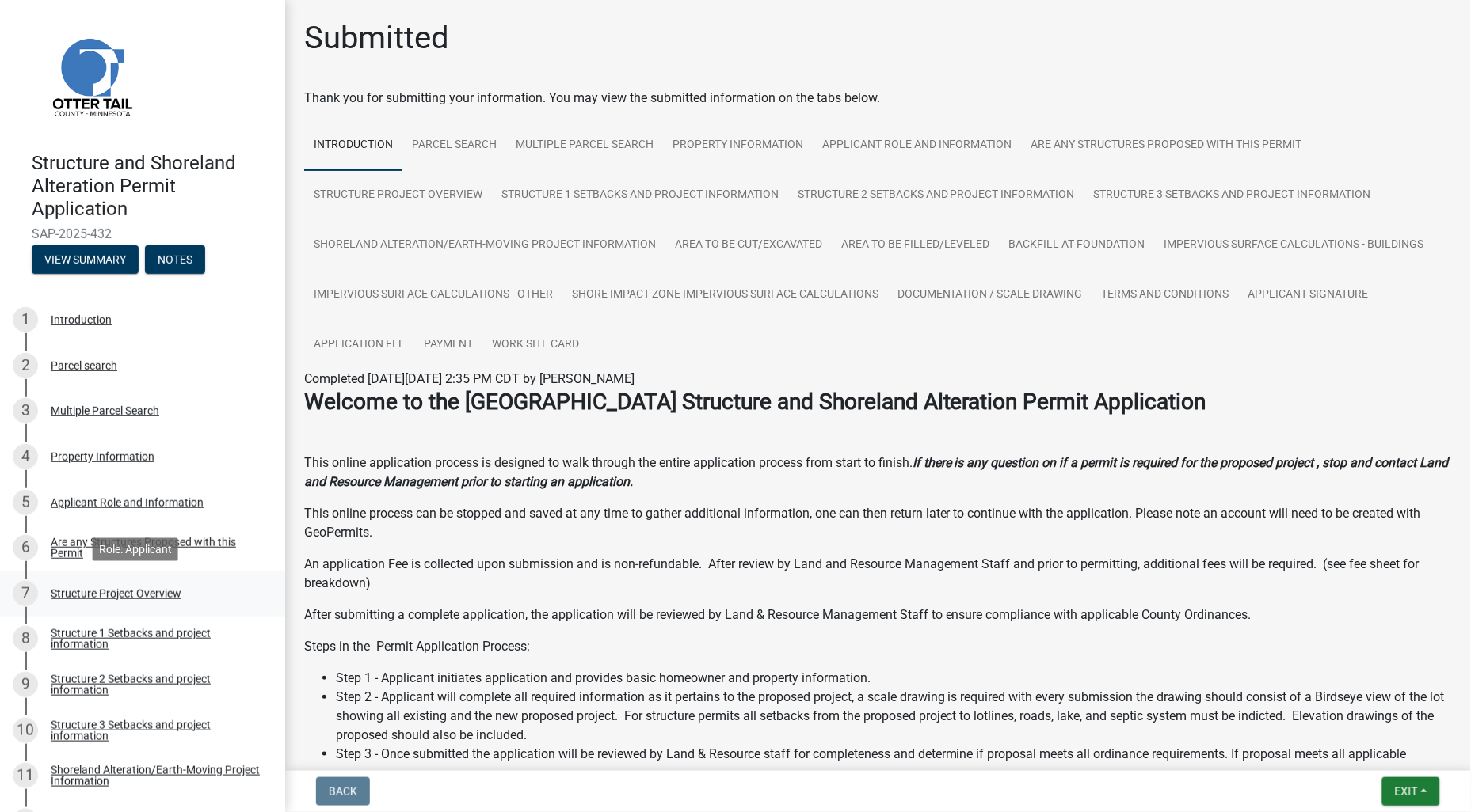
click at [131, 591] on div "Structure Project Overview" at bounding box center [116, 594] width 131 height 11
click at [82, 596] on div "Structure Project Overview" at bounding box center [116, 594] width 131 height 11
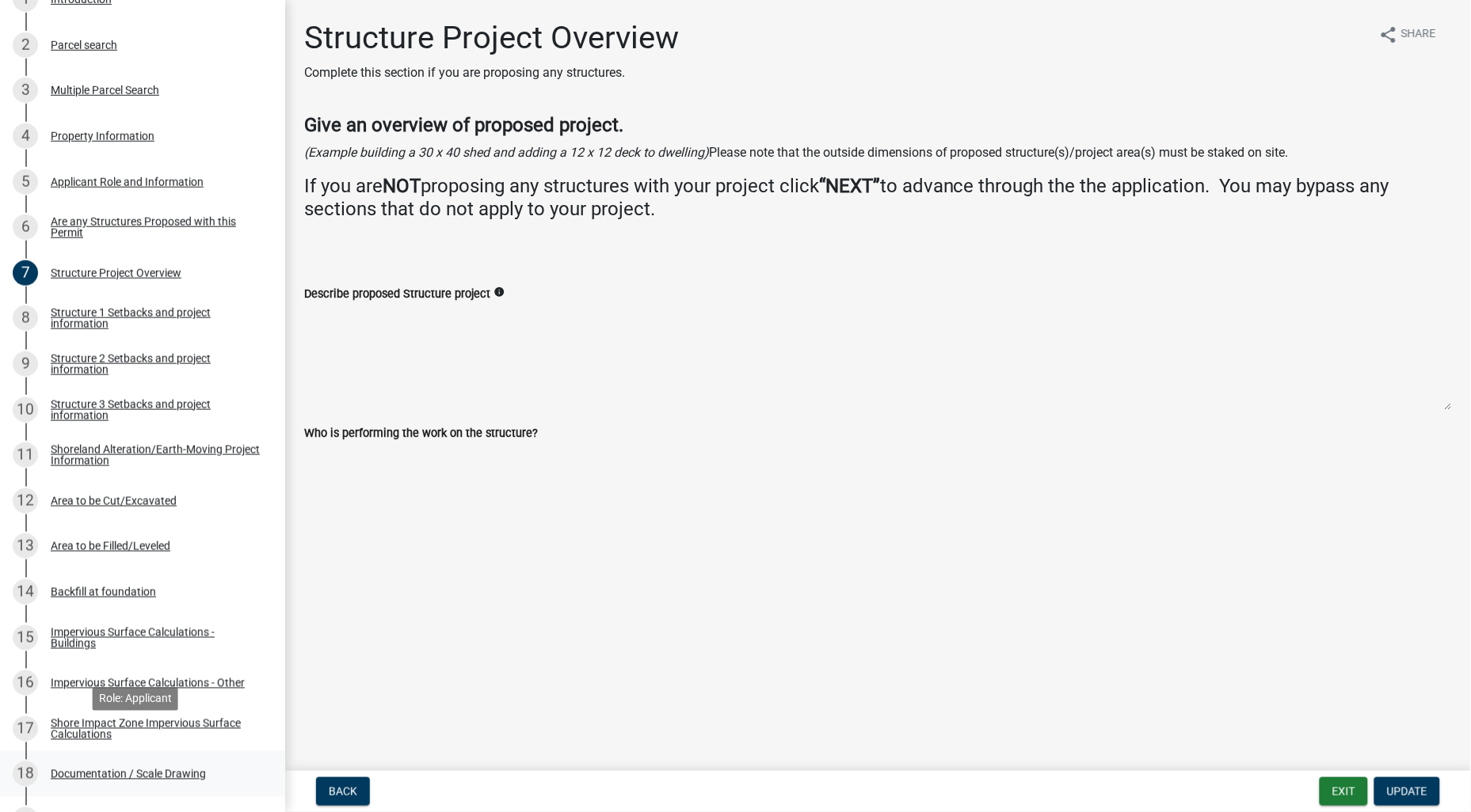
scroll to position [352, 0]
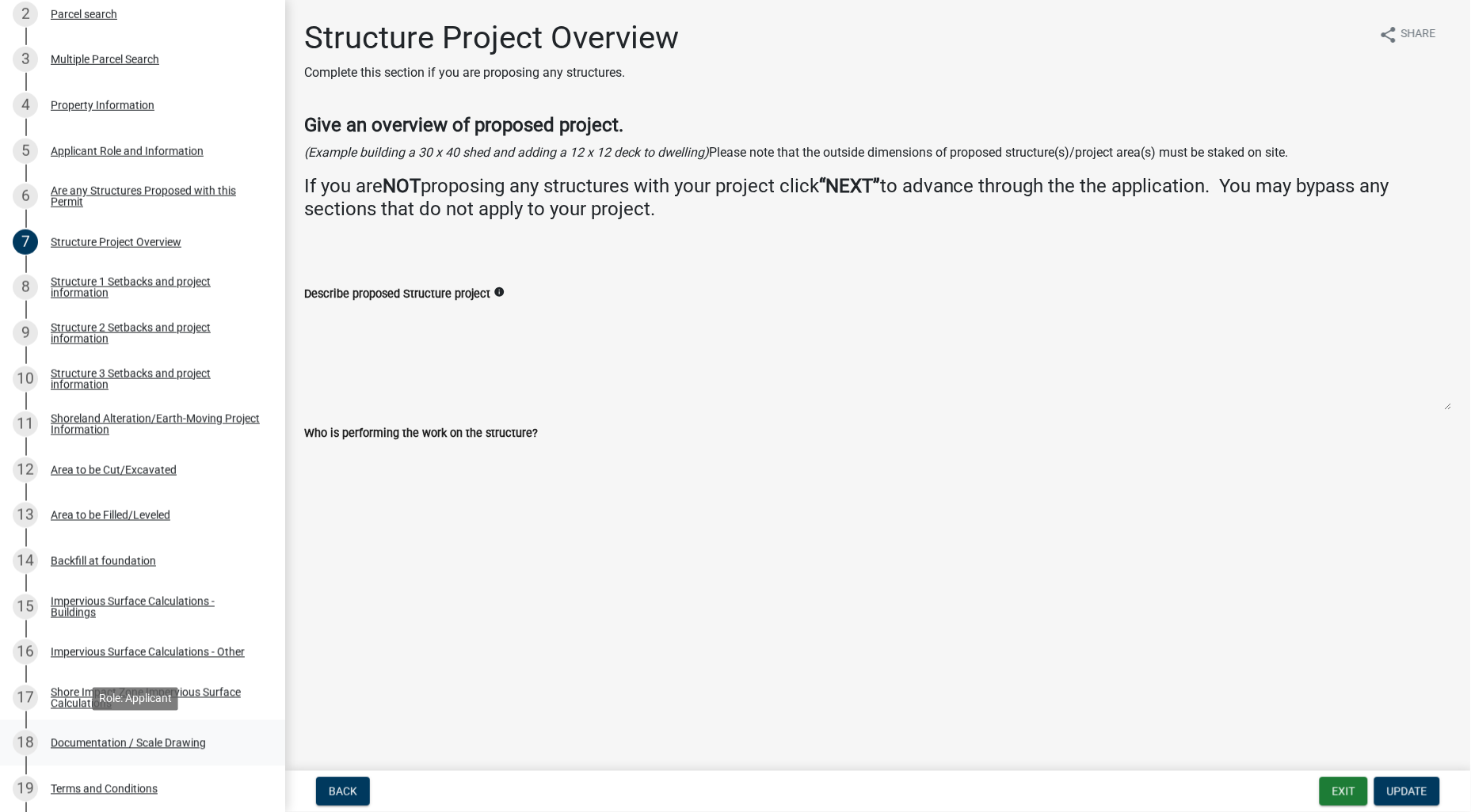
click at [175, 744] on div "Documentation / Scale Drawing" at bounding box center [128, 743] width 155 height 11
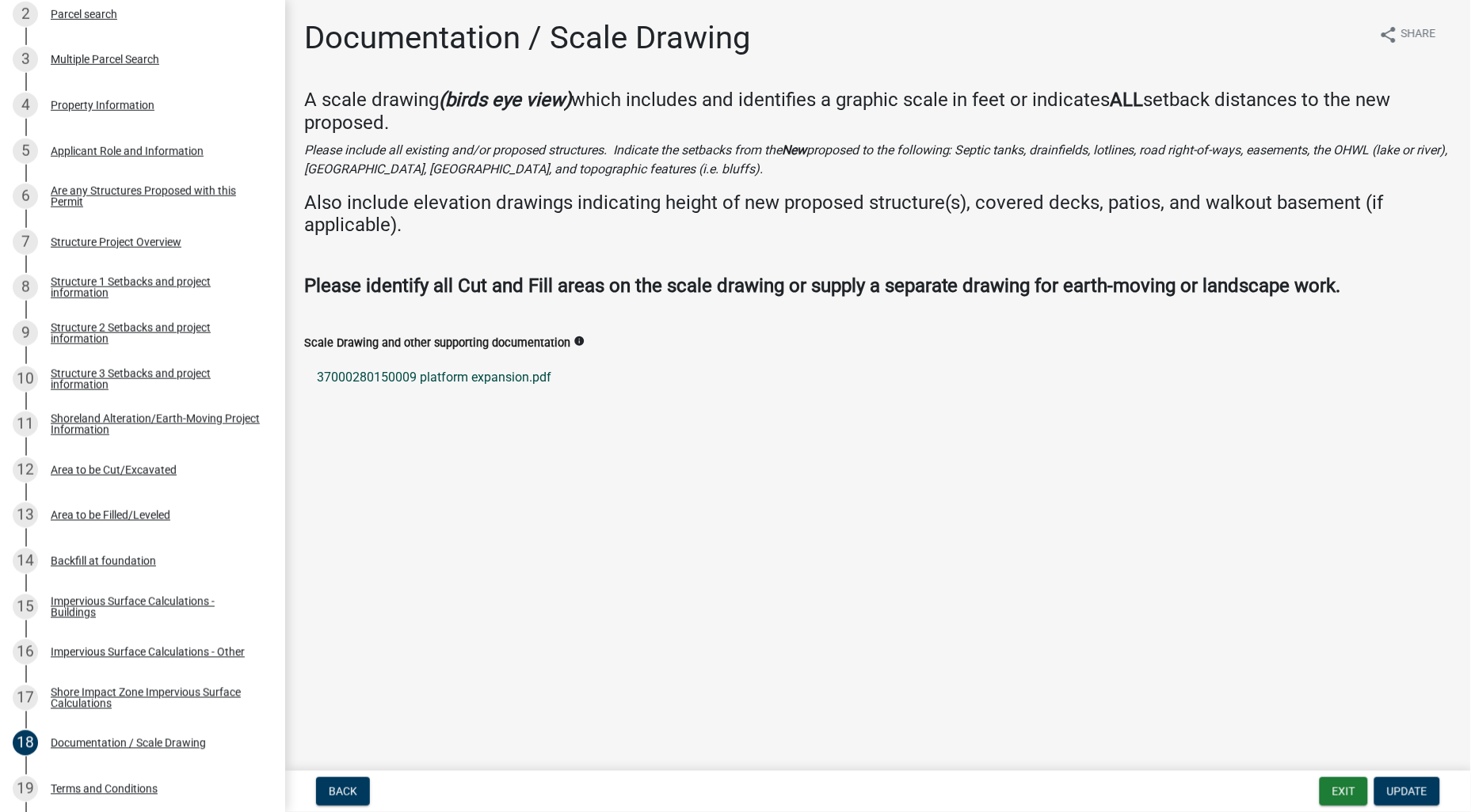
click at [511, 382] on link "37000280150009 platform expansion.pdf" at bounding box center [877, 377] width 1147 height 38
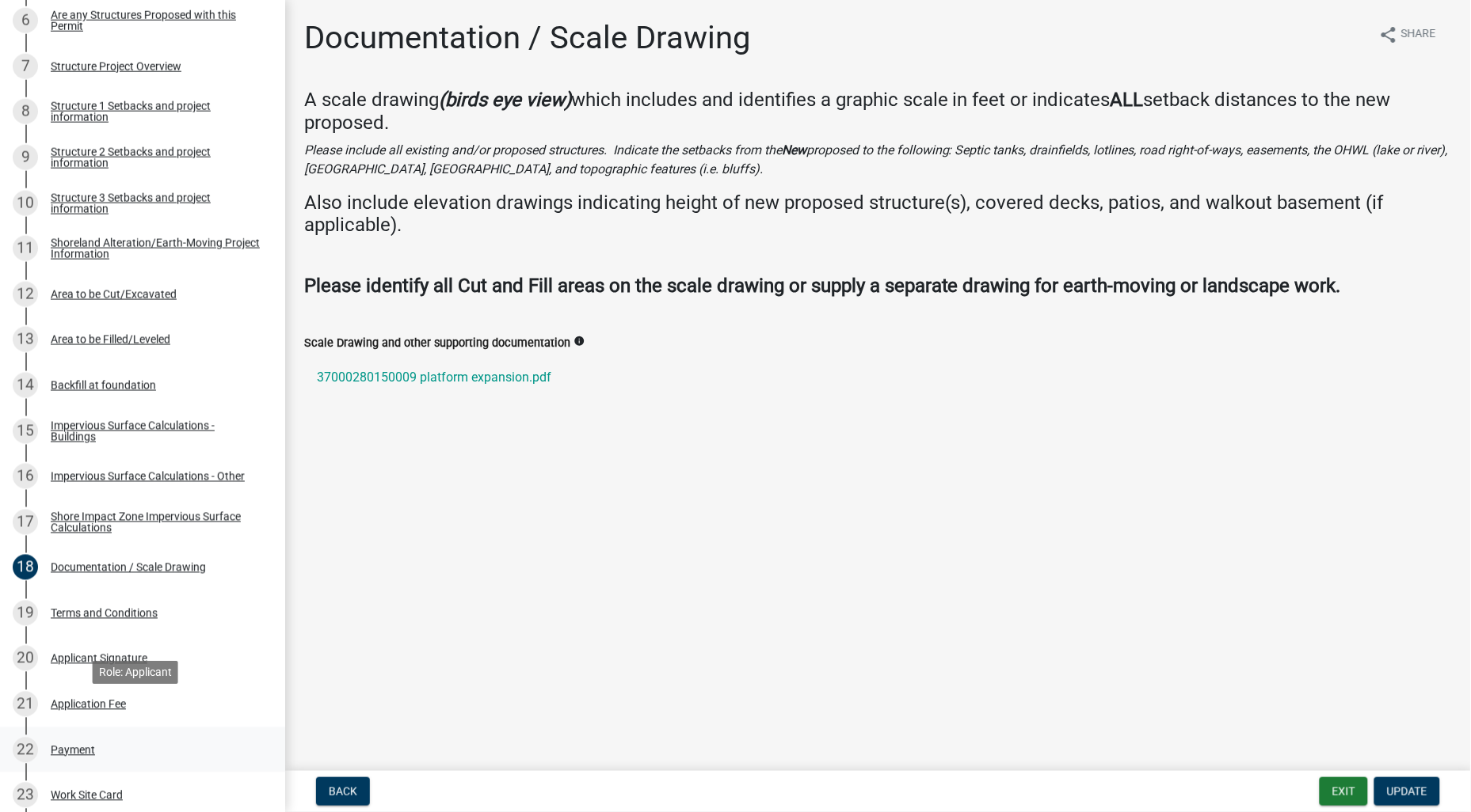
scroll to position [615, 0]
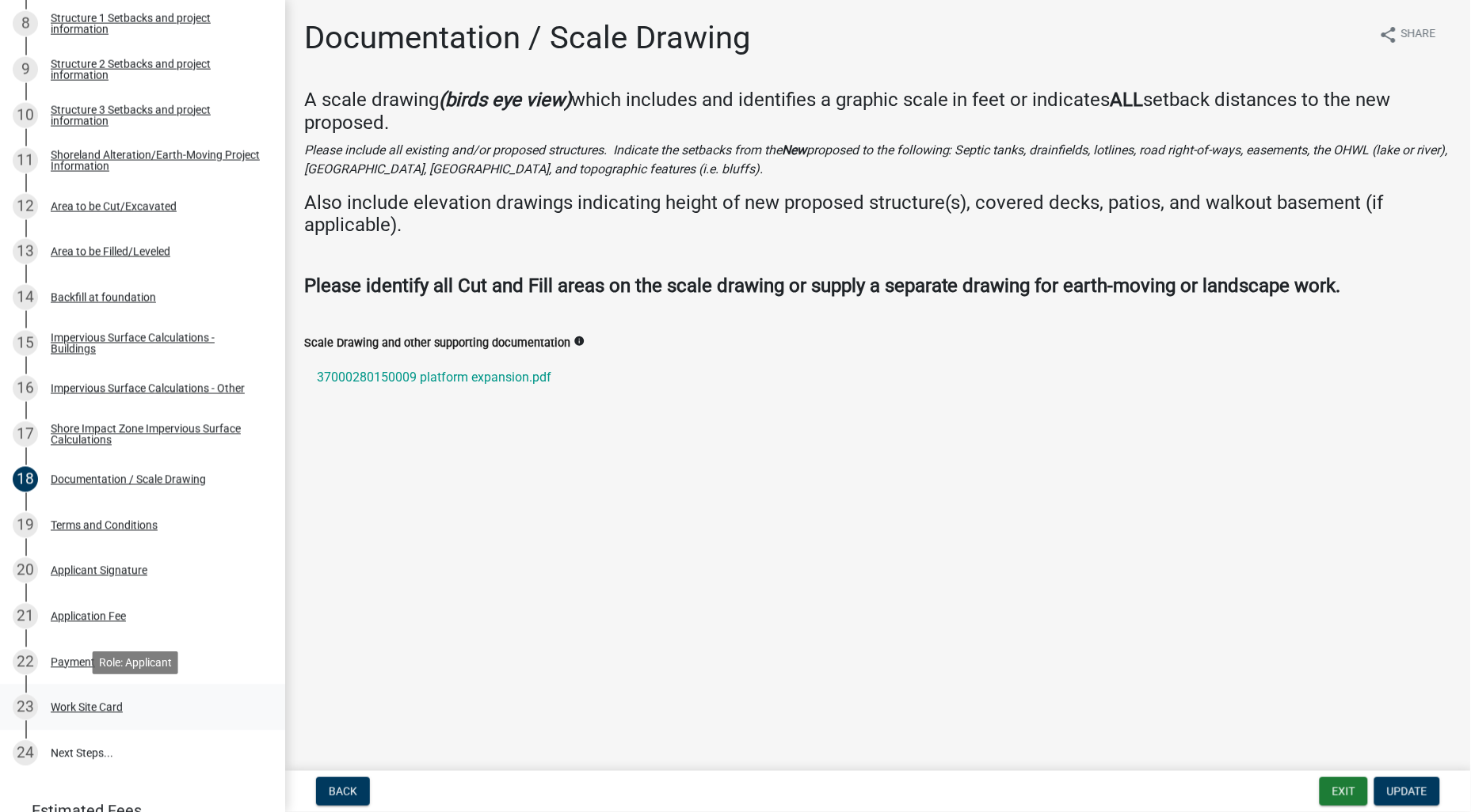
click at [114, 710] on div "Work Site Card" at bounding box center [87, 708] width 72 height 11
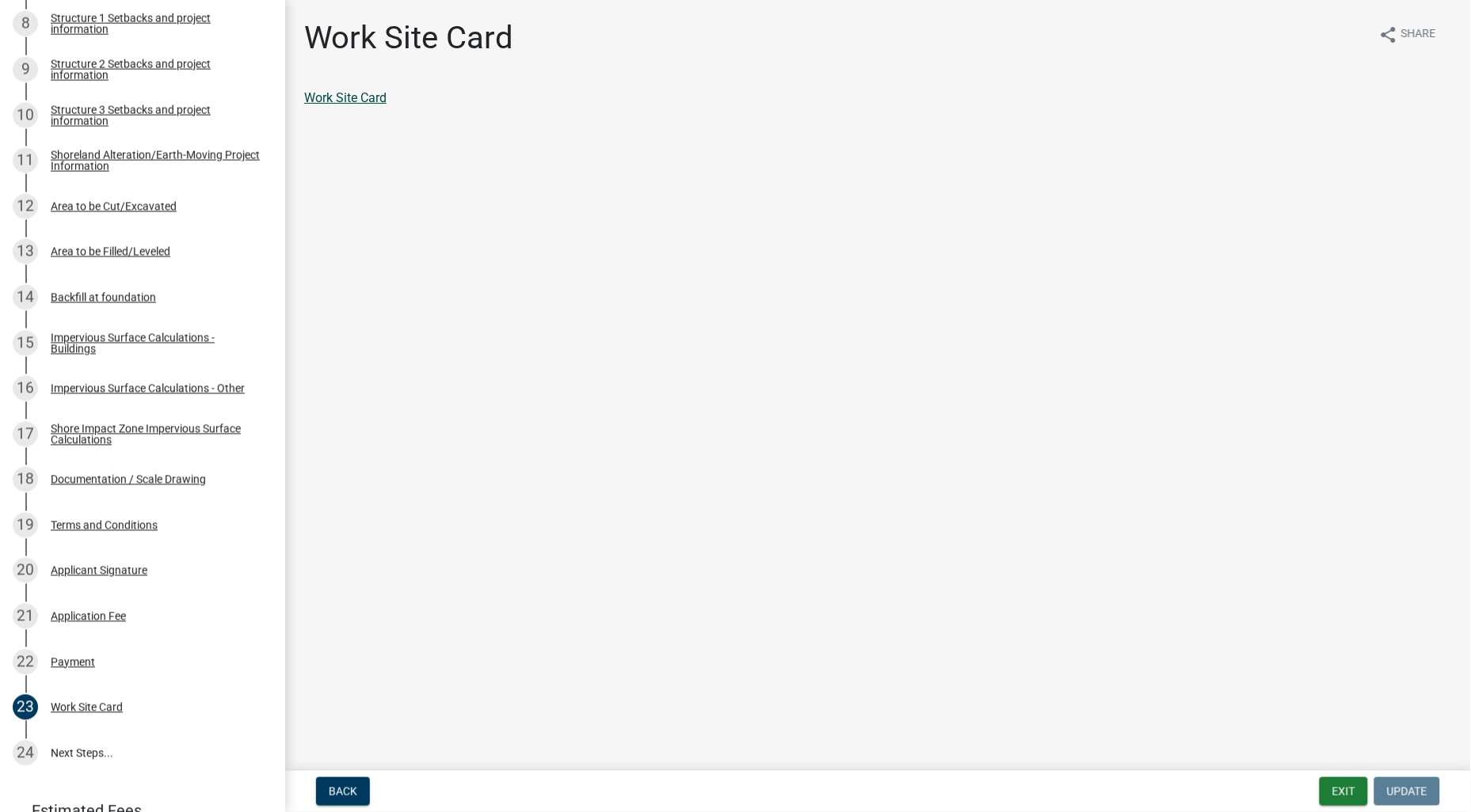
click at [345, 99] on link "Work Site Card" at bounding box center [345, 98] width 83 height 15
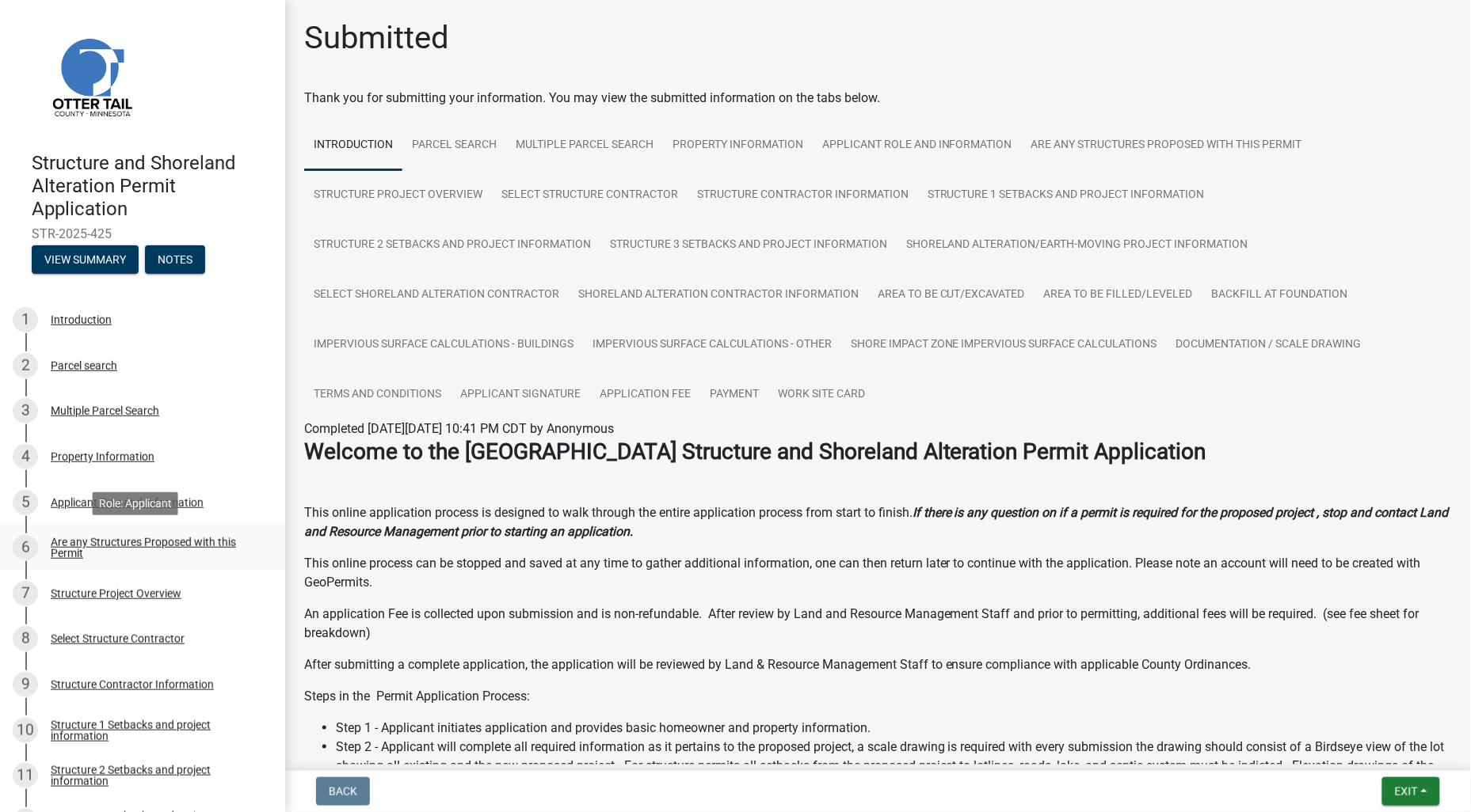
drag, startPoint x: 206, startPoint y: 542, endPoint x: 194, endPoint y: 559, distance: 20.8
click at [206, 542] on div "Are any Structures Proposed with this Permit" at bounding box center [155, 549] width 209 height 23
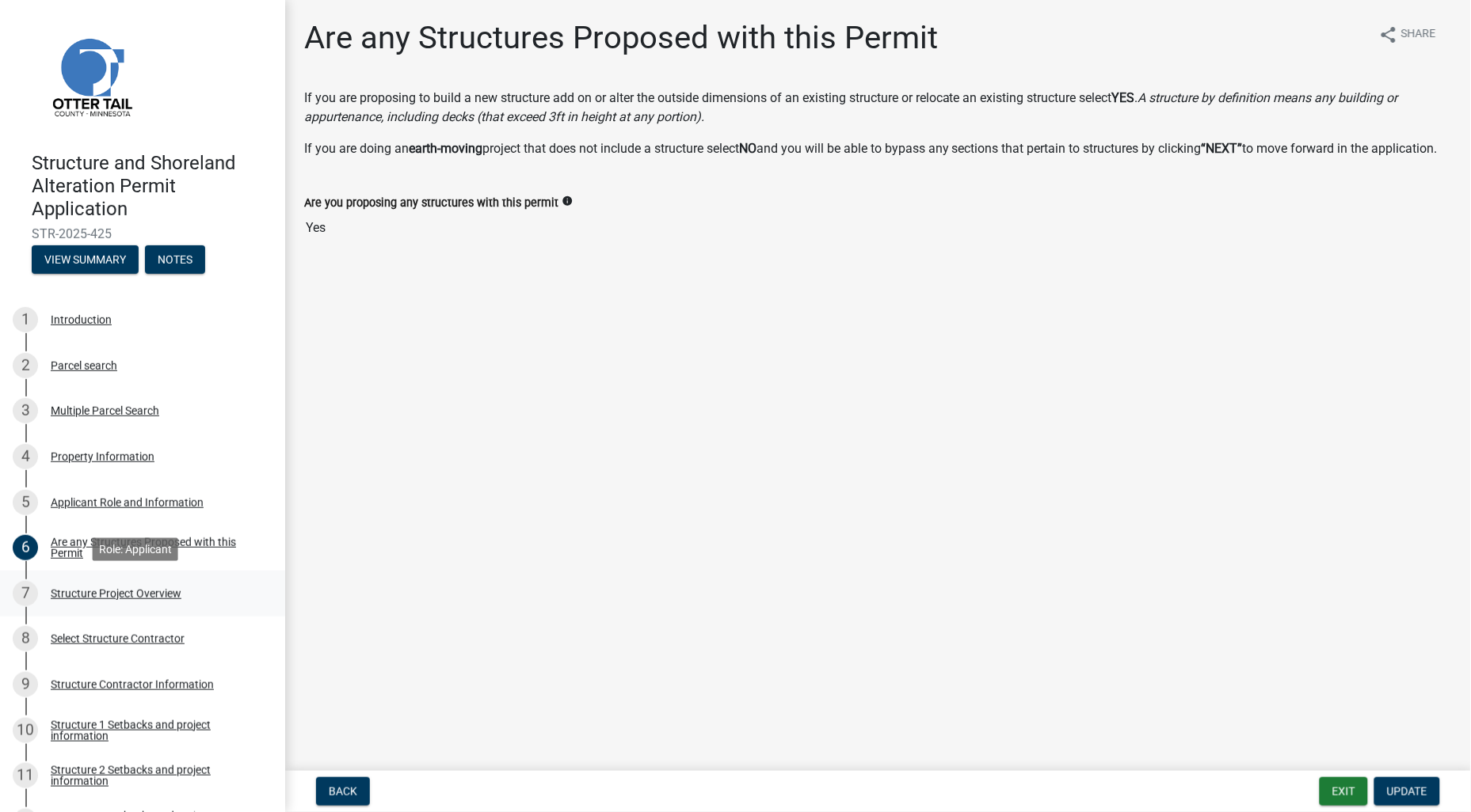
click at [142, 592] on div "Structure Project Overview" at bounding box center [116, 594] width 131 height 11
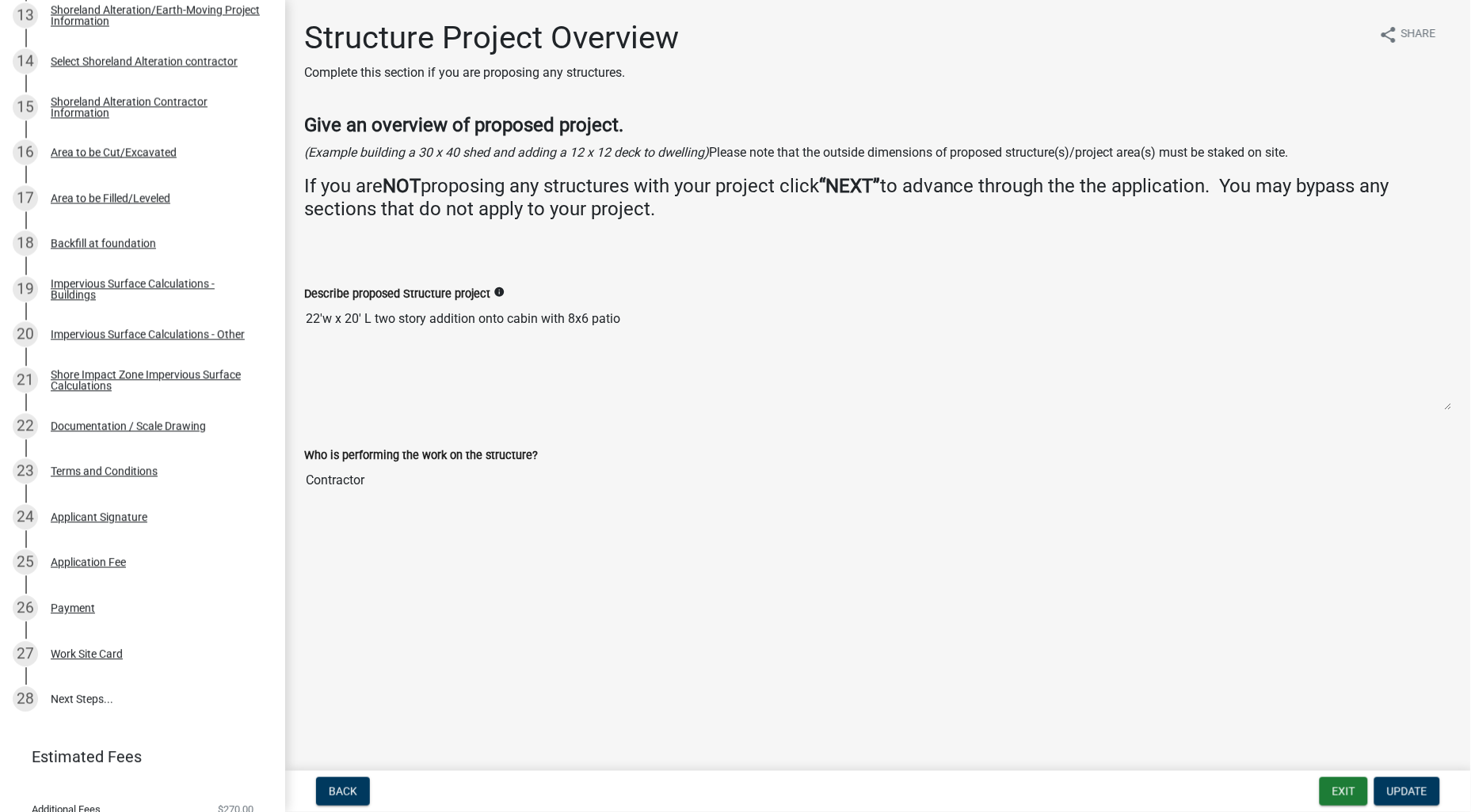
scroll to position [944, 0]
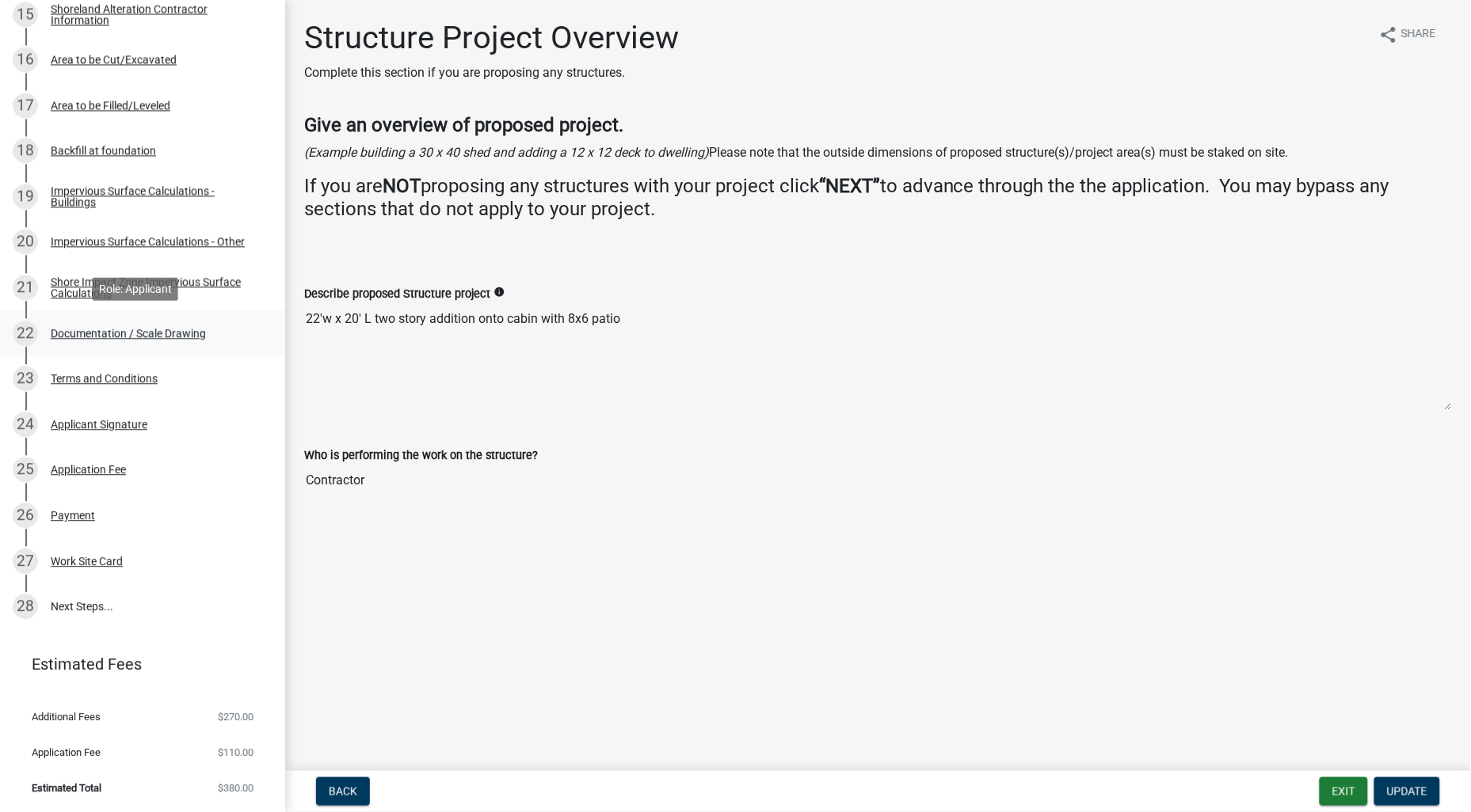
click at [127, 330] on div "Documentation / Scale Drawing" at bounding box center [128, 334] width 155 height 11
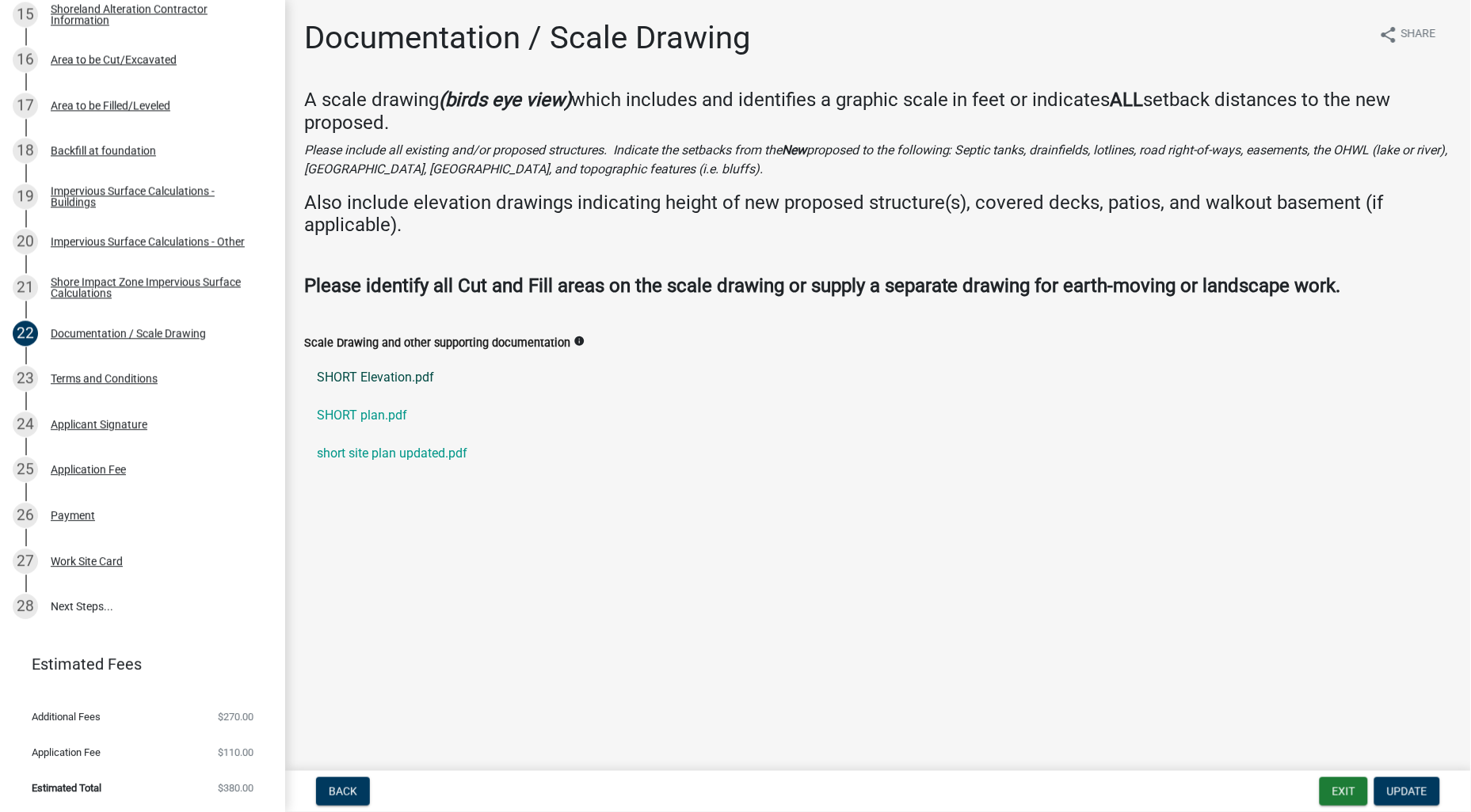
click at [342, 374] on link "SHORT Elevation.pdf" at bounding box center [877, 377] width 1147 height 38
click at [352, 415] on link "SHORT plan.pdf" at bounding box center [877, 416] width 1147 height 38
click at [408, 449] on link "short site plan updated.pdf" at bounding box center [877, 454] width 1147 height 38
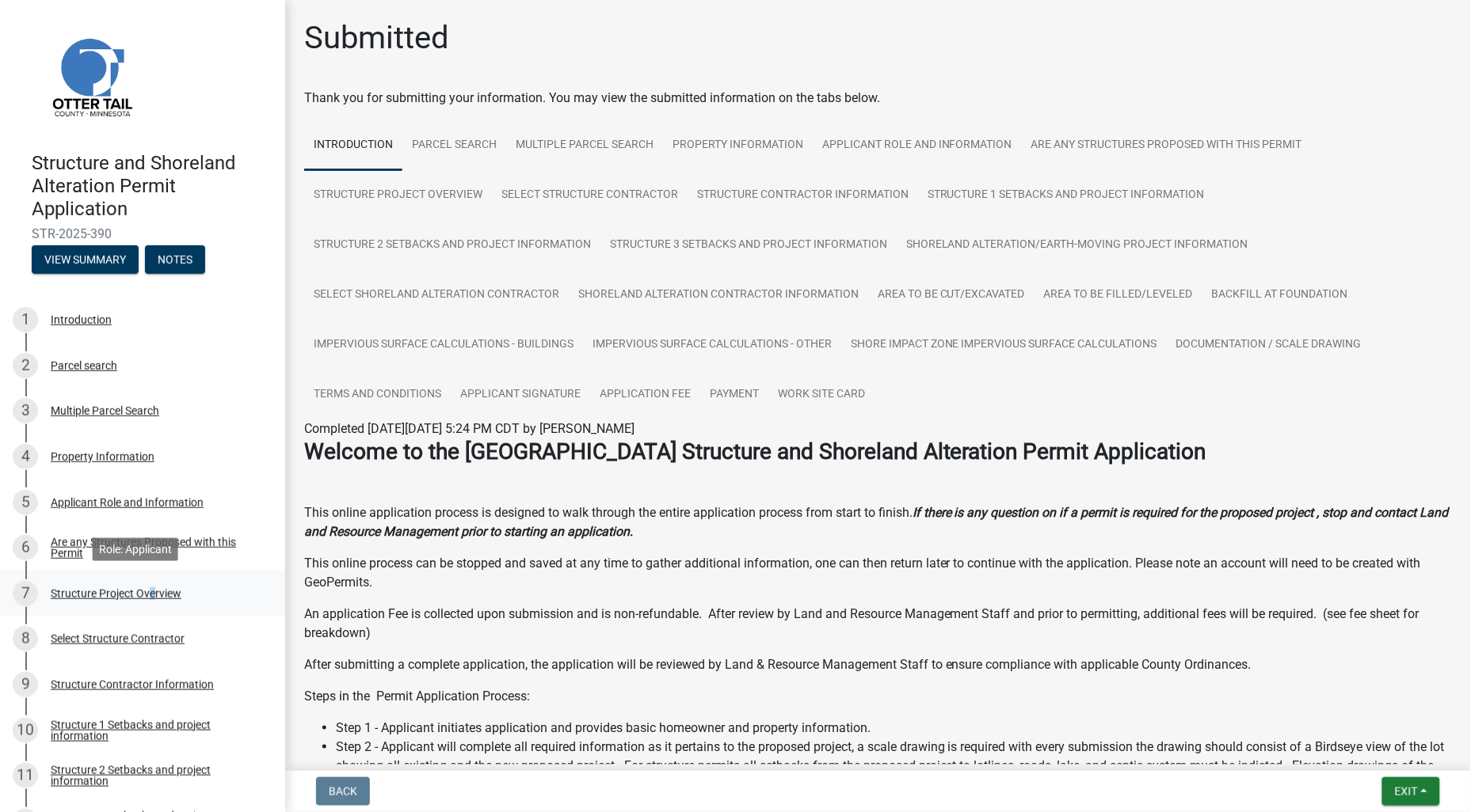
click at [146, 592] on div "Structure Project Overview" at bounding box center [116, 594] width 131 height 11
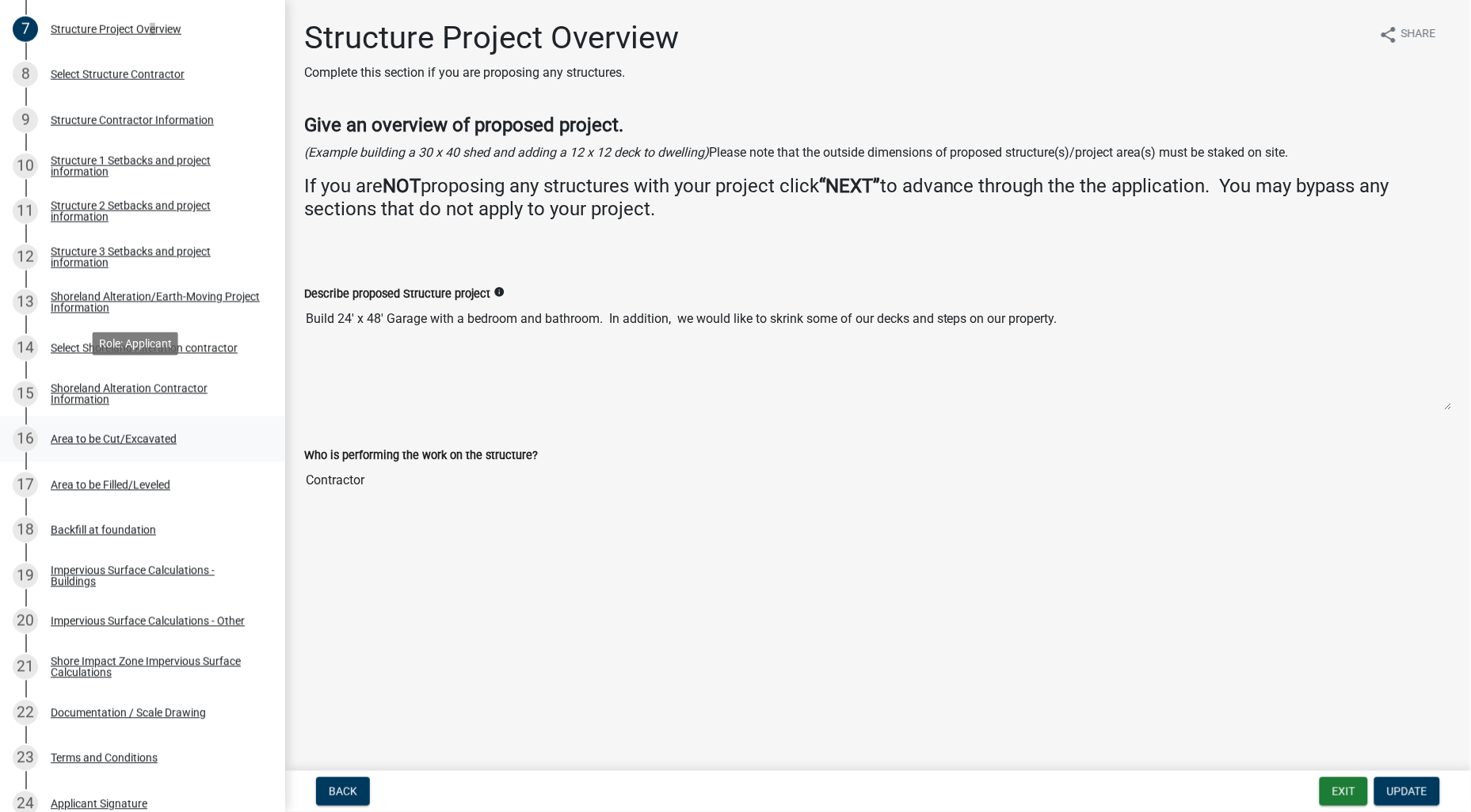
scroll to position [615, 0]
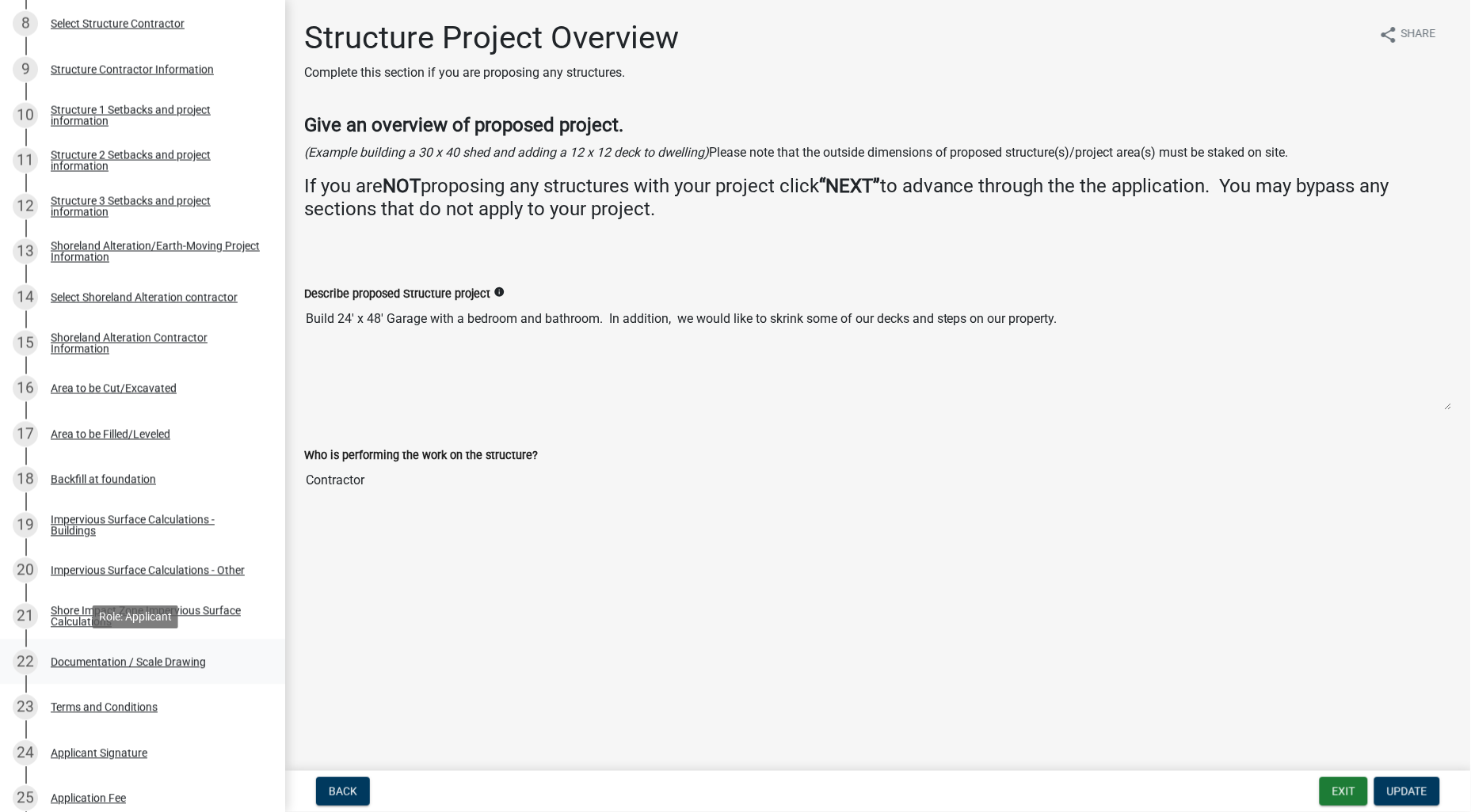
click at [176, 661] on div "Documentation / Scale Drawing" at bounding box center [128, 663] width 155 height 11
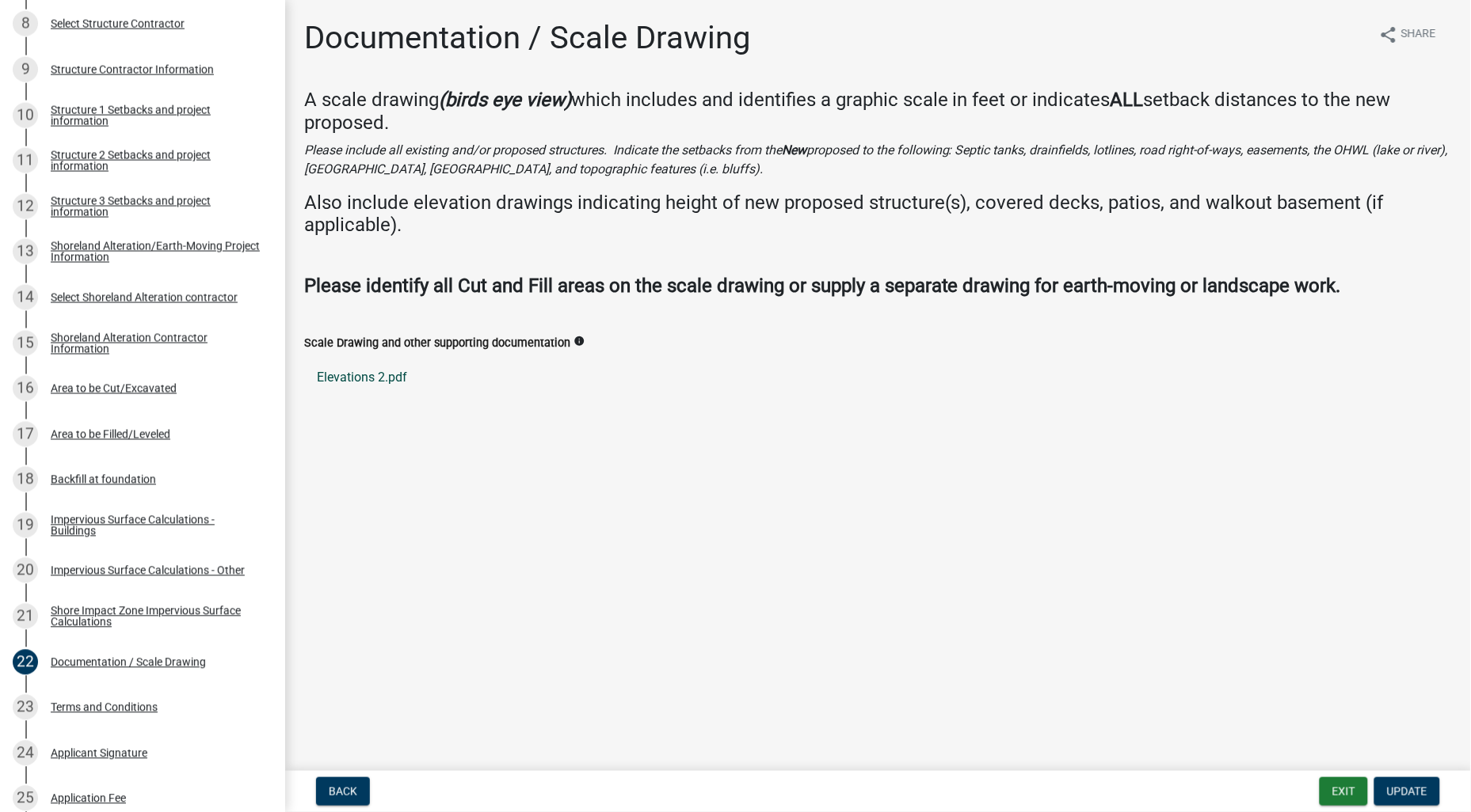
click at [341, 381] on link "Elevations 2.pdf" at bounding box center [877, 377] width 1147 height 38
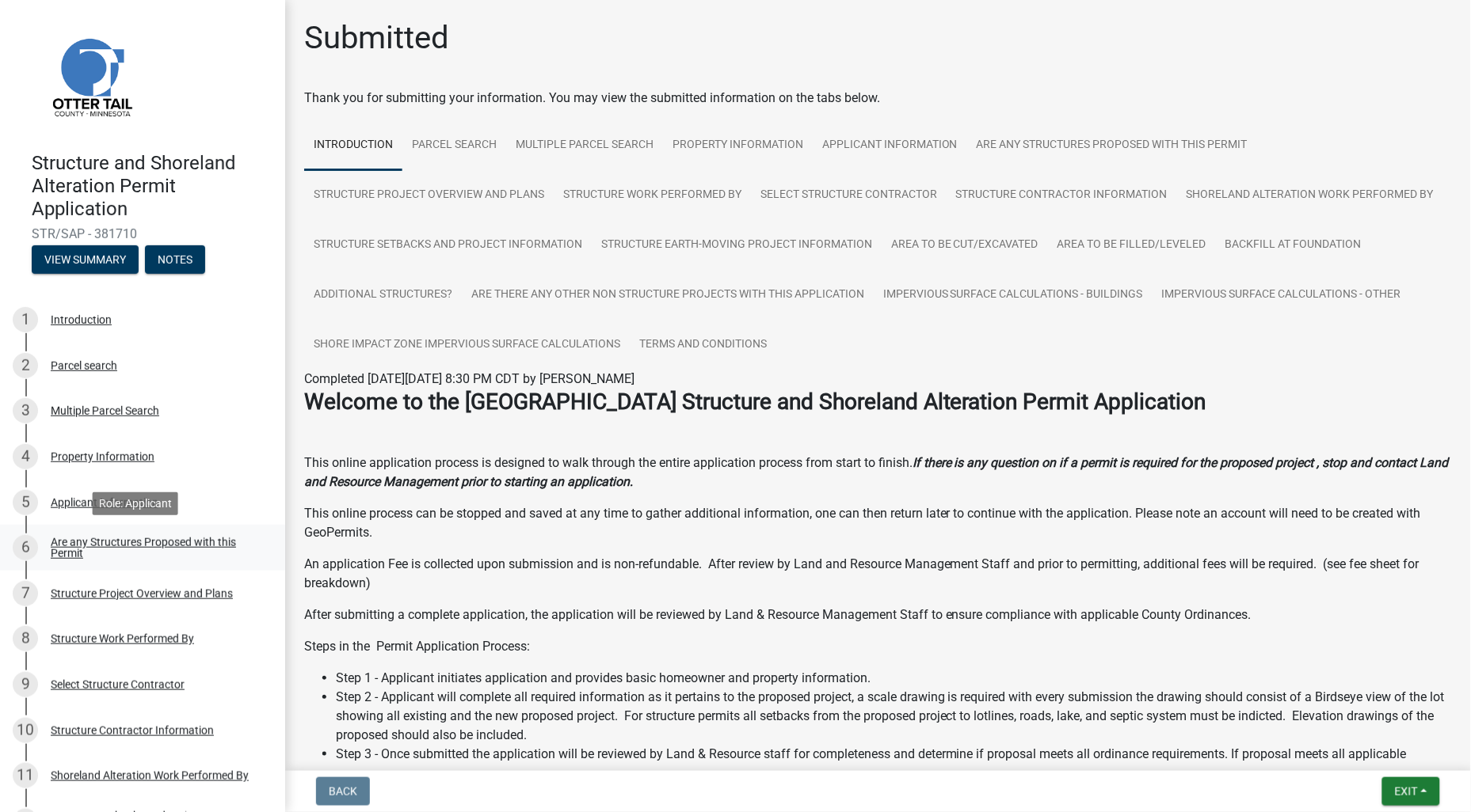
click at [161, 545] on div "Are any Structures Proposed with this Permit" at bounding box center [155, 549] width 209 height 23
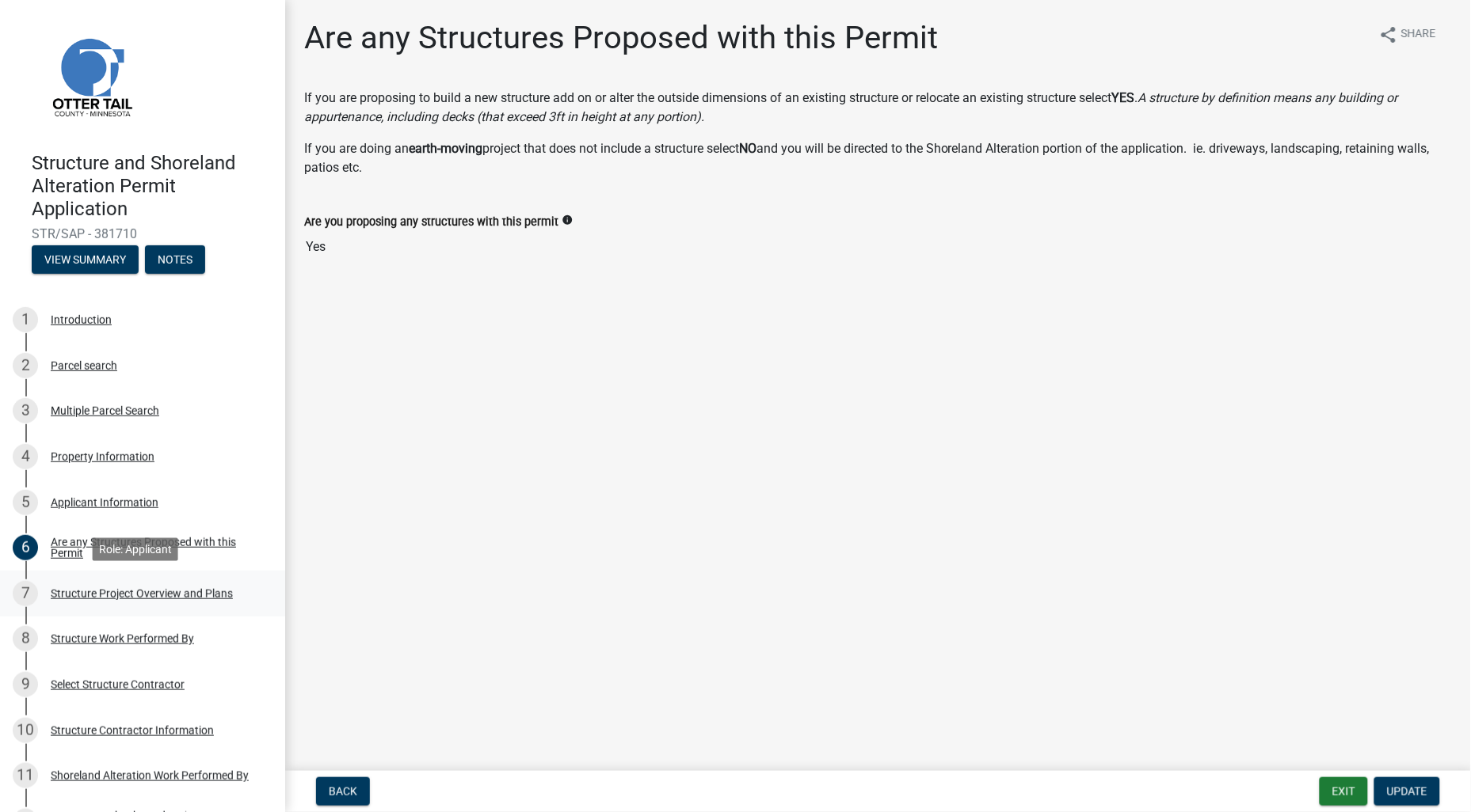
click at [159, 579] on link "7 Structure Project Overview and Plans" at bounding box center [142, 594] width 285 height 46
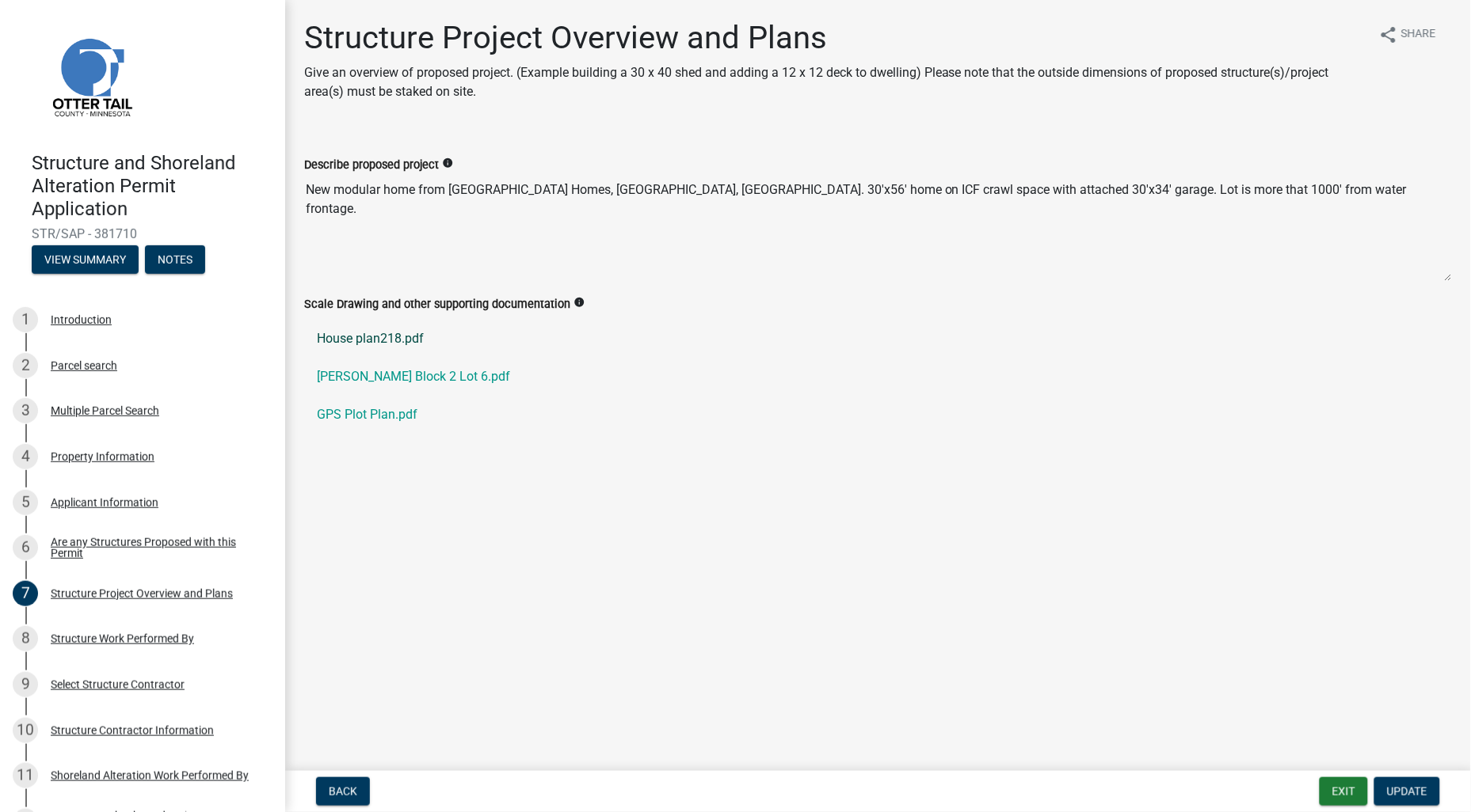
click at [381, 338] on link "House plan218.pdf" at bounding box center [877, 339] width 1147 height 38
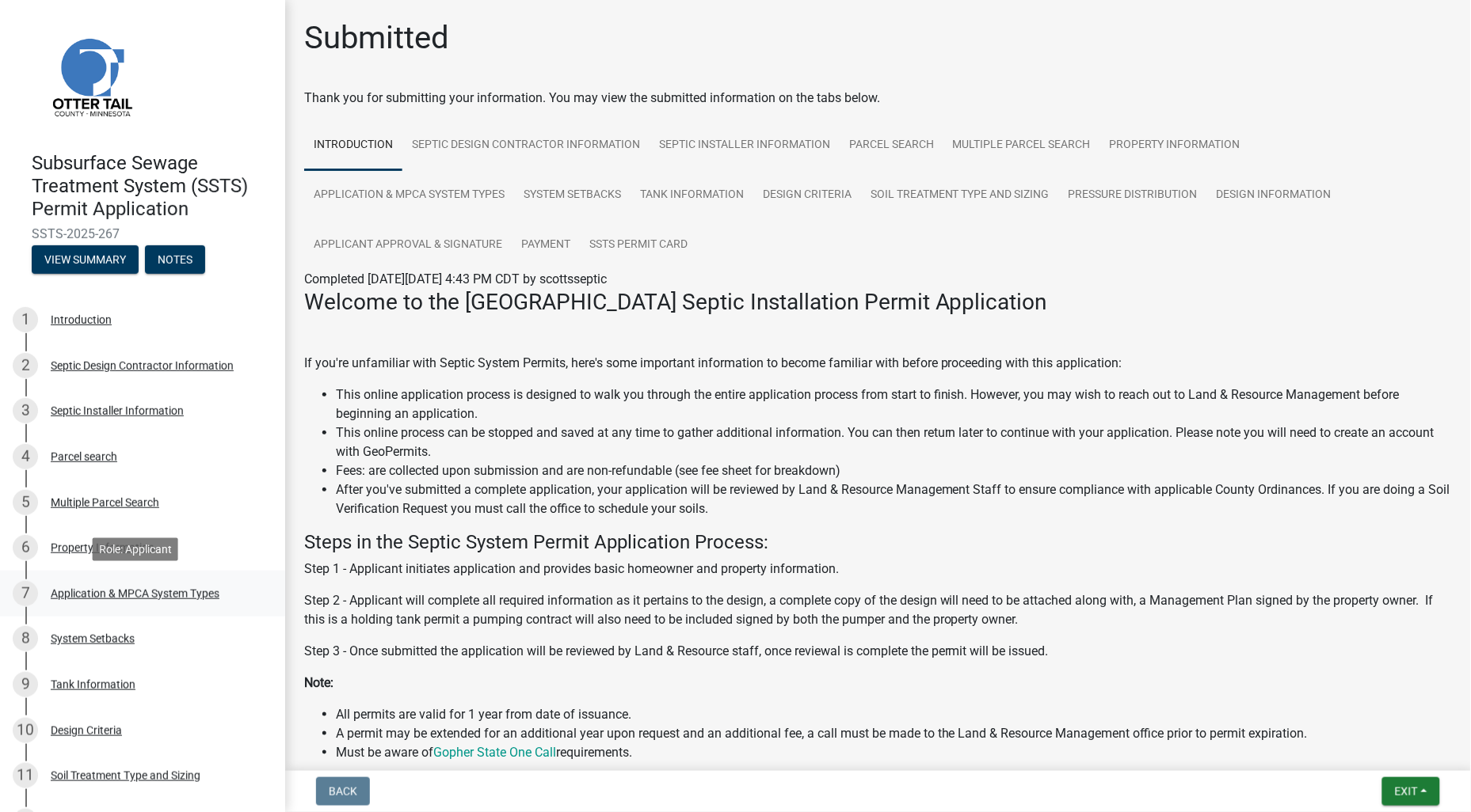
click at [101, 588] on div "Application & MPCA System Types" at bounding box center [135, 594] width 168 height 11
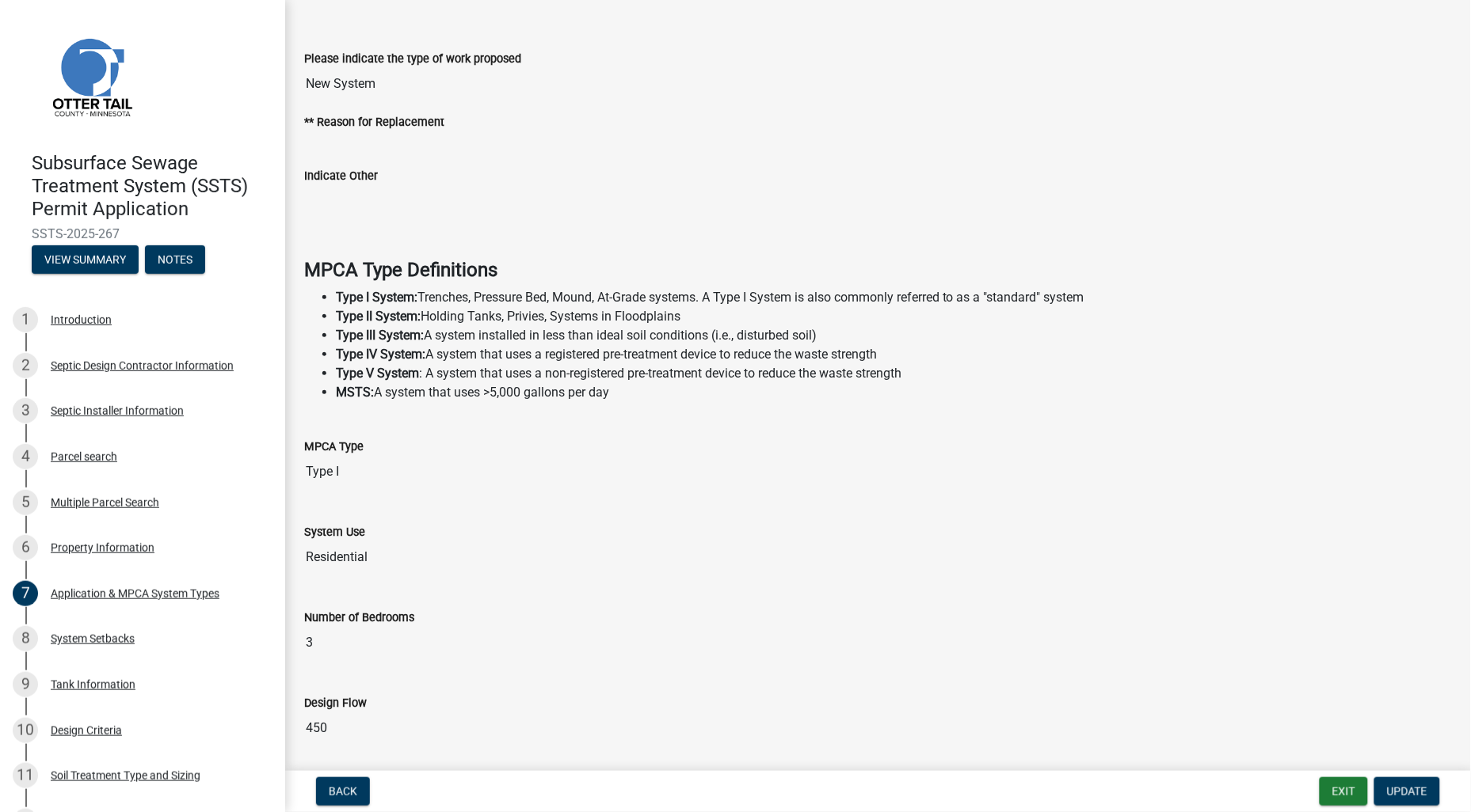
scroll to position [88, 0]
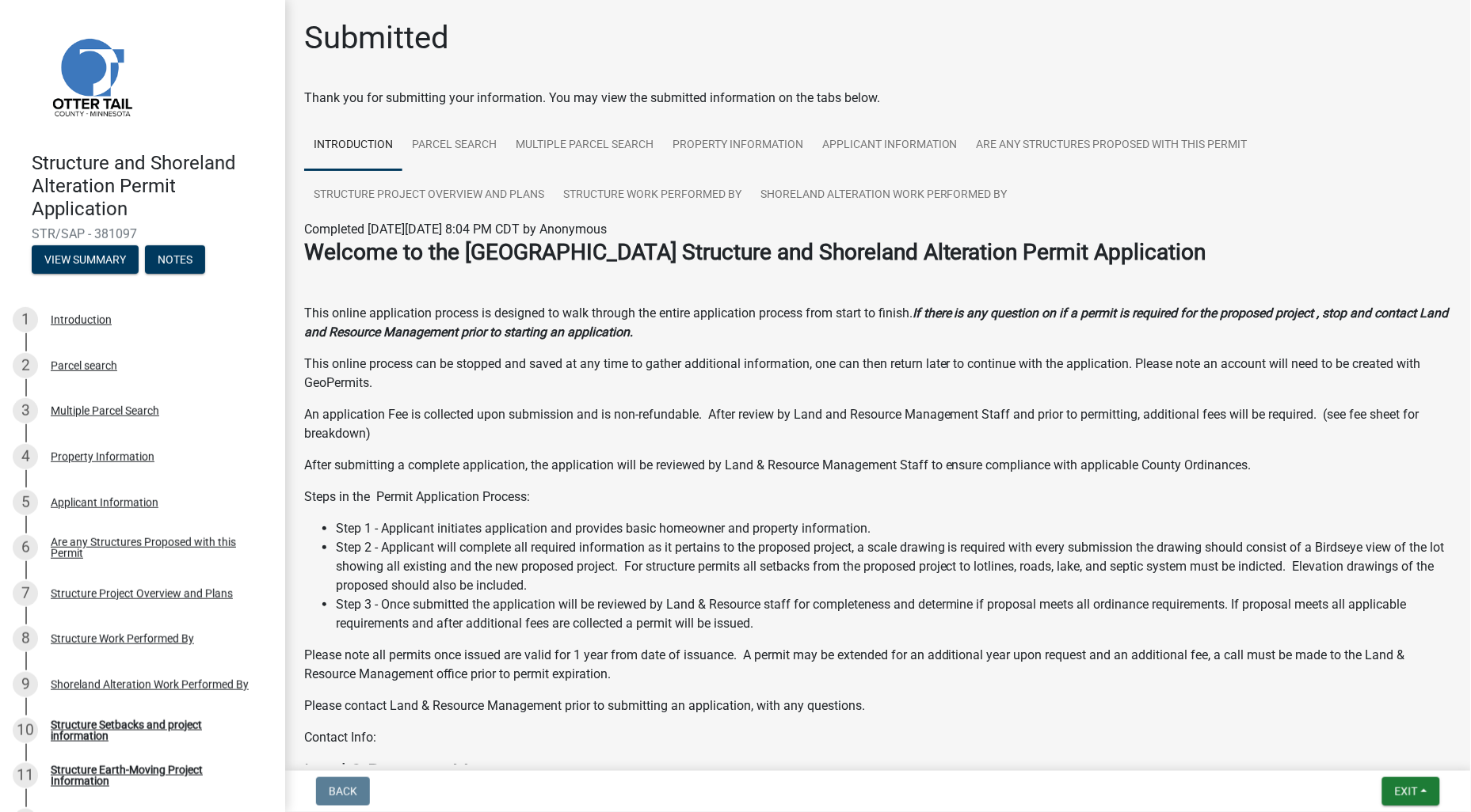
scroll to position [274, 0]
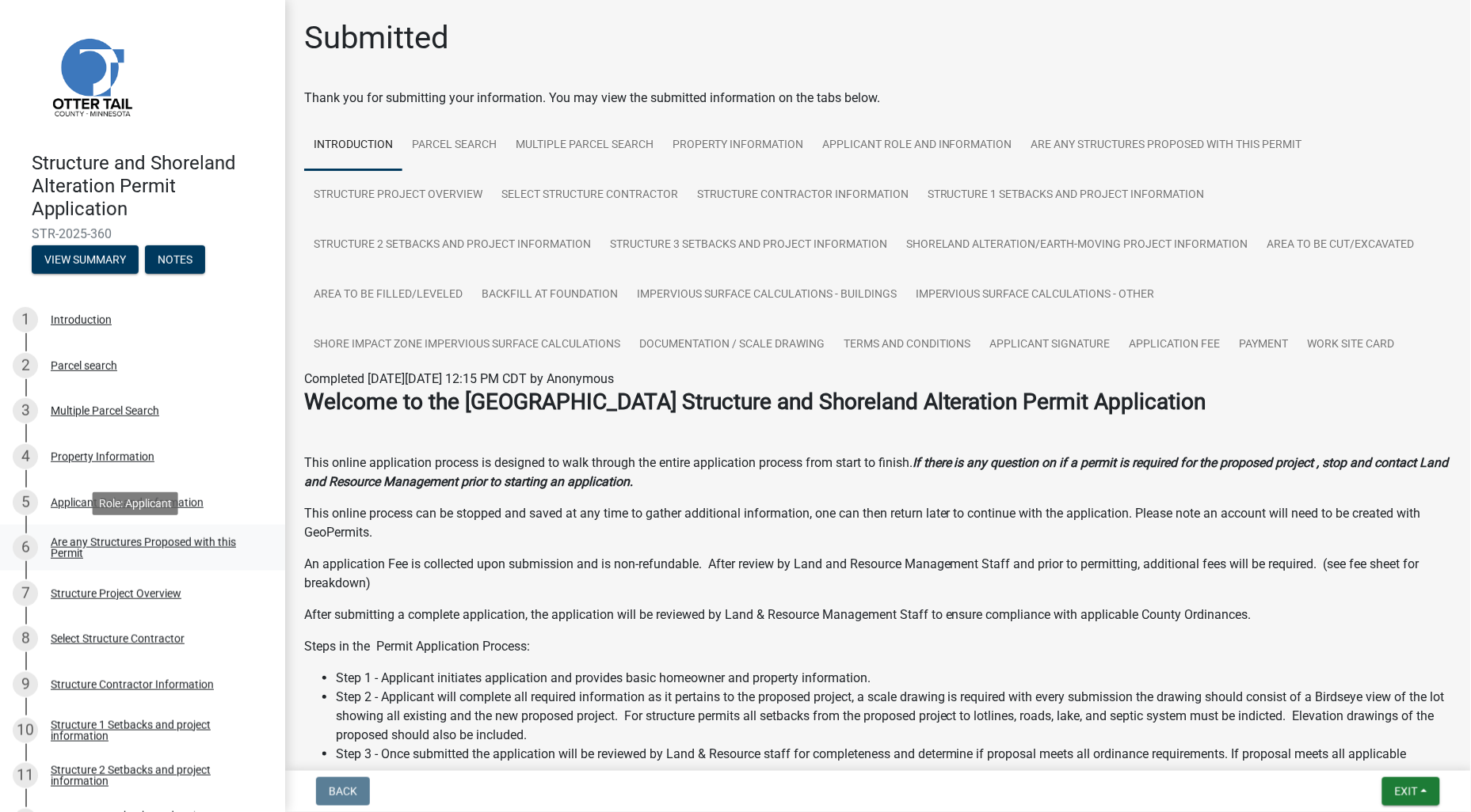
click at [160, 542] on div "Are any Structures Proposed with this Permit" at bounding box center [155, 549] width 209 height 23
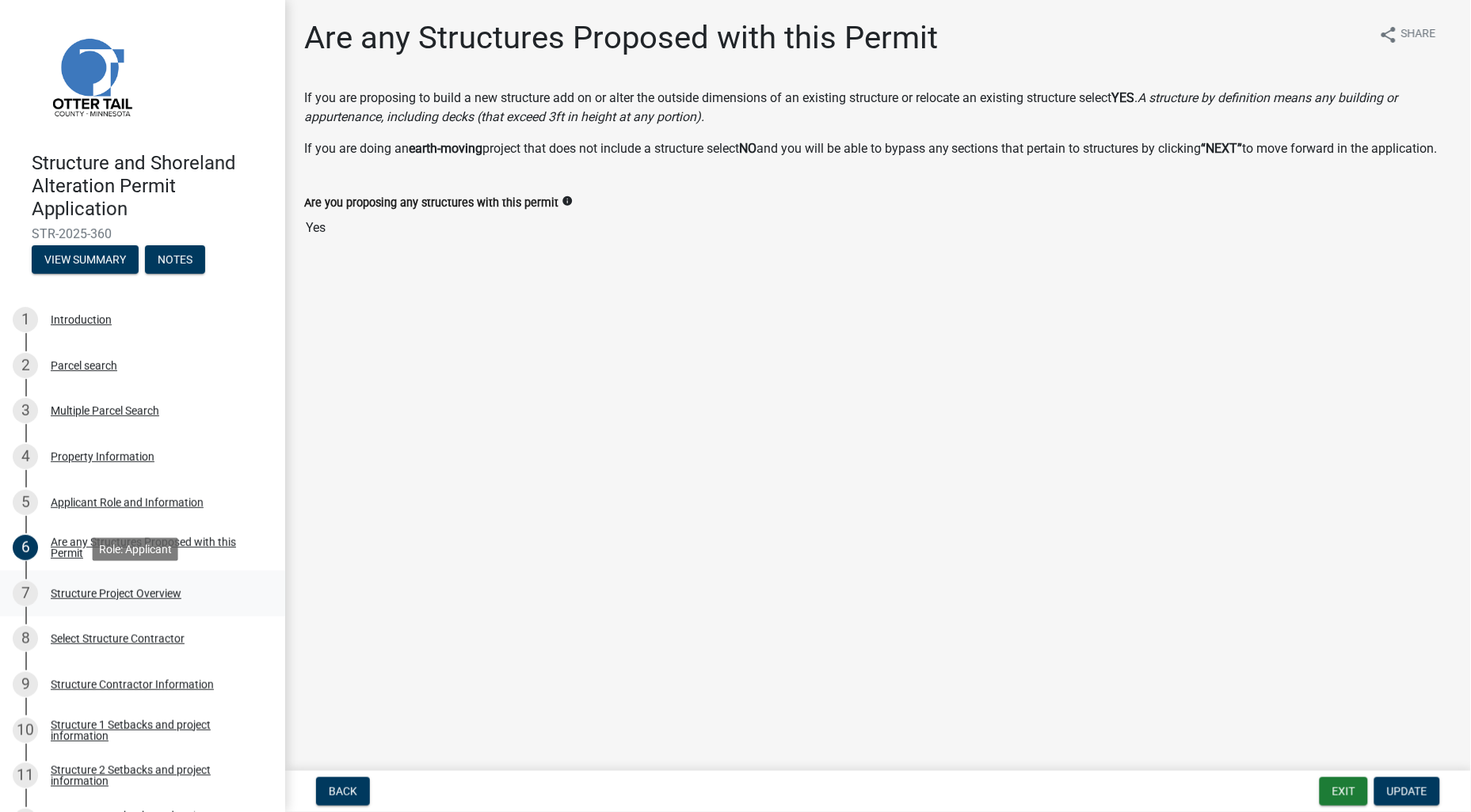
click at [147, 588] on div "Structure Project Overview" at bounding box center [116, 594] width 131 height 11
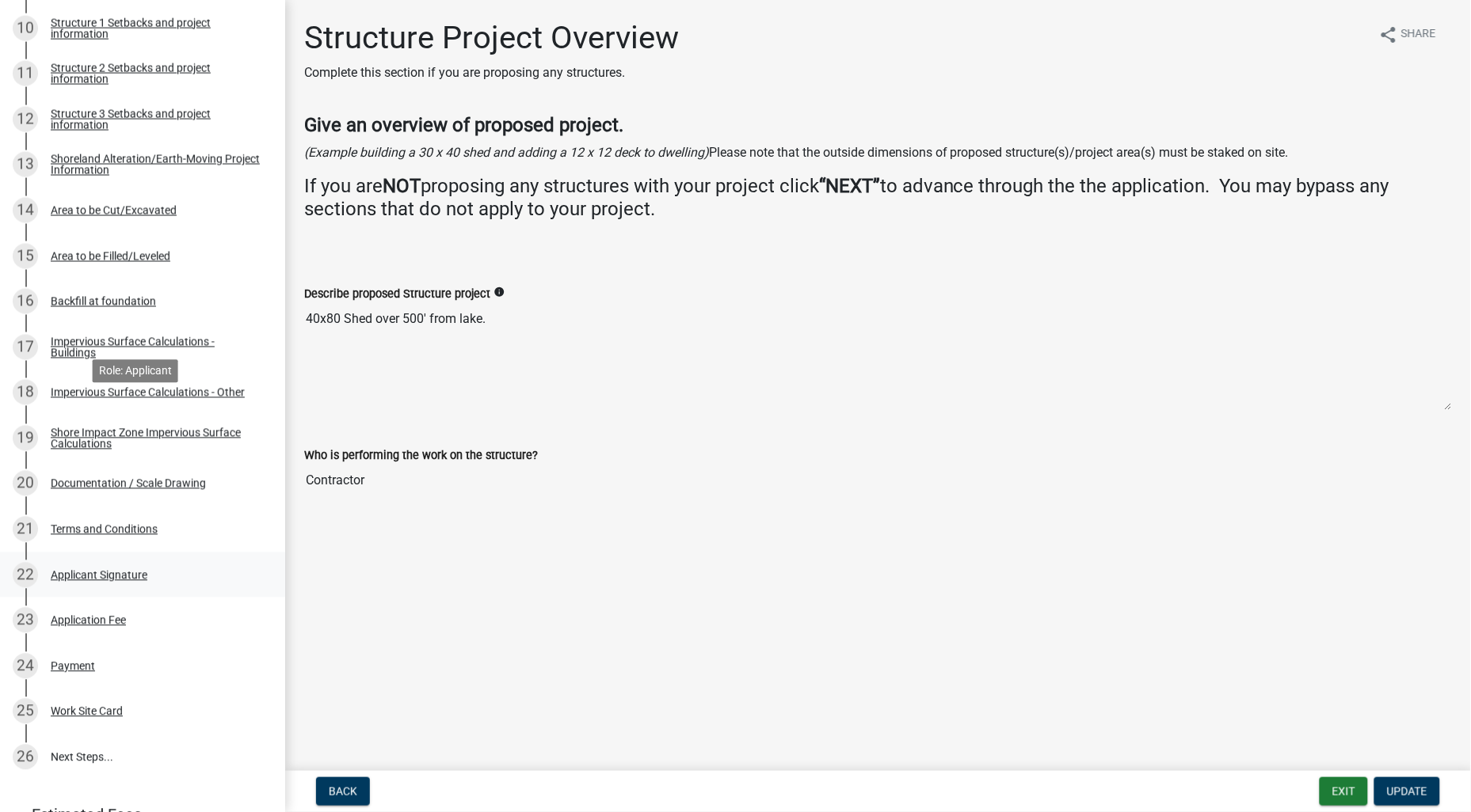
scroll to position [703, 0]
click at [168, 480] on div "Documentation / Scale Drawing" at bounding box center [128, 483] width 155 height 11
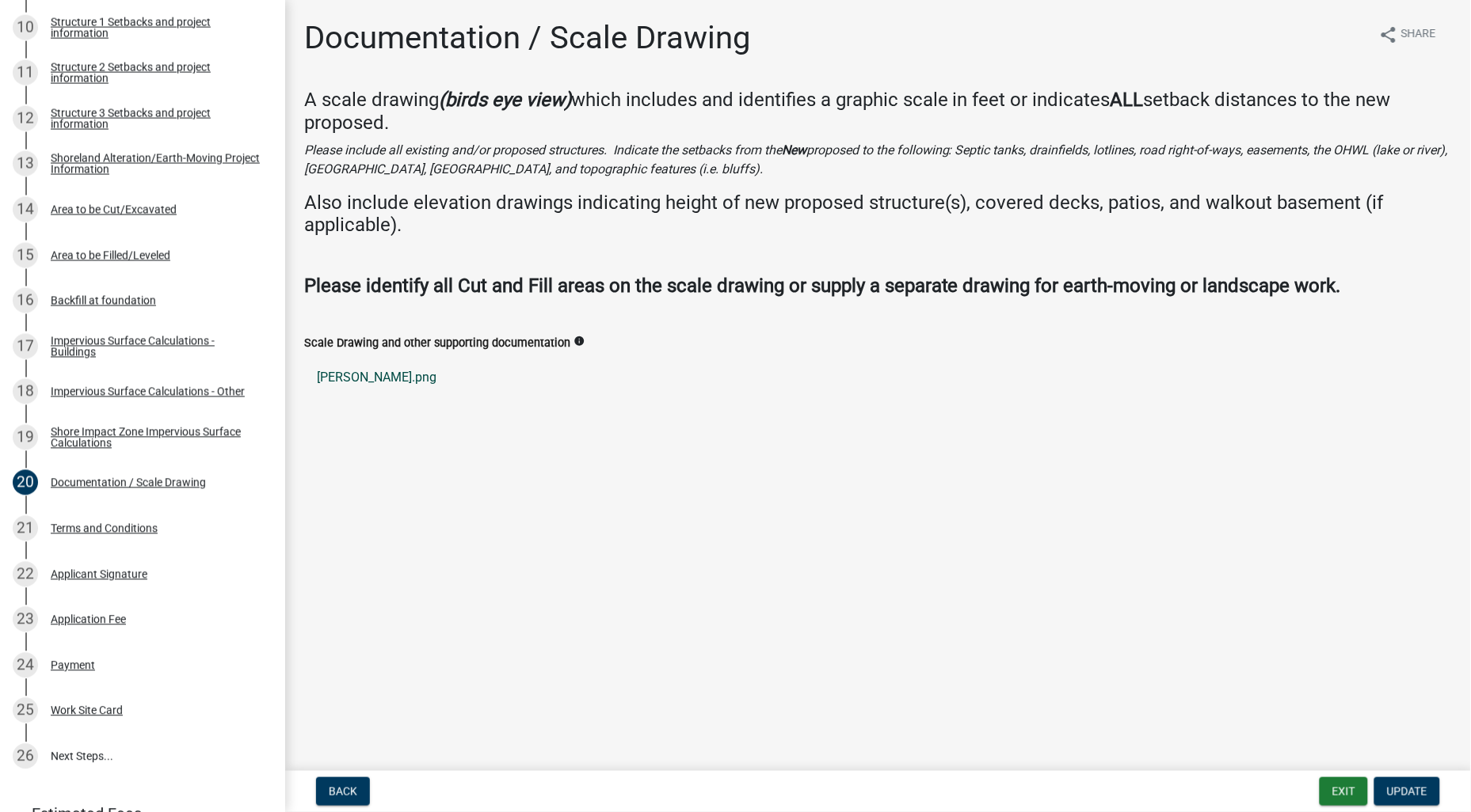
click at [382, 383] on link "Bruggeman.png" at bounding box center [877, 377] width 1147 height 38
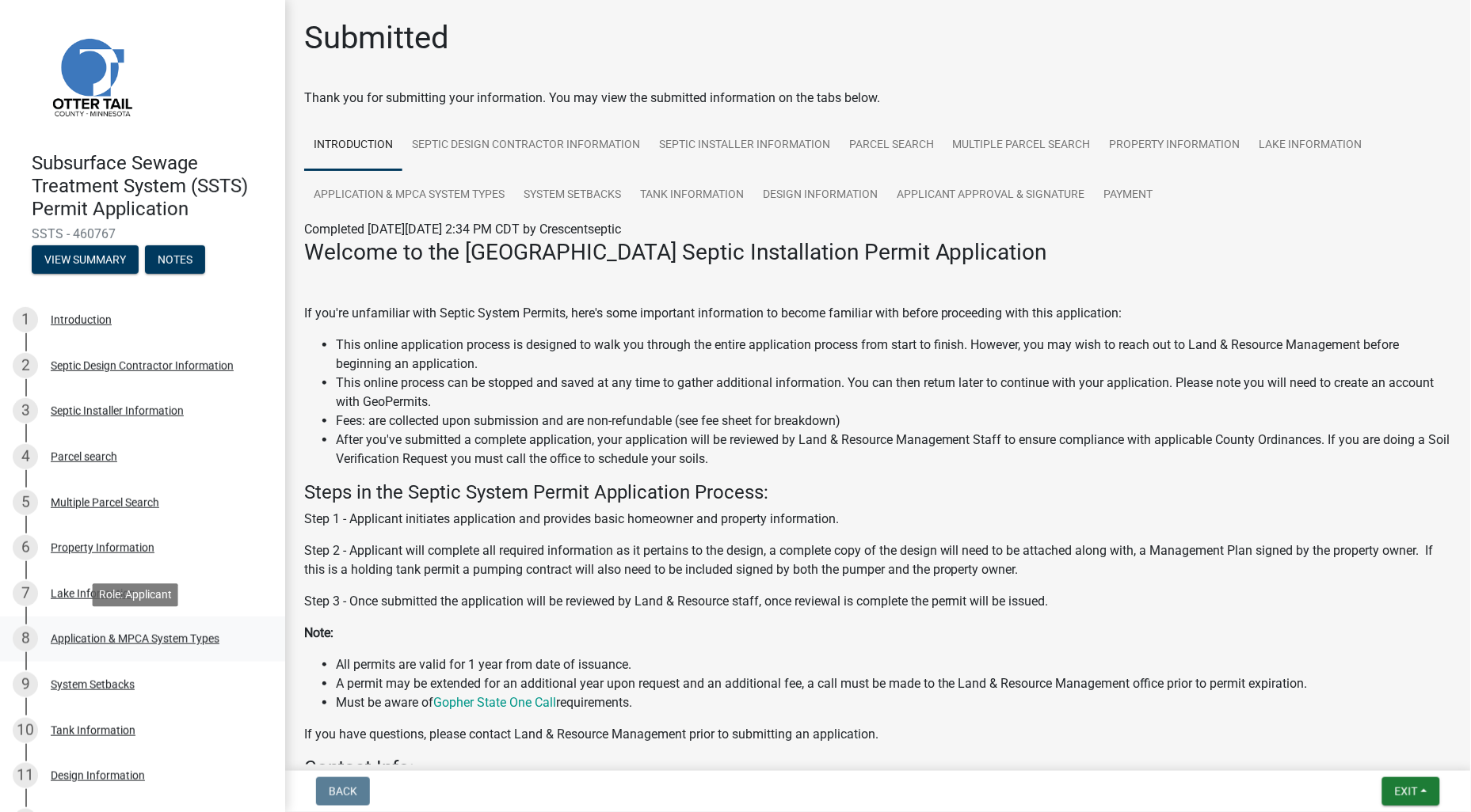
click at [160, 643] on div "Application & MPCA System Types" at bounding box center [135, 639] width 168 height 11
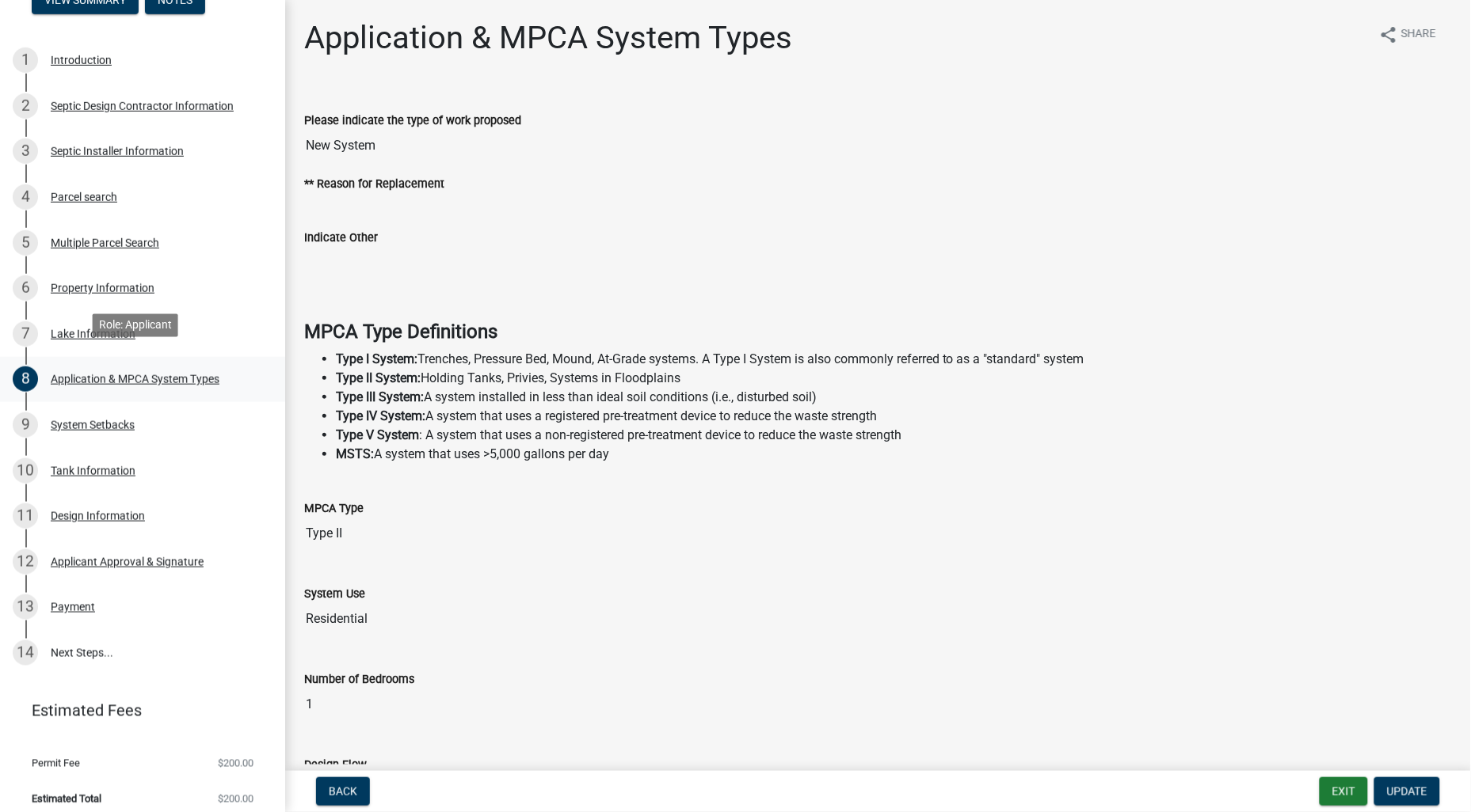
scroll to position [270, 0]
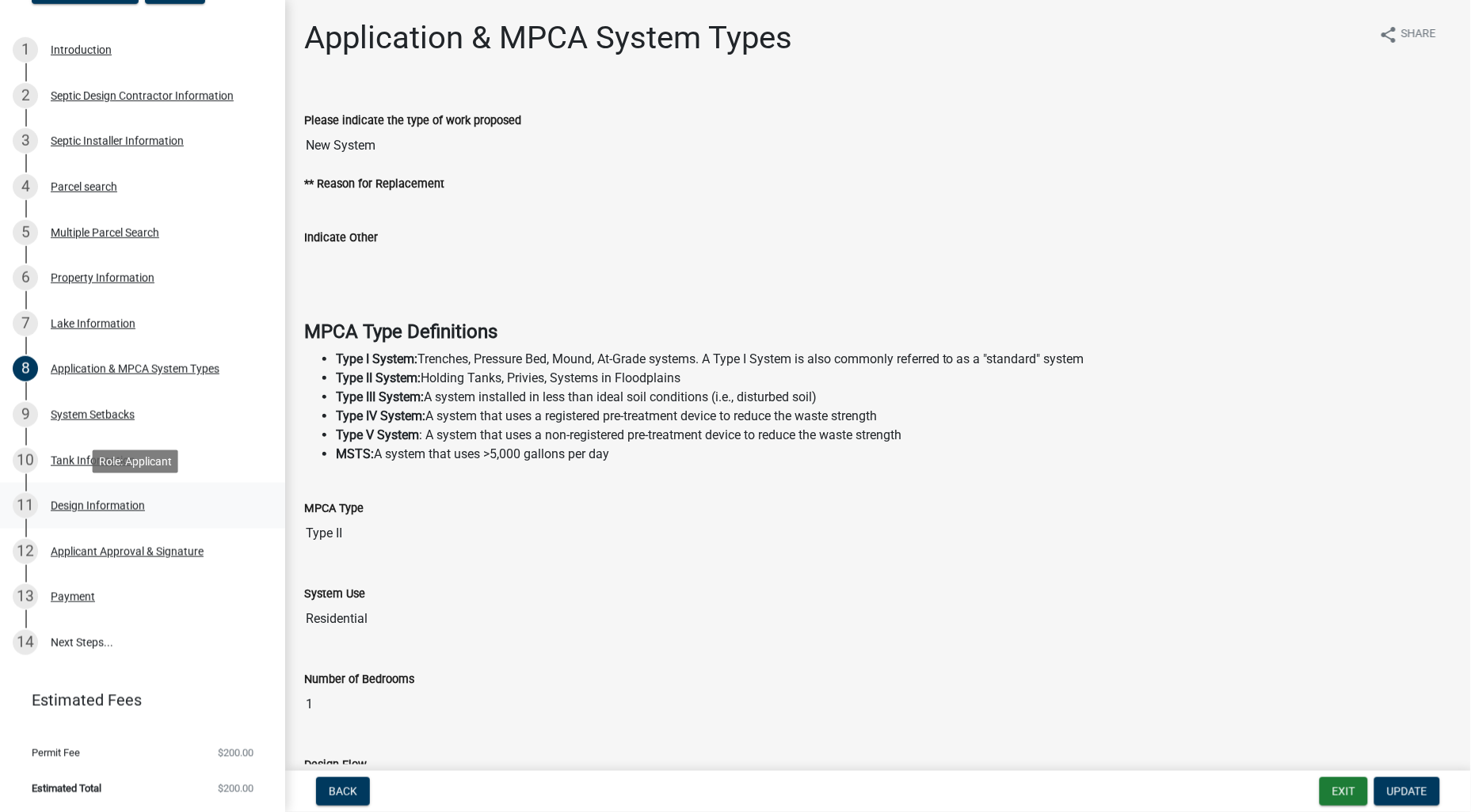
click at [96, 501] on div "Design Information" at bounding box center [98, 506] width 94 height 11
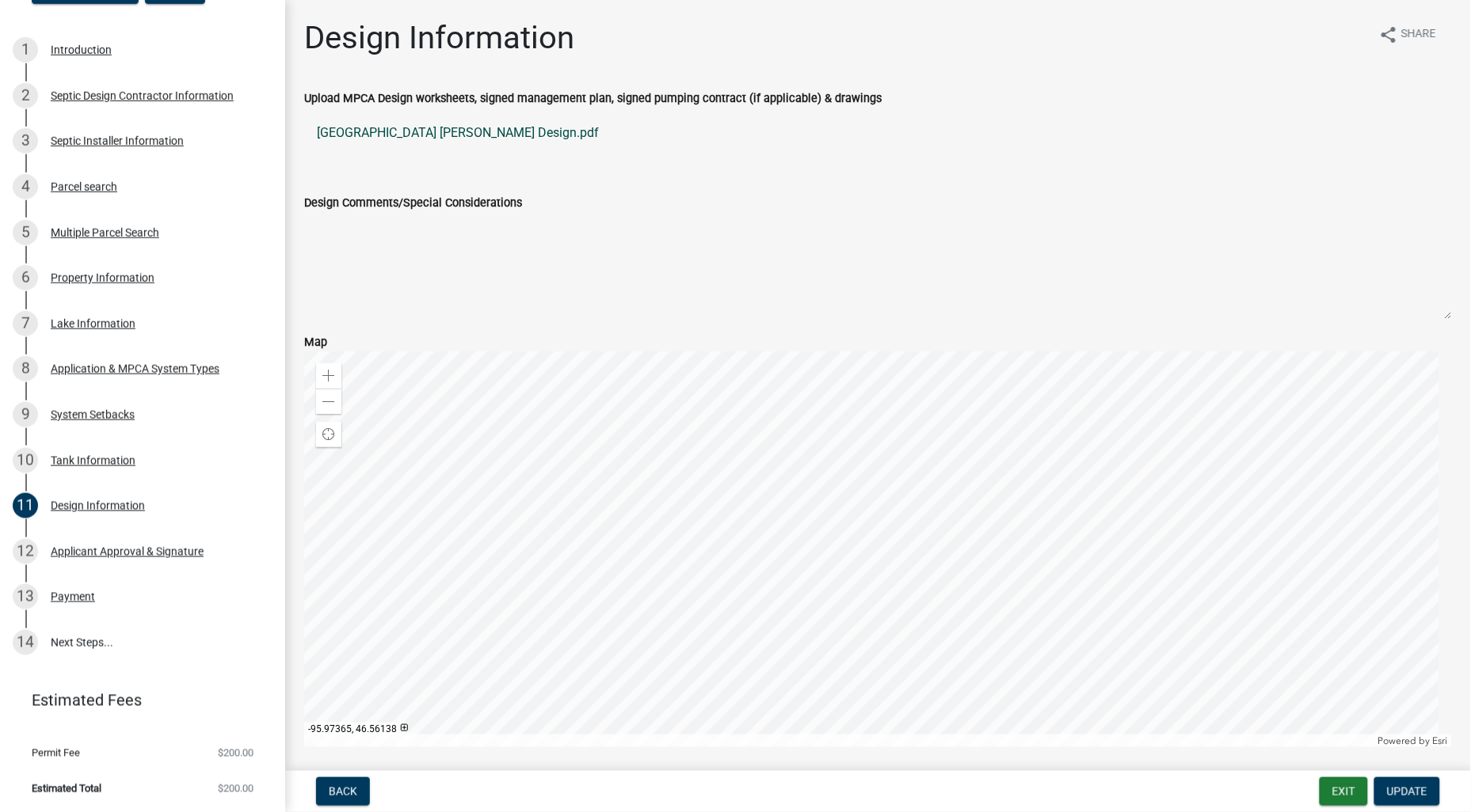
click at [459, 123] on link "[GEOGRAPHIC_DATA] [PERSON_NAME] Design.pdf" at bounding box center [877, 133] width 1147 height 38
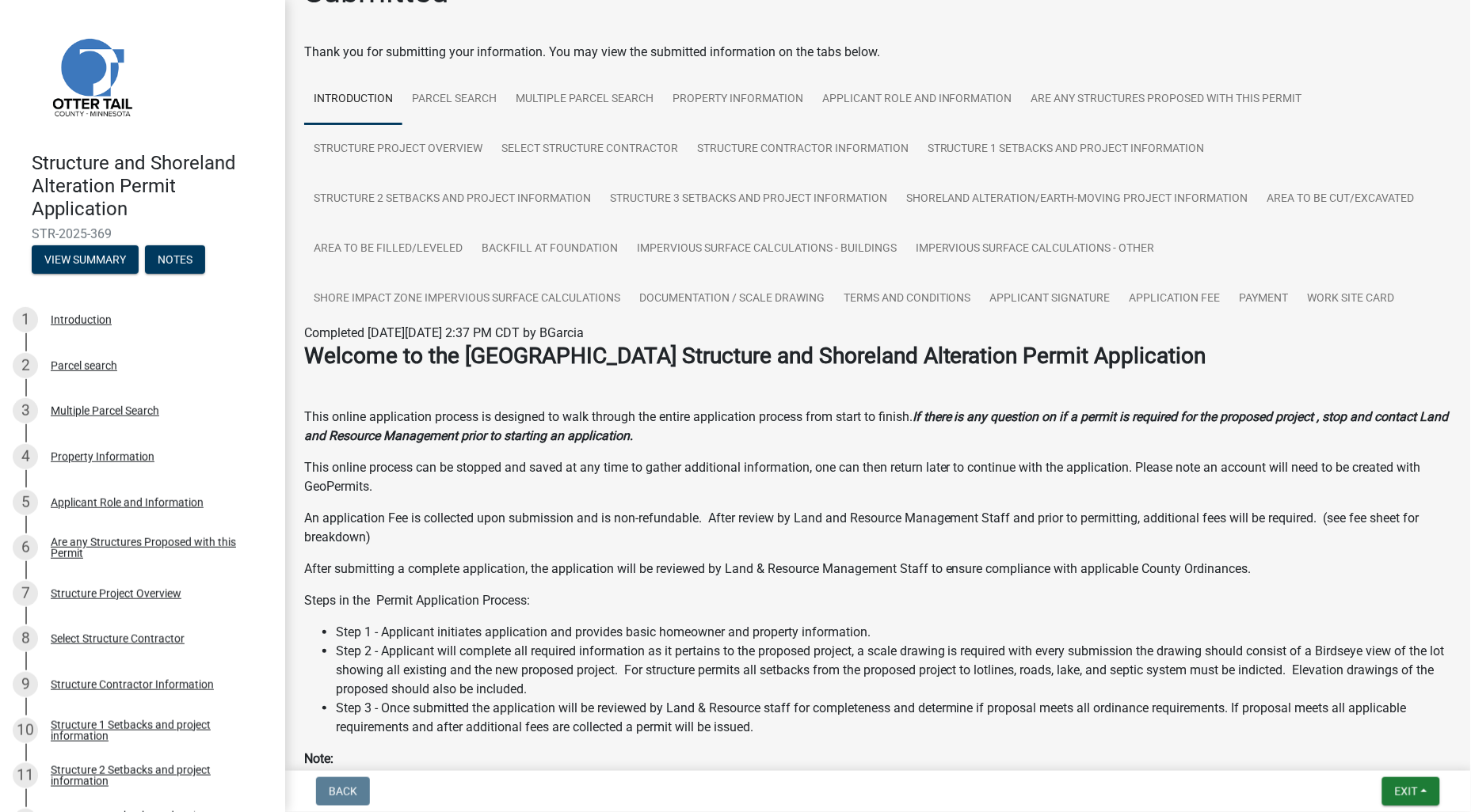
scroll to position [88, 0]
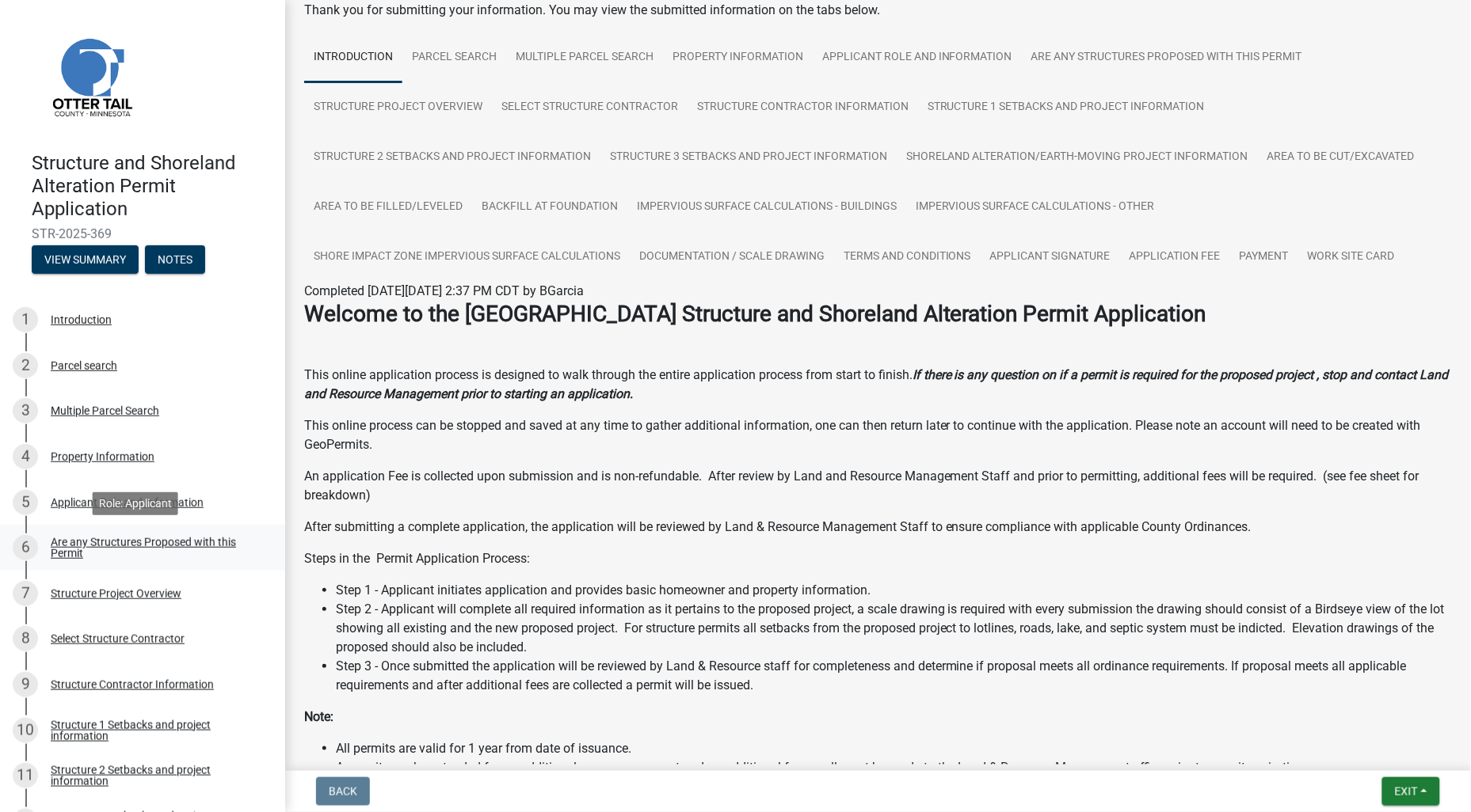
click at [133, 544] on div "Are any Structures Proposed with this Permit" at bounding box center [155, 549] width 209 height 23
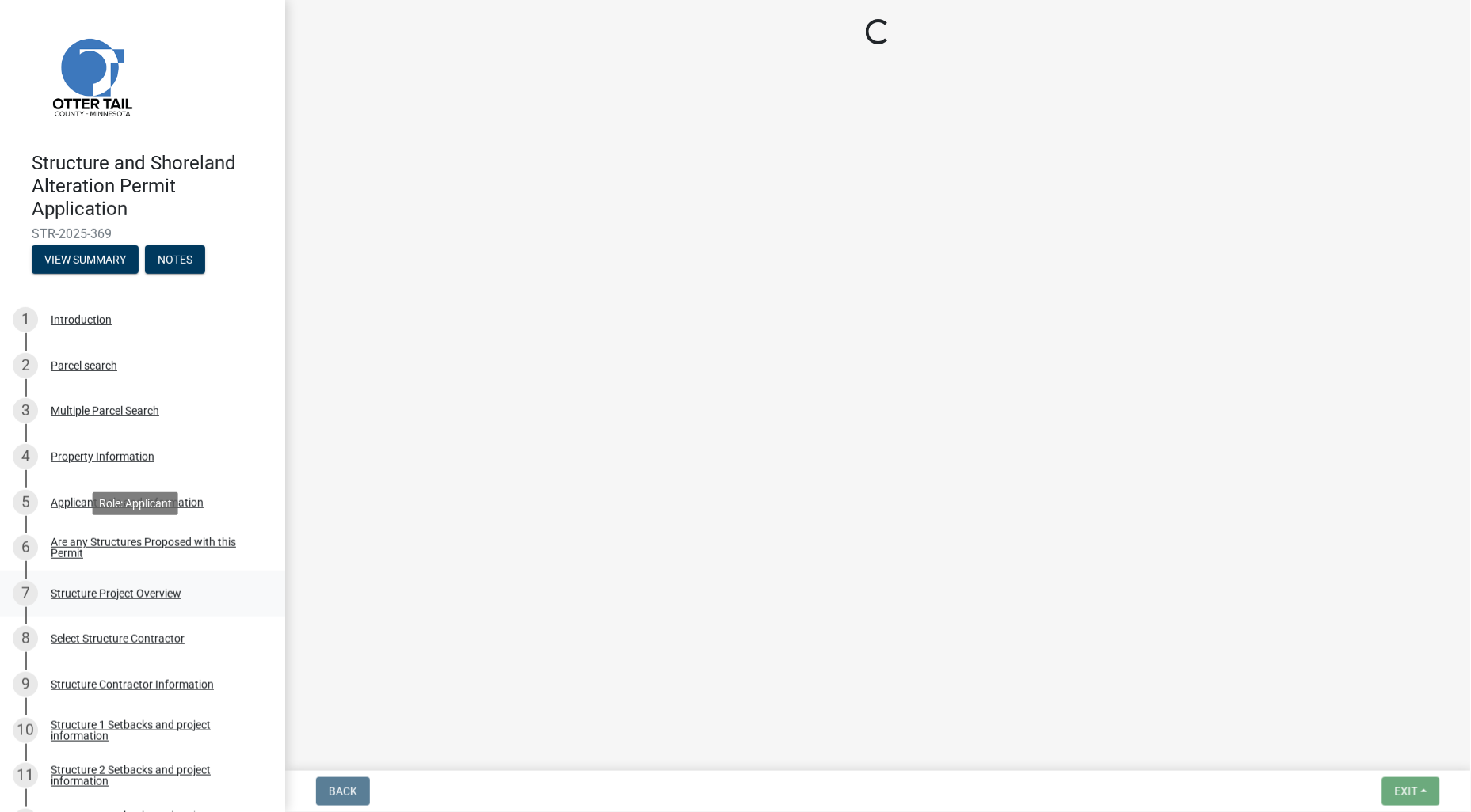
scroll to position [0, 0]
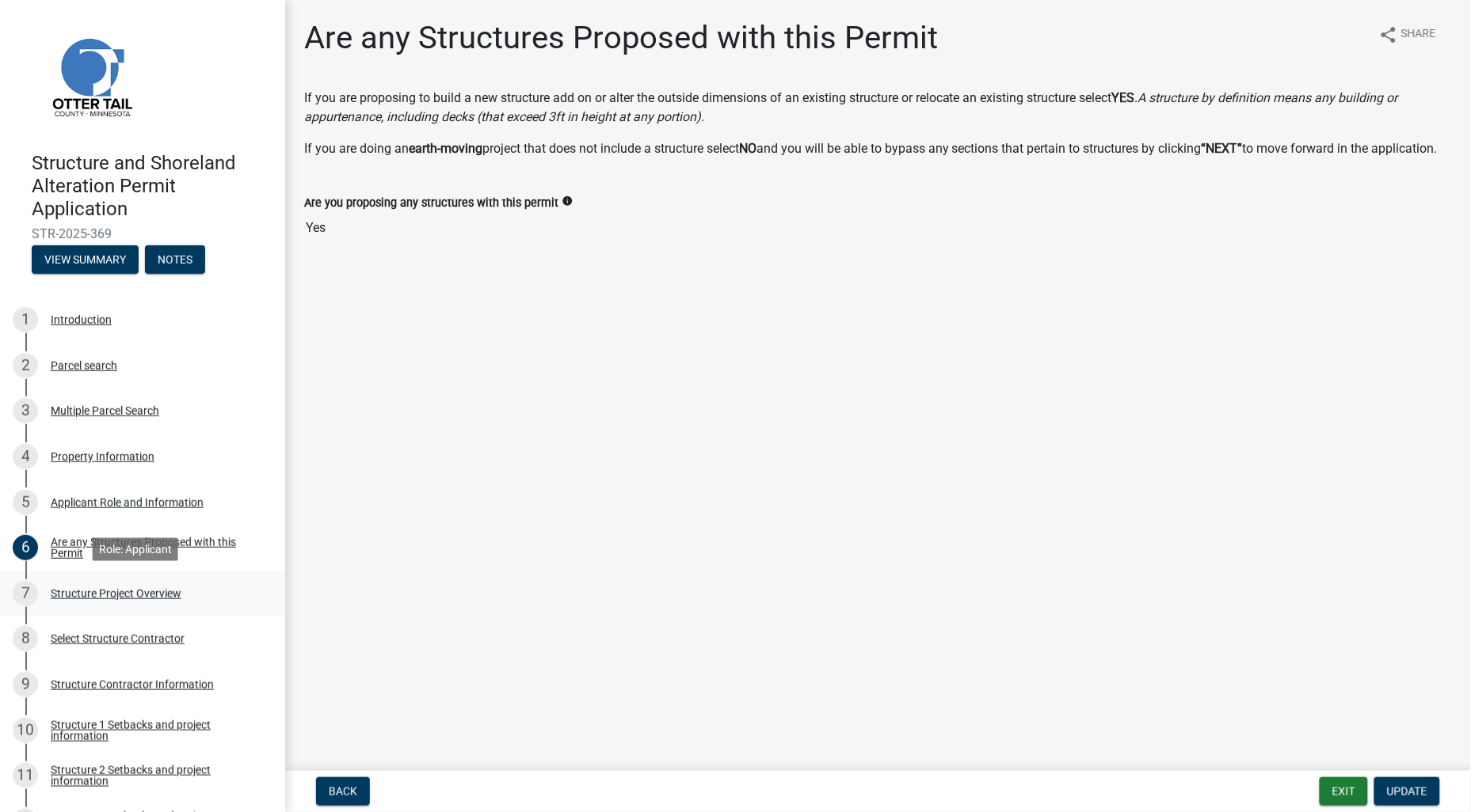
click at [117, 591] on div "Structure Project Overview" at bounding box center [116, 594] width 131 height 11
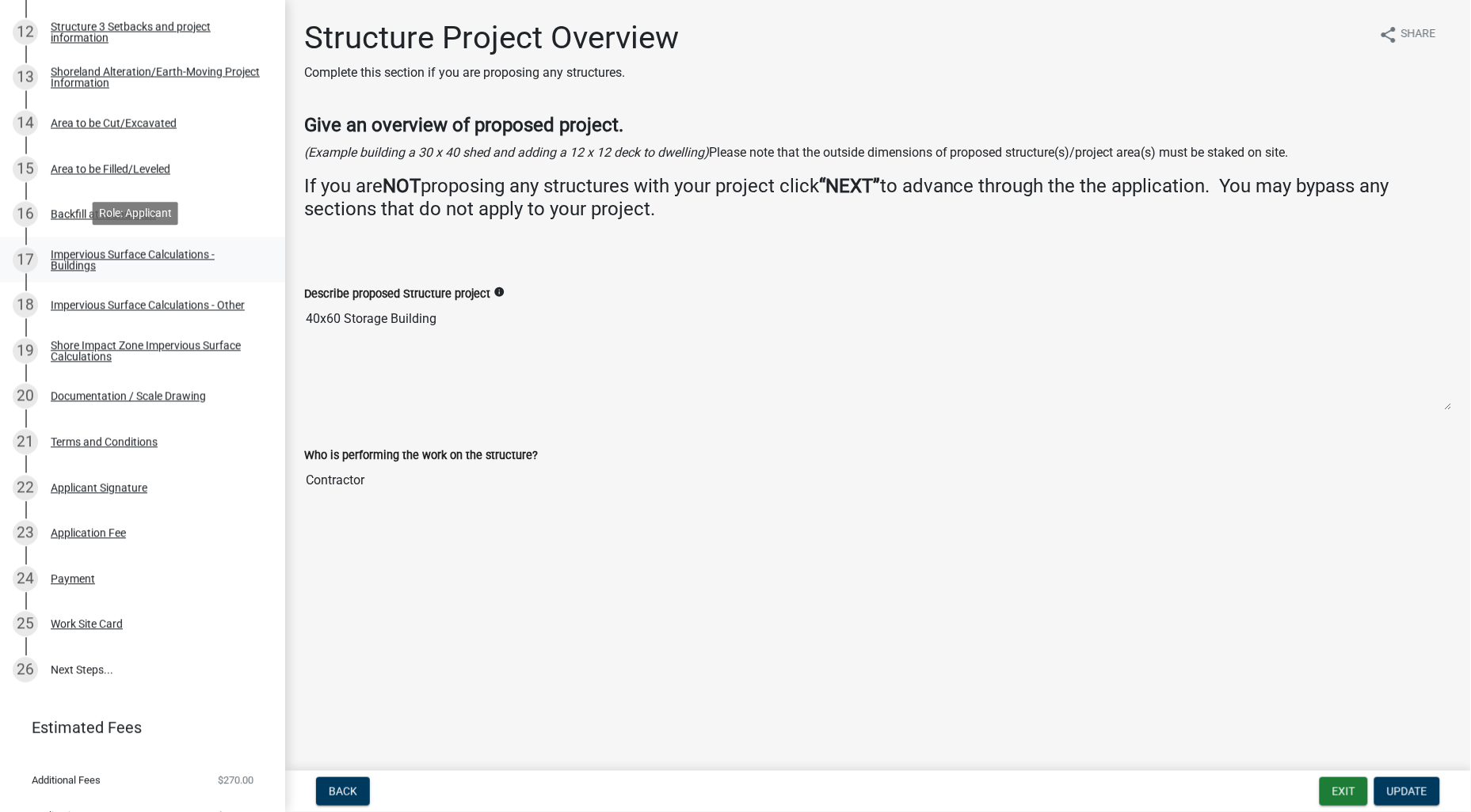
scroll to position [792, 0]
click at [128, 392] on div "Documentation / Scale Drawing" at bounding box center [128, 394] width 155 height 11
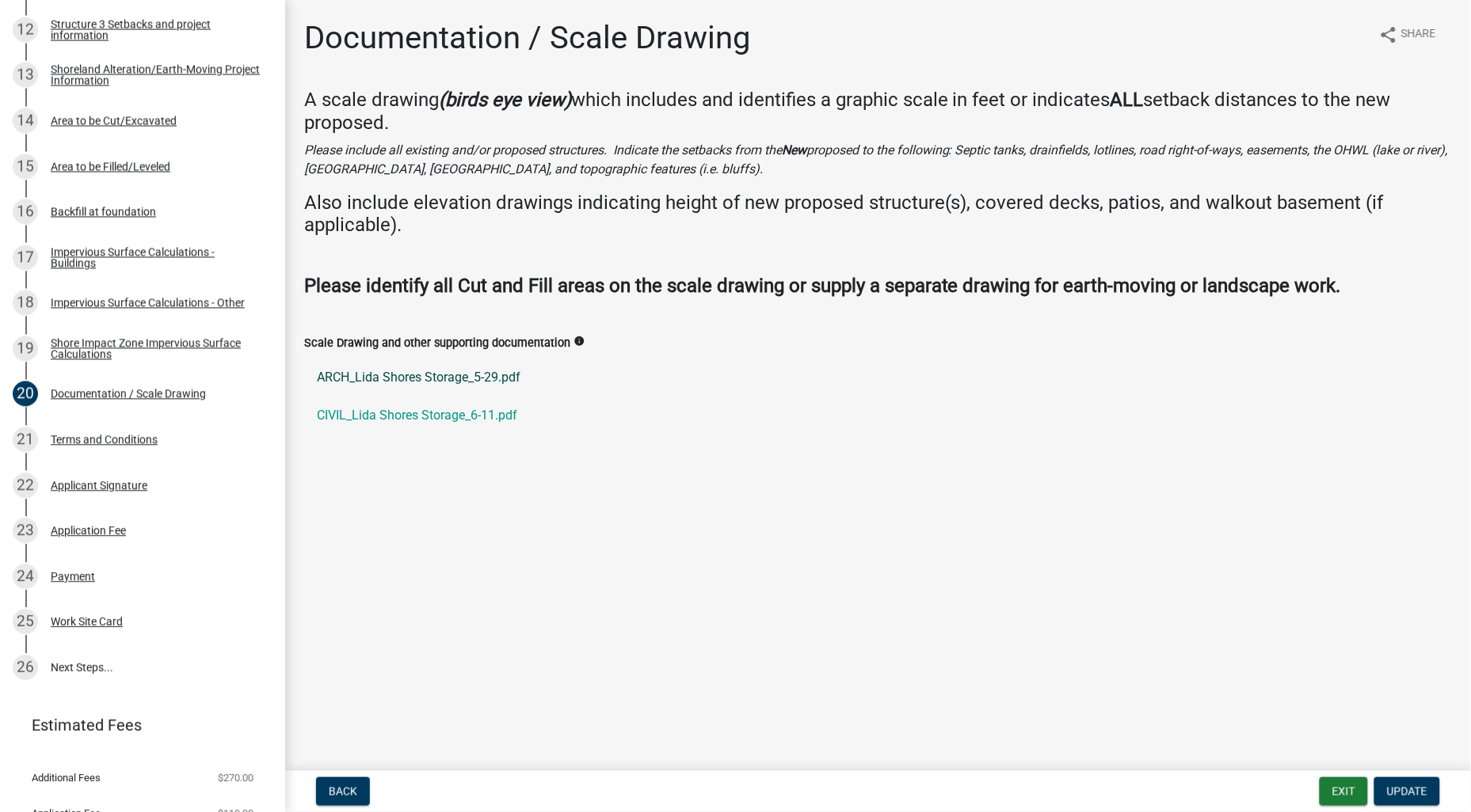
click at [468, 373] on link "ARCH_Lida Shores Storage_5-29.pdf" at bounding box center [877, 377] width 1147 height 38
click at [376, 415] on link "CIVIL_Lida Shores Storage_6-11.pdf" at bounding box center [877, 416] width 1147 height 38
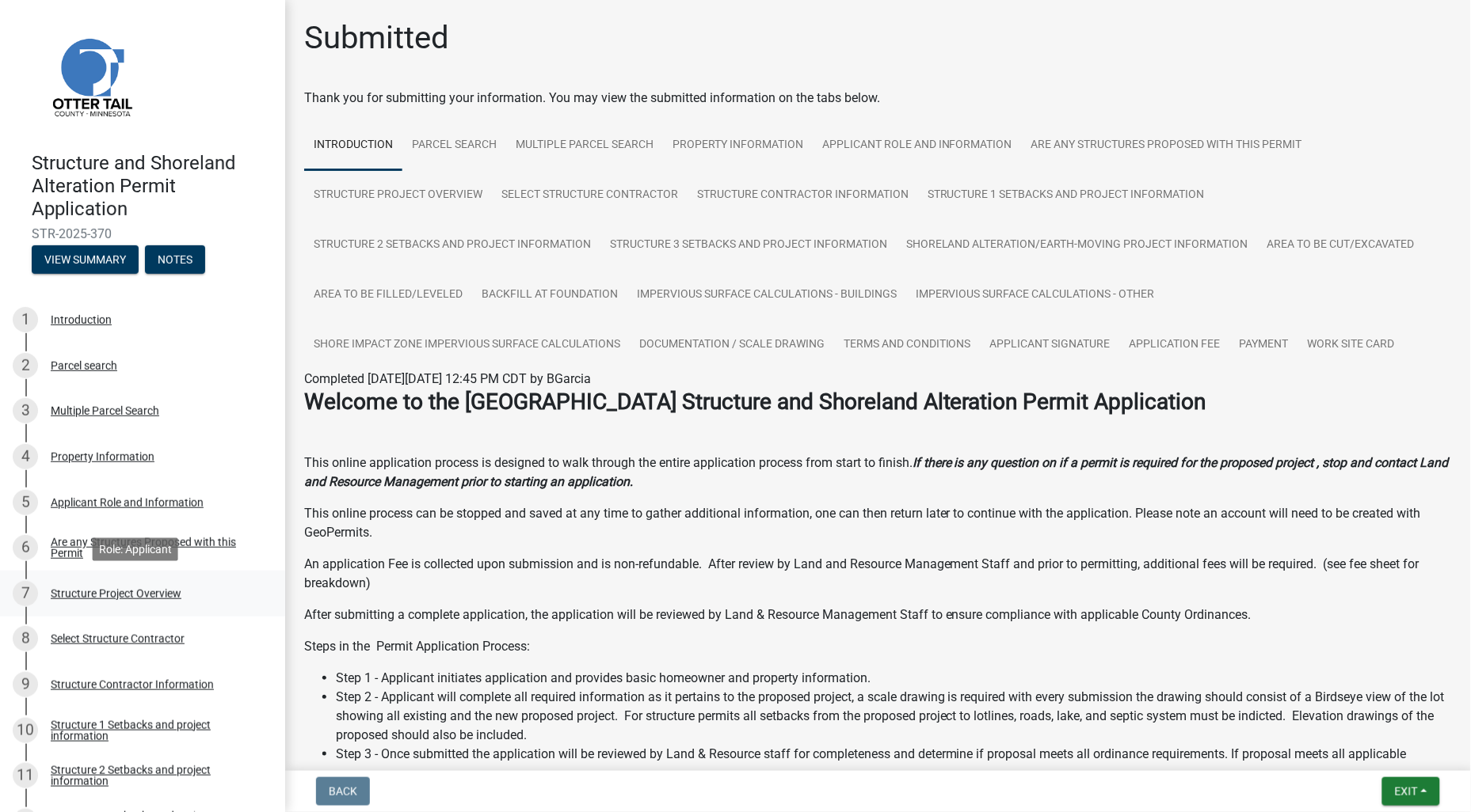
click at [142, 594] on div "Structure Project Overview" at bounding box center [116, 594] width 131 height 11
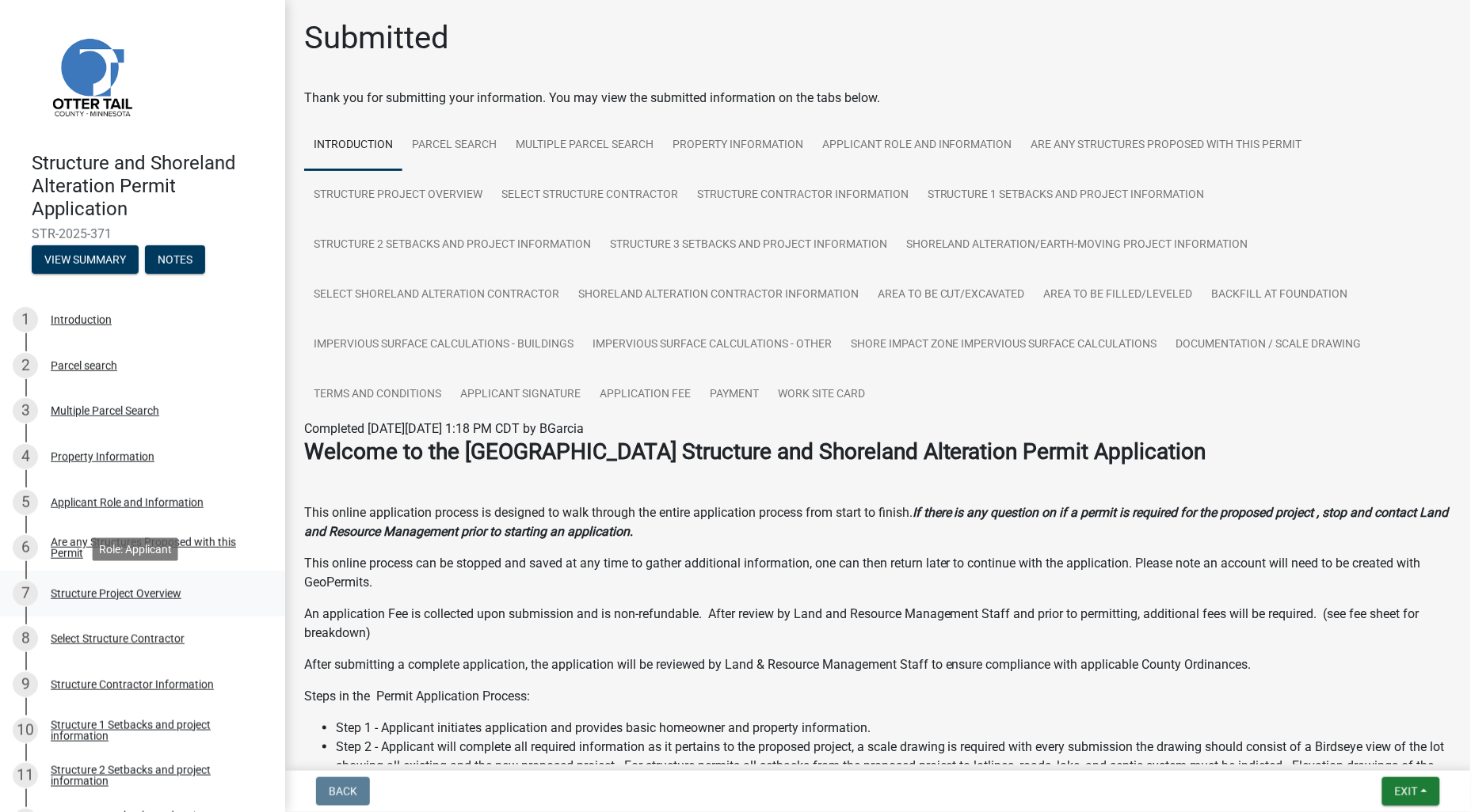
click at [131, 597] on div "Structure Project Overview" at bounding box center [116, 594] width 131 height 11
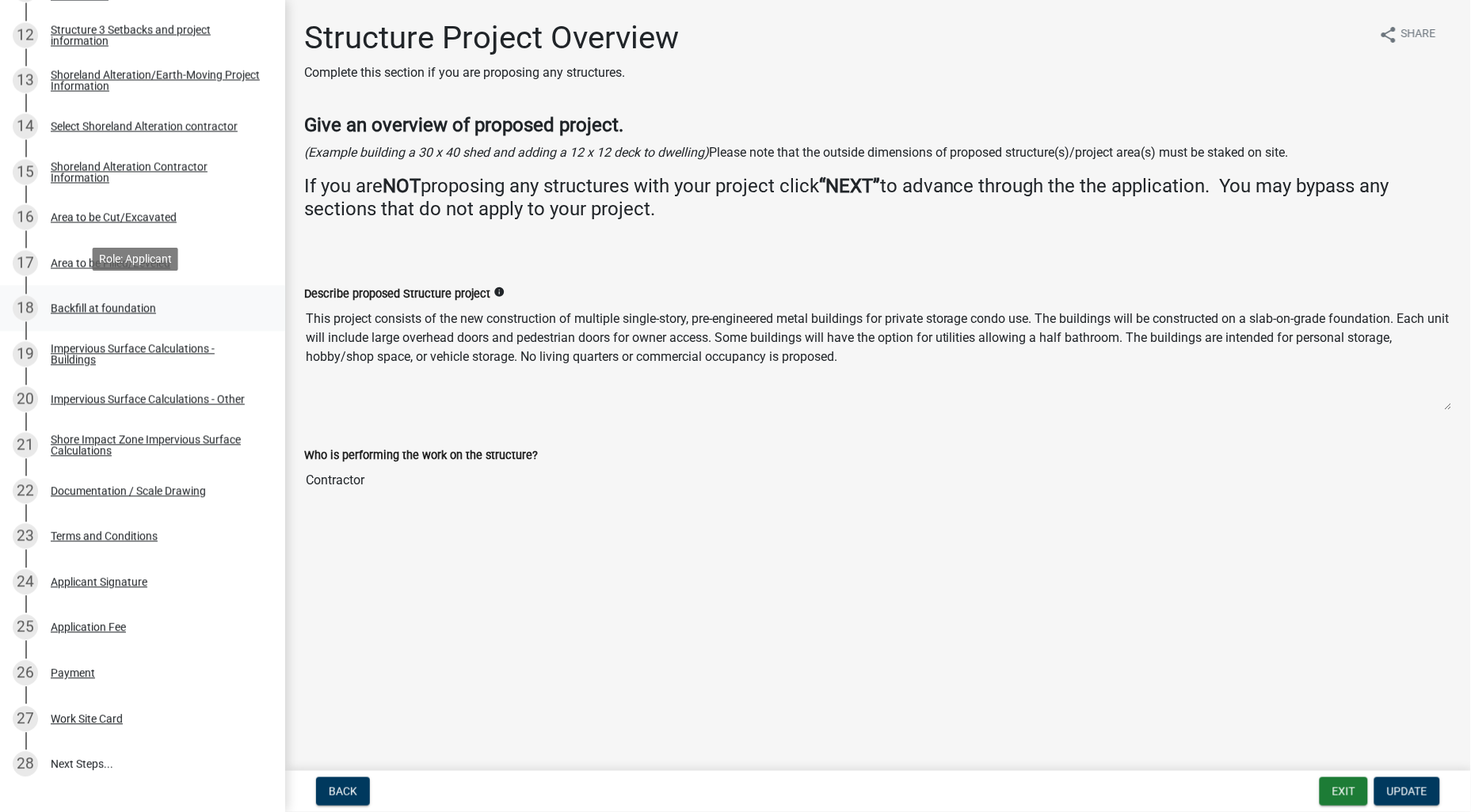
scroll to position [792, 0]
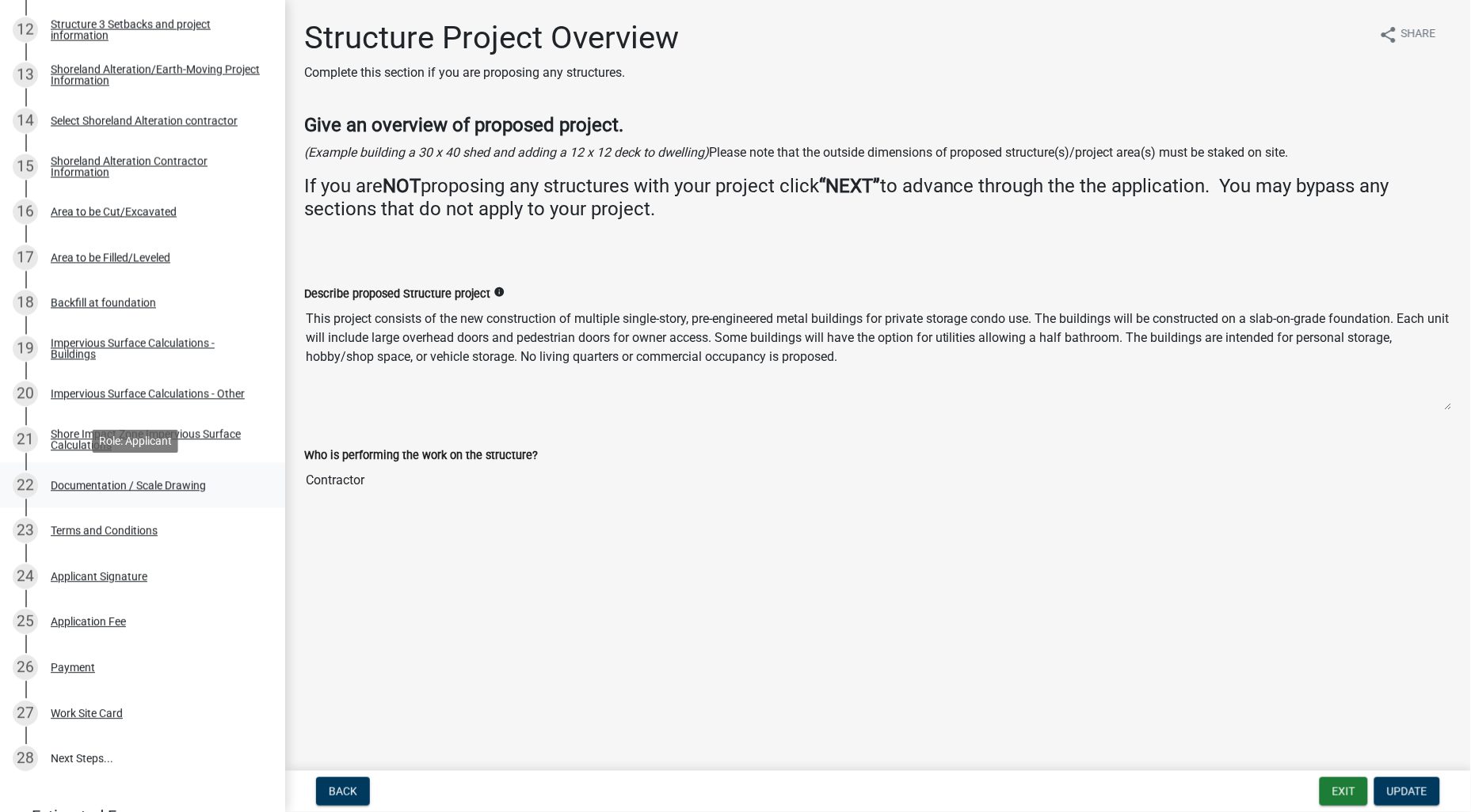
click at [145, 485] on div "Documentation / Scale Drawing" at bounding box center [128, 486] width 155 height 11
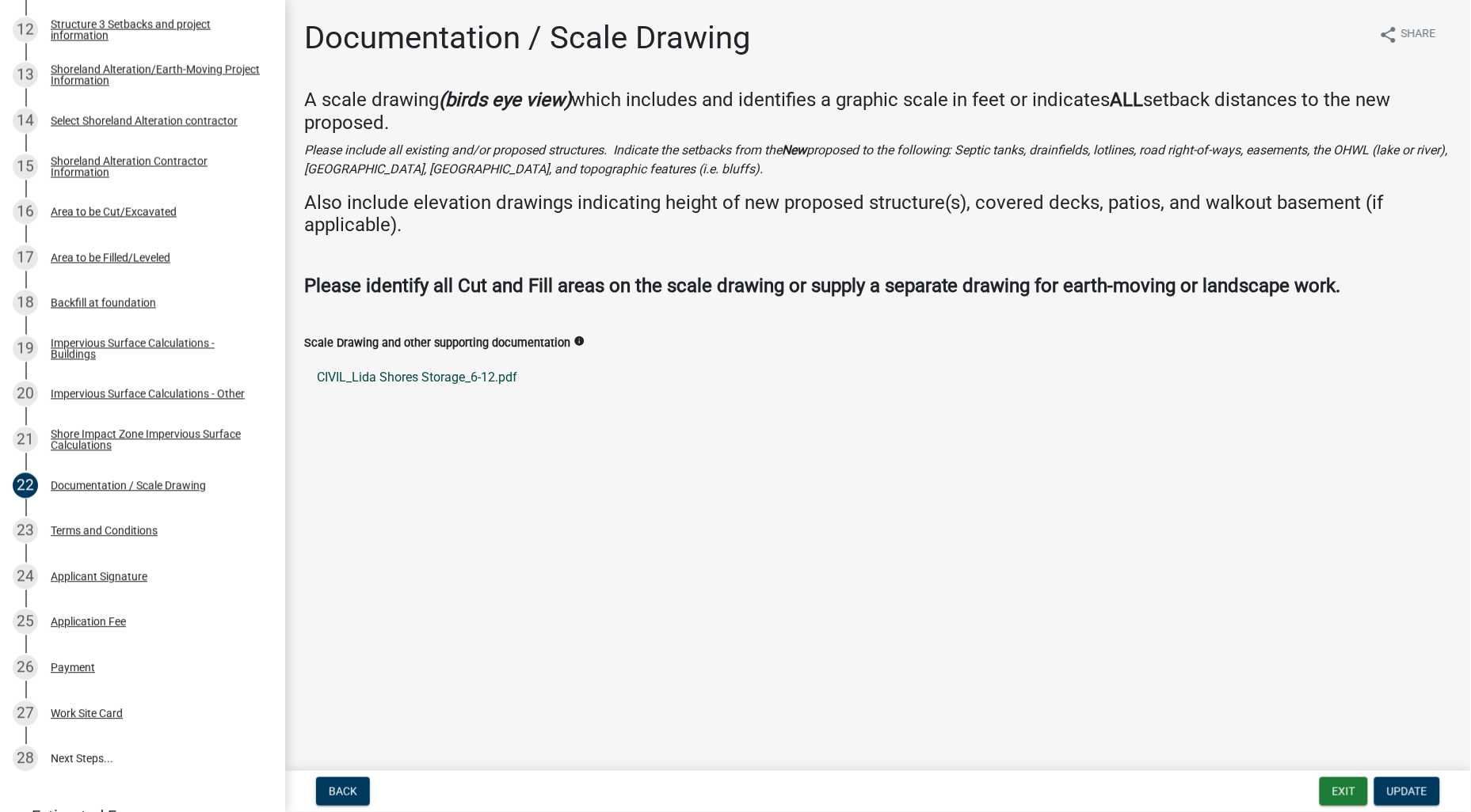
click at [401, 373] on link "CIVIL_Lida Shores Storage_6-12.pdf" at bounding box center [877, 377] width 1147 height 38
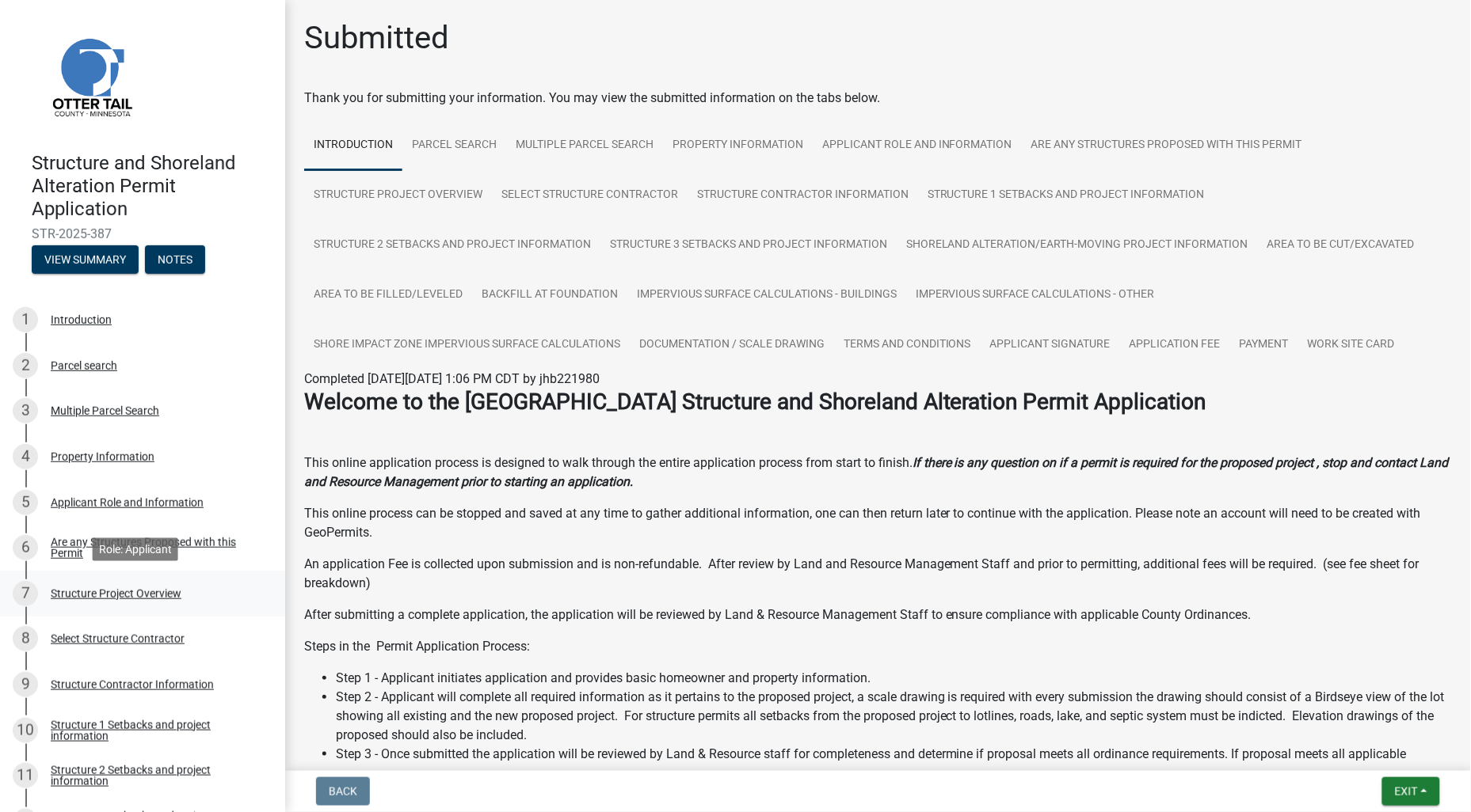
click at [152, 588] on div "Structure Project Overview" at bounding box center [116, 594] width 131 height 11
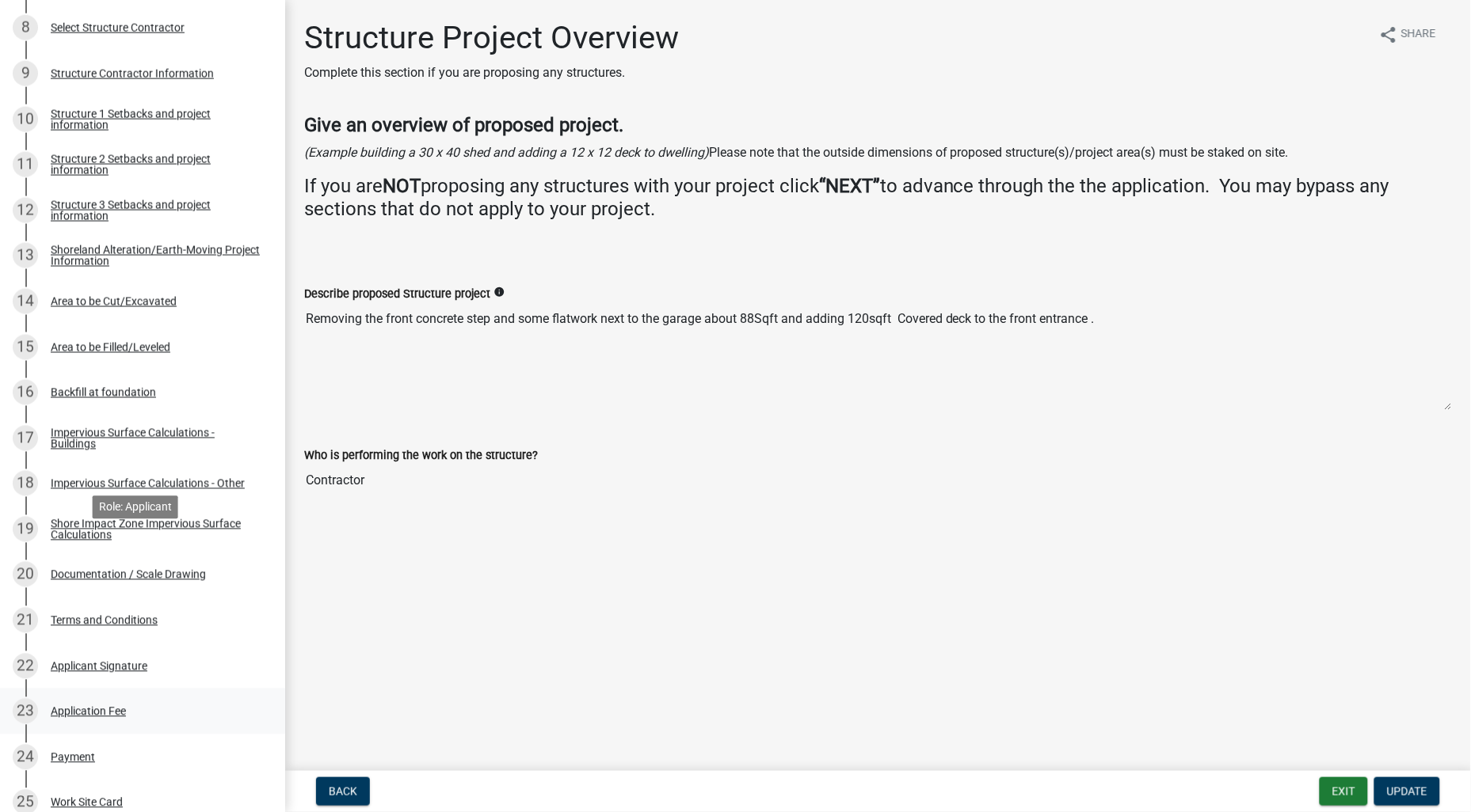
scroll to position [615, 0]
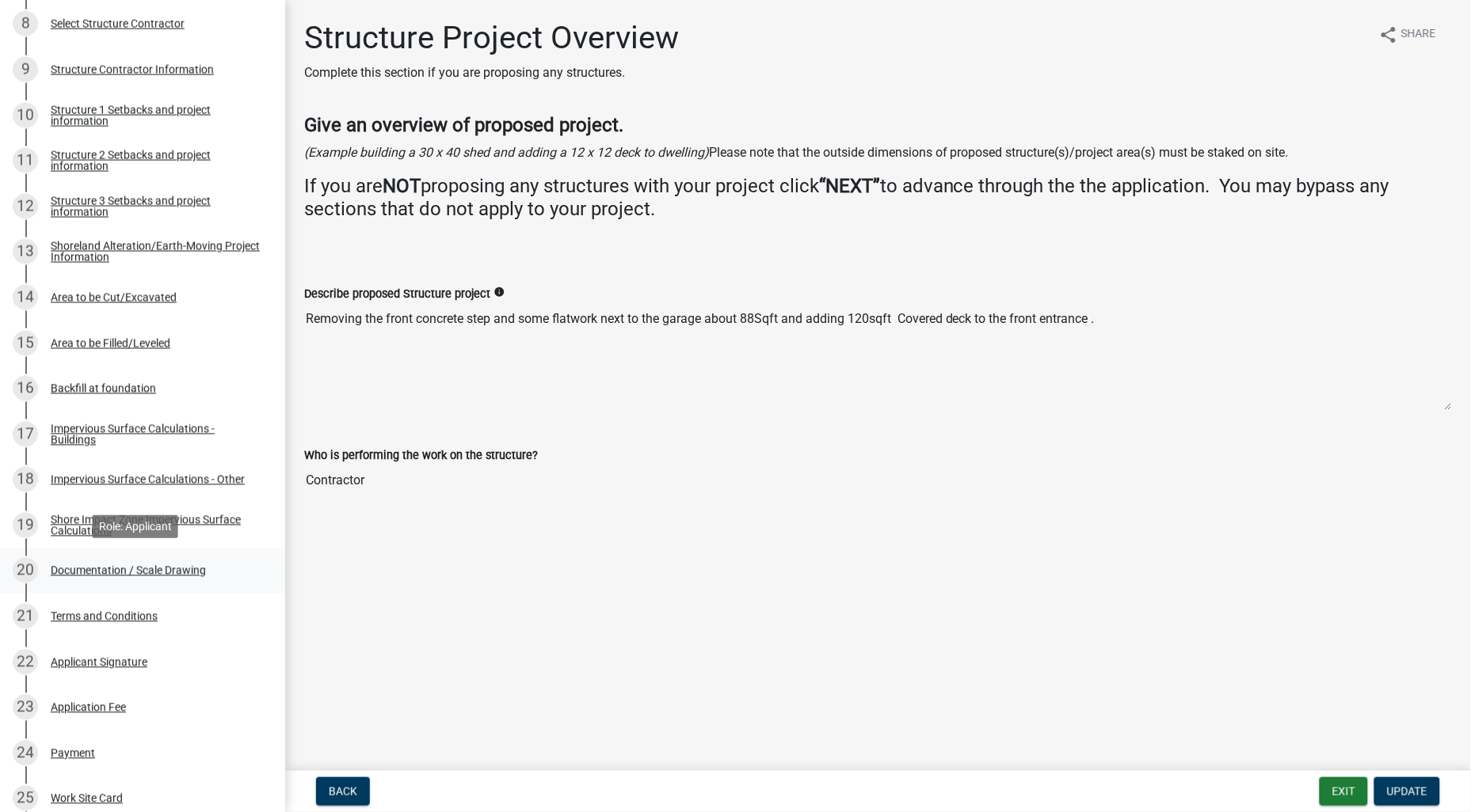
click at [131, 565] on div "Documentation / Scale Drawing" at bounding box center [128, 571] width 155 height 11
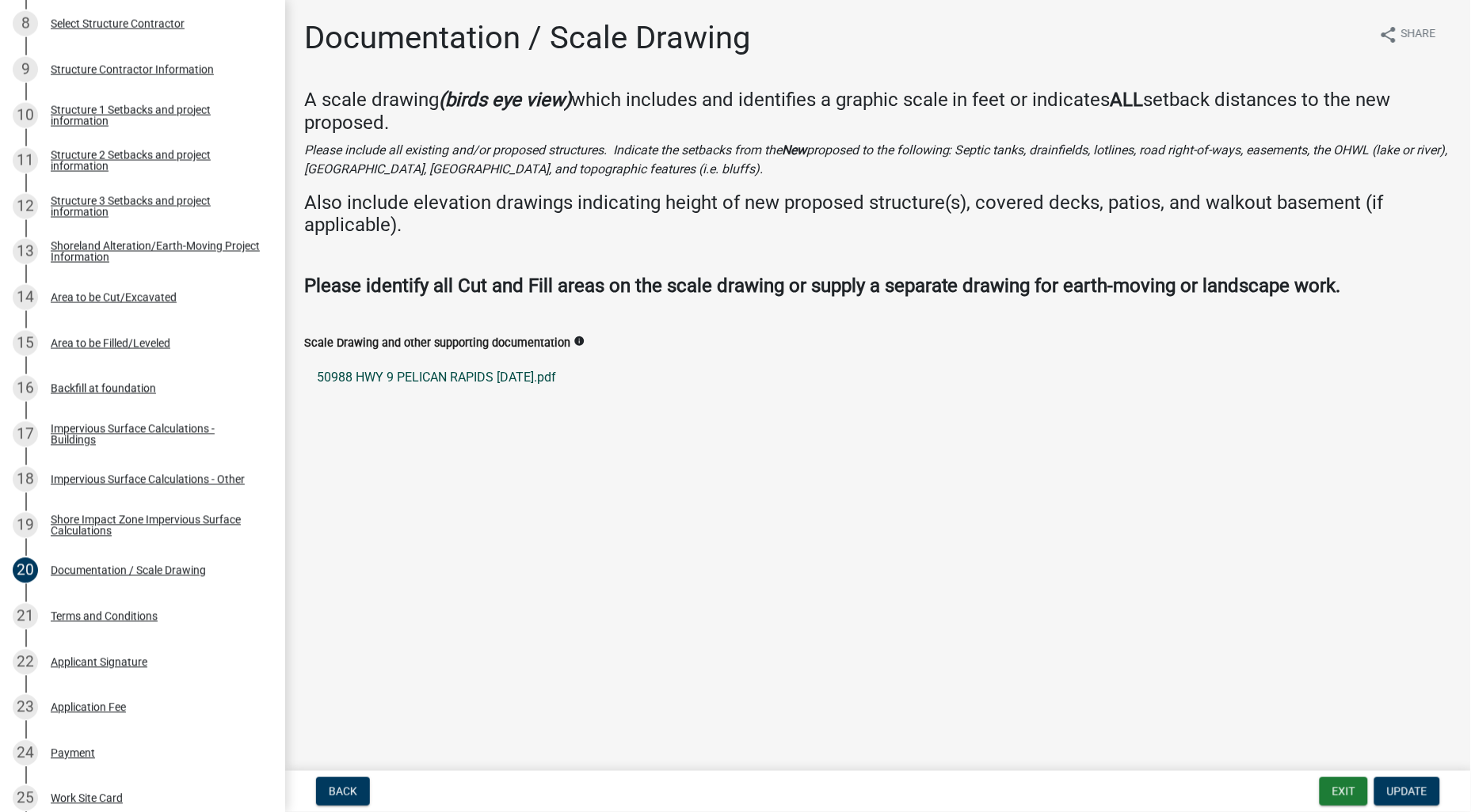
click at [468, 378] on link "50988 HWY 9 PELICAN RAPIDS 8-13-24.pdf" at bounding box center [877, 377] width 1147 height 38
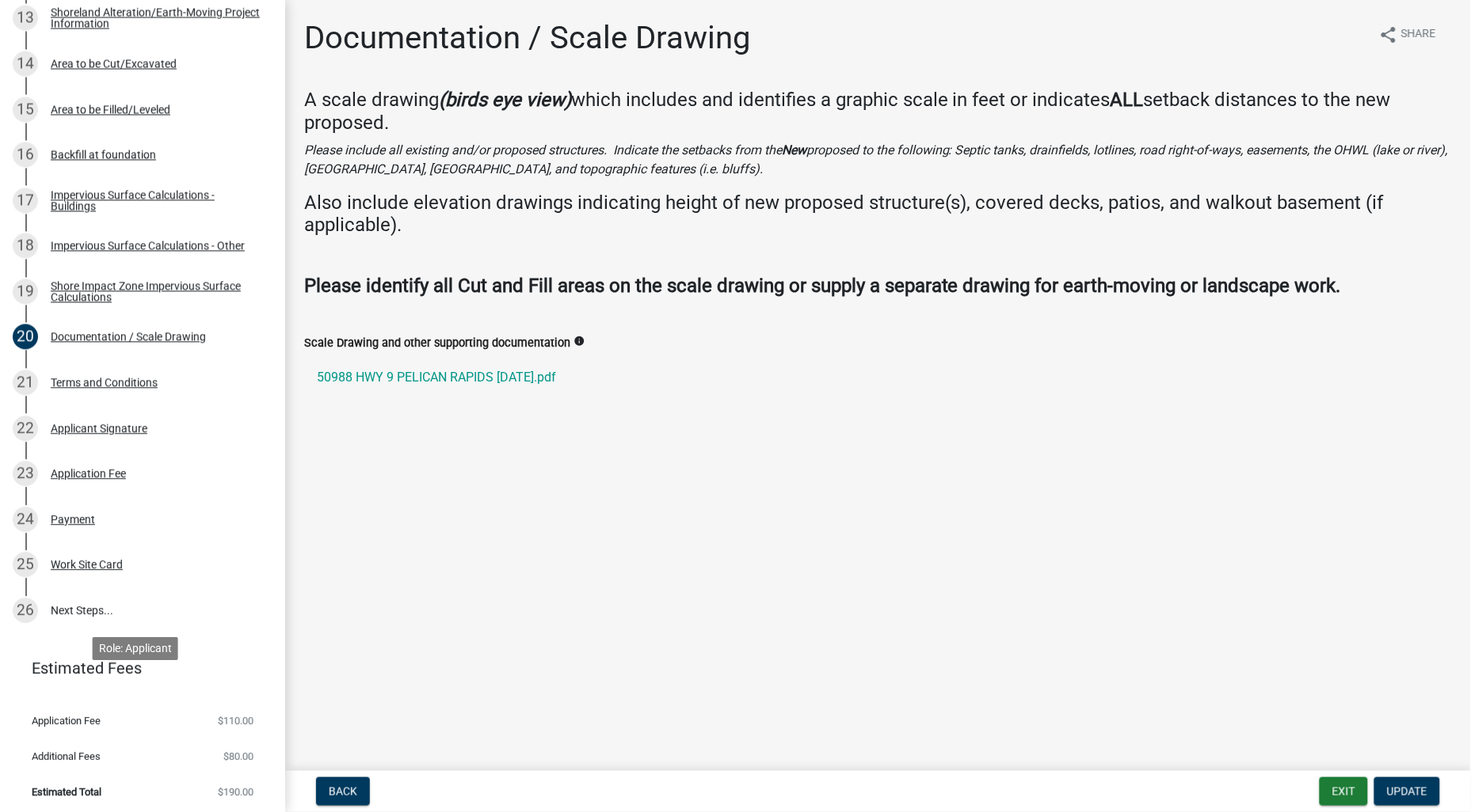
scroll to position [852, 0]
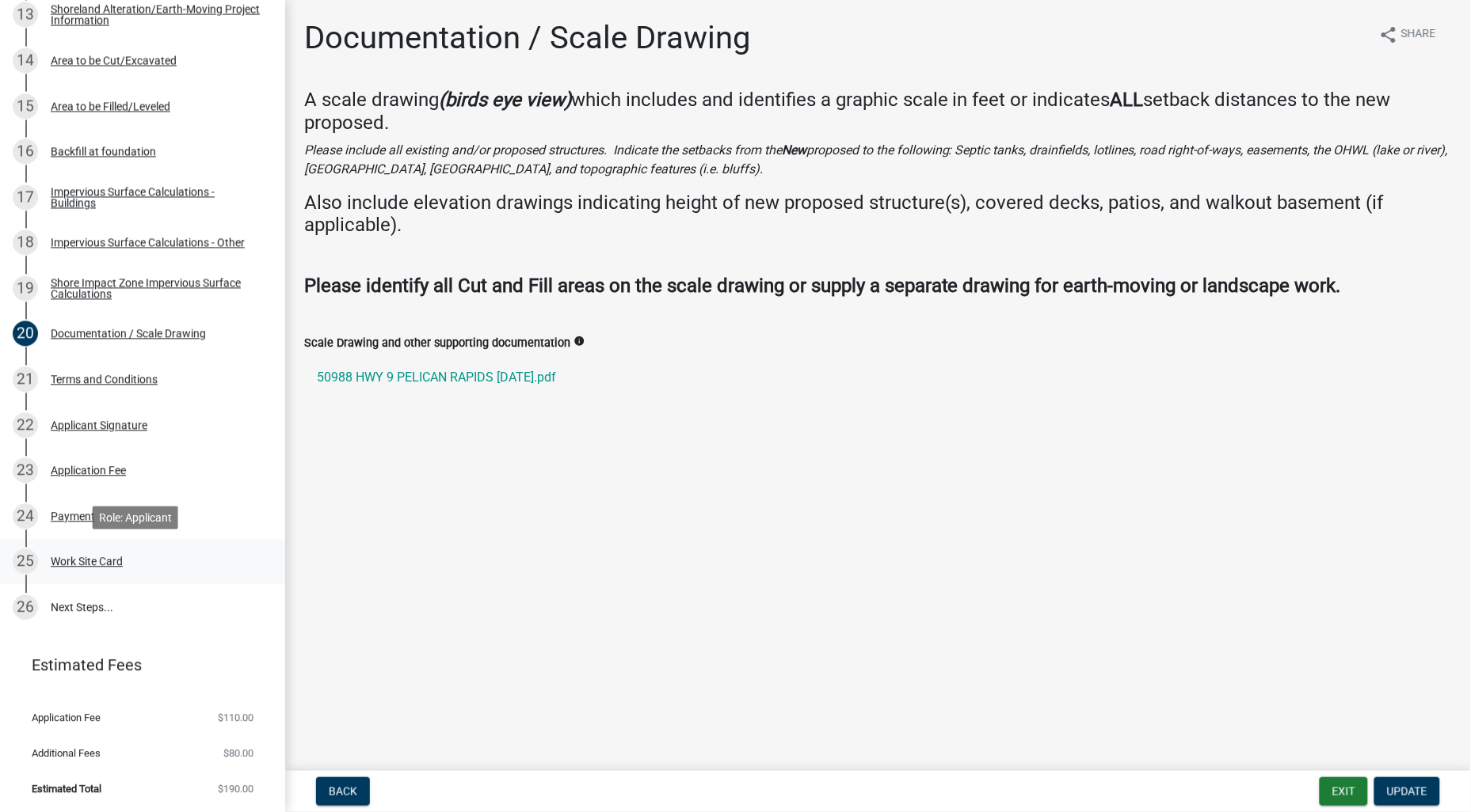
click at [99, 557] on div "Work Site Card" at bounding box center [87, 563] width 72 height 11
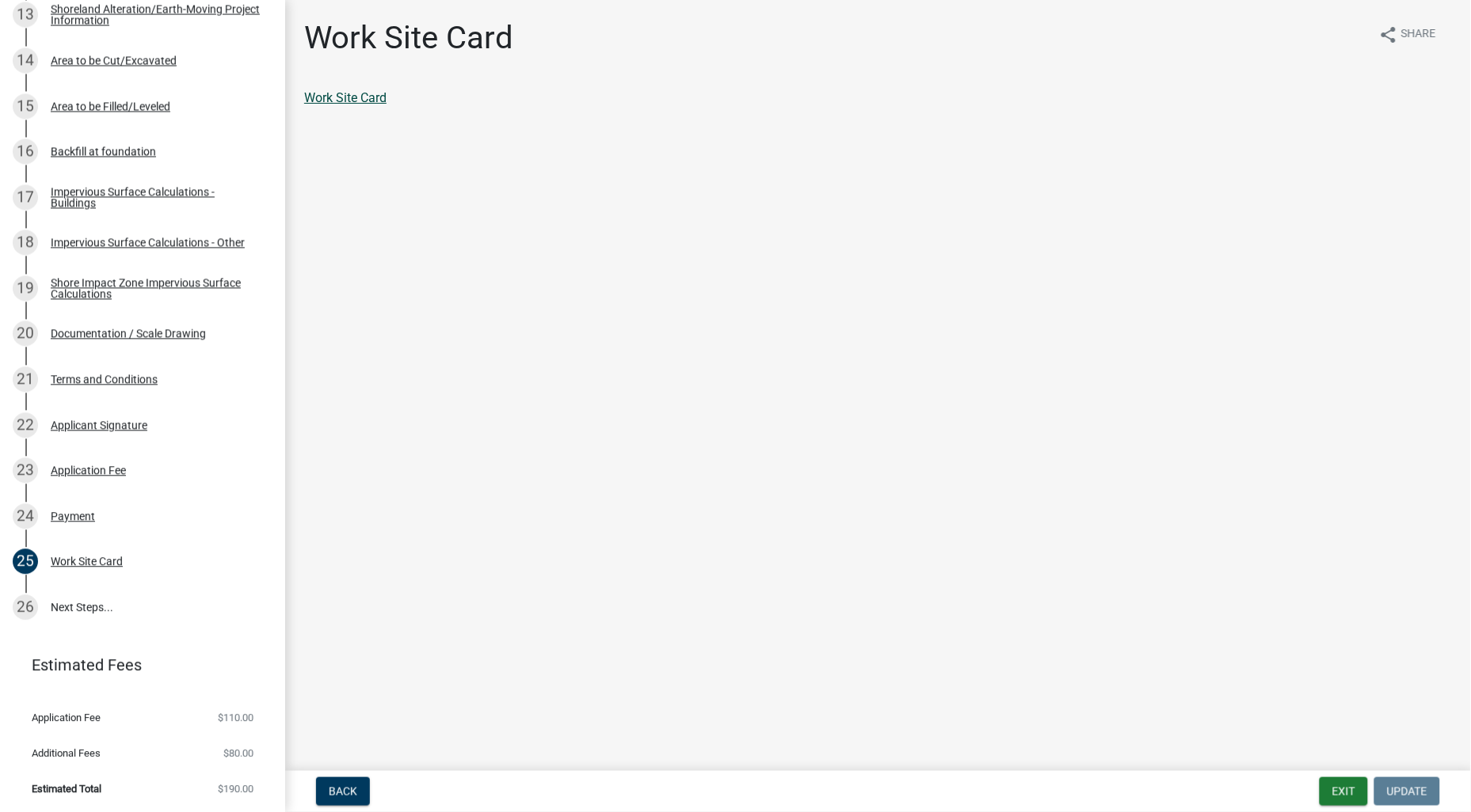
click at [368, 91] on link "Work Site Card" at bounding box center [345, 98] width 83 height 15
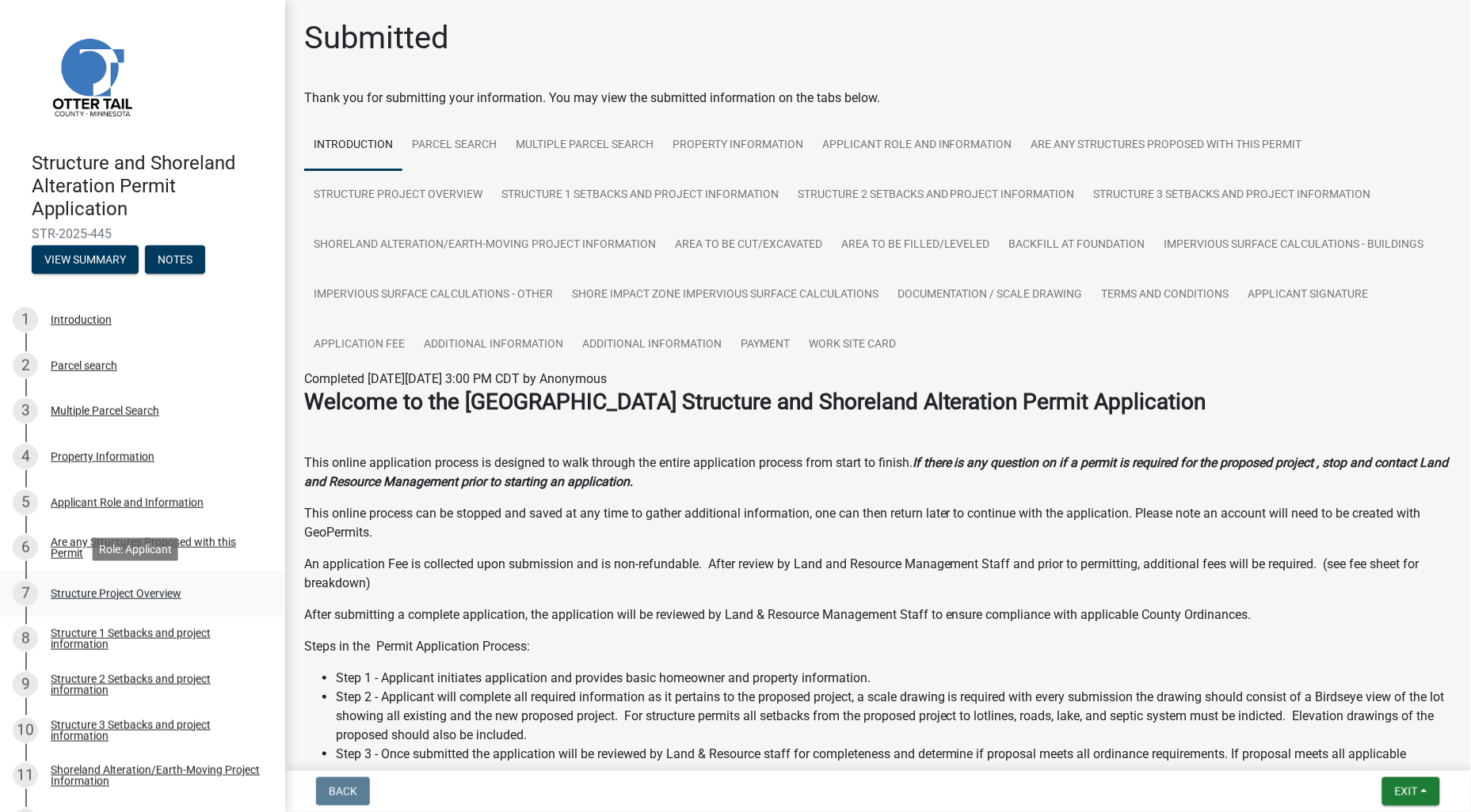
click at [116, 592] on div "Structure Project Overview" at bounding box center [116, 594] width 131 height 11
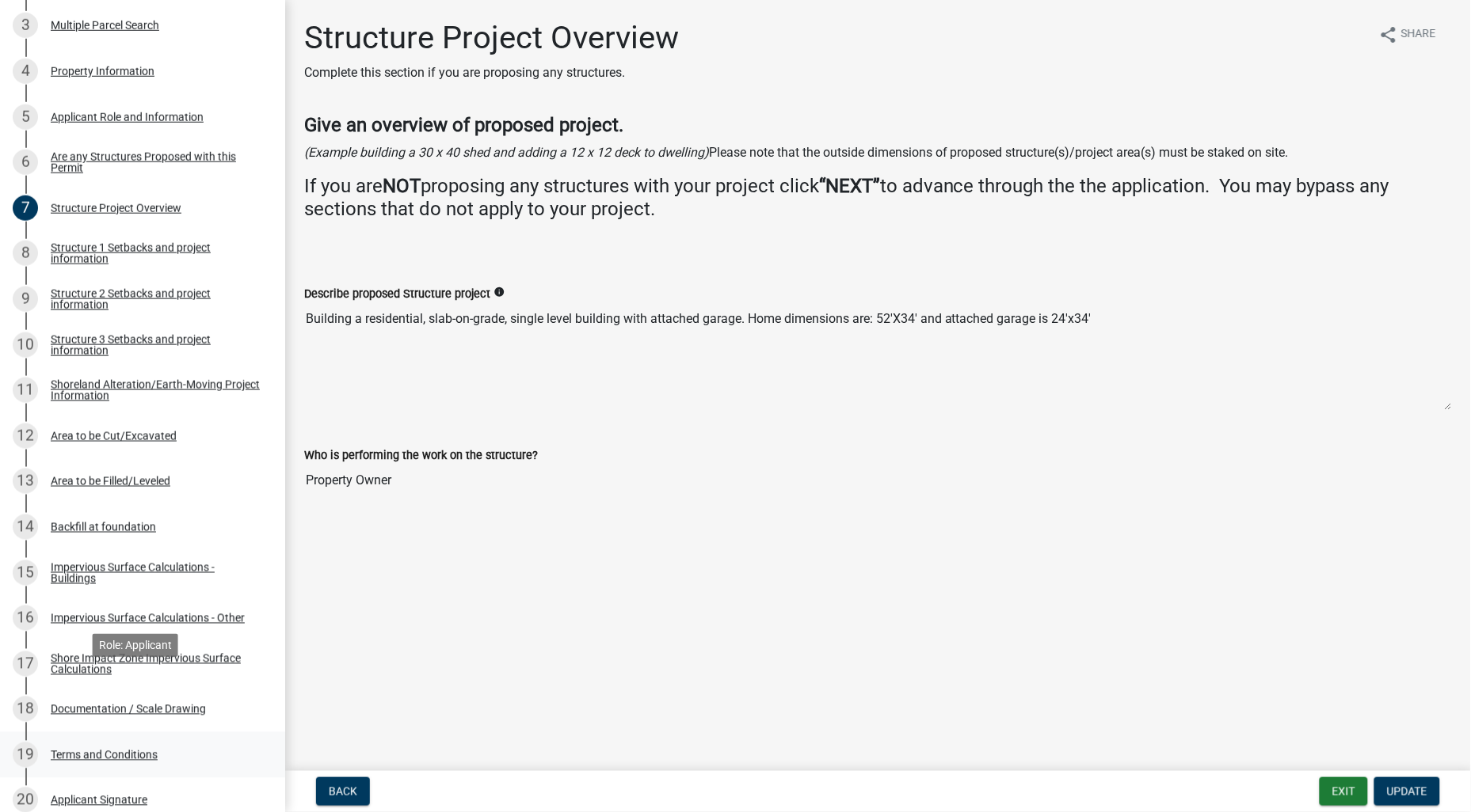
scroll to position [439, 0]
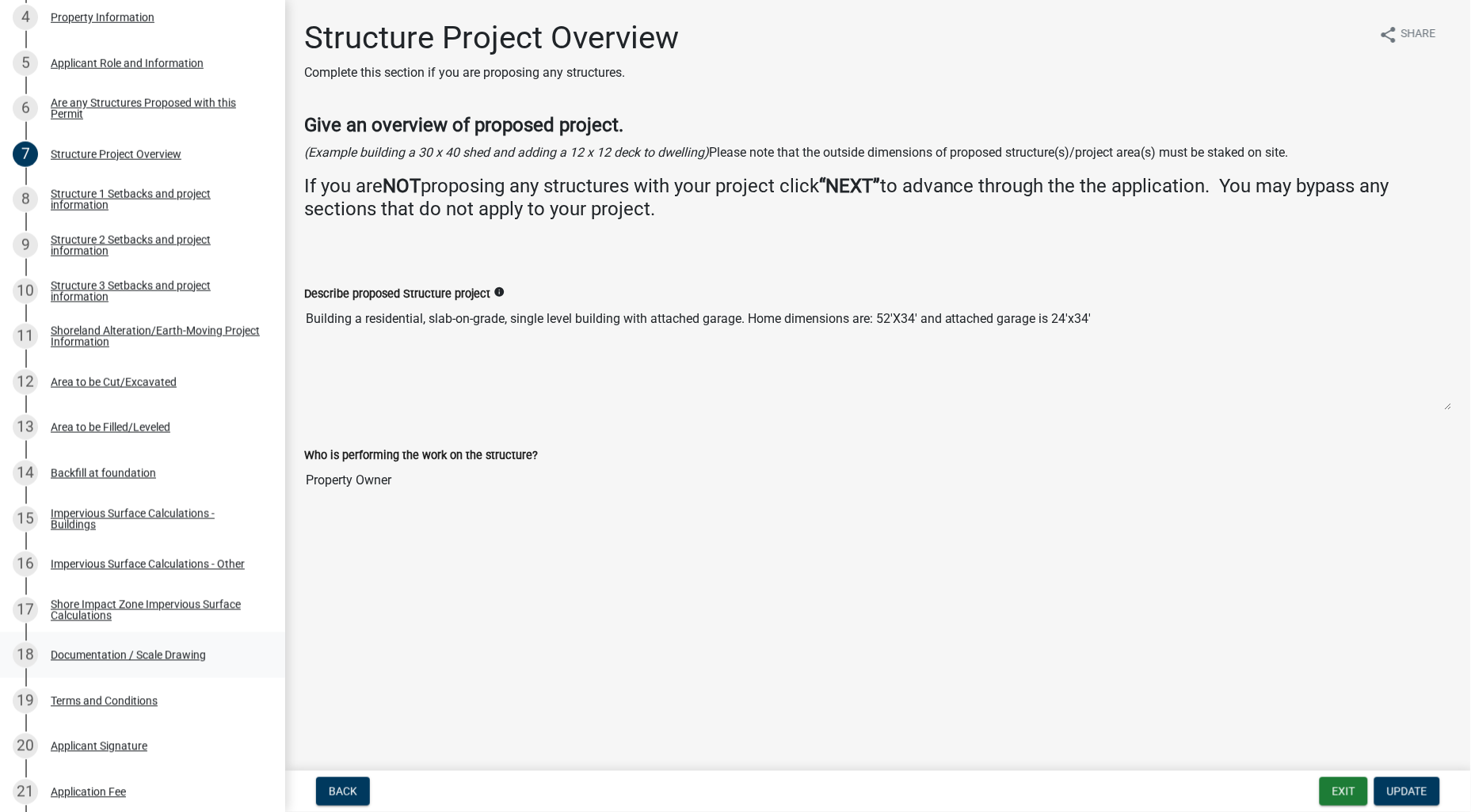
drag, startPoint x: 183, startPoint y: 654, endPoint x: 208, endPoint y: 652, distance: 25.1
click at [183, 654] on div "Documentation / Scale Drawing" at bounding box center [128, 656] width 155 height 11
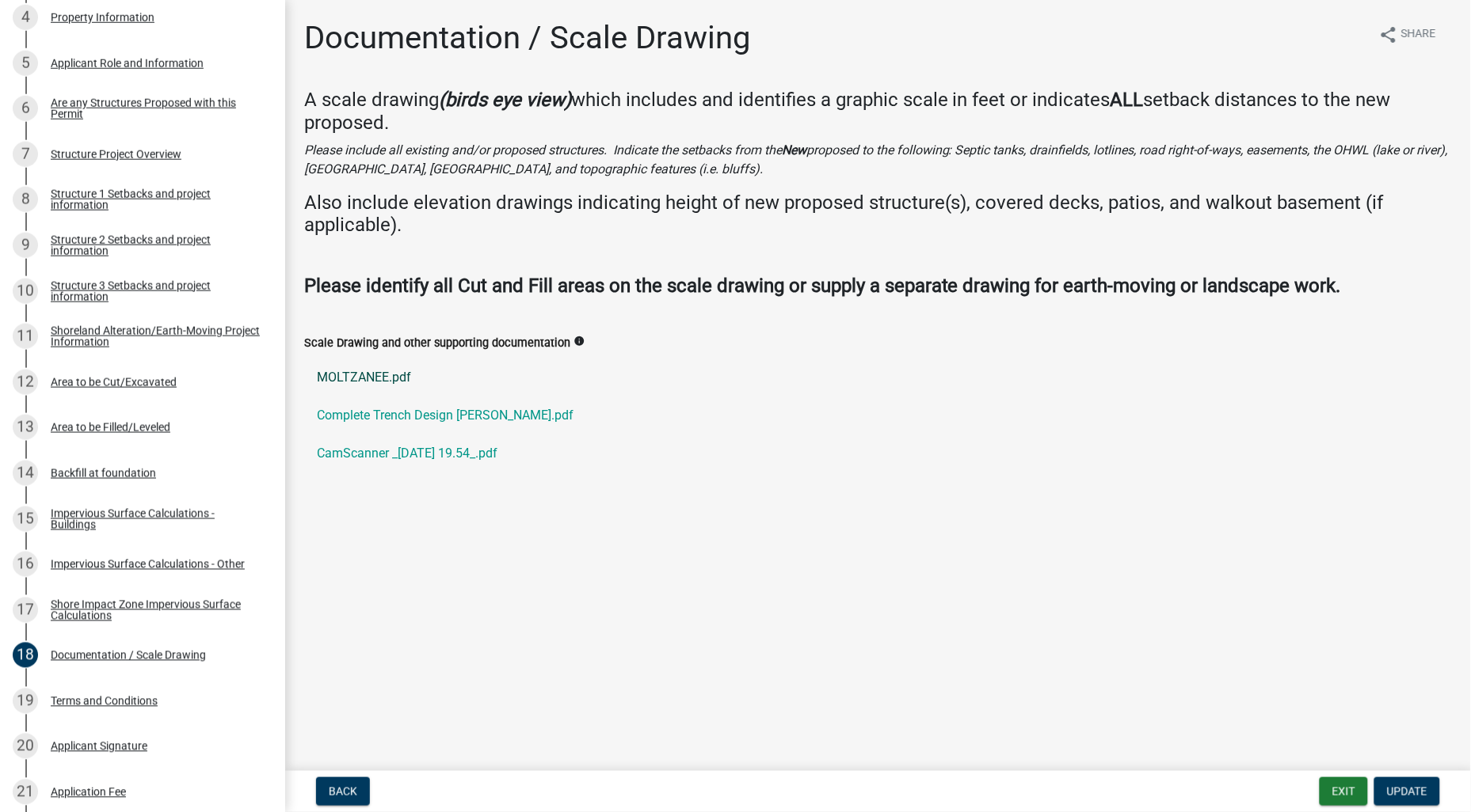
click at [376, 373] on link "MOLTZANEE.pdf" at bounding box center [877, 377] width 1147 height 38
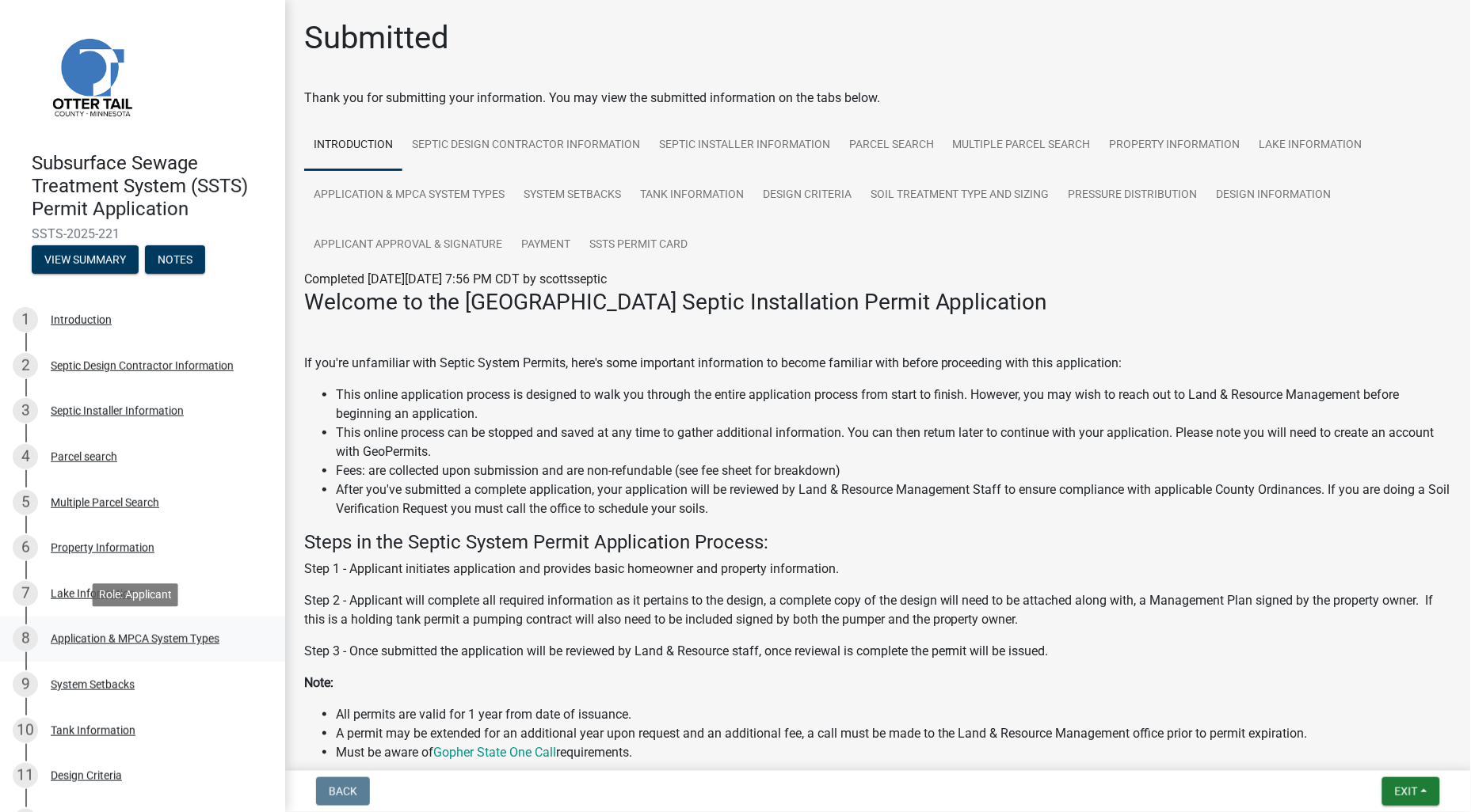
click at [105, 638] on div "Application & MPCA System Types" at bounding box center [135, 639] width 168 height 11
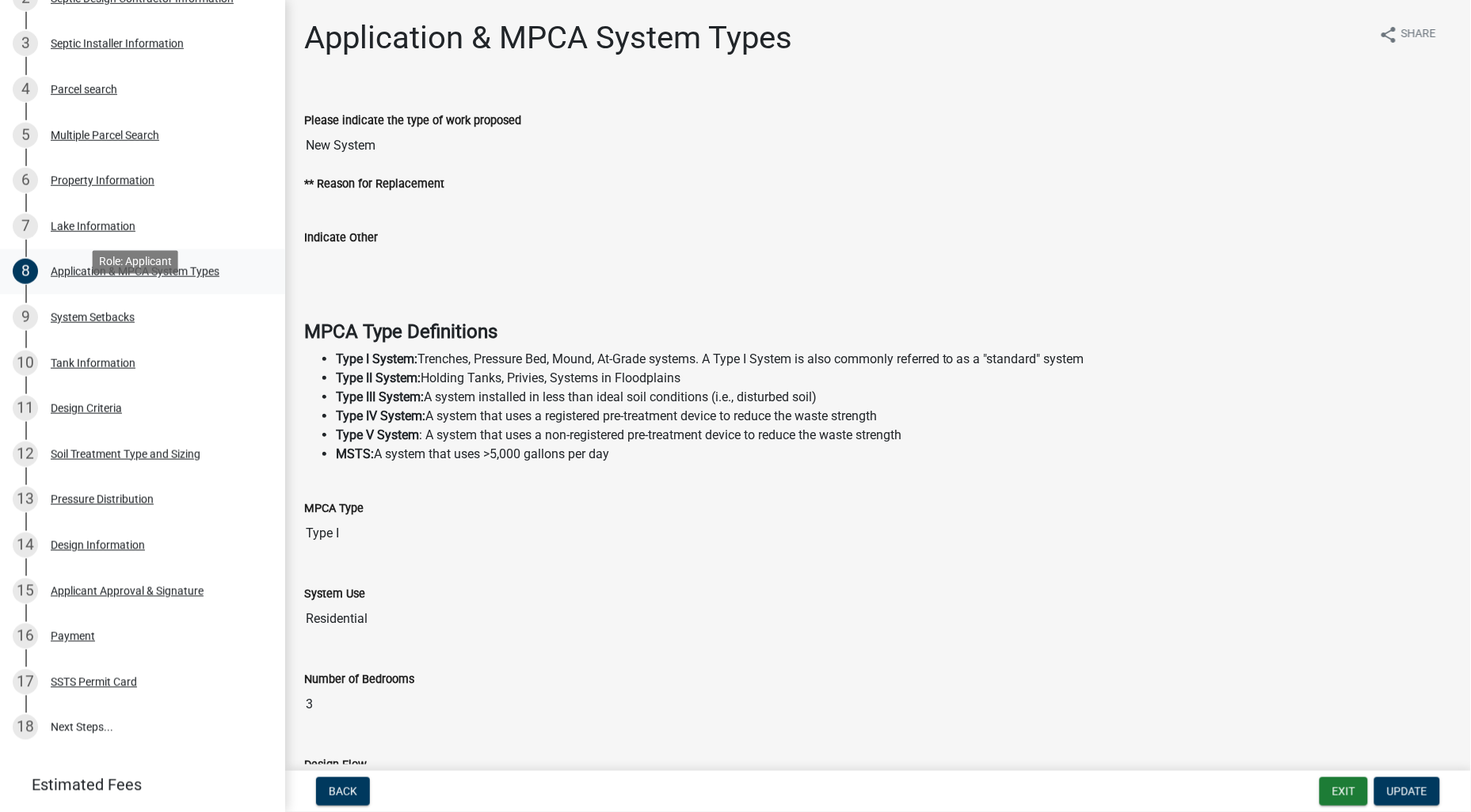
scroll to position [439, 0]
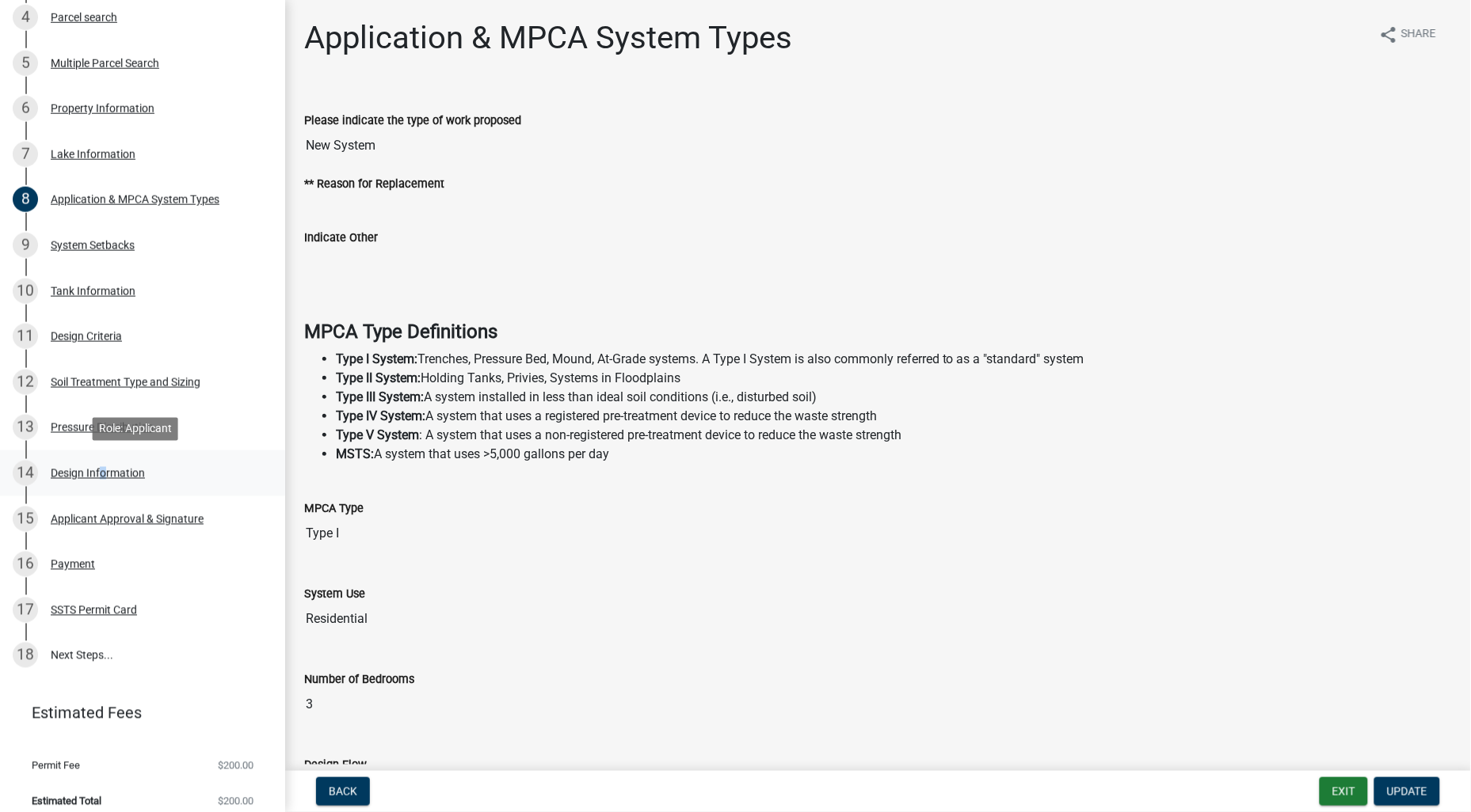
click at [96, 468] on div "Design Information" at bounding box center [98, 473] width 94 height 11
